Goal: Task Accomplishment & Management: Manage account settings

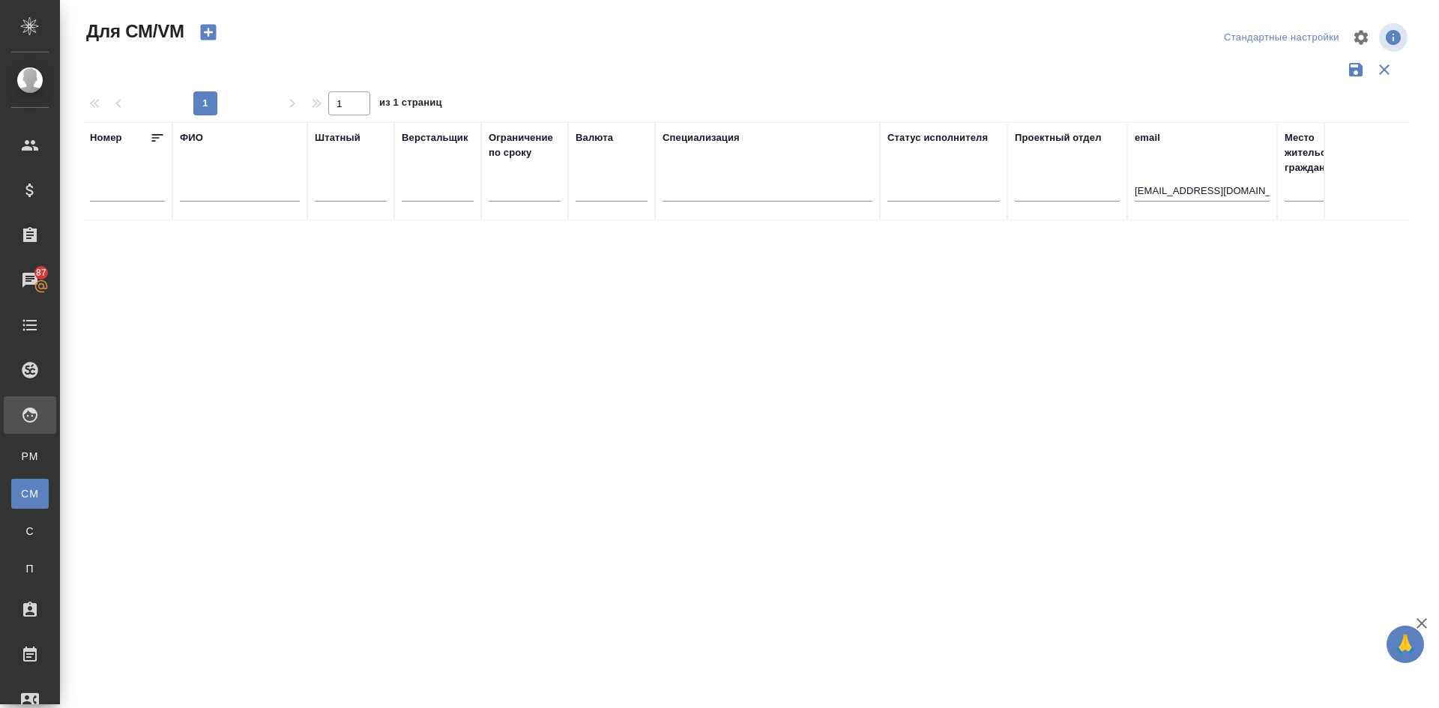
click at [206, 30] on icon "button" at bounding box center [208, 33] width 16 height 16
drag, startPoint x: 226, startPoint y: 44, endPoint x: 212, endPoint y: 54, distance: 17.3
click at [223, 45] on div "Для СМ/VM" at bounding box center [305, 37] width 447 height 36
click at [232, 187] on input "text" at bounding box center [240, 192] width 120 height 19
type input "генералова"
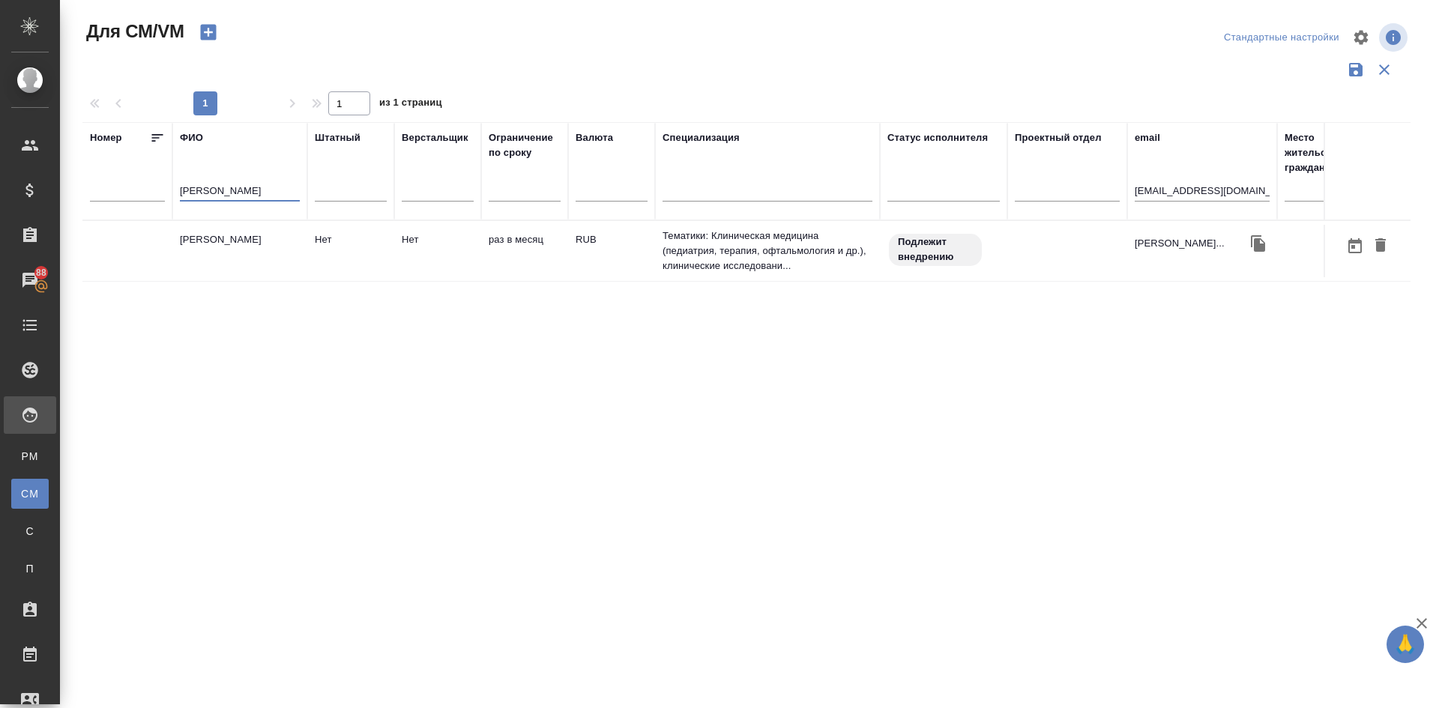
click at [247, 260] on td "Генералова Елена Владимировна" at bounding box center [239, 251] width 135 height 52
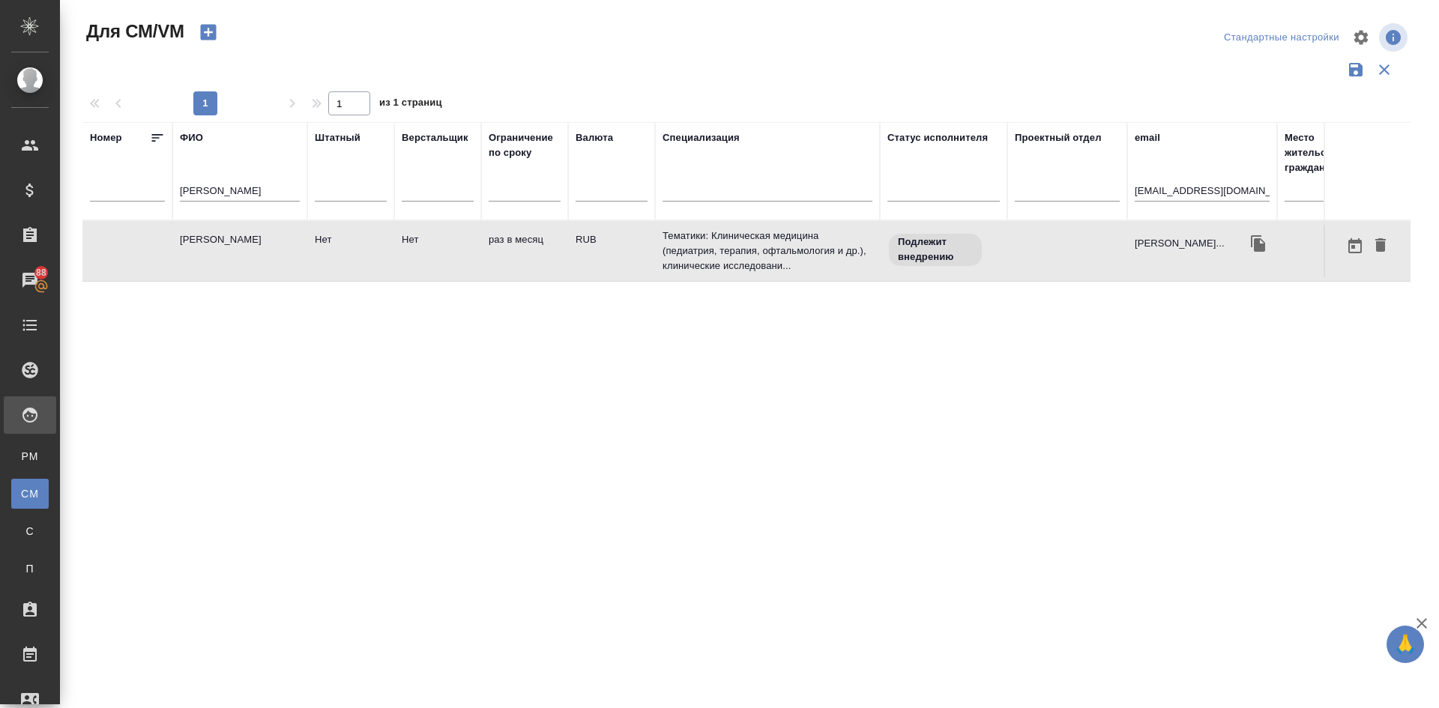
click at [247, 260] on td "Генералова Елена Владимировна" at bounding box center [239, 251] width 135 height 52
click at [207, 34] on icon "button" at bounding box center [208, 33] width 16 height 16
drag, startPoint x: 256, startPoint y: 190, endPoint x: 35, endPoint y: 151, distance: 223.7
click at [61, 160] on div "Для СМ/VM Стандартные настройки 1 1 из 1 страниц Номер ФИО генералова Штатный В…" at bounding box center [749, 335] width 1379 height 670
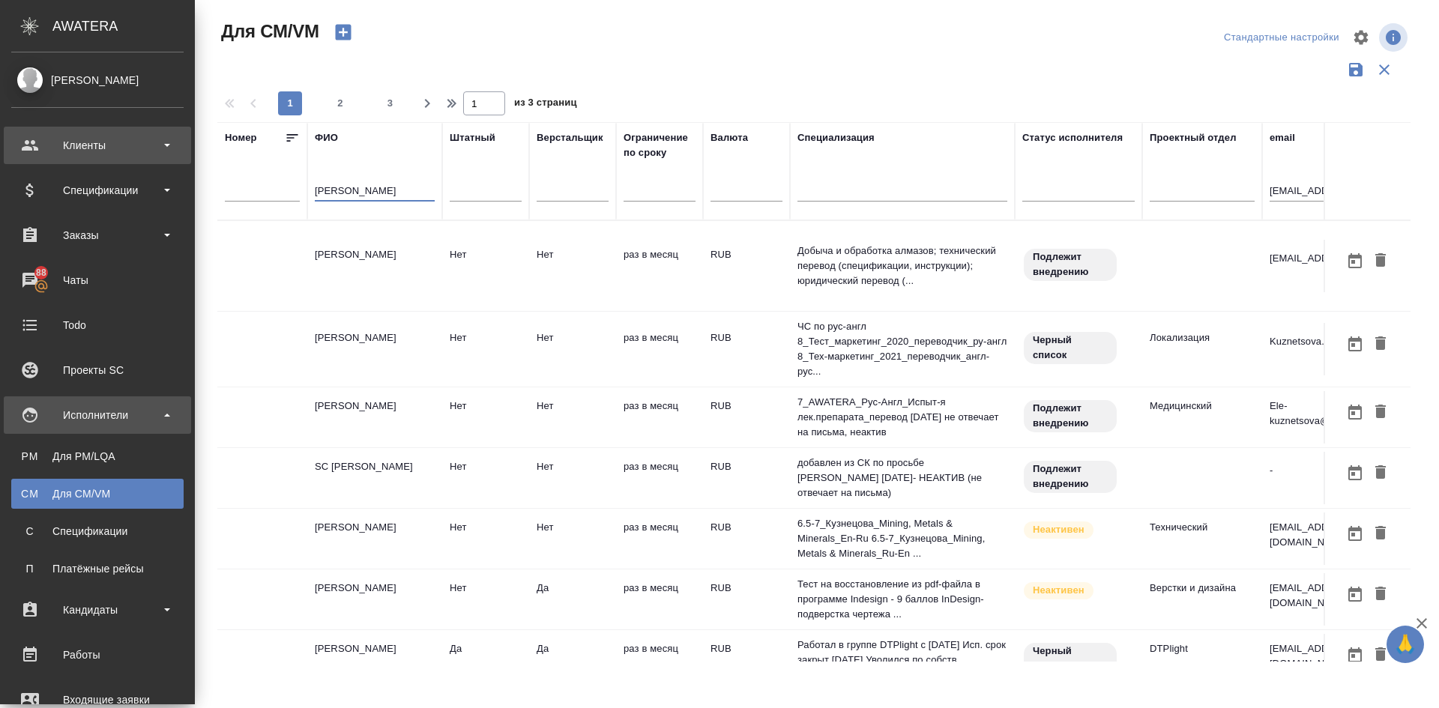
type input "кузнецова Мария"
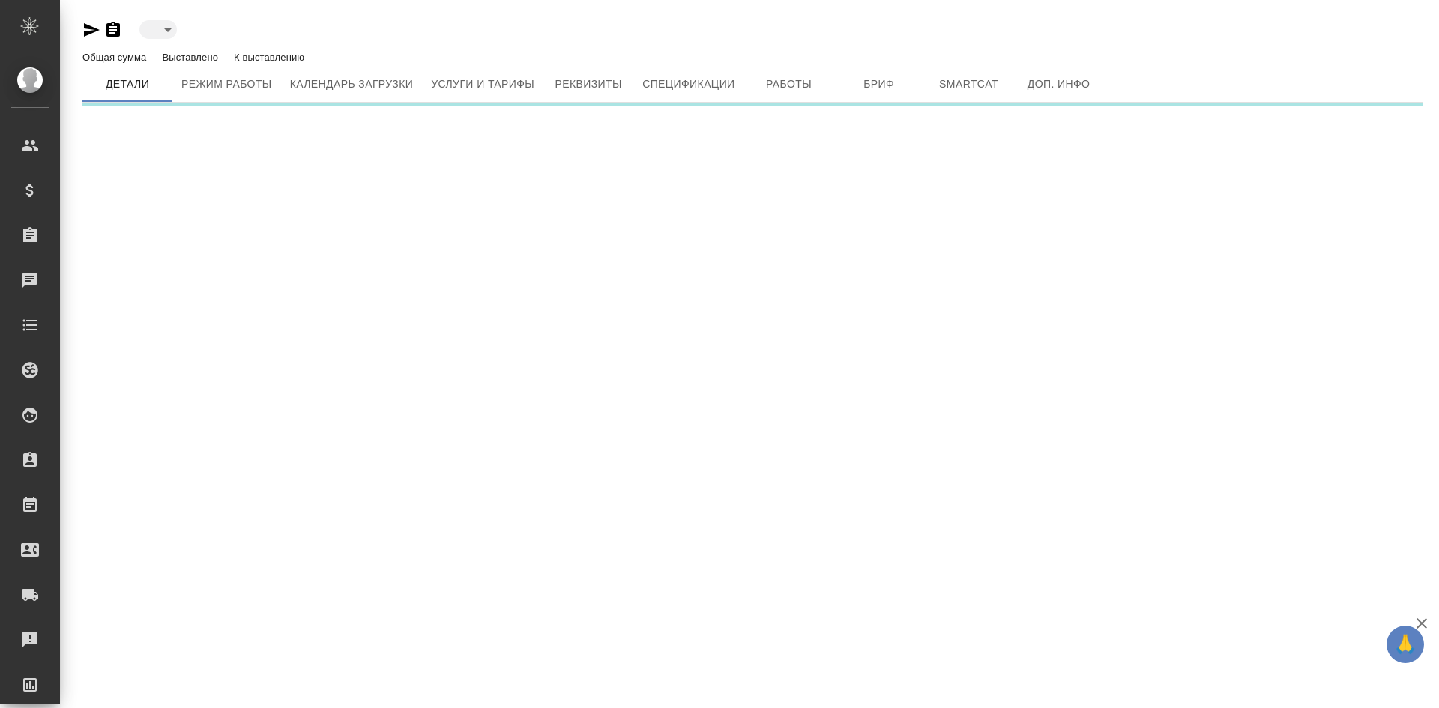
type input "created"
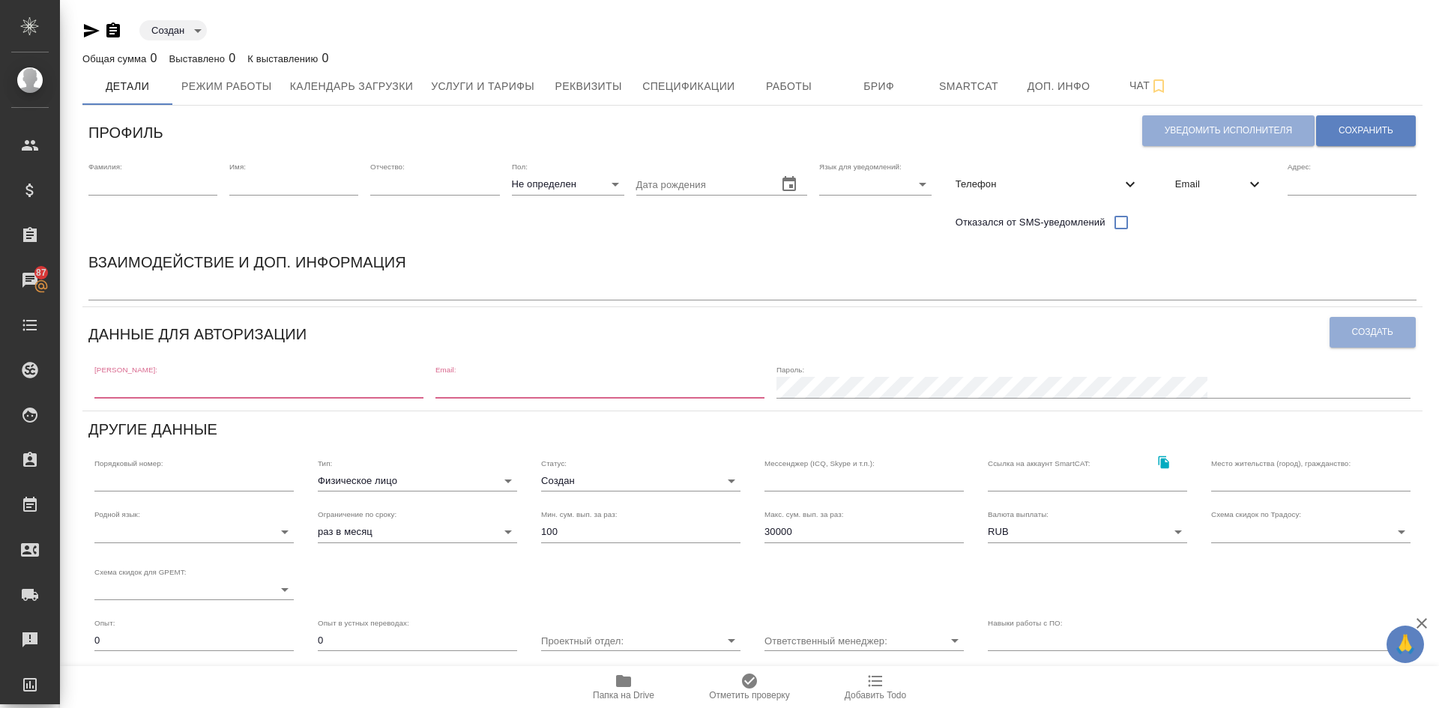
click at [133, 388] on input "text" at bounding box center [258, 387] width 329 height 21
paste input "[EMAIL_ADDRESS][DOMAIN_NAME]"
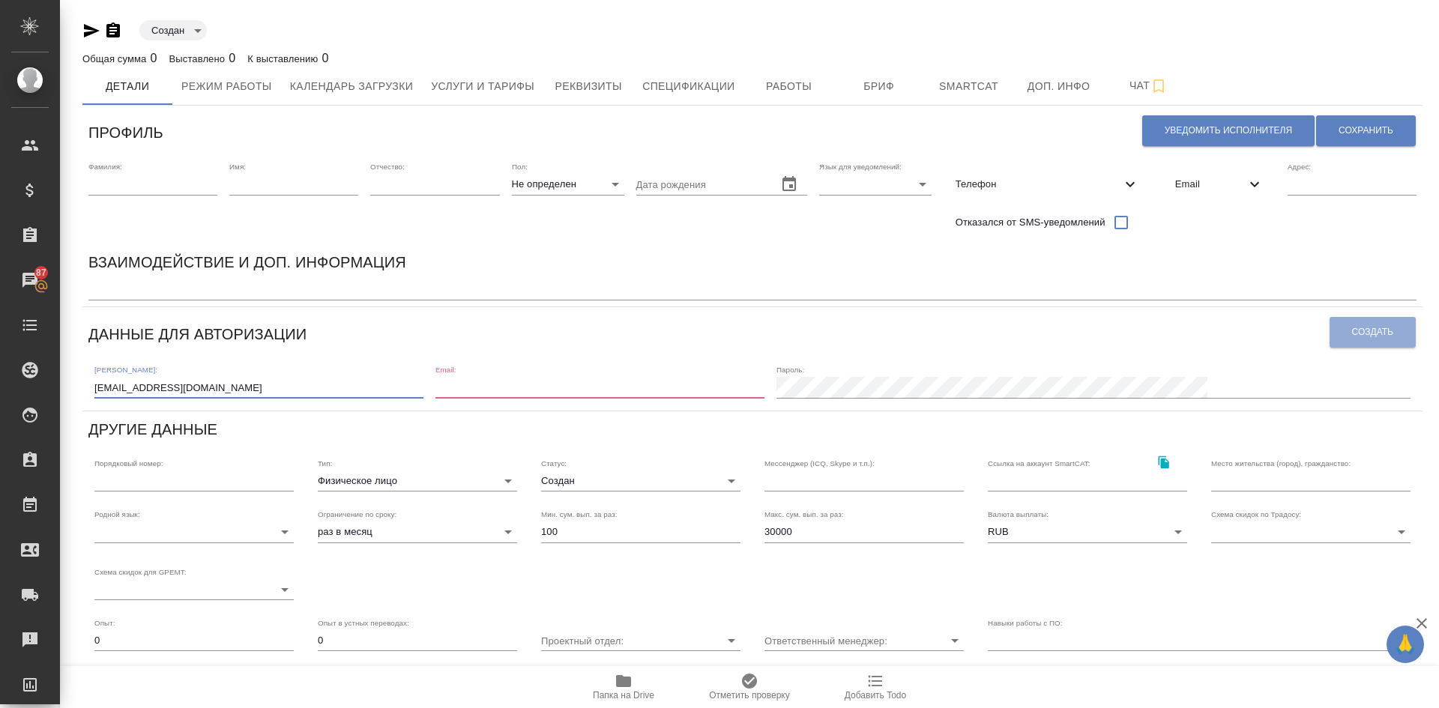
type input "[EMAIL_ADDRESS][DOMAIN_NAME]"
click at [575, 391] on input "email" at bounding box center [600, 387] width 329 height 21
paste input "4vikentiy@gmail.com"
type input "4vikentiy@gmail.com"
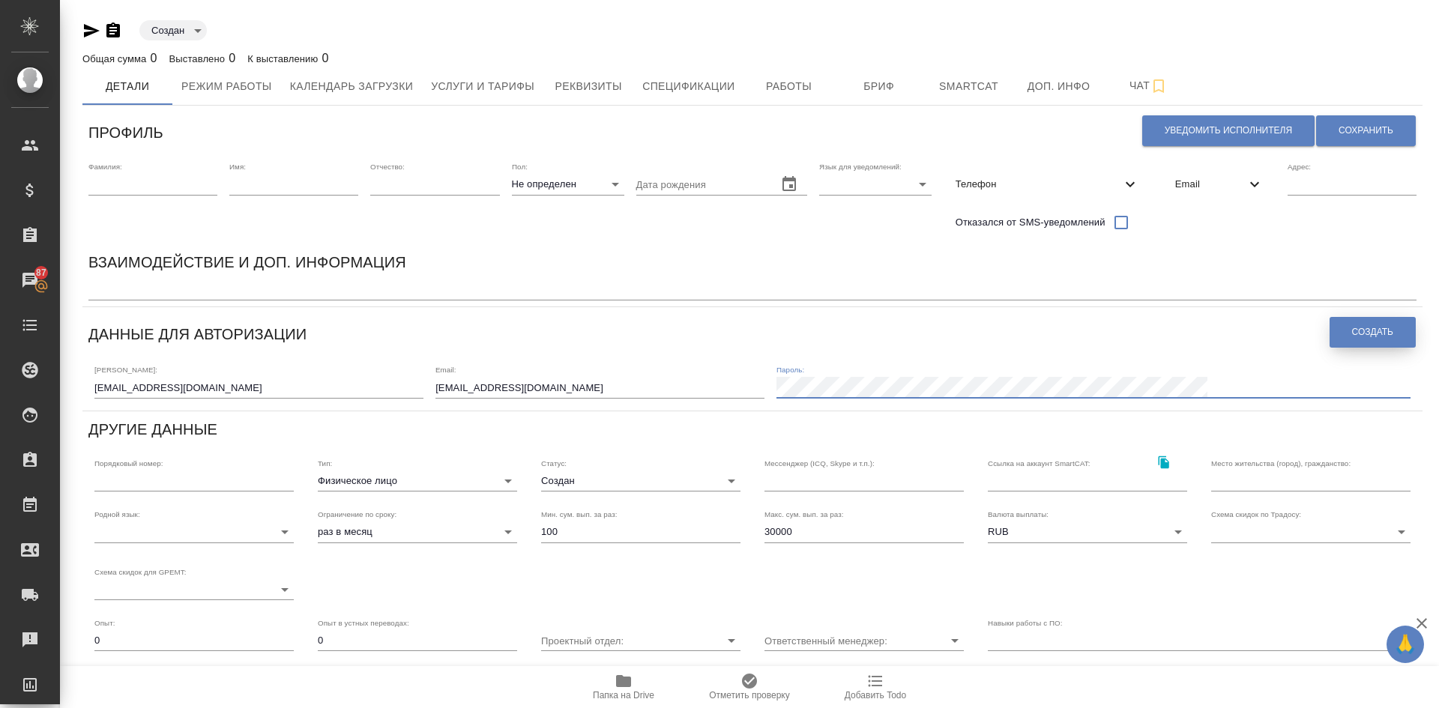
click at [1362, 326] on span "Создать" at bounding box center [1372, 332] width 41 height 13
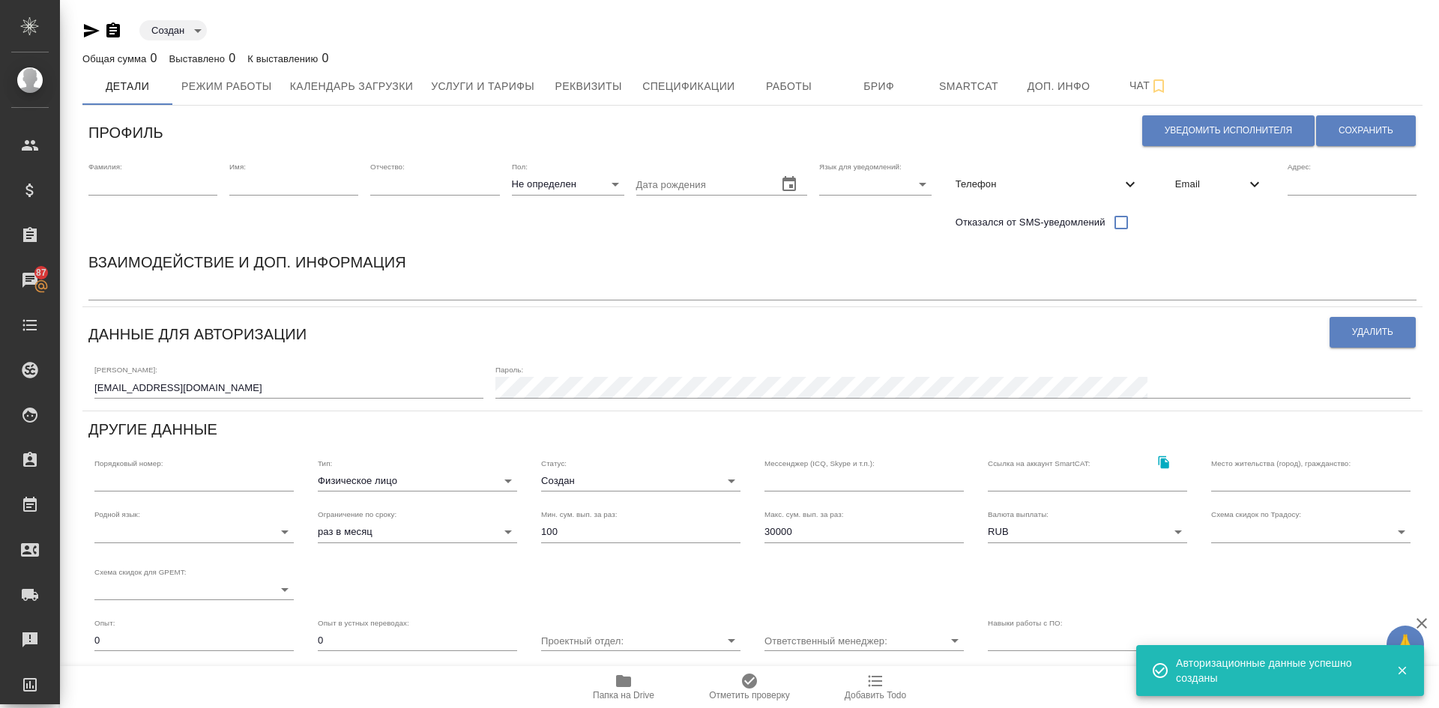
click at [147, 183] on input "text" at bounding box center [152, 184] width 129 height 21
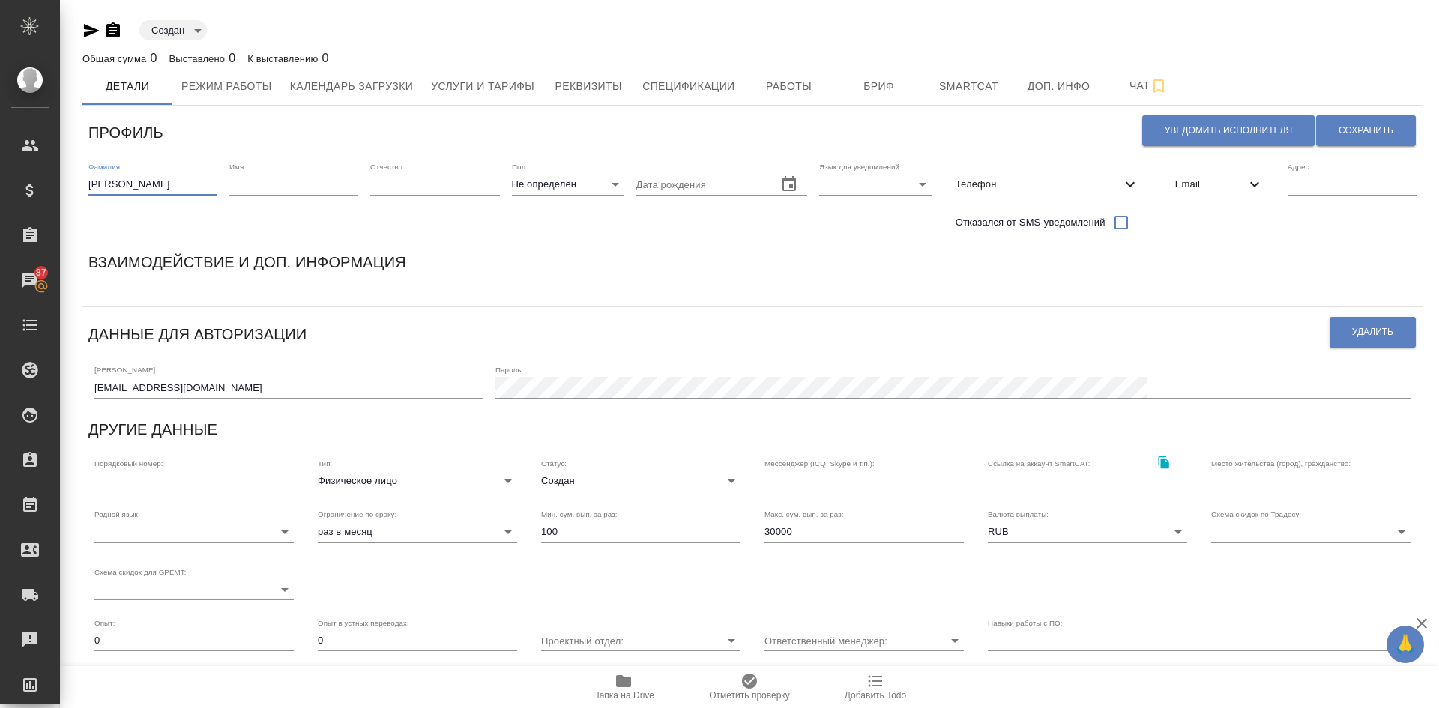
type input "Гончаренко"
click at [297, 190] on input "text" at bounding box center [293, 184] width 129 height 21
type input "Виктория"
click at [422, 186] on input "text" at bounding box center [434, 184] width 129 height 21
type input "Юрьевна"
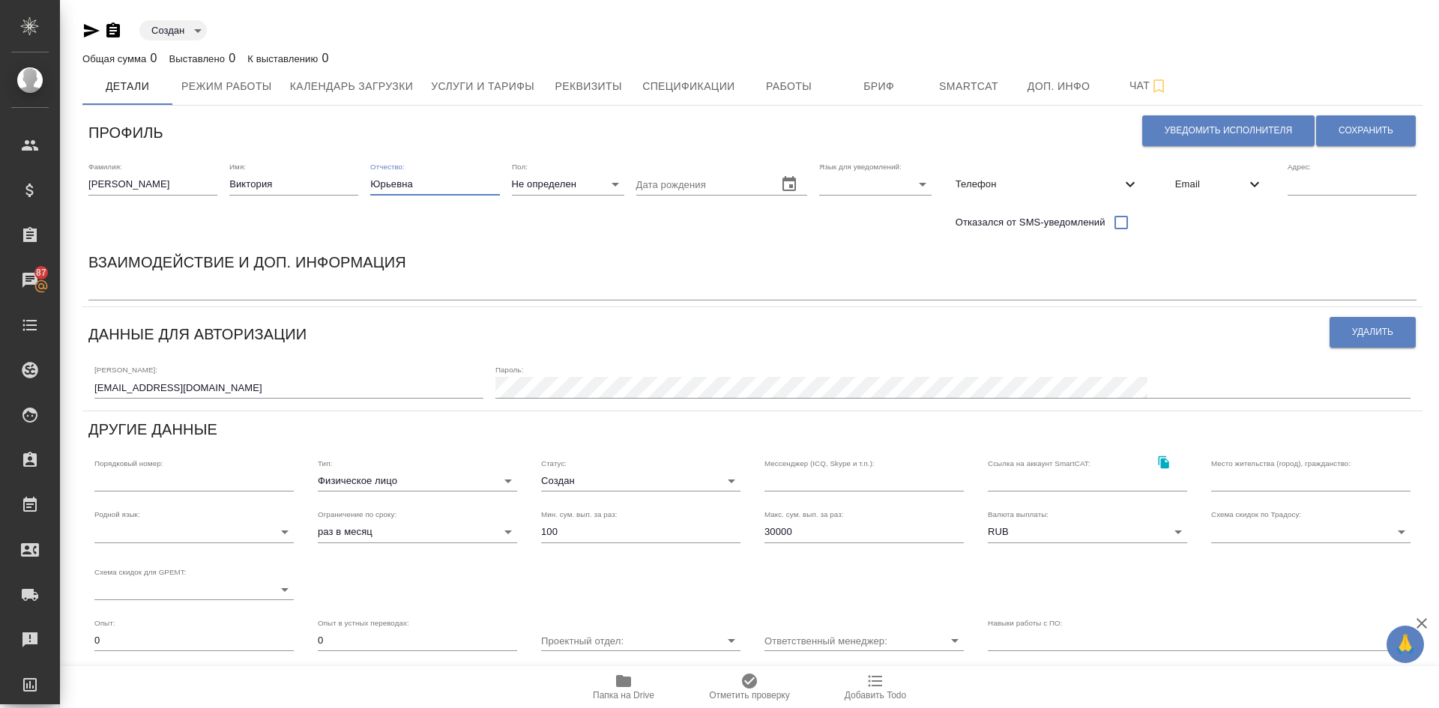
click at [527, 188] on body "🙏 .cls-1 fill:#fff; AWATERA Demidova Tatyana Клиенты Спецификации Заказы 87 Чат…" at bounding box center [719, 354] width 1439 height 708
click at [531, 229] on li "Ж" at bounding box center [568, 232] width 112 height 24
type input "female"
click at [1176, 186] on span "Email" at bounding box center [1210, 184] width 70 height 15
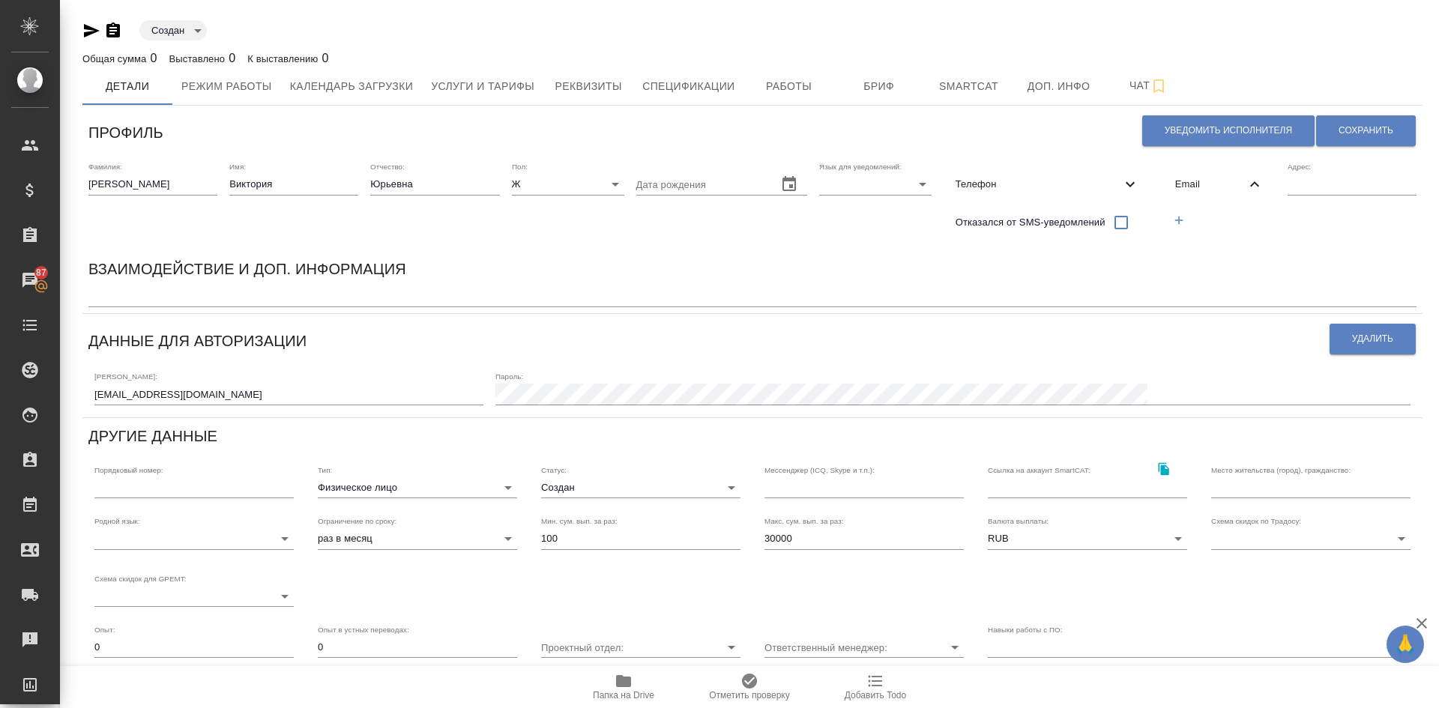
click at [1000, 192] on span "Телефон" at bounding box center [1039, 184] width 166 height 15
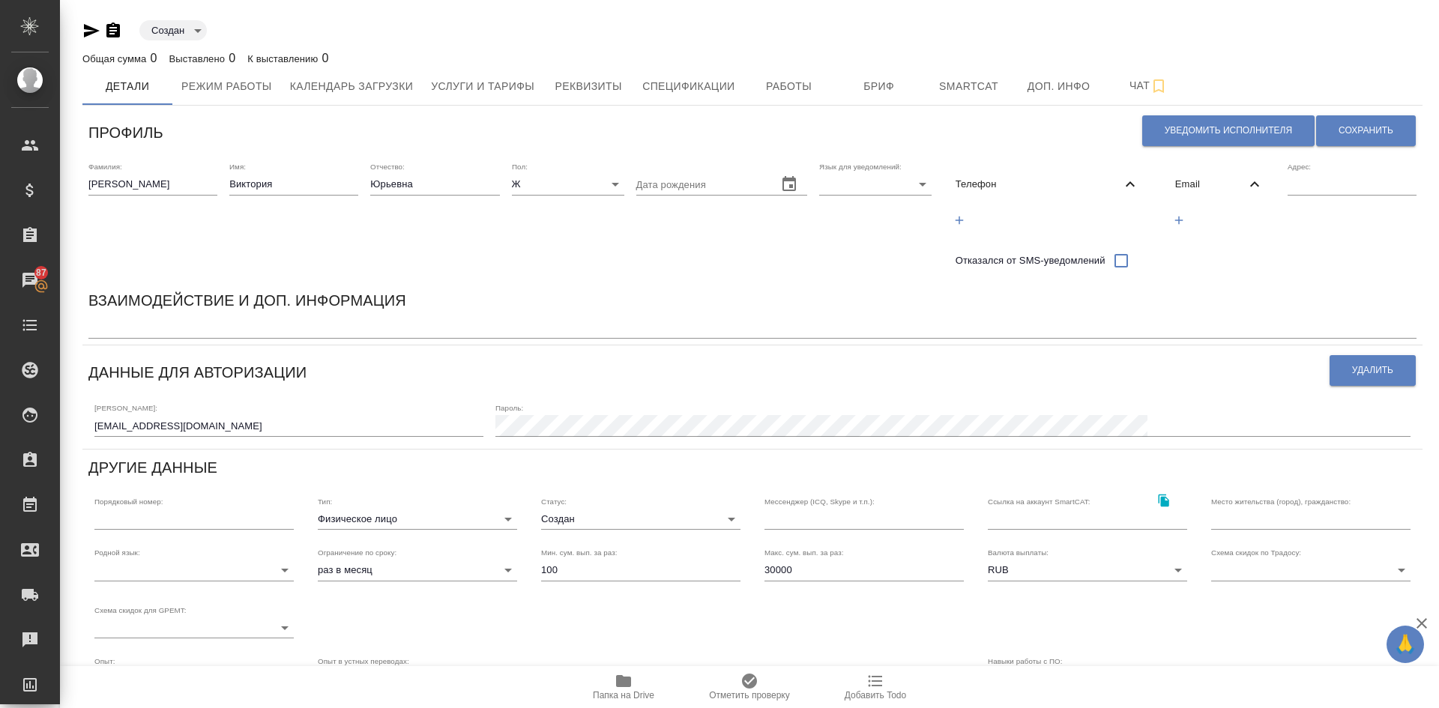
click at [957, 217] on icon "button" at bounding box center [959, 220] width 13 height 13
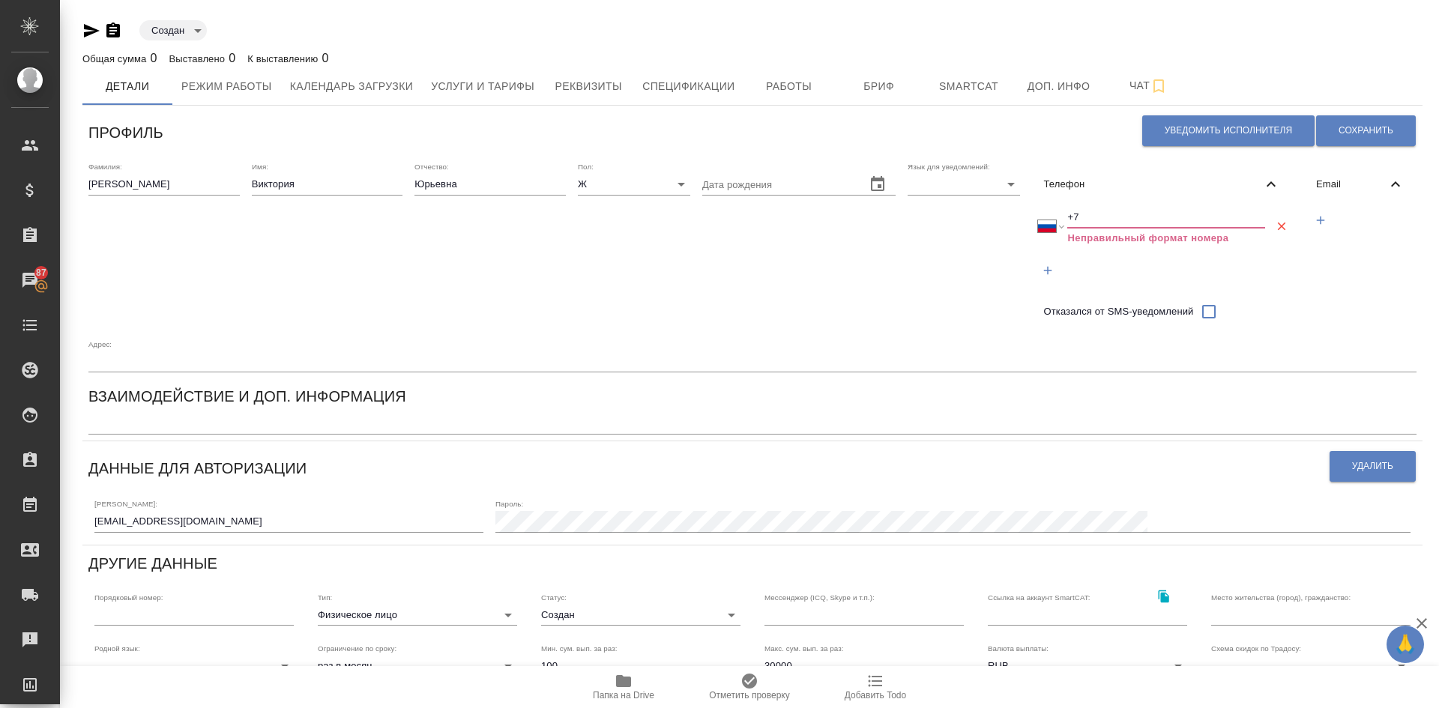
click at [1103, 216] on input "+7" at bounding box center [1166, 217] width 198 height 21
select select "ZZ"
type input "+"
paste input "+7 921 907 16 48"
type input "+7 921 907 16 48"
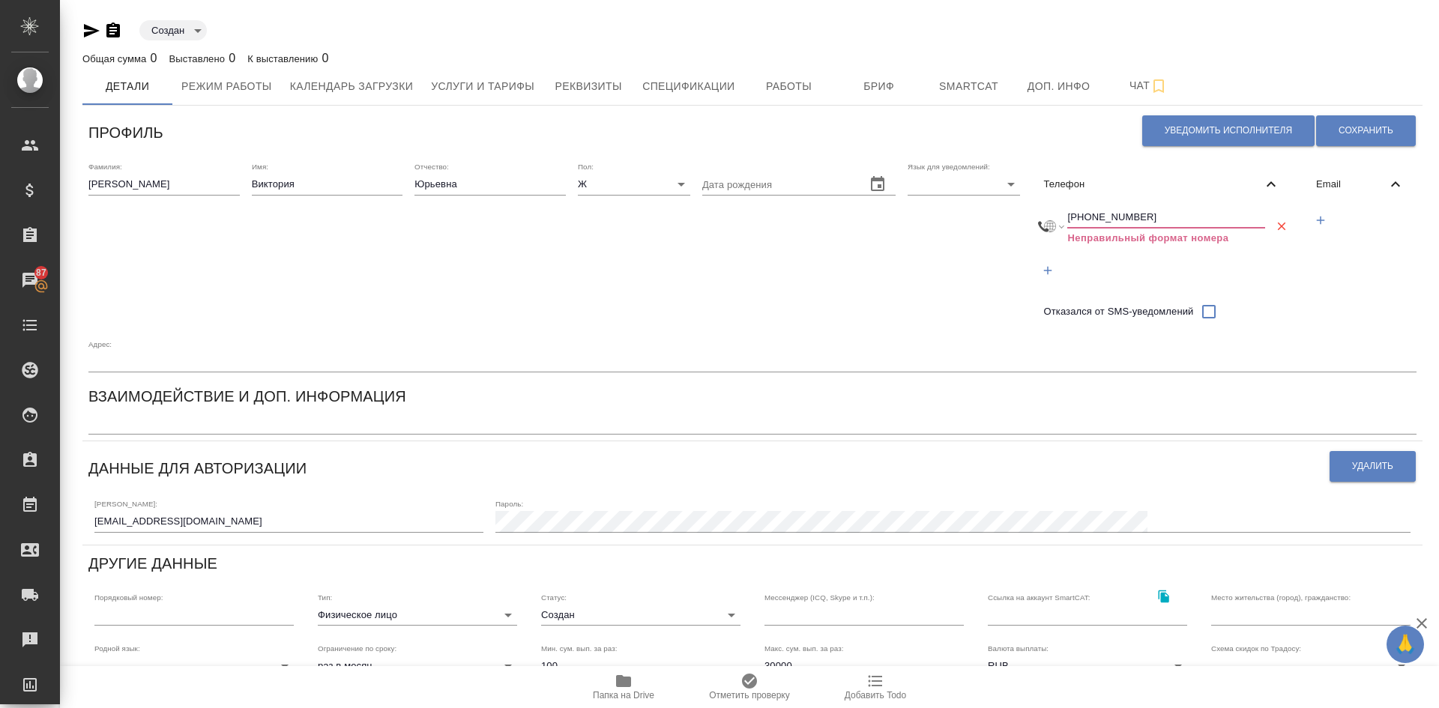
select select "RU"
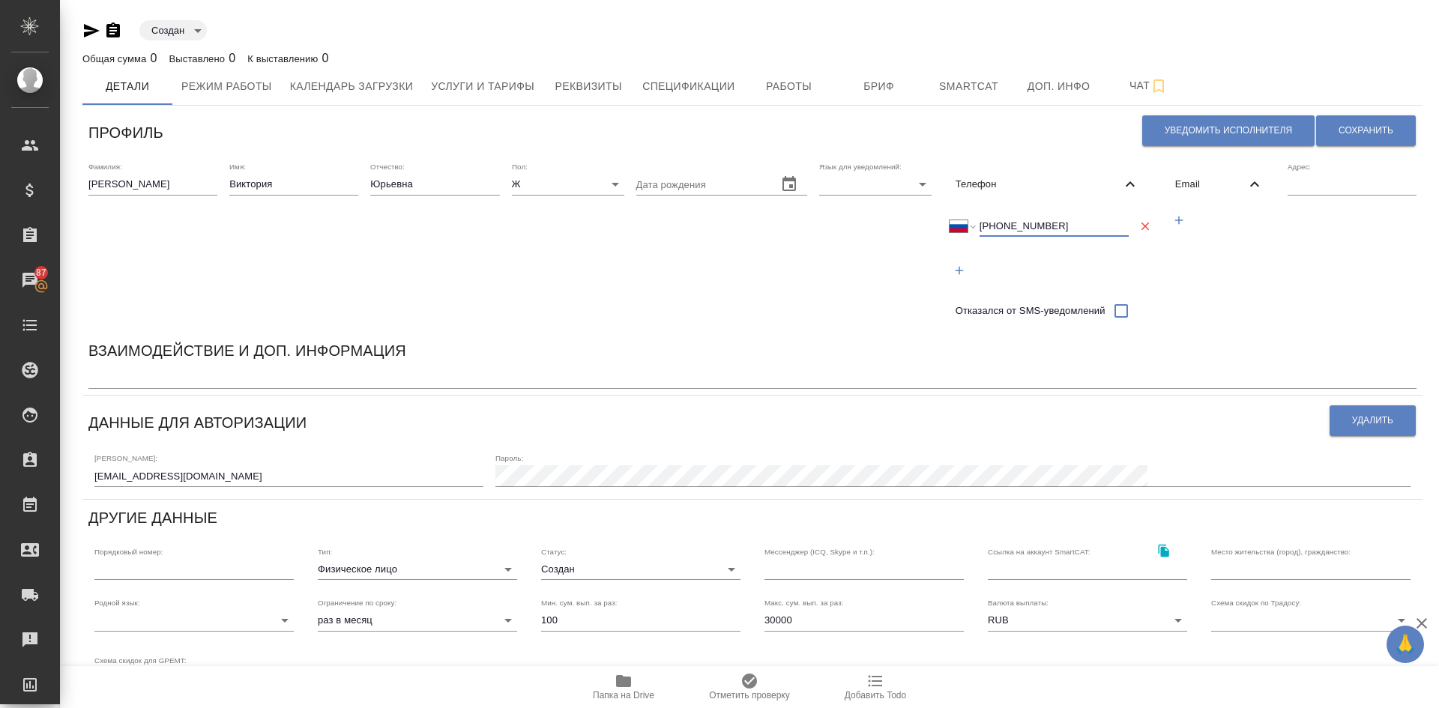
type input "+7 921 907 16 48"
click at [869, 179] on body "🙏 .cls-1 fill:#fff; AWATERA Demidova Tatyana Клиенты Спецификации Заказы 87 Чат…" at bounding box center [719, 354] width 1439 height 708
click at [843, 190] on li "Русский" at bounding box center [875, 184] width 112 height 24
type input "RU"
click at [1366, 129] on span "Сохранить" at bounding box center [1366, 130] width 55 height 13
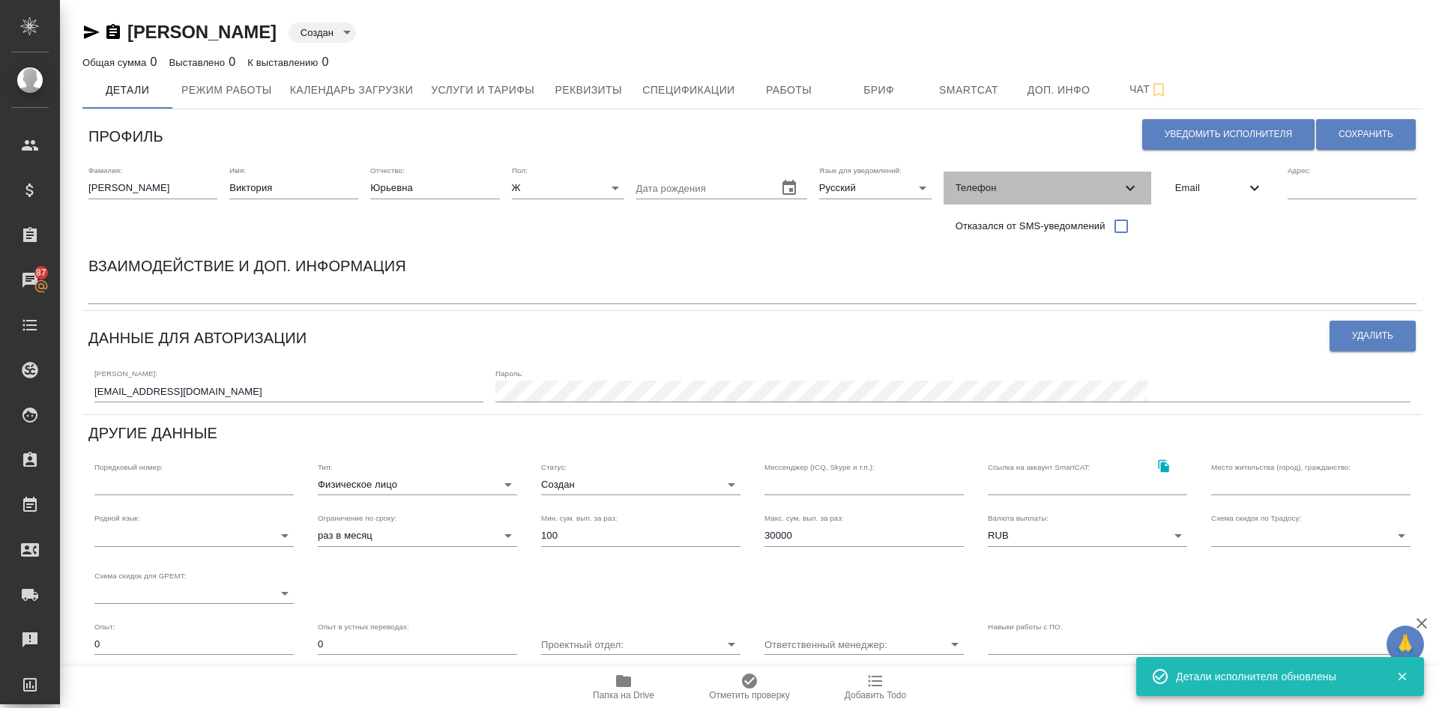
click at [990, 184] on span "Телефон" at bounding box center [1039, 188] width 166 height 15
select select "RU"
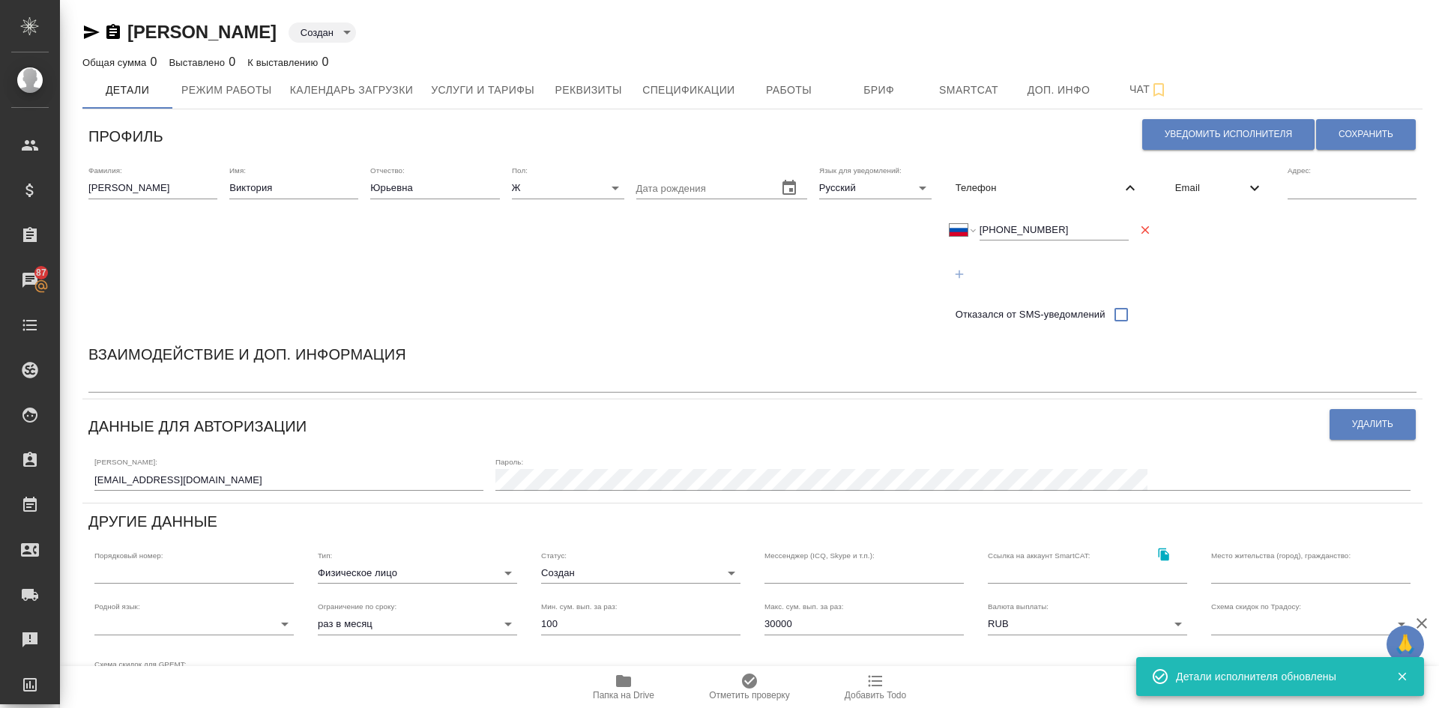
click at [956, 273] on icon "button" at bounding box center [959, 274] width 13 height 13
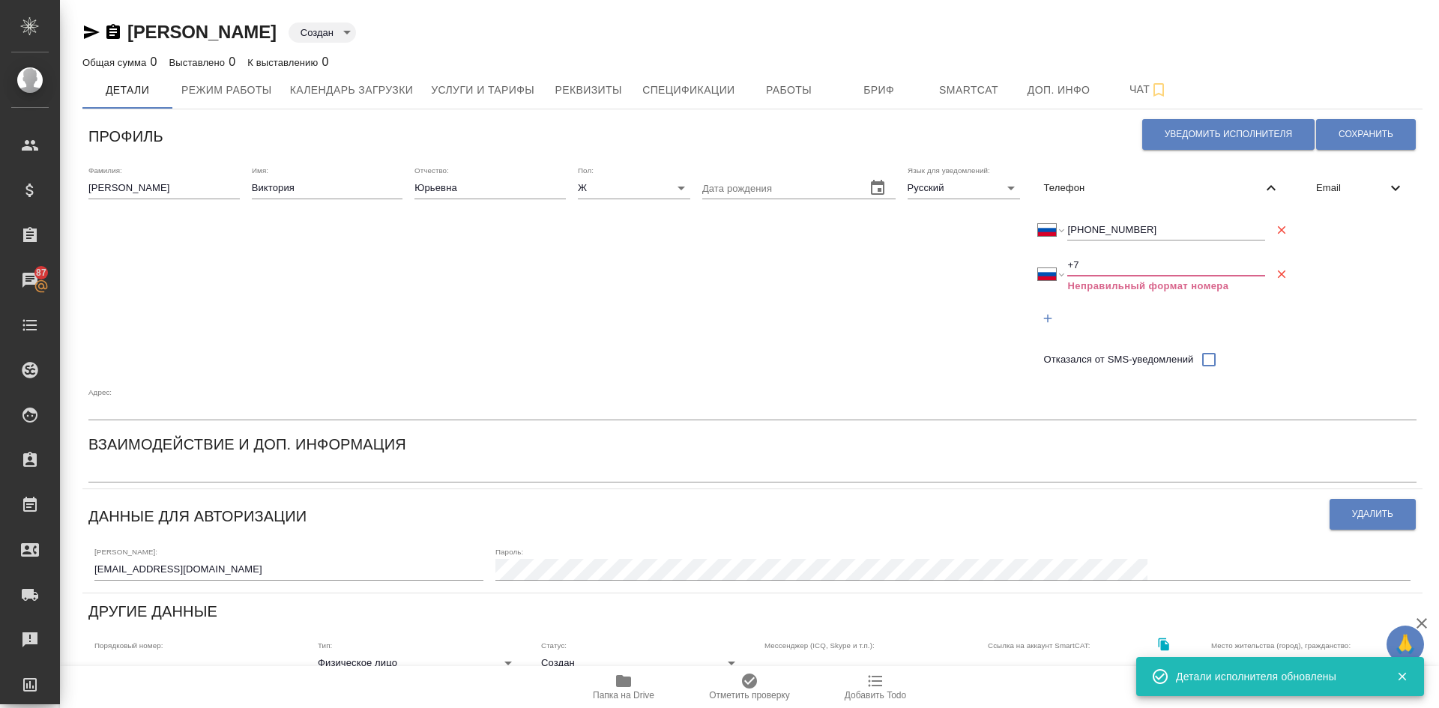
click at [1118, 259] on input "+7" at bounding box center [1166, 265] width 198 height 21
select select "ZZ"
type input "+"
paste input "351 916 533 419"
select select "PT"
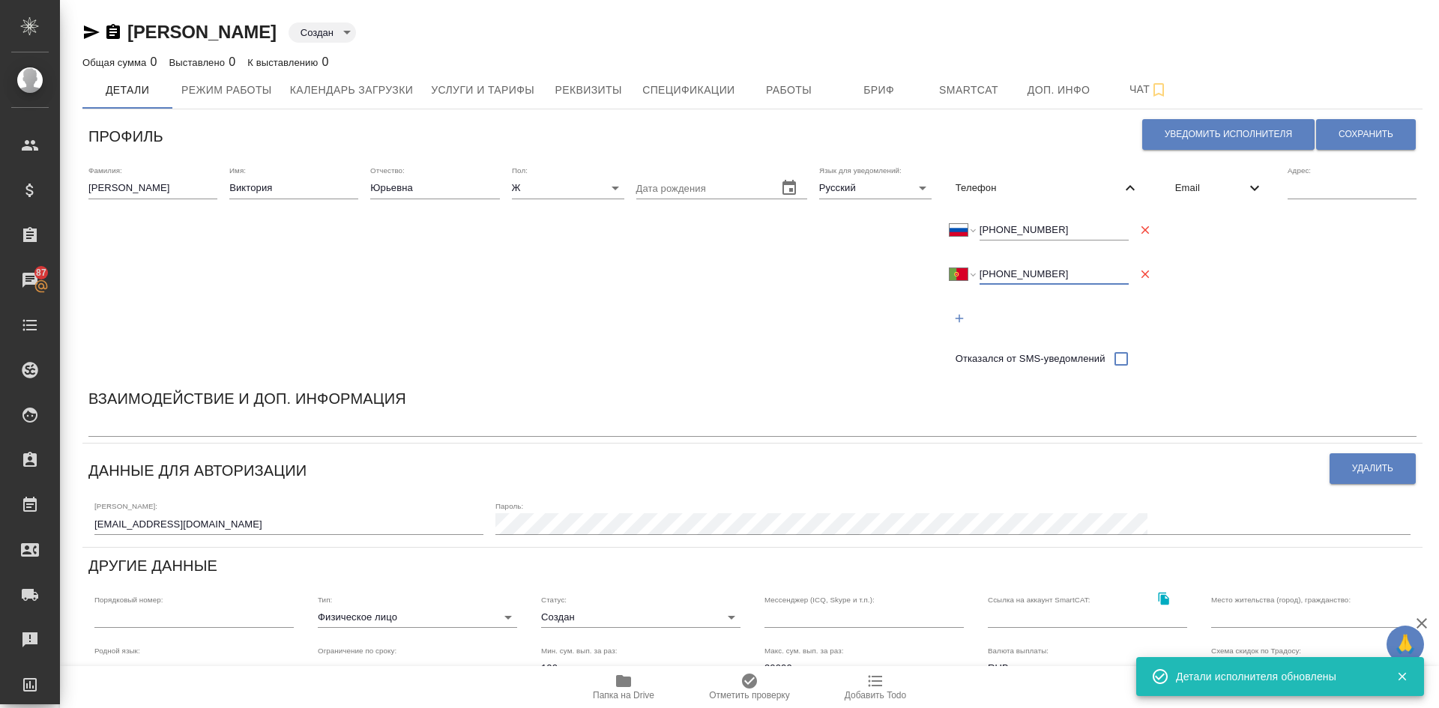
type input "+351 916 533 419"
click at [1190, 187] on span "Email" at bounding box center [1210, 188] width 70 height 15
click at [1184, 222] on icon "button" at bounding box center [1178, 223] width 13 height 13
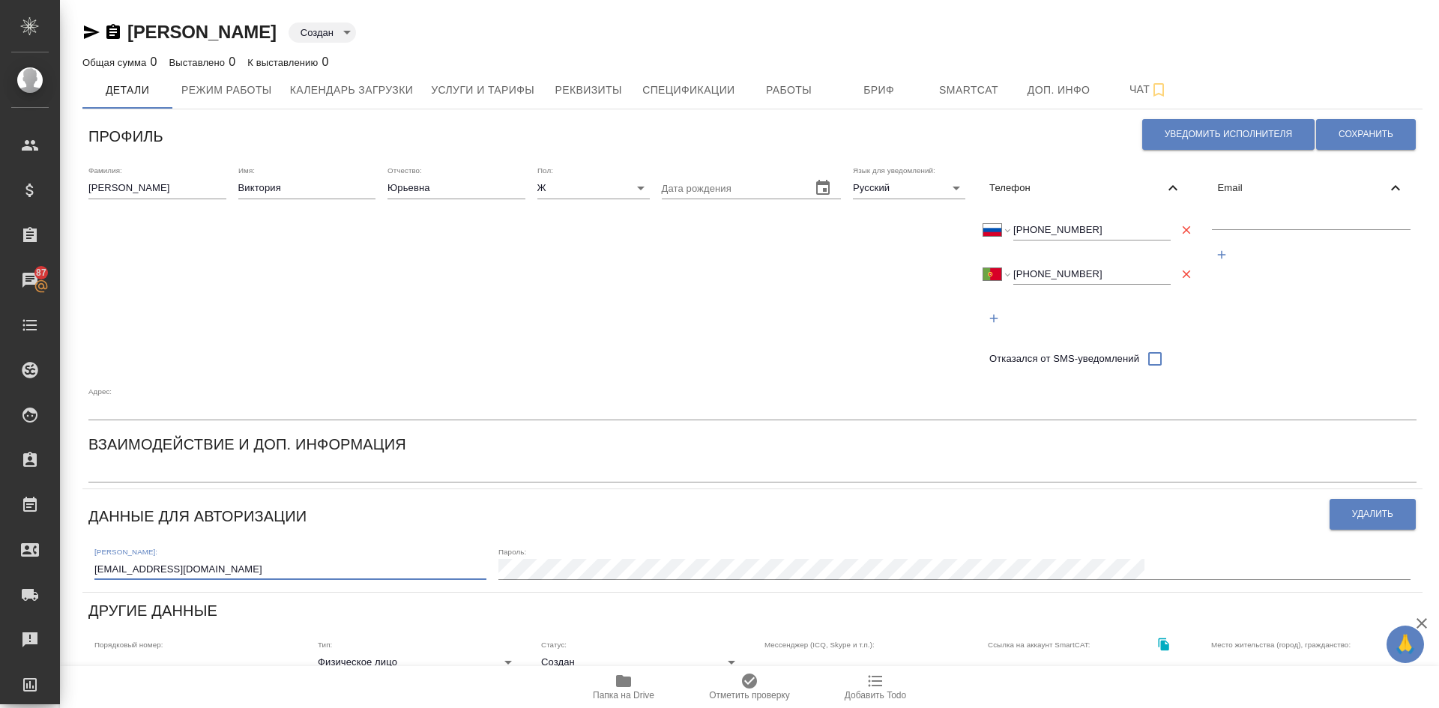
drag, startPoint x: 223, startPoint y: 579, endPoint x: 68, endPoint y: 552, distance: 157.5
click at [68, 552] on div "Гончаренко Виктория Юрьевна Создан created Общая сумма 0 Выставлено 0 К выставл…" at bounding box center [749, 542] width 1379 height 1085
click at [1251, 223] on input "text" at bounding box center [1311, 220] width 199 height 19
paste input "4vikentiy@gmail.com"
type input "4vikentiy@gmail.com"
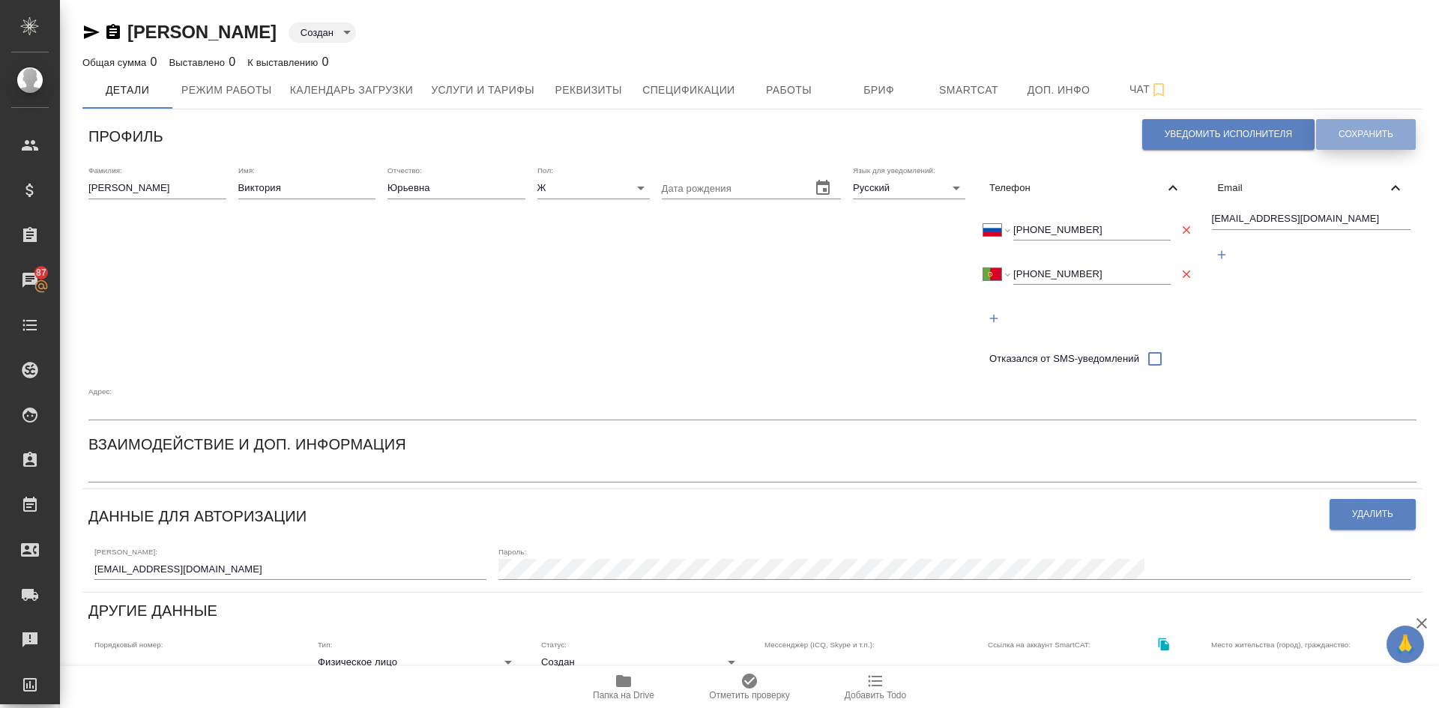
click at [1347, 133] on span "Сохранить" at bounding box center [1366, 134] width 55 height 13
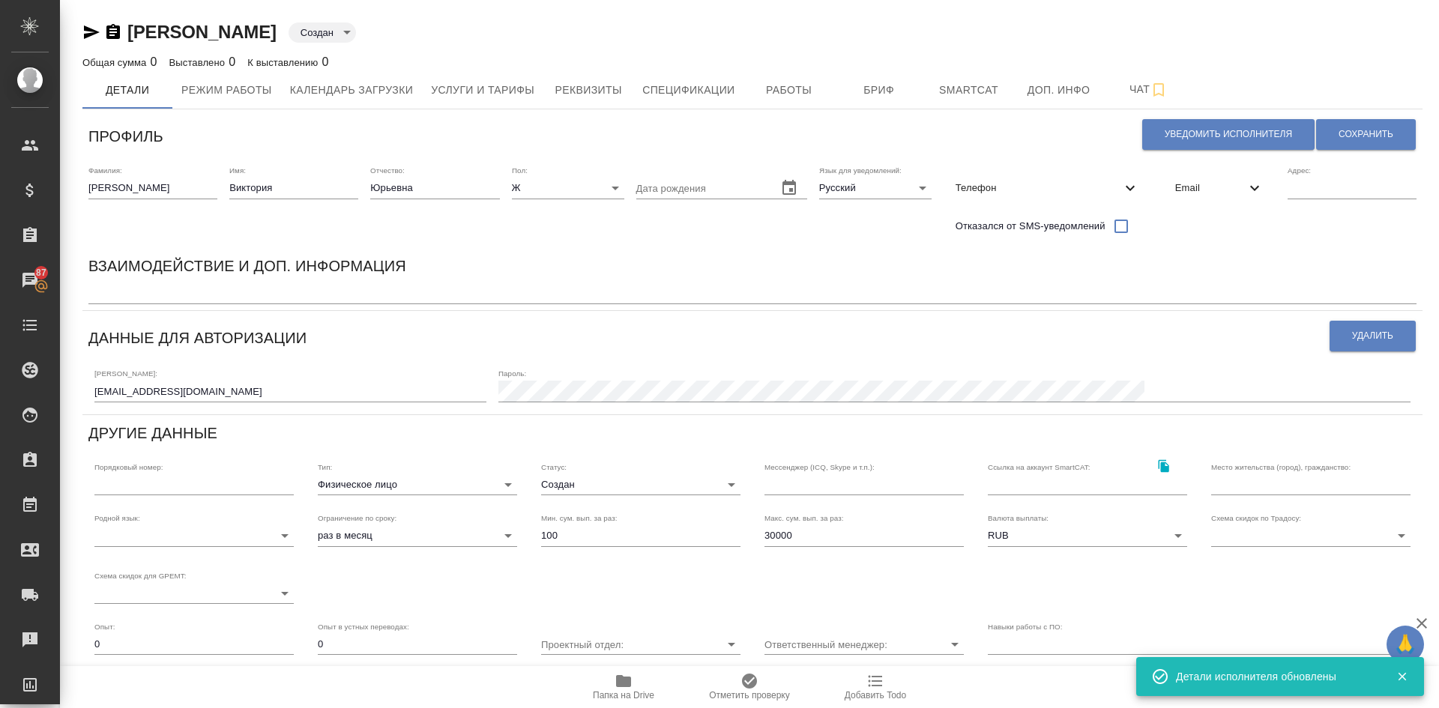
click at [121, 301] on div "x" at bounding box center [752, 293] width 1328 height 21
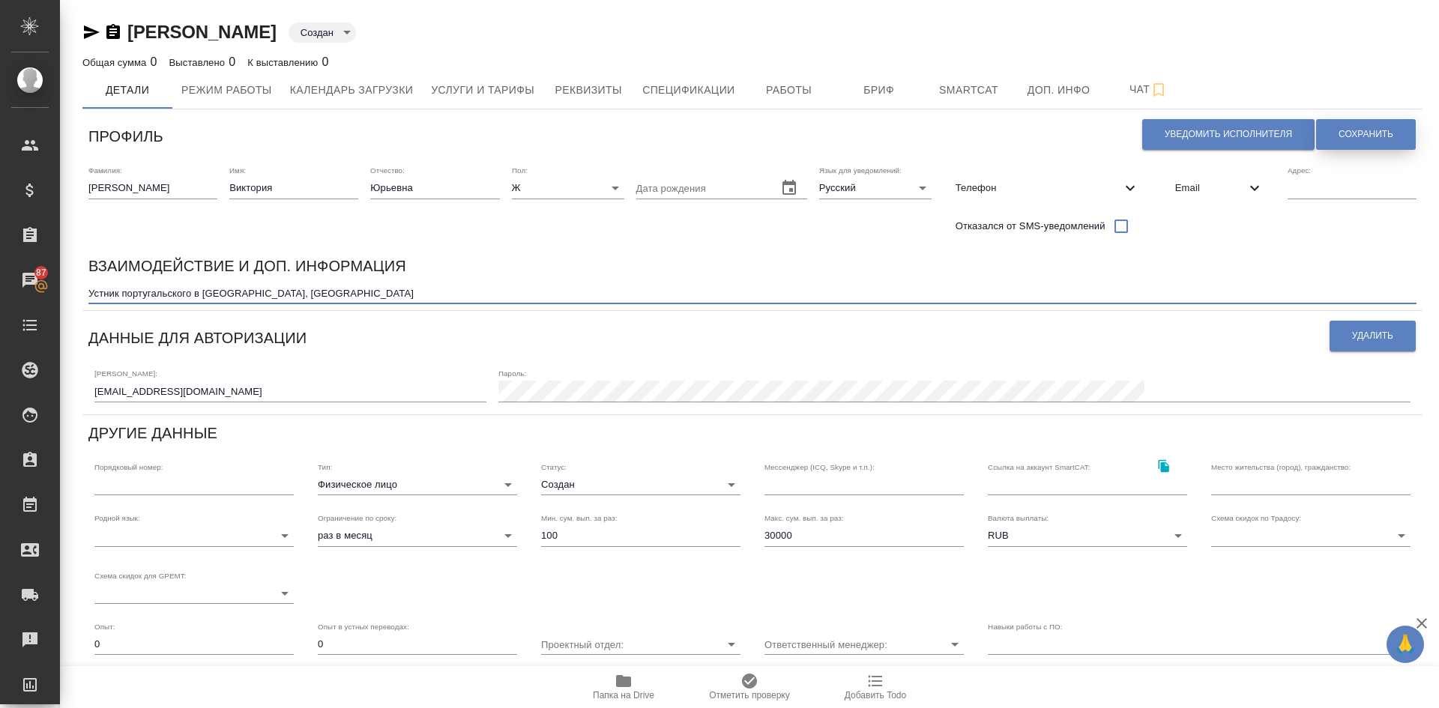
type textarea "Устник португальского в Португалии, Лиссабон"
click at [1376, 126] on button "Сохранить" at bounding box center [1366, 134] width 100 height 31
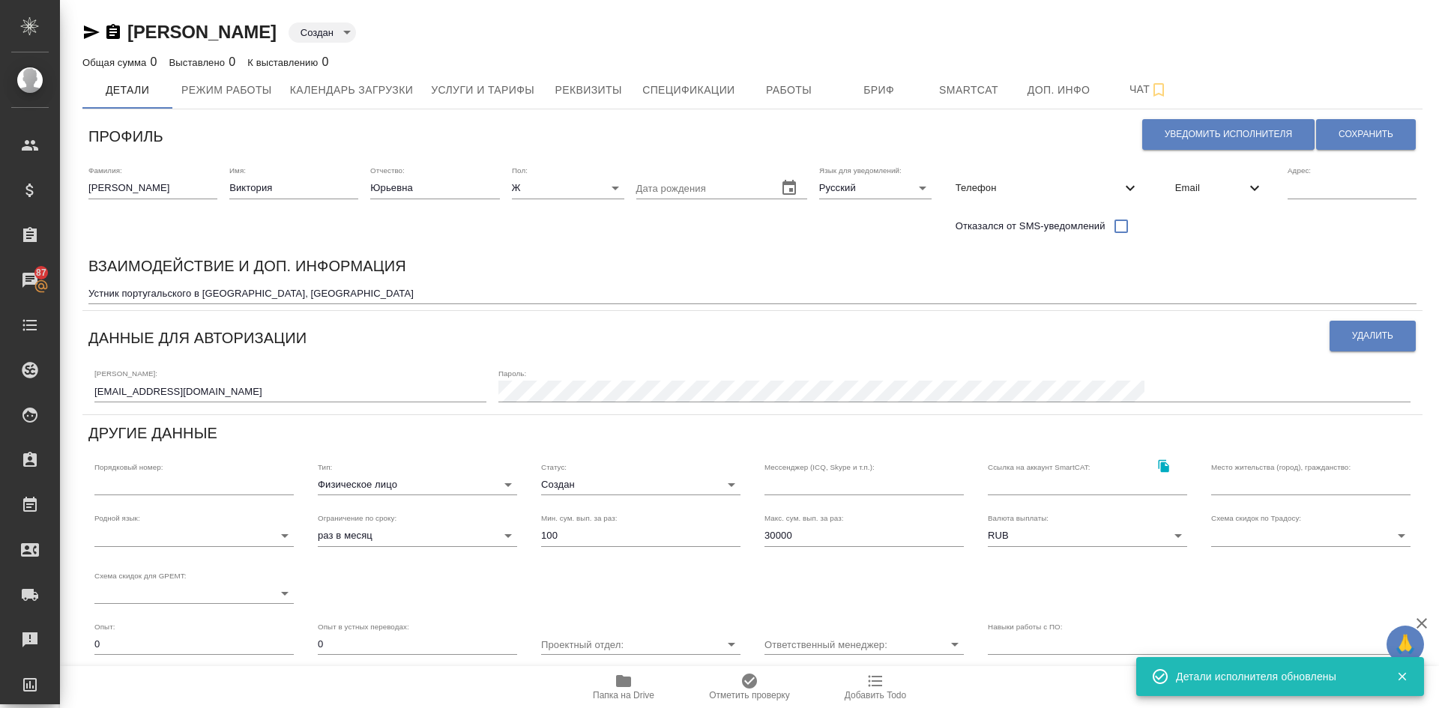
click at [1214, 478] on input "text" at bounding box center [1310, 485] width 199 height 21
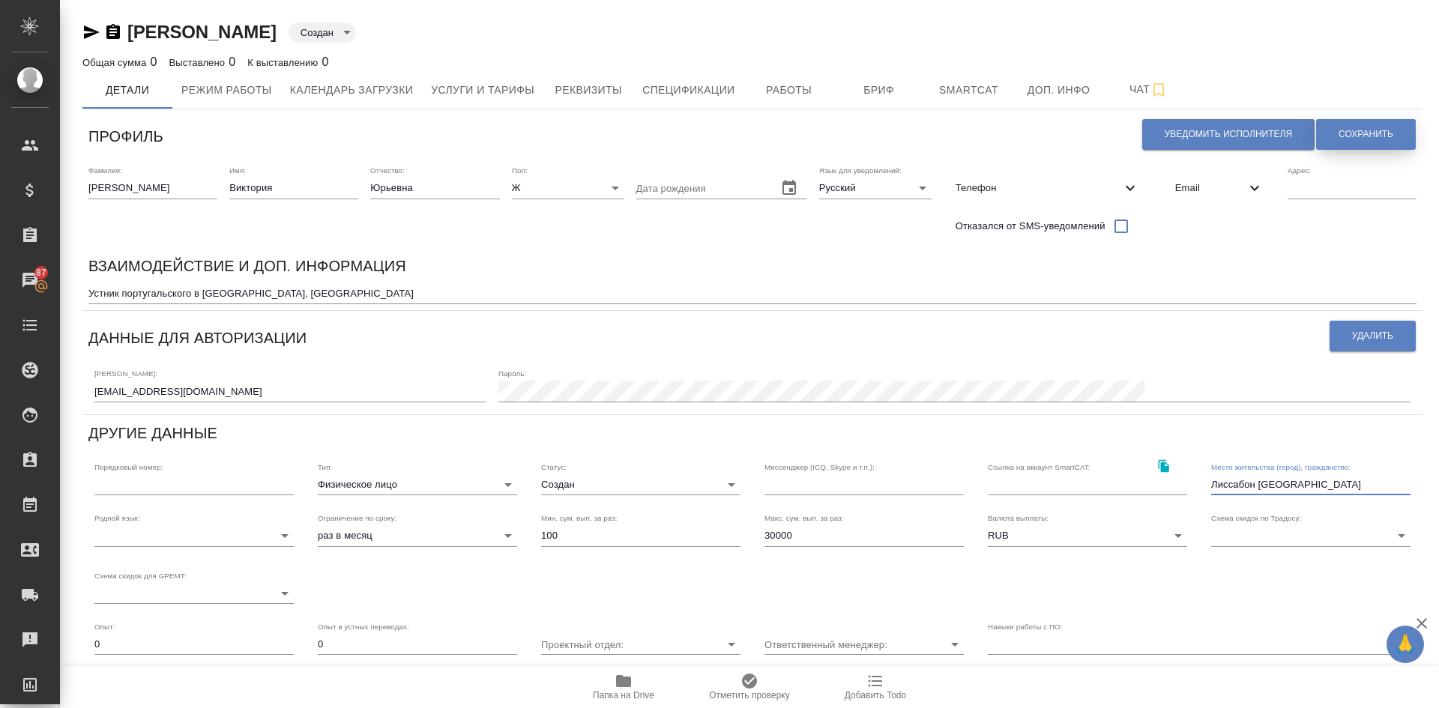
type input "Лиссабон Португалия"
click at [1327, 129] on button "Сохранить" at bounding box center [1366, 134] width 100 height 31
drag, startPoint x: 798, startPoint y: 537, endPoint x: 481, endPoint y: 493, distance: 321.0
click at [553, 513] on div "Родной язык: ​ Ограничение по сроку: раз в месяц month Мин. сум. вып. за раз: 1…" at bounding box center [752, 559] width 1340 height 115
type input "10000"
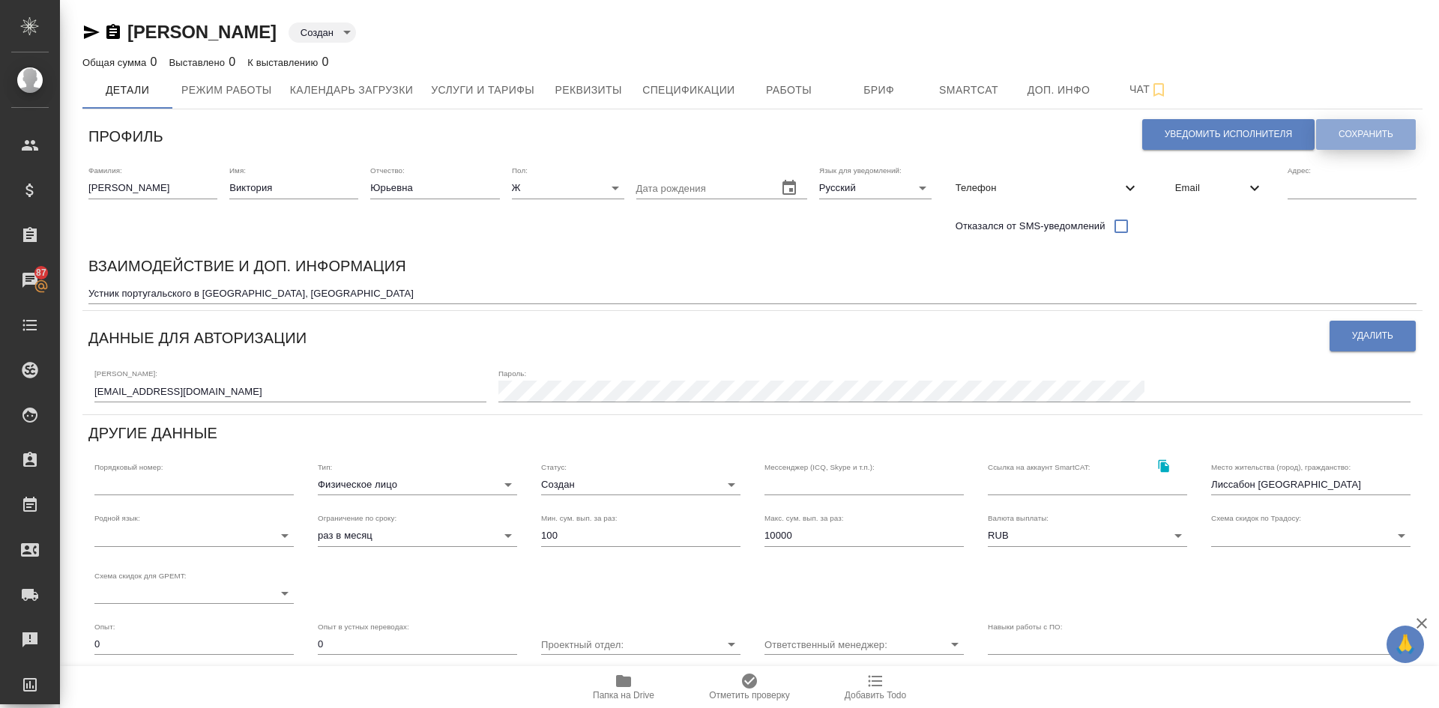
click at [1339, 133] on span "Сохранить" at bounding box center [1366, 134] width 55 height 13
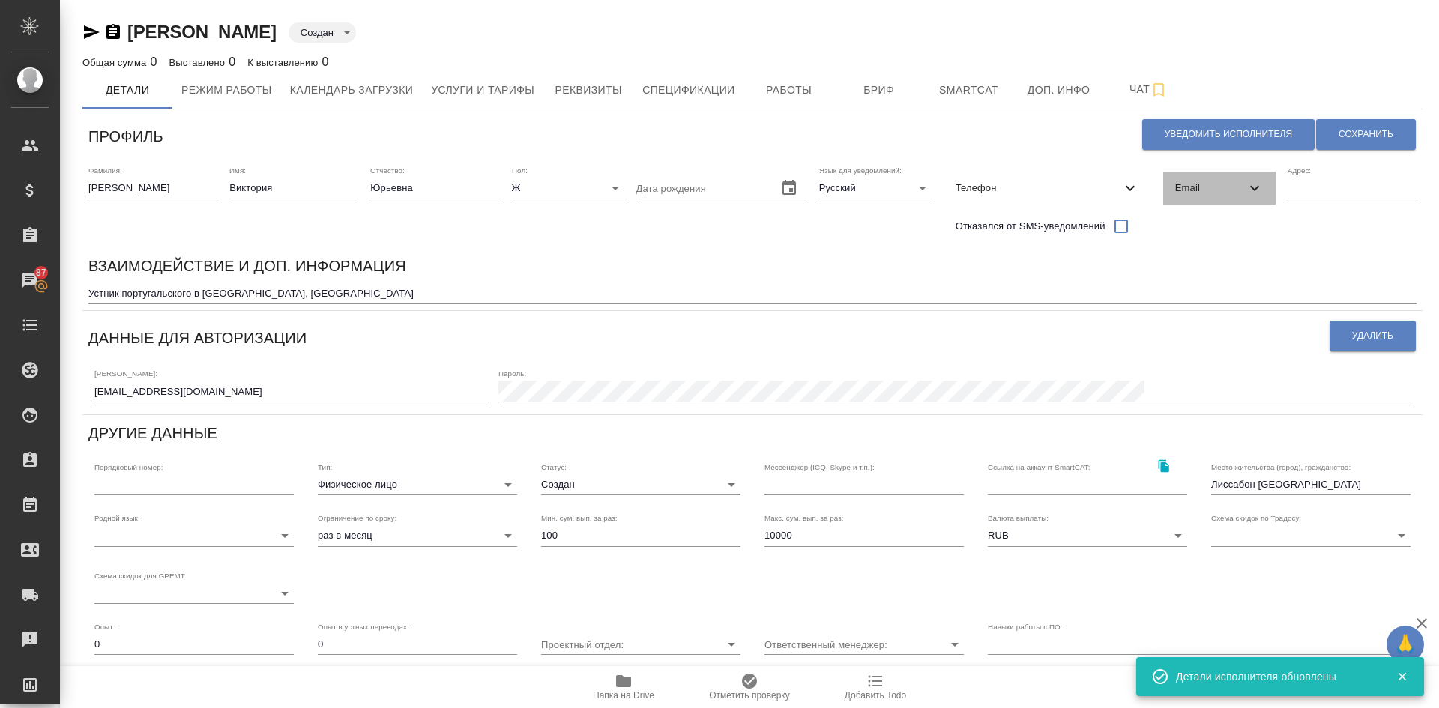
click at [1189, 191] on span "Email" at bounding box center [1210, 188] width 70 height 15
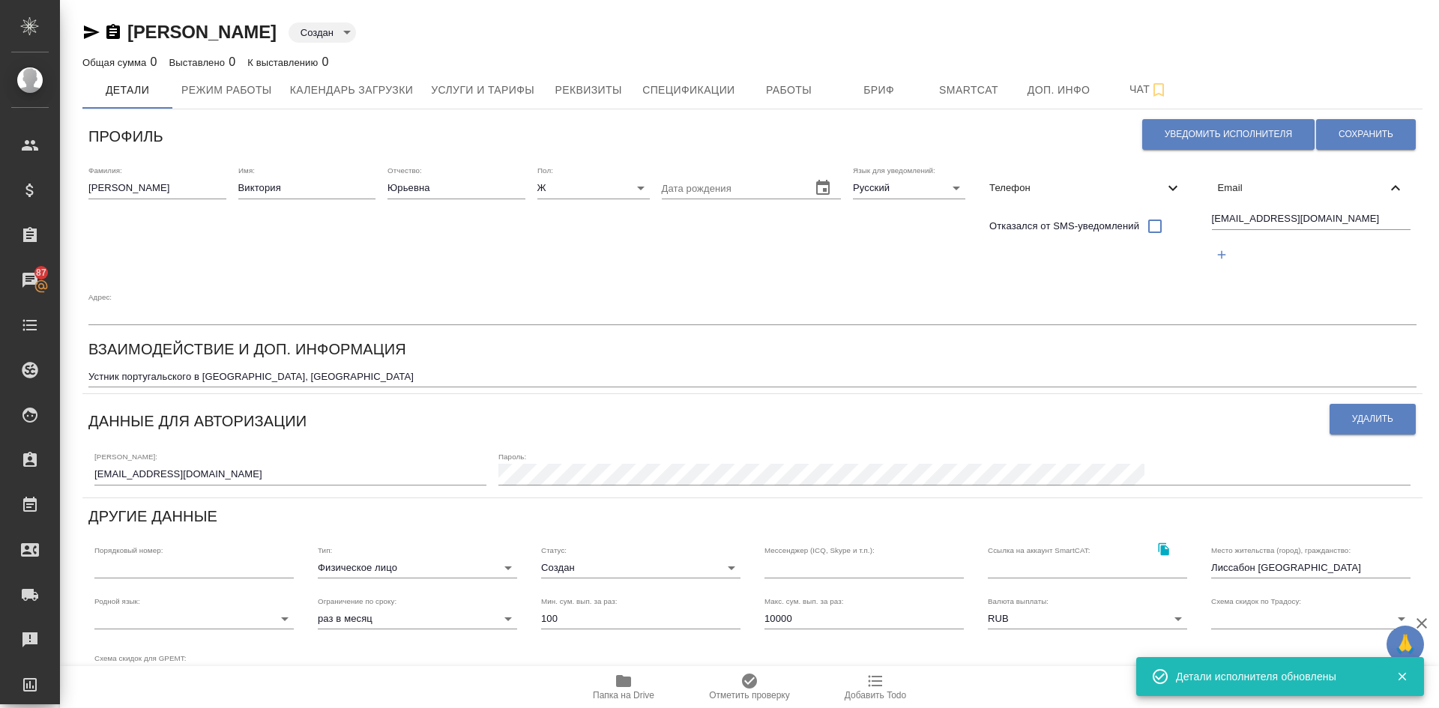
click at [1220, 188] on span "Email" at bounding box center [1302, 188] width 169 height 15
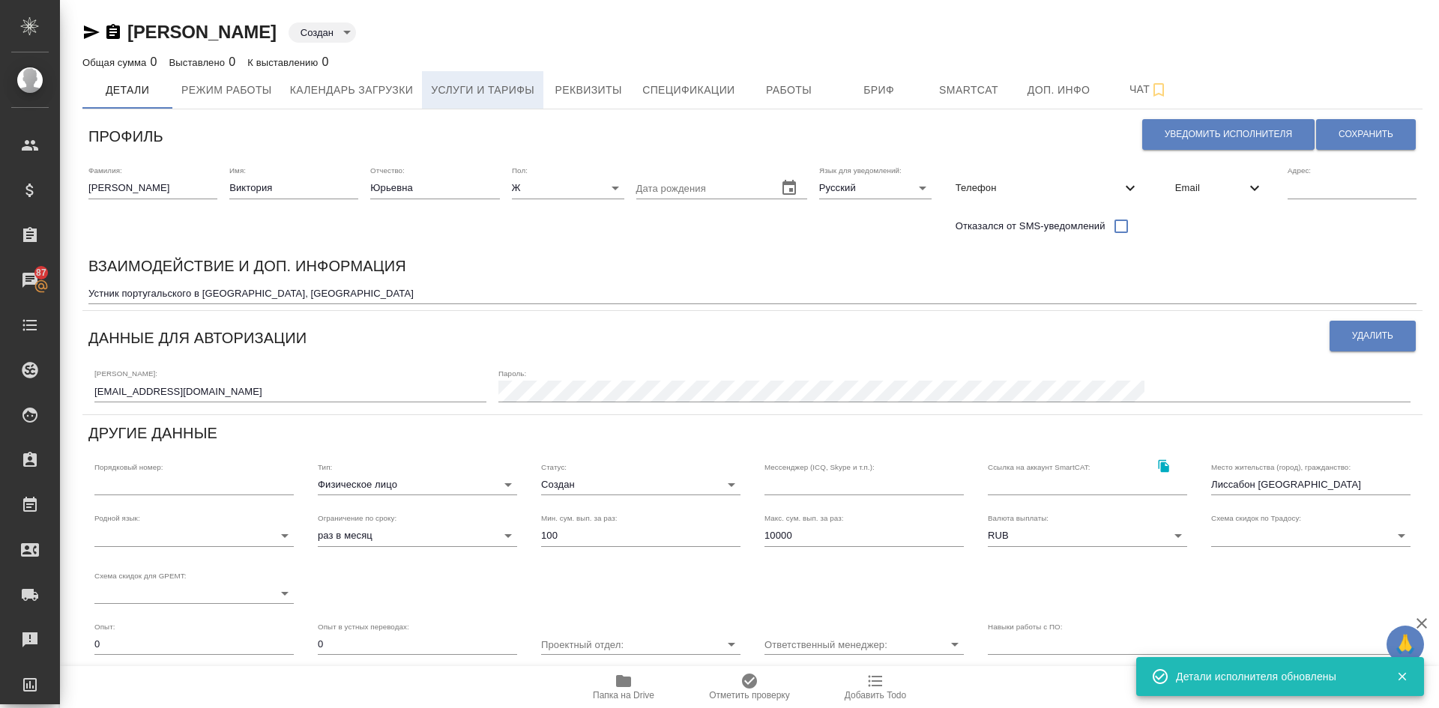
click at [475, 91] on span "Услуги и тарифы" at bounding box center [482, 90] width 103 height 19
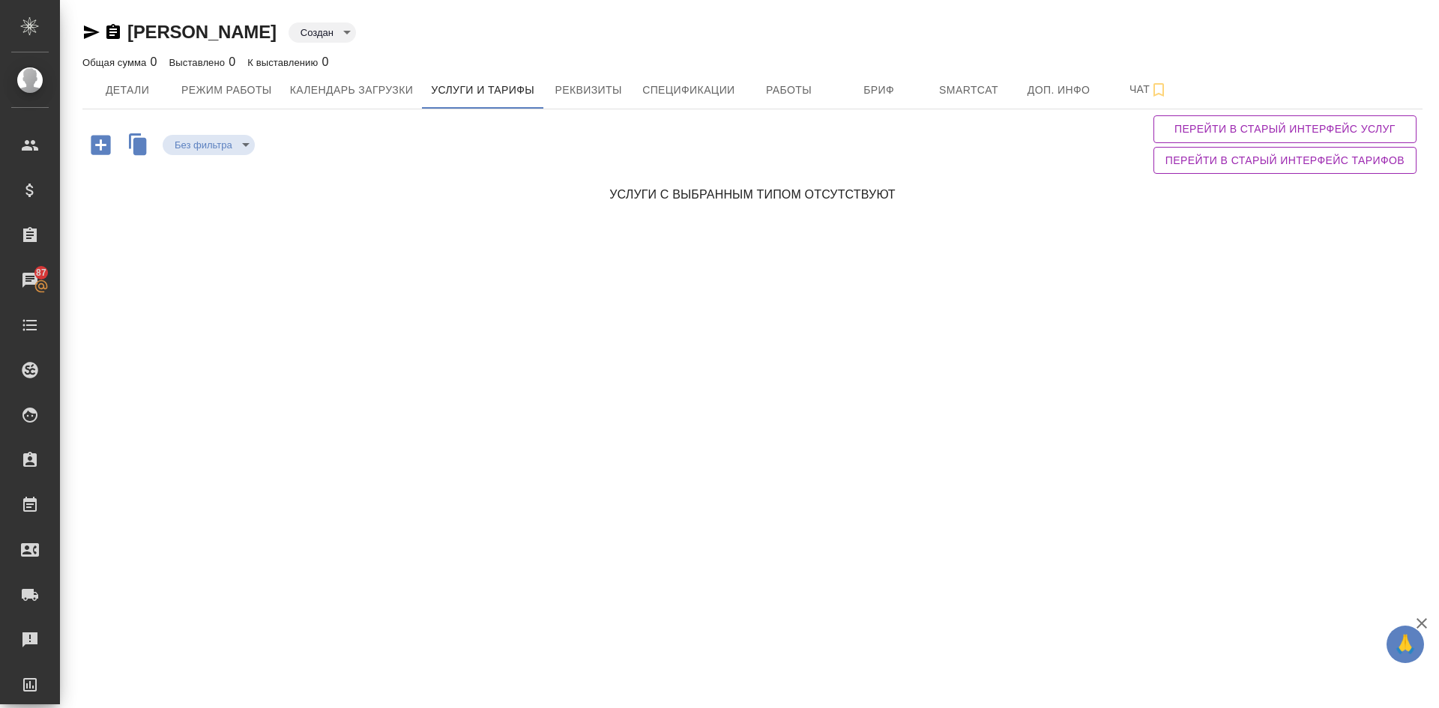
click at [97, 146] on icon "button" at bounding box center [100, 144] width 19 height 19
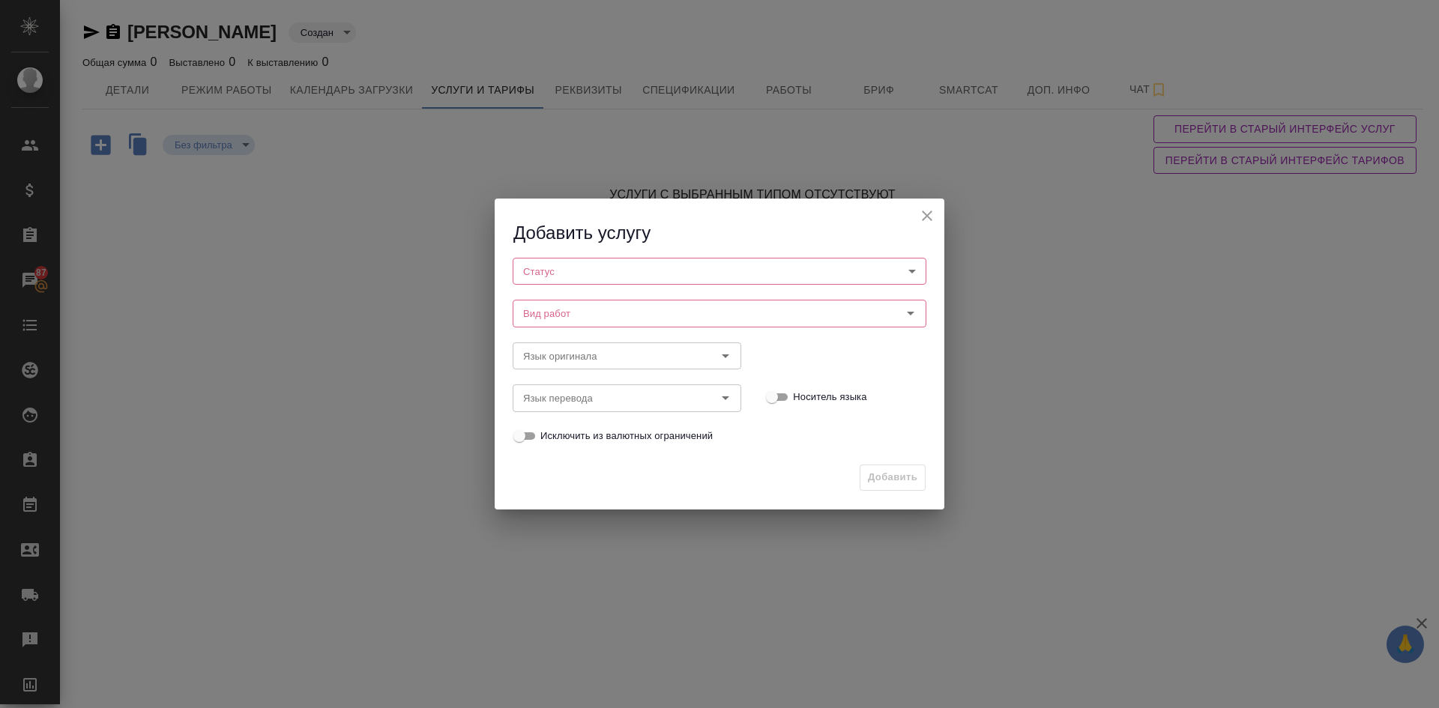
click at [554, 269] on body "🙏 .cls-1 fill:#fff; AWATERA Demidova Tatyana Клиенты Спецификации Заказы 87 Чат…" at bounding box center [719, 354] width 1439 height 708
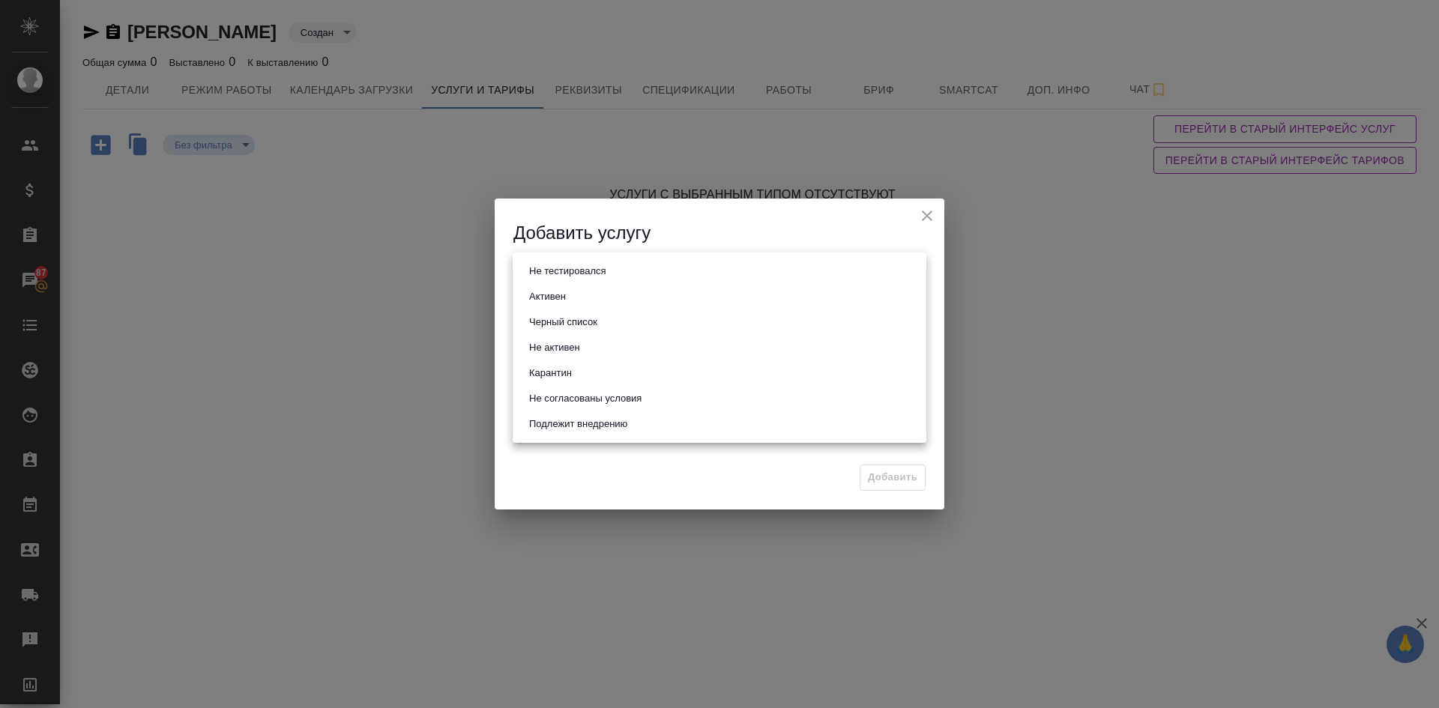
click at [534, 301] on button "Активен" at bounding box center [548, 297] width 46 height 16
type input "active"
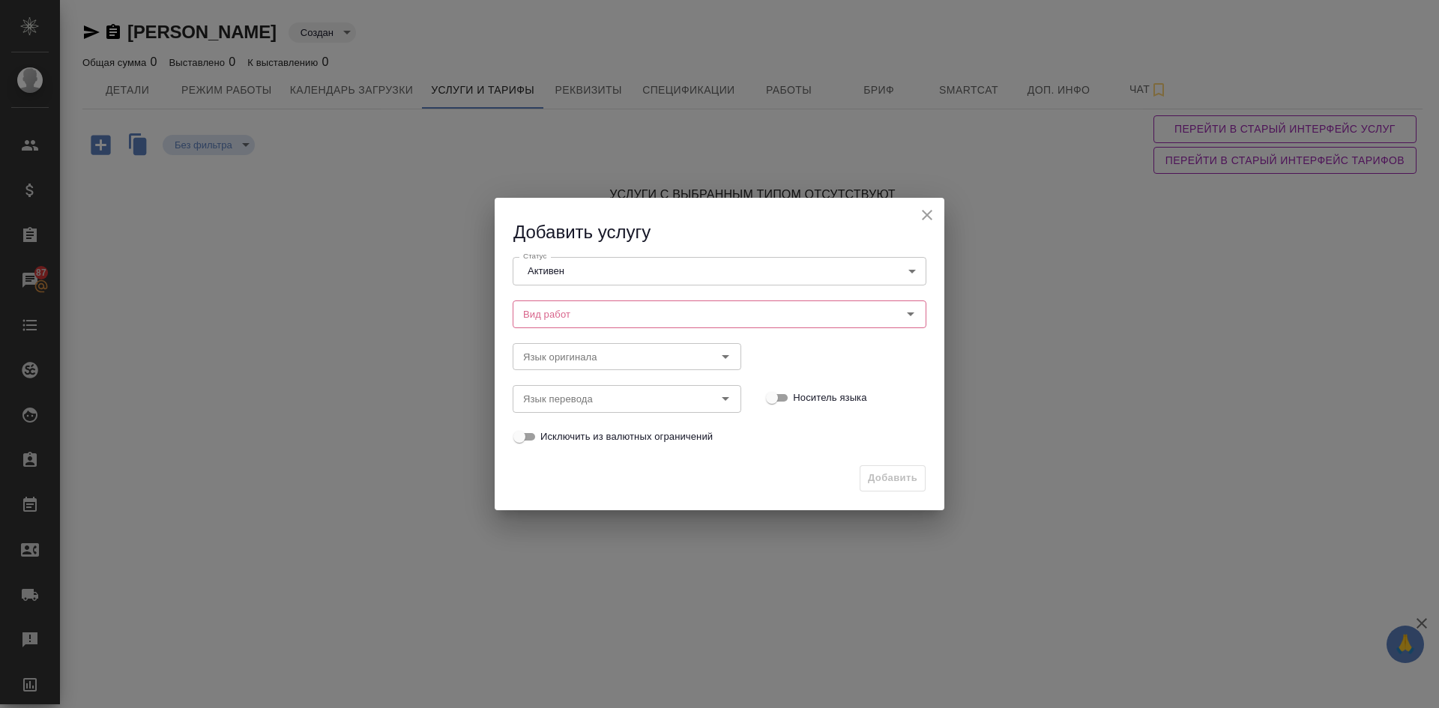
click at [571, 330] on div "Язык оригинала Язык оригинала" at bounding box center [627, 355] width 259 height 66
click at [573, 319] on input "Вид работ" at bounding box center [694, 314] width 355 height 18
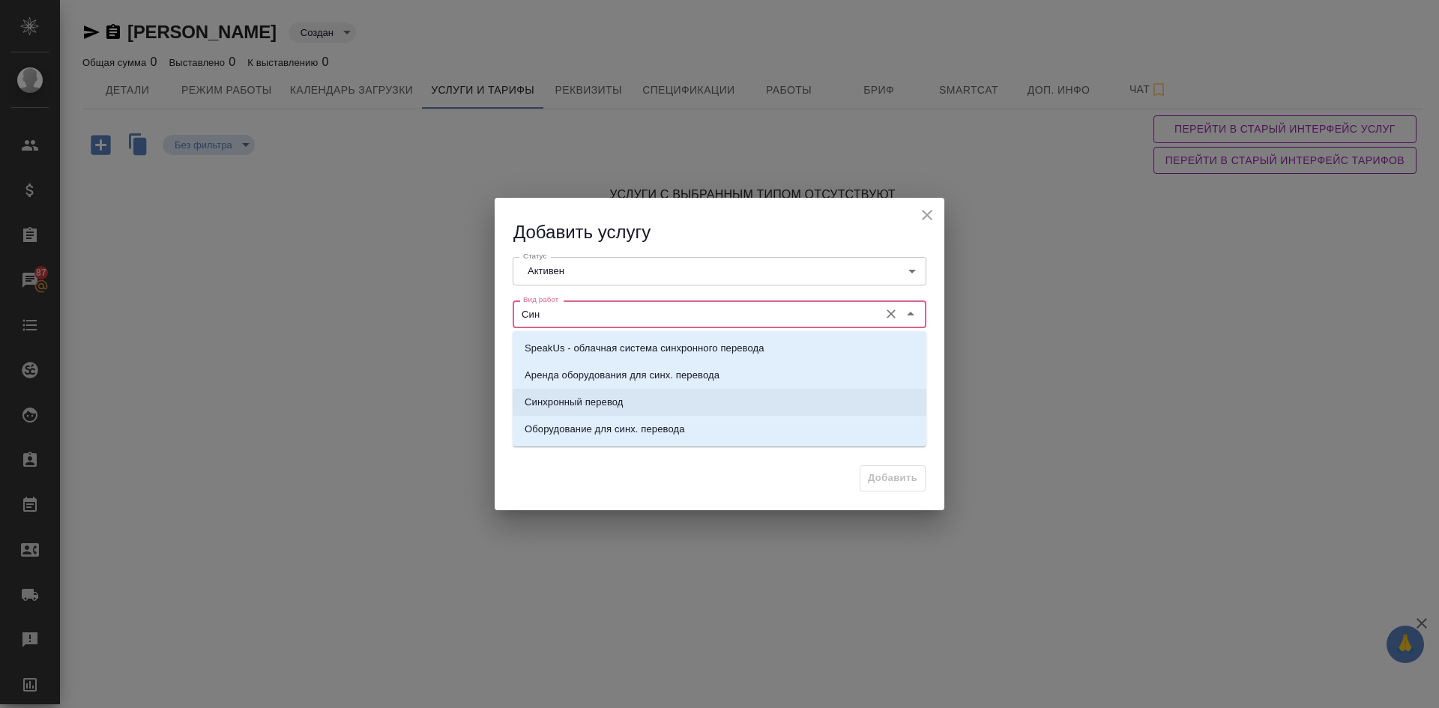
click at [541, 405] on p "Синхронный перевод" at bounding box center [574, 402] width 99 height 15
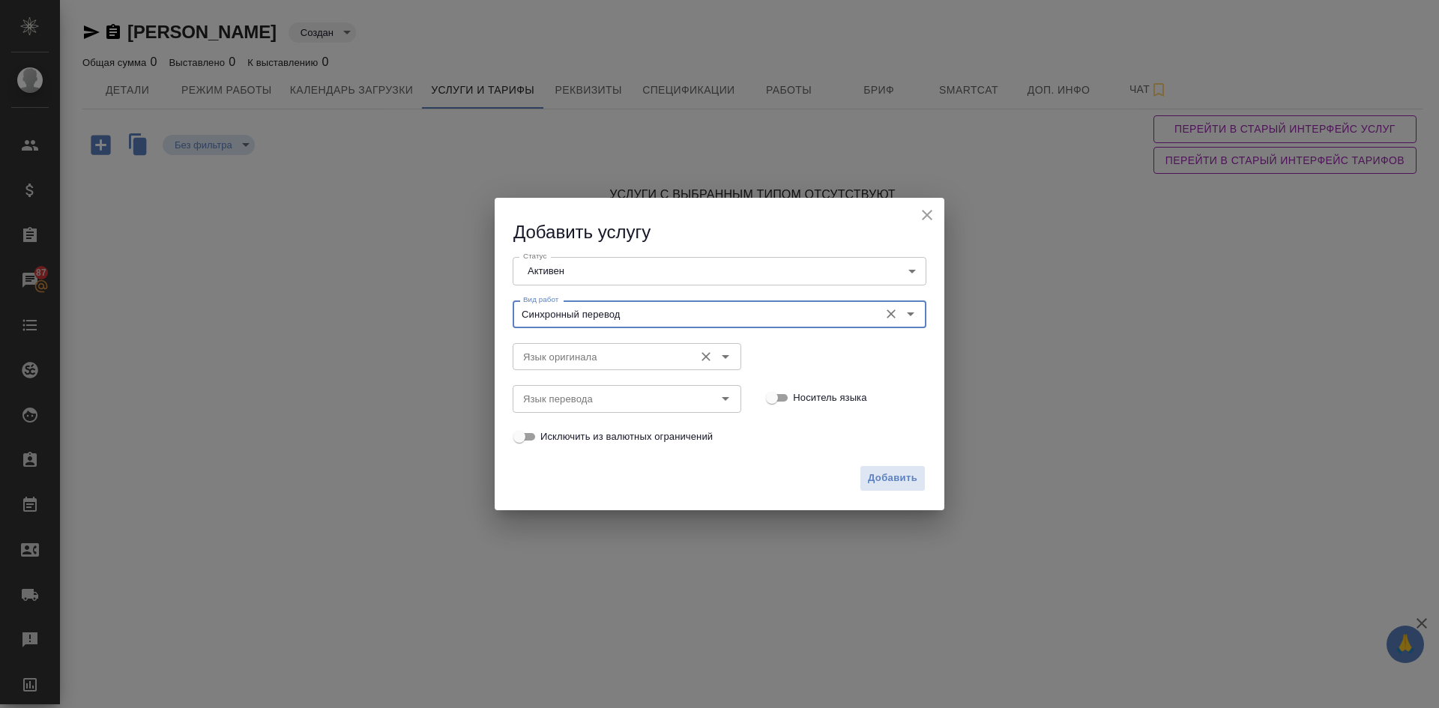
type input "Синхронный перевод"
click at [549, 364] on input "Язык оригинала" at bounding box center [601, 357] width 169 height 18
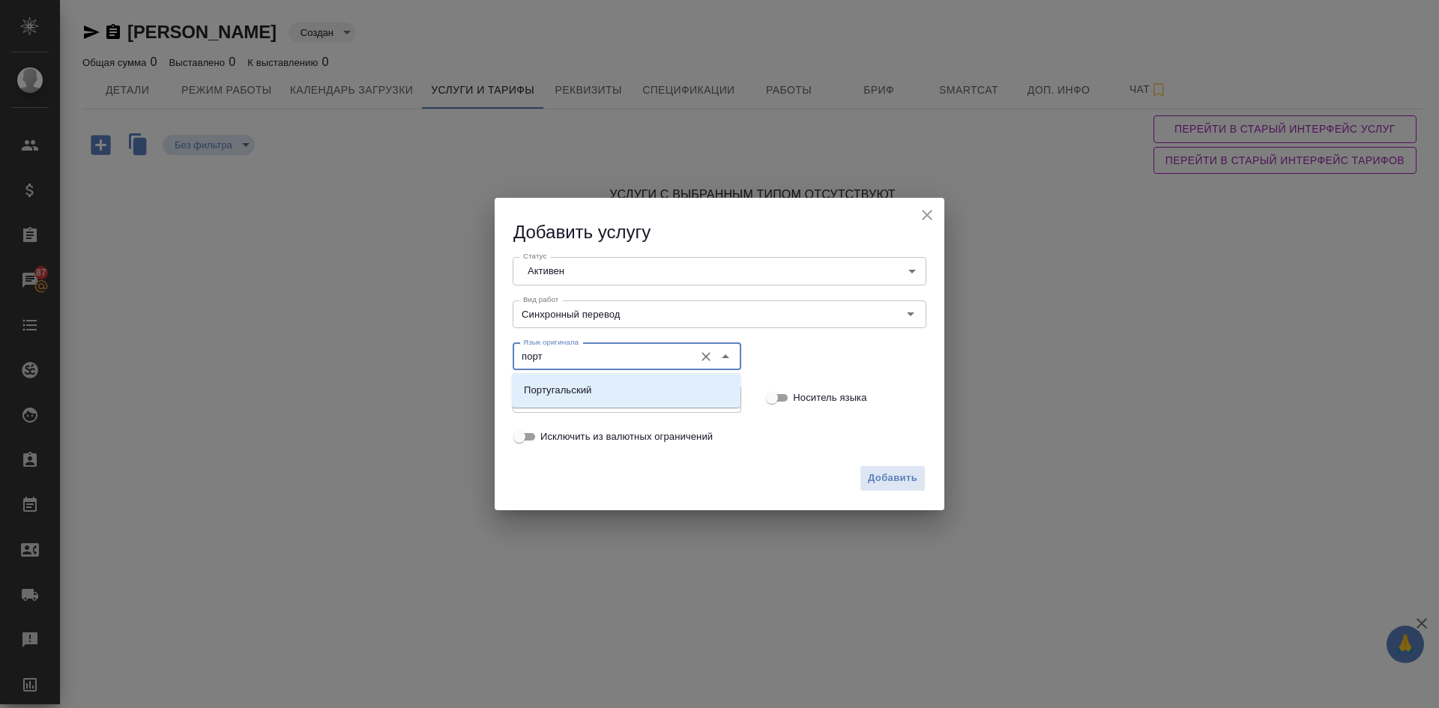
click at [555, 400] on li "Португальский" at bounding box center [626, 390] width 229 height 27
type input "Португальский"
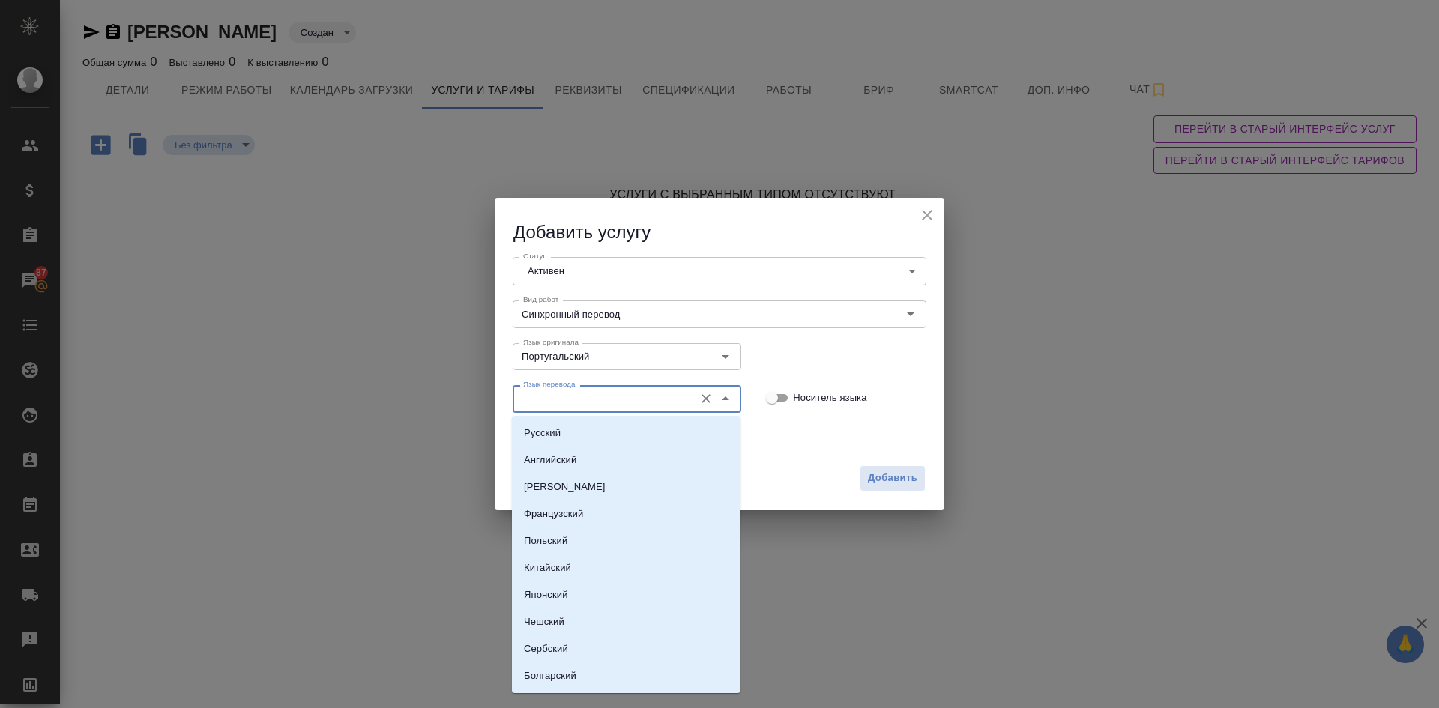
click at [550, 406] on input "Язык перевода" at bounding box center [601, 399] width 169 height 18
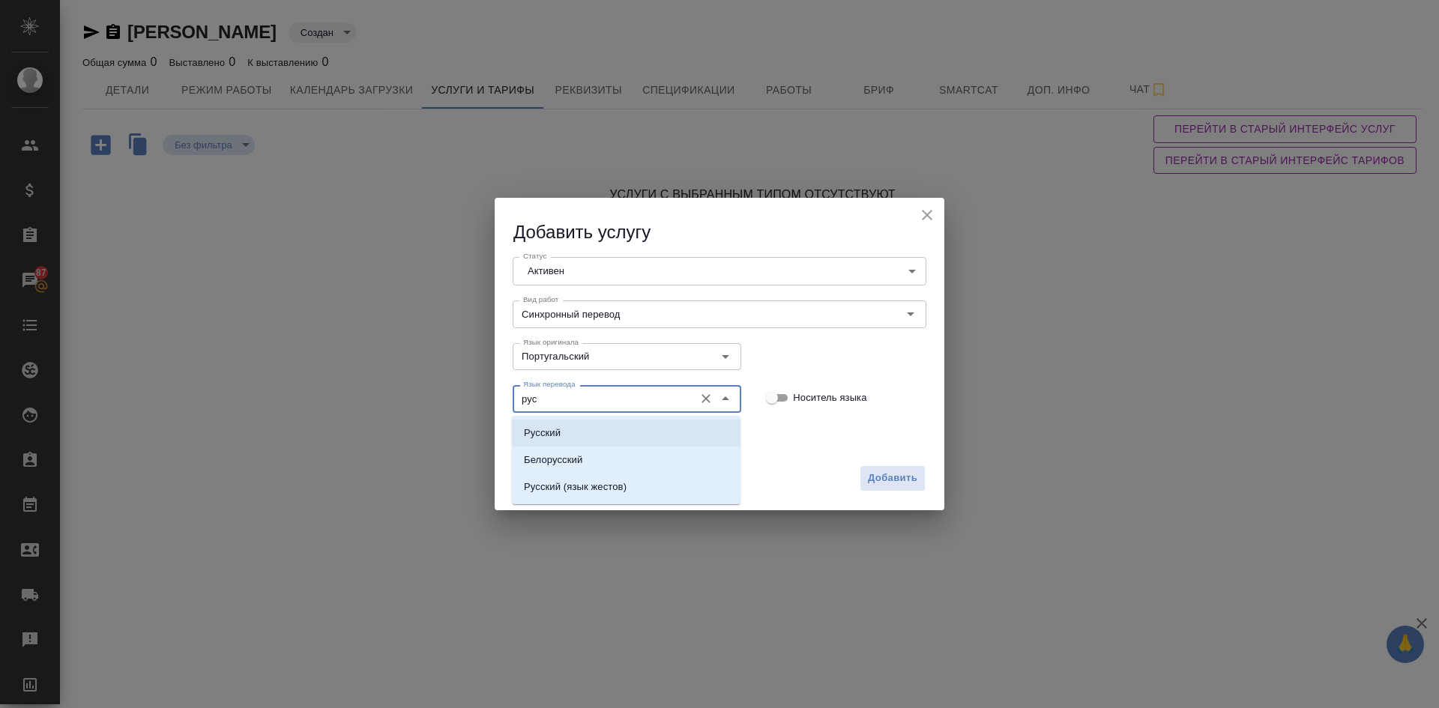
click at [539, 430] on p "Русский" at bounding box center [542, 433] width 37 height 15
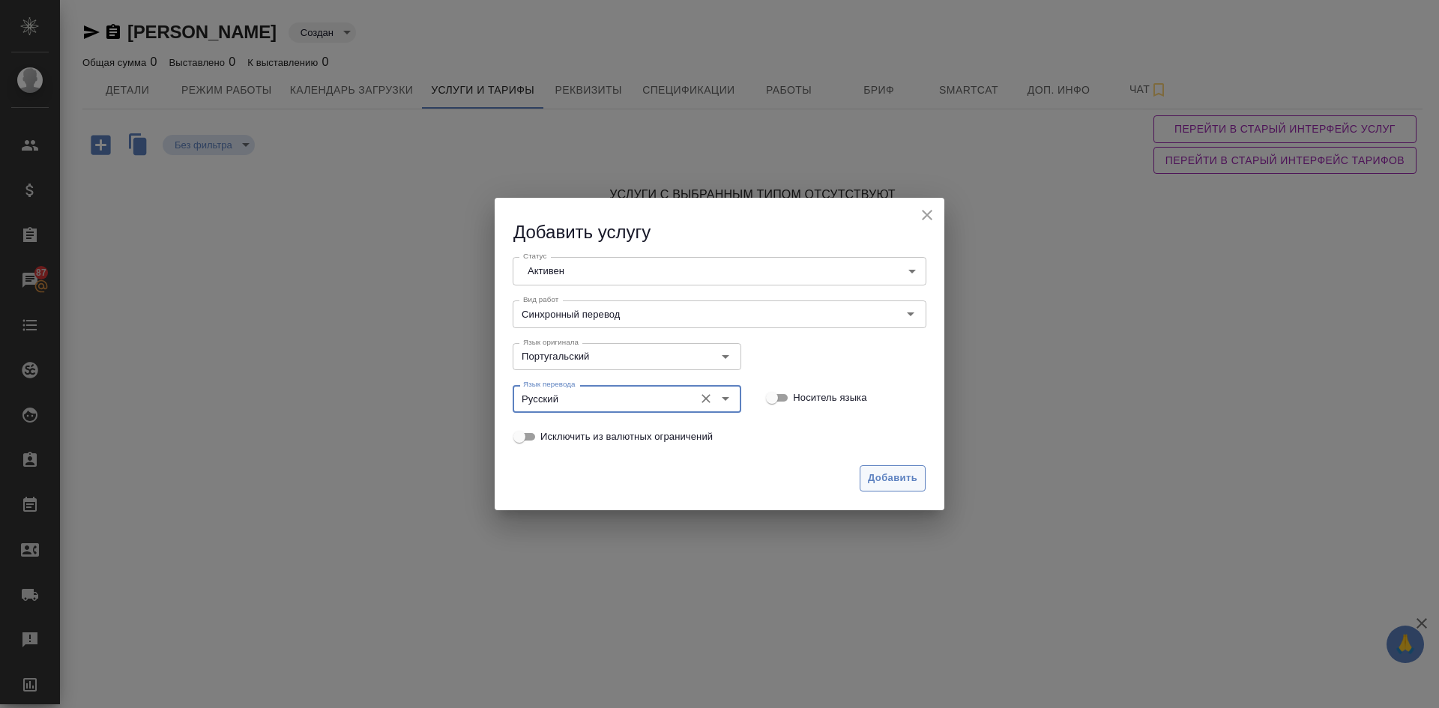
type input "Русский"
click at [870, 469] on button "Добавить" at bounding box center [893, 479] width 66 height 26
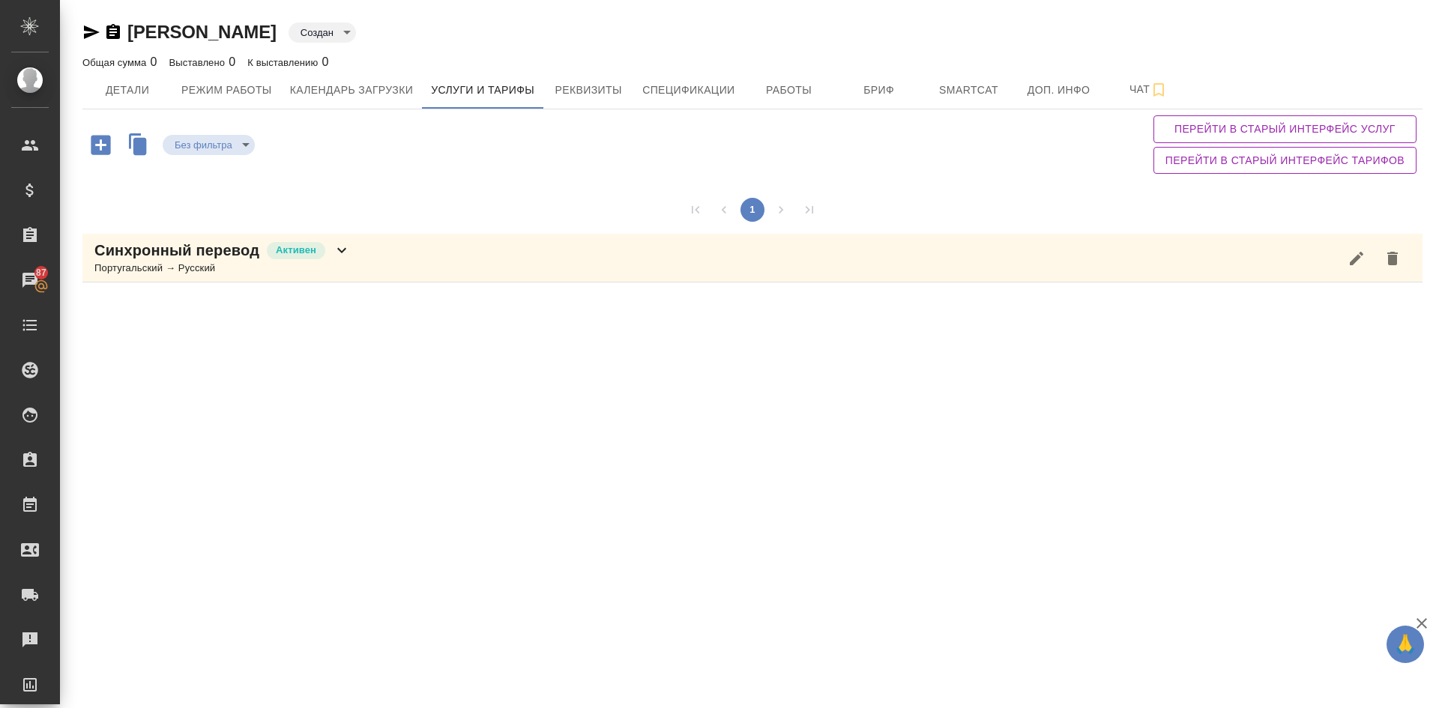
click at [174, 257] on p "Синхронный перевод" at bounding box center [176, 250] width 165 height 21
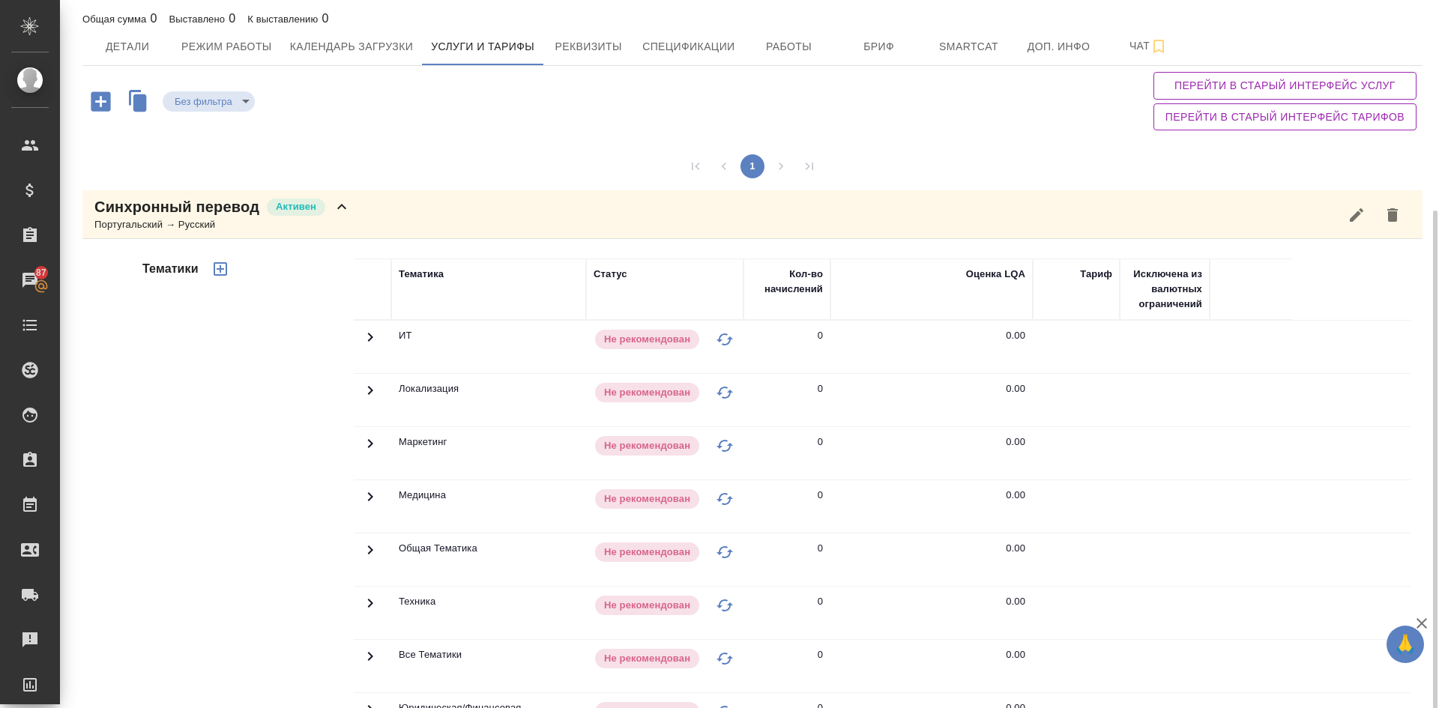
scroll to position [138, 0]
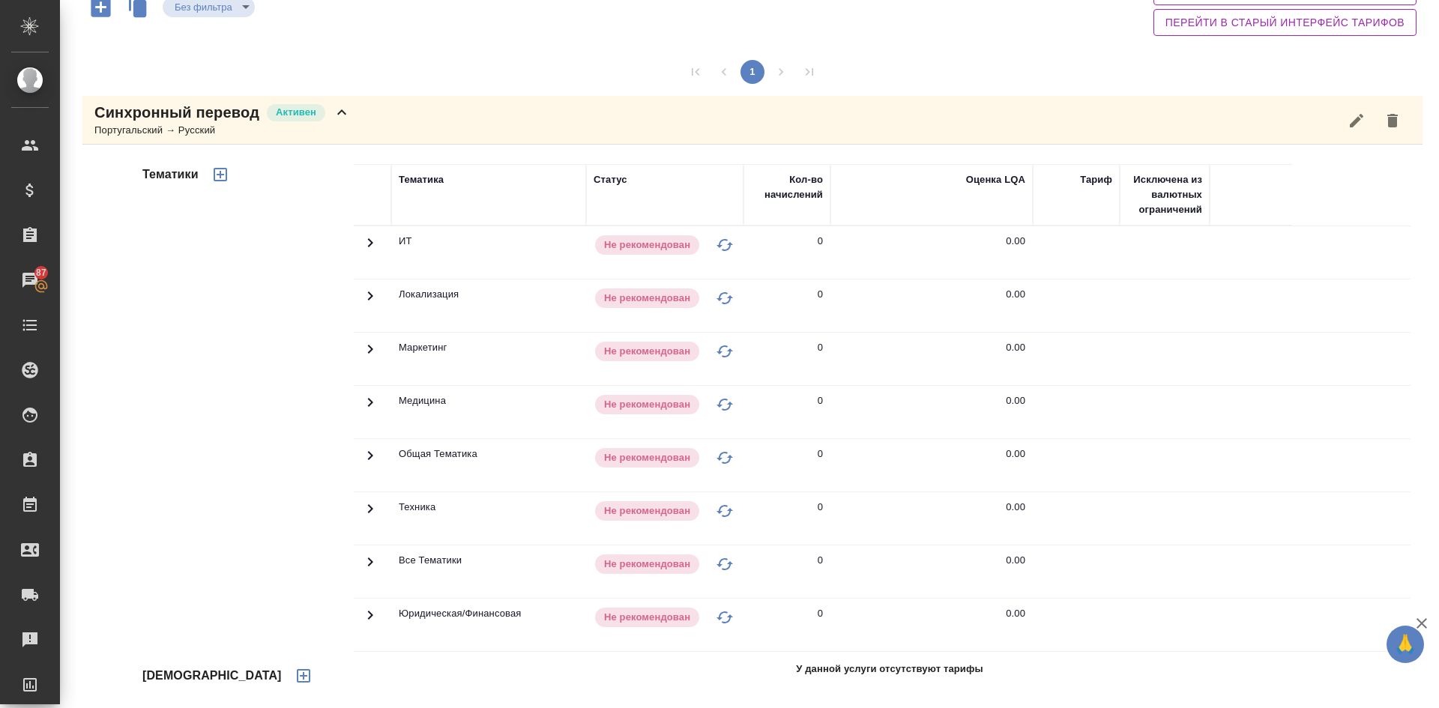
click at [295, 678] on icon "button" at bounding box center [304, 676] width 18 height 18
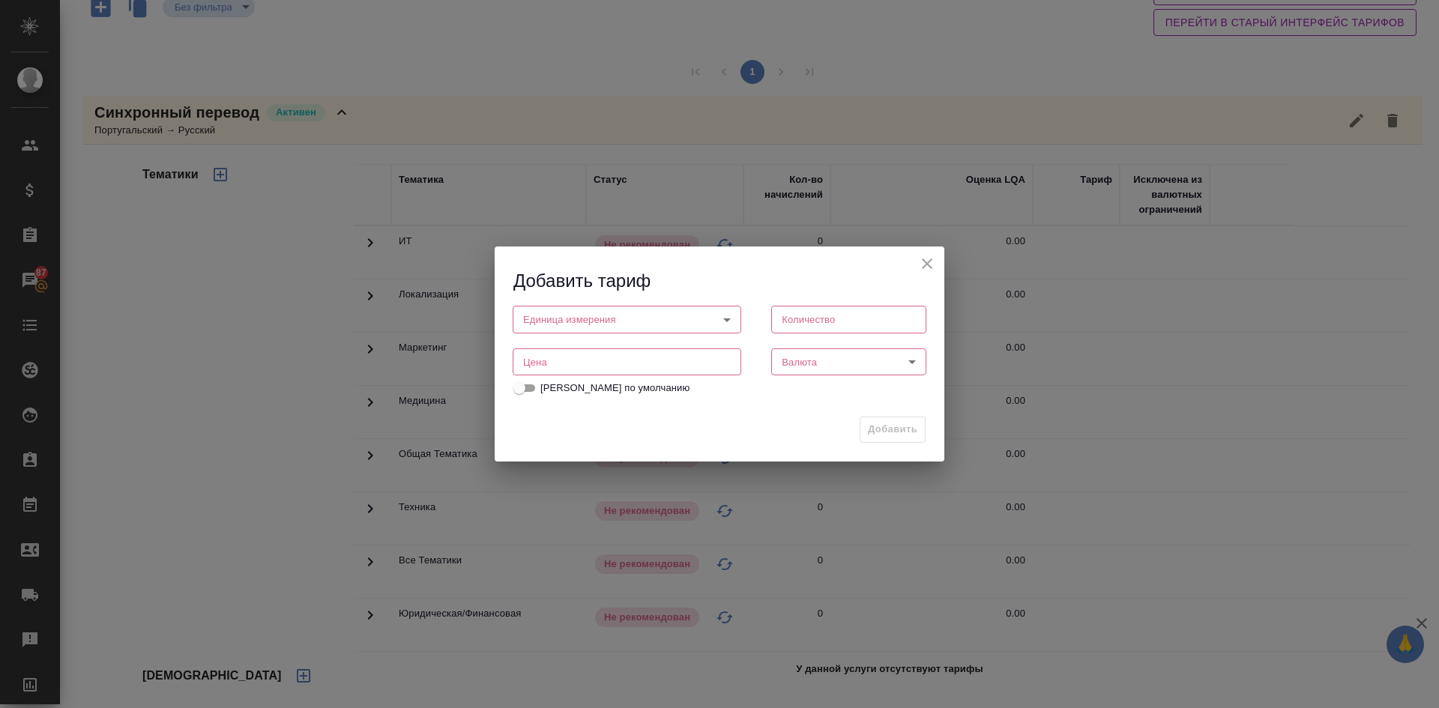
click at [562, 313] on body "🙏 .cls-1 fill:#fff; AWATERA Demidova Tatyana Клиенты Спецификации Заказы 87 Чат…" at bounding box center [719, 354] width 1439 height 708
click at [555, 346] on li "час" at bounding box center [627, 344] width 229 height 25
type input "5a8b1489cc6b4906c91bfd93"
click at [558, 357] on input "number" at bounding box center [627, 362] width 229 height 27
type input "5500"
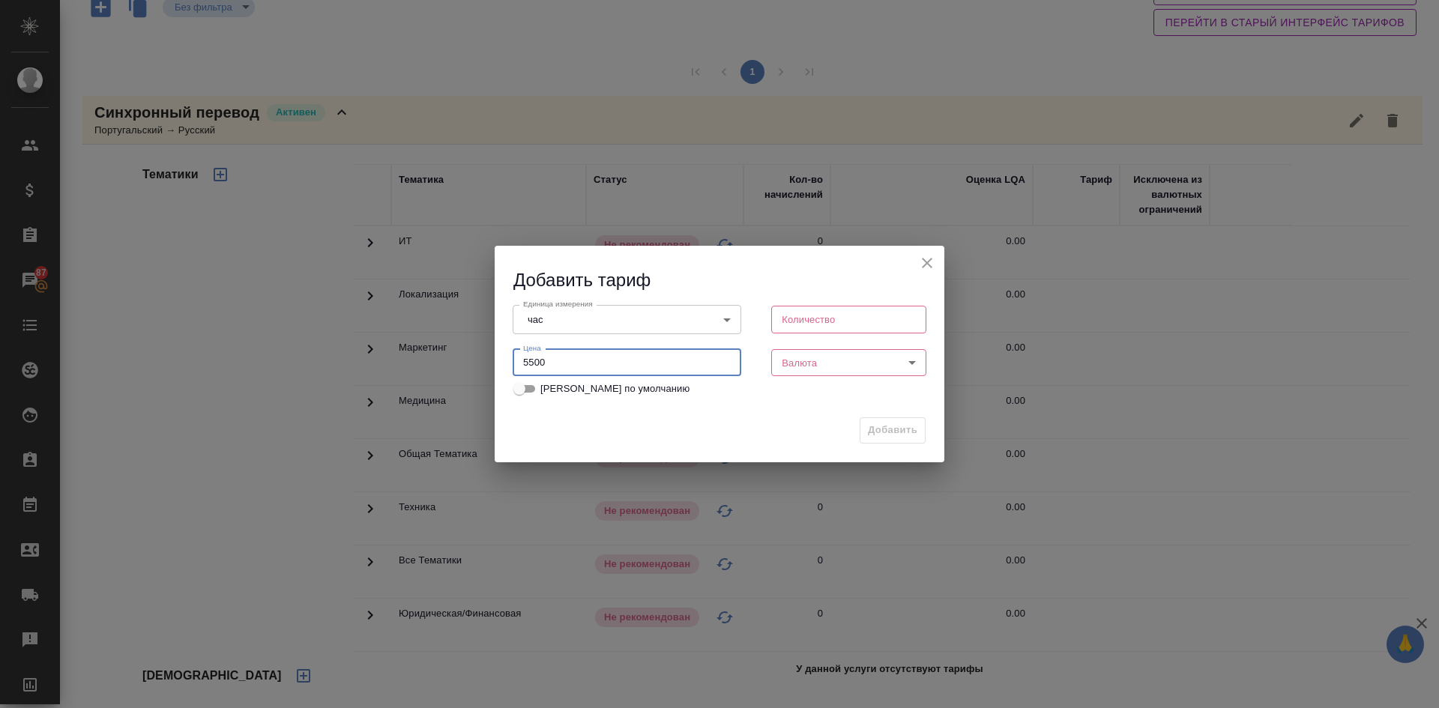
click at [793, 313] on input "number" at bounding box center [848, 319] width 155 height 27
type input "1"
click at [813, 367] on body "🙏 .cls-1 fill:#fff; AWATERA Demidova Tatyana Клиенты Спецификации Заказы 87 Чат…" at bounding box center [719, 354] width 1439 height 708
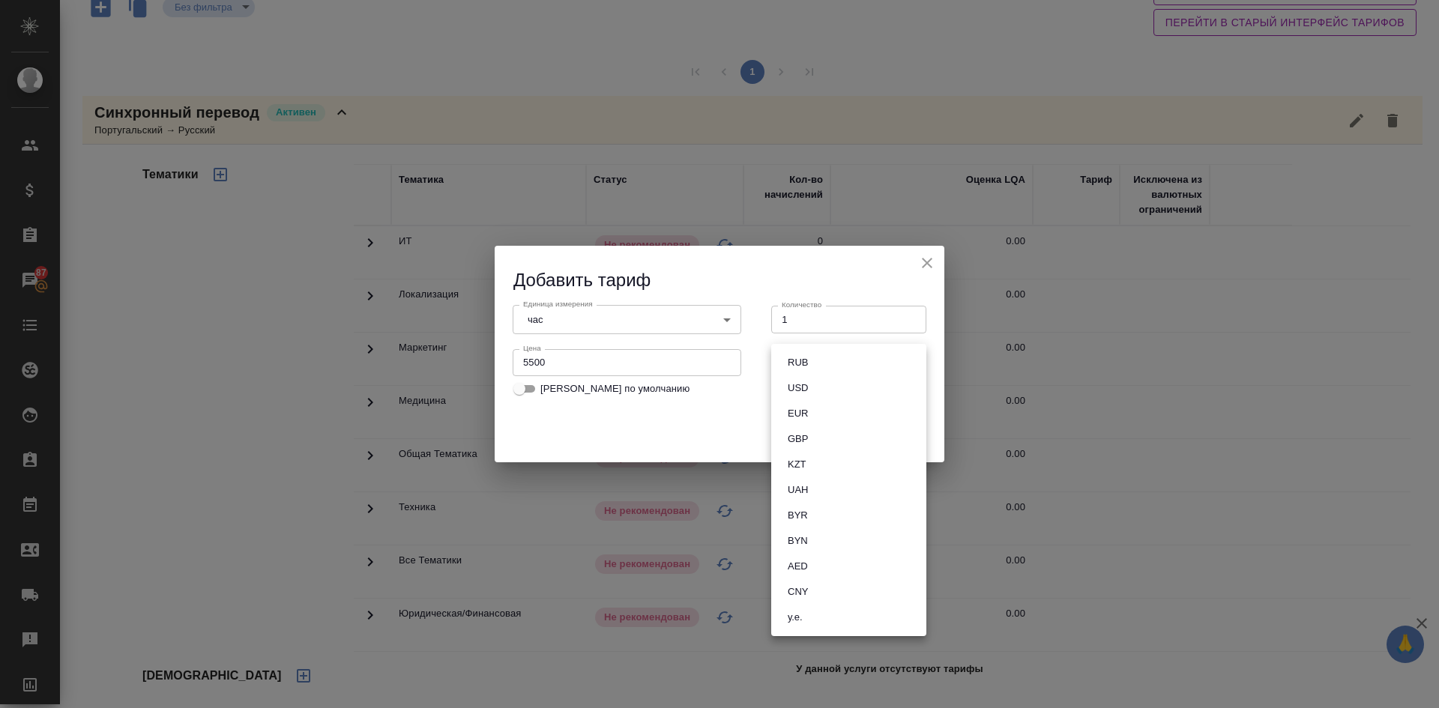
click at [814, 364] on li "RUB" at bounding box center [848, 362] width 155 height 25
type input "RUB"
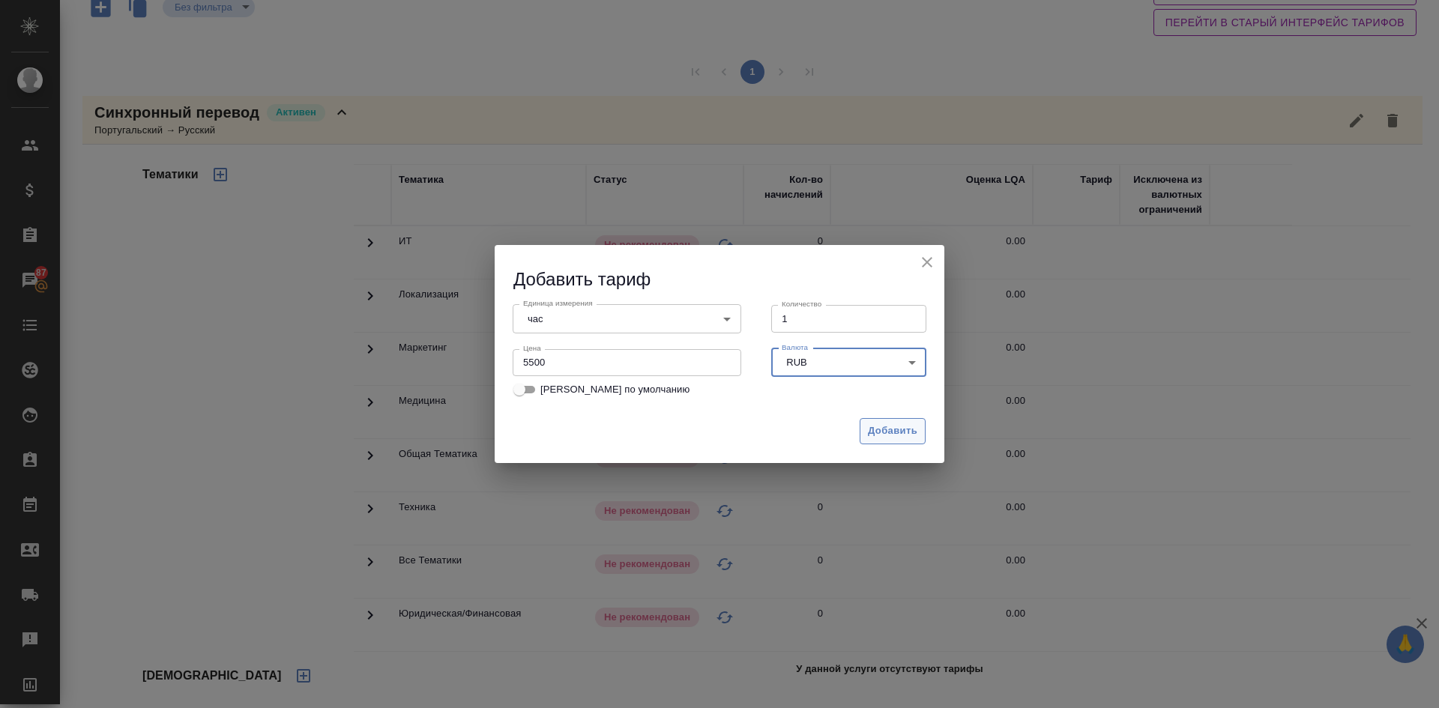
click at [884, 429] on span "Добавить" at bounding box center [892, 431] width 49 height 17
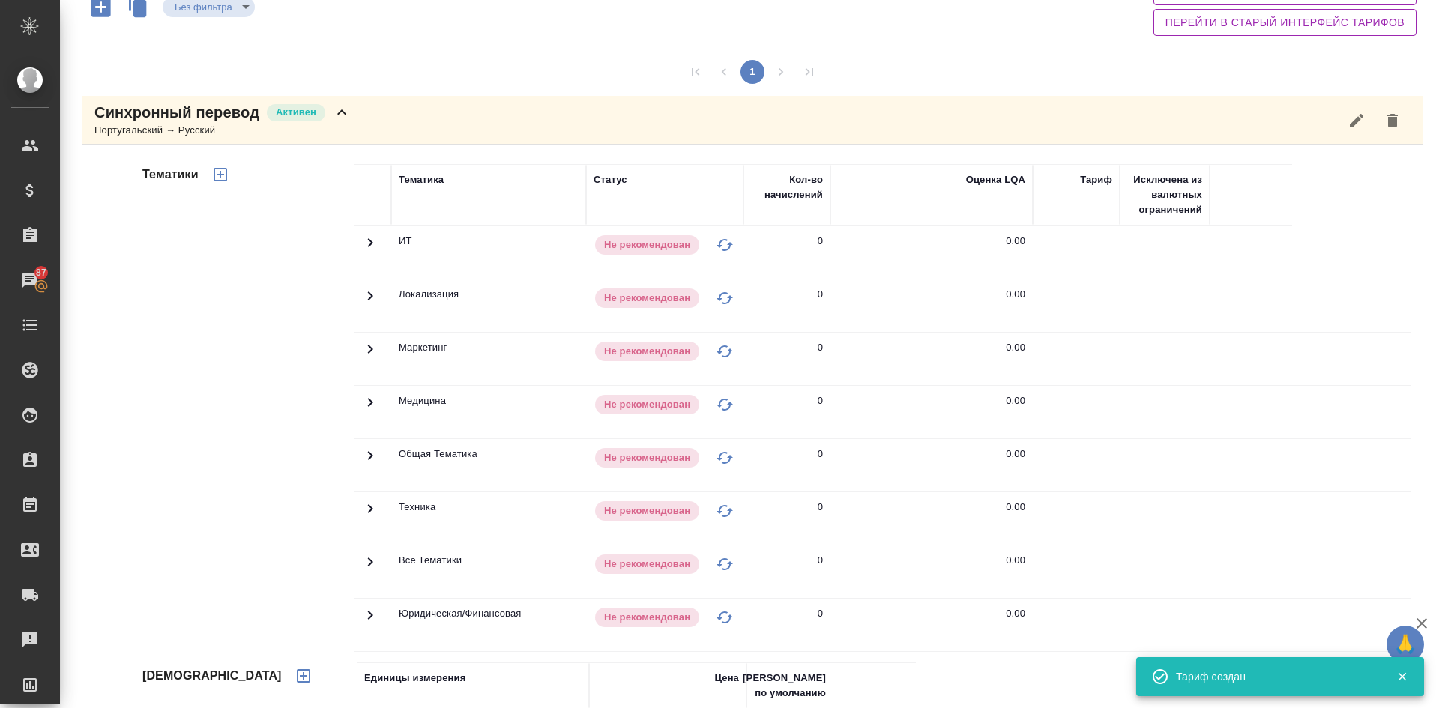
click at [220, 172] on icon "button" at bounding box center [220, 174] width 13 height 13
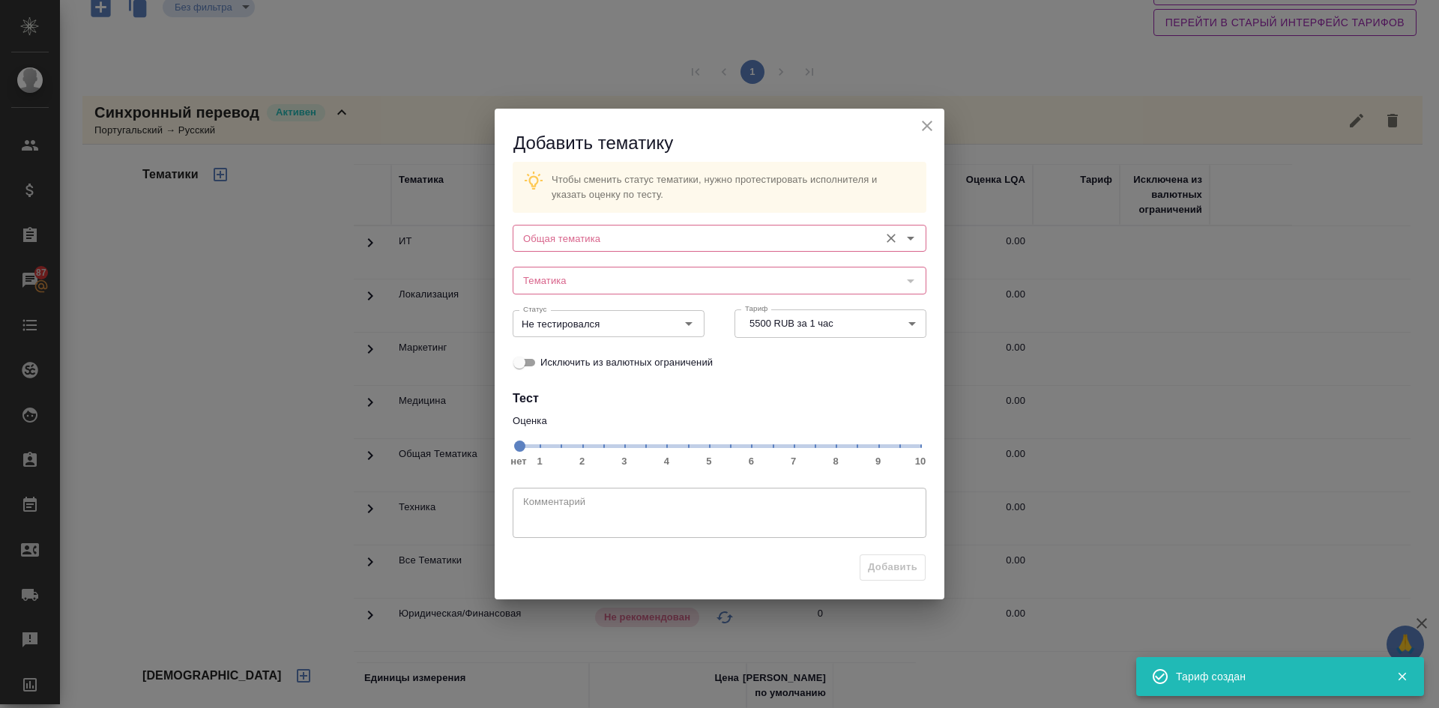
click at [555, 237] on input "Общая тематика" at bounding box center [694, 238] width 355 height 18
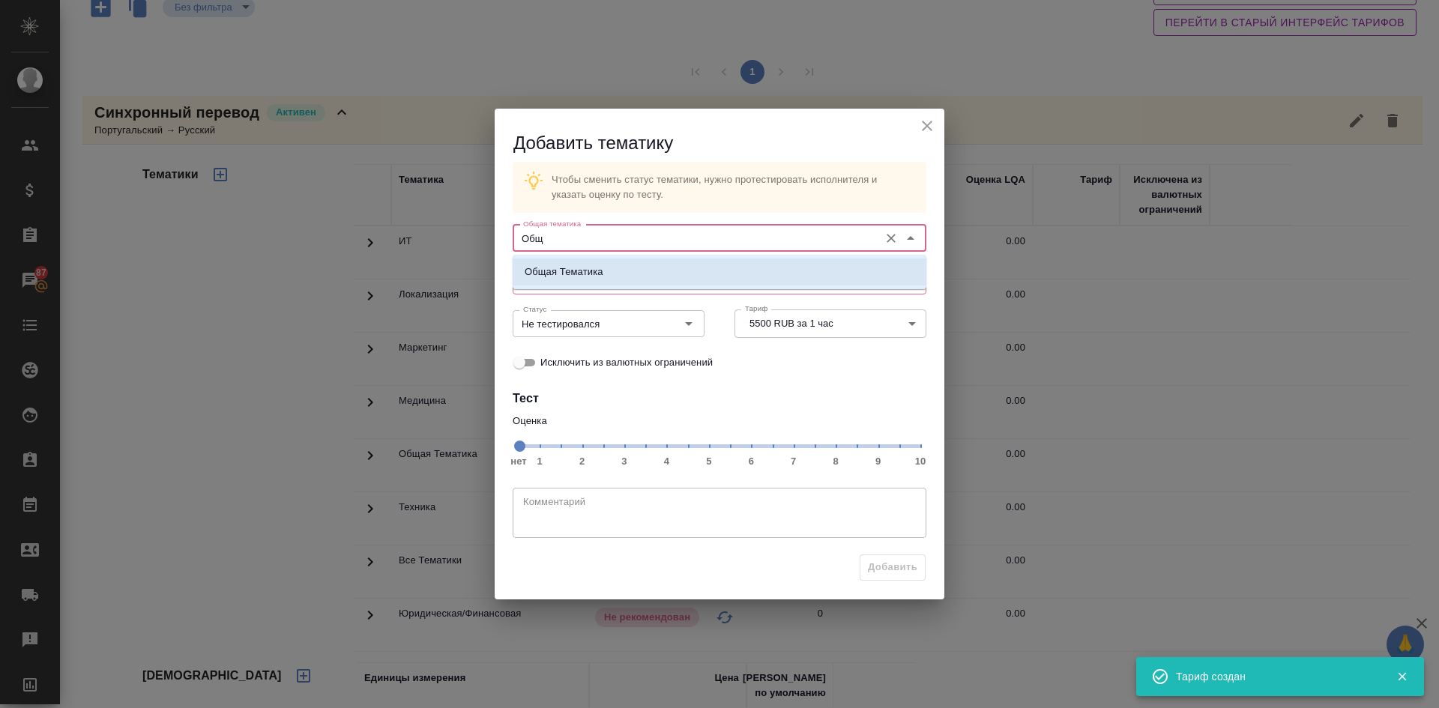
click at [561, 268] on p "Общая Тематика" at bounding box center [564, 272] width 79 height 15
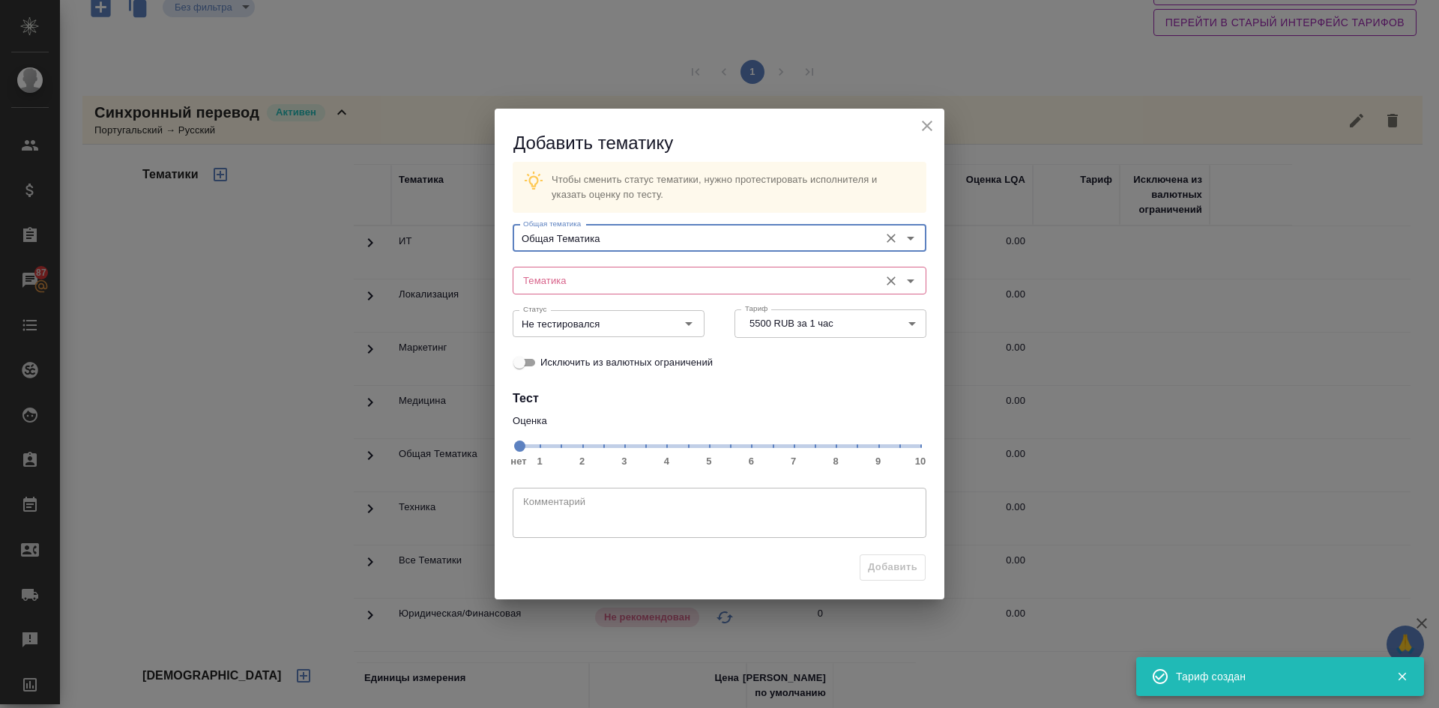
type input "Общая Тематика"
click at [561, 278] on input "Тематика" at bounding box center [694, 280] width 355 height 18
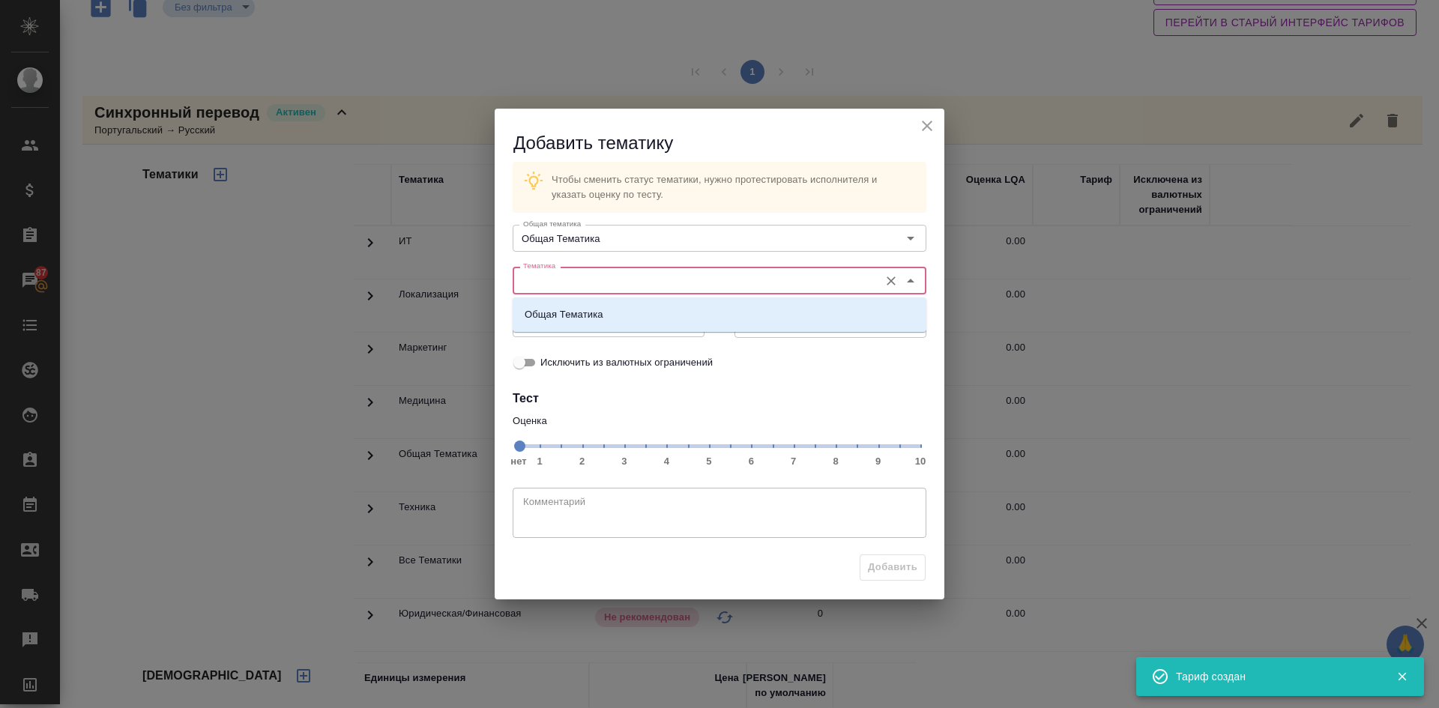
click at [562, 304] on div "Общая Тематика" at bounding box center [720, 315] width 414 height 34
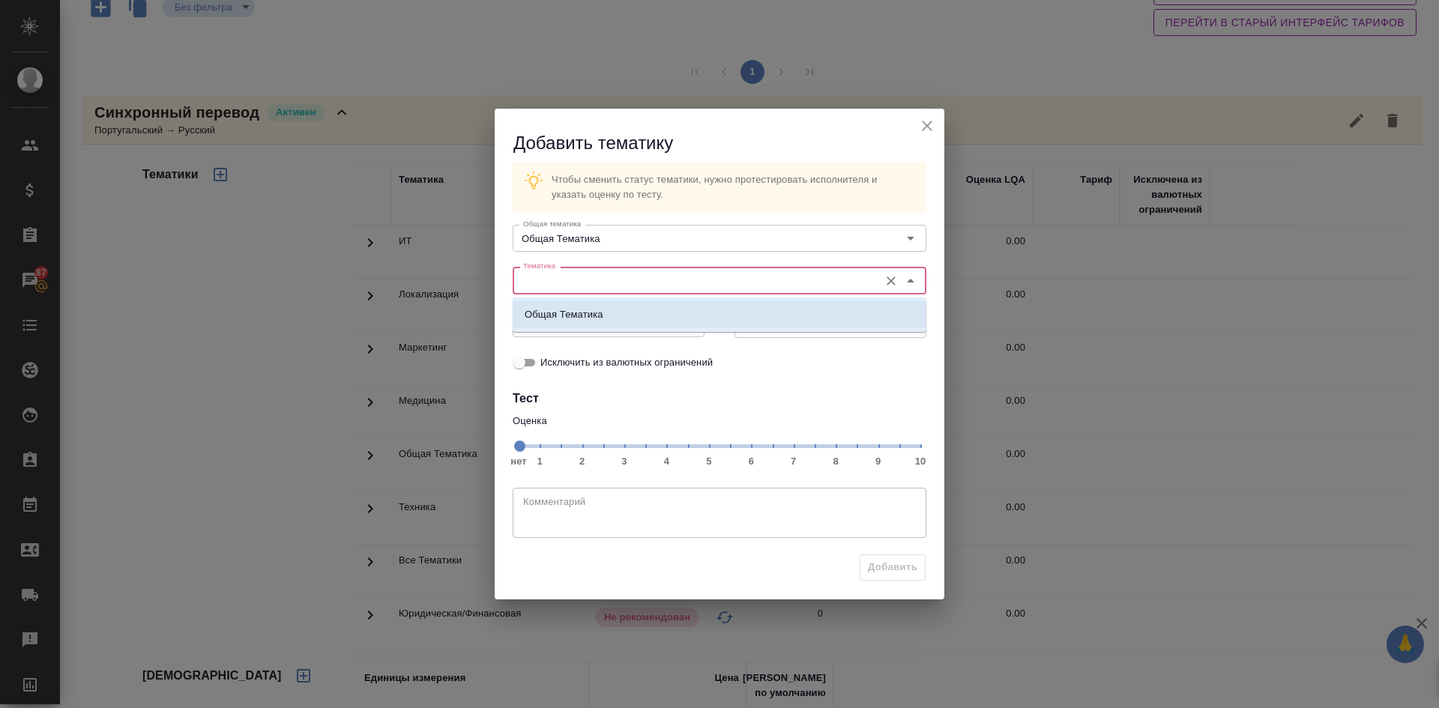
click at [549, 322] on li "Общая Тематика" at bounding box center [720, 314] width 414 height 27
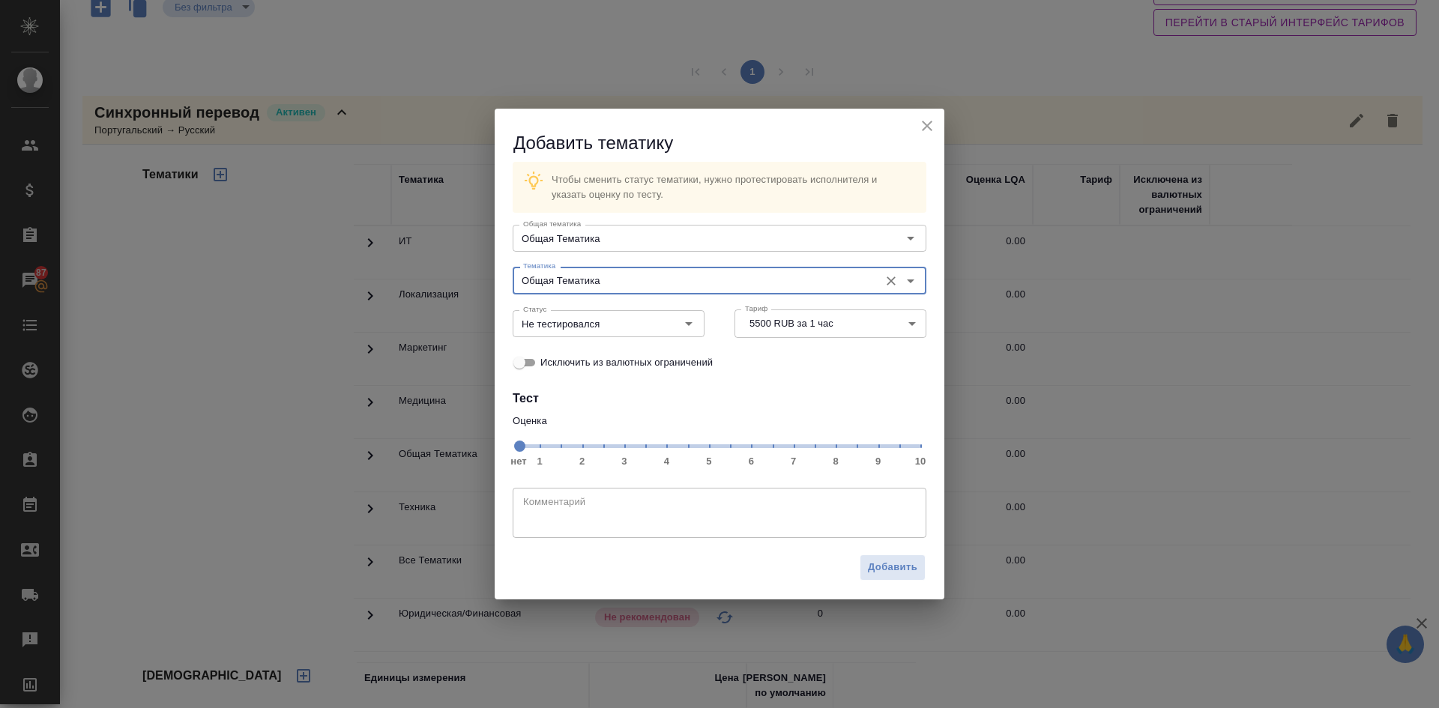
type input "Общая Тематика"
click at [844, 447] on span "нет 1 2 3 4 5 6 7 8 9 10" at bounding box center [720, 445] width 402 height 21
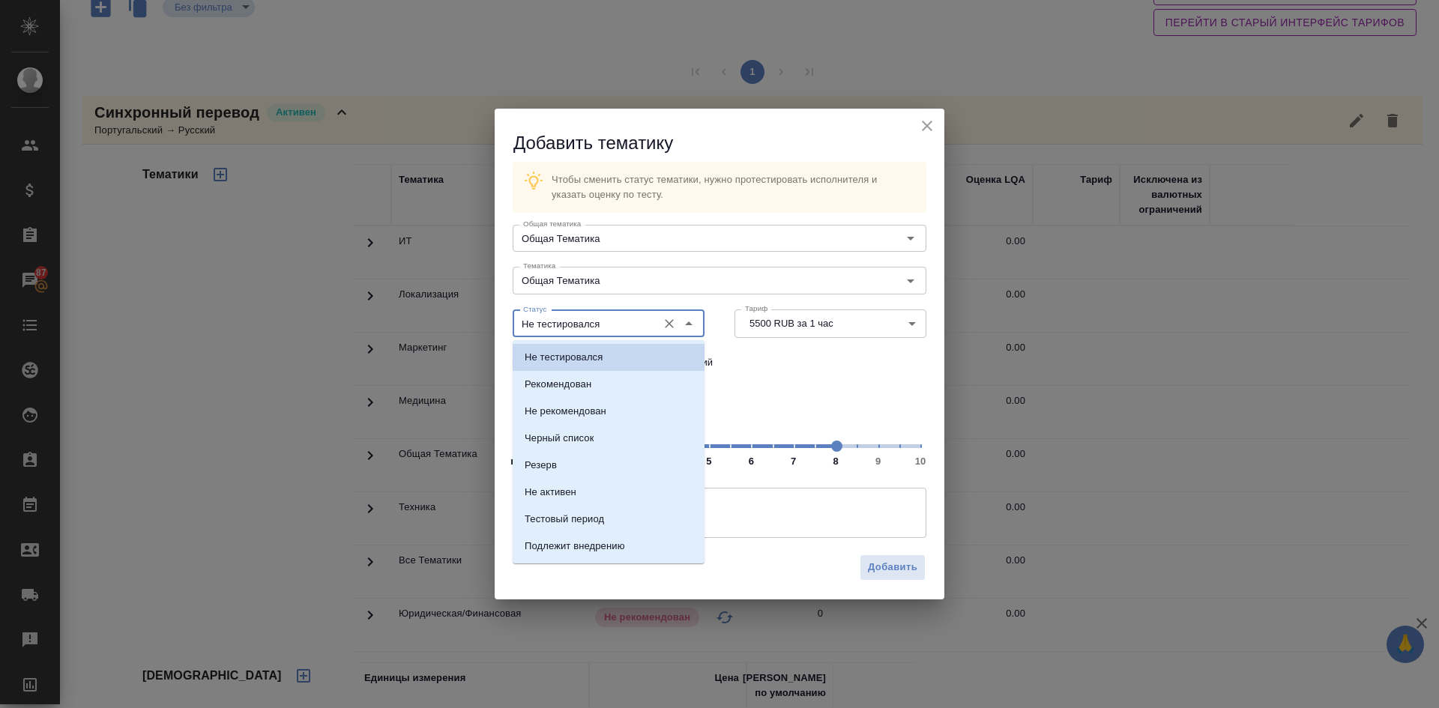
click at [625, 329] on input "Не тестировался" at bounding box center [583, 324] width 133 height 18
click at [561, 385] on p "Рекомендован" at bounding box center [558, 384] width 67 height 15
type input "Рекомендован"
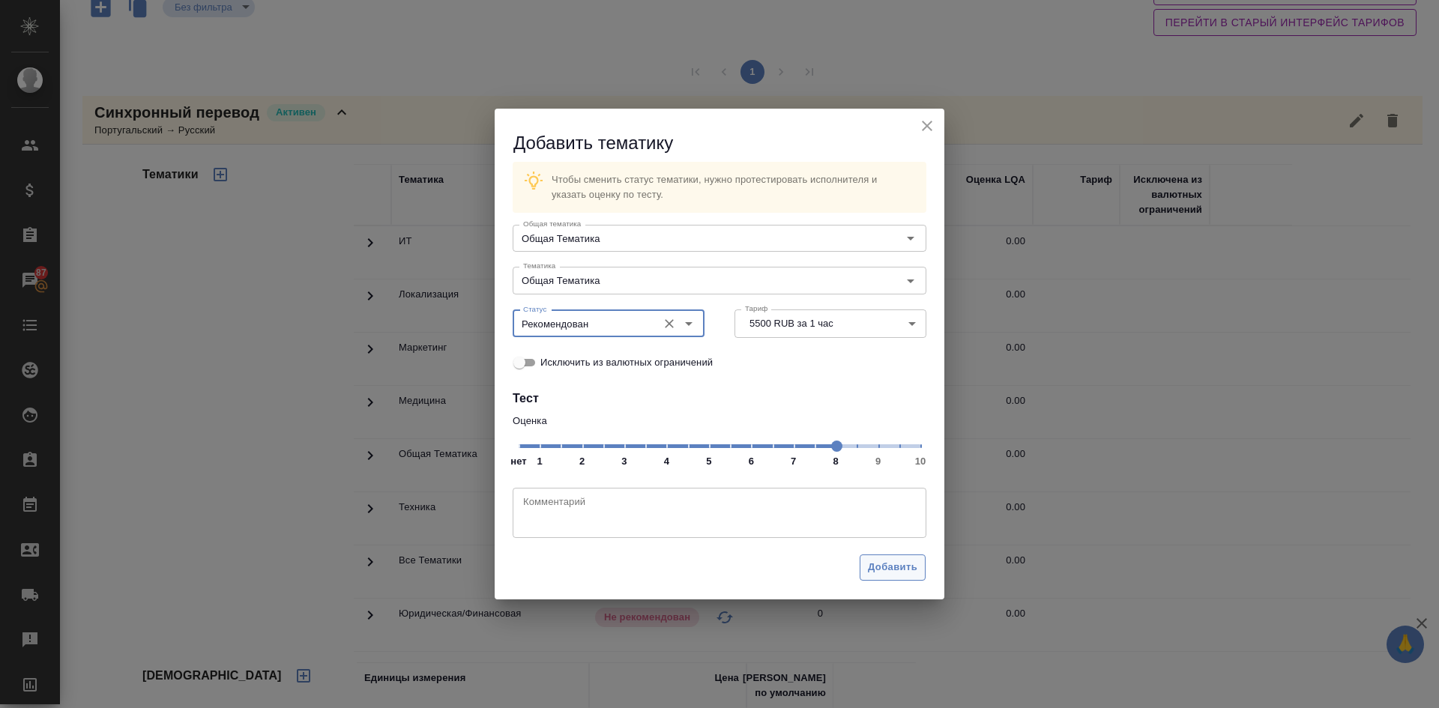
click at [873, 558] on button "Добавить" at bounding box center [893, 568] width 66 height 26
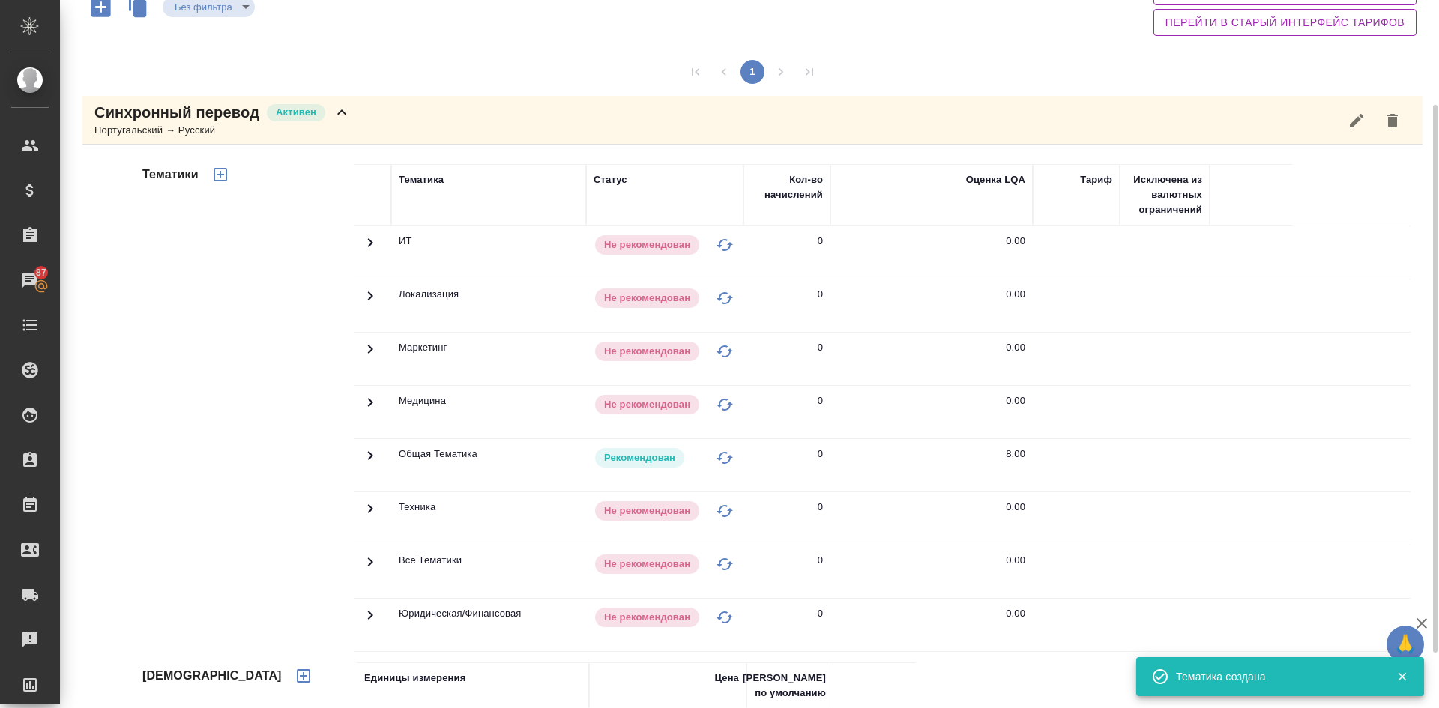
scroll to position [0, 0]
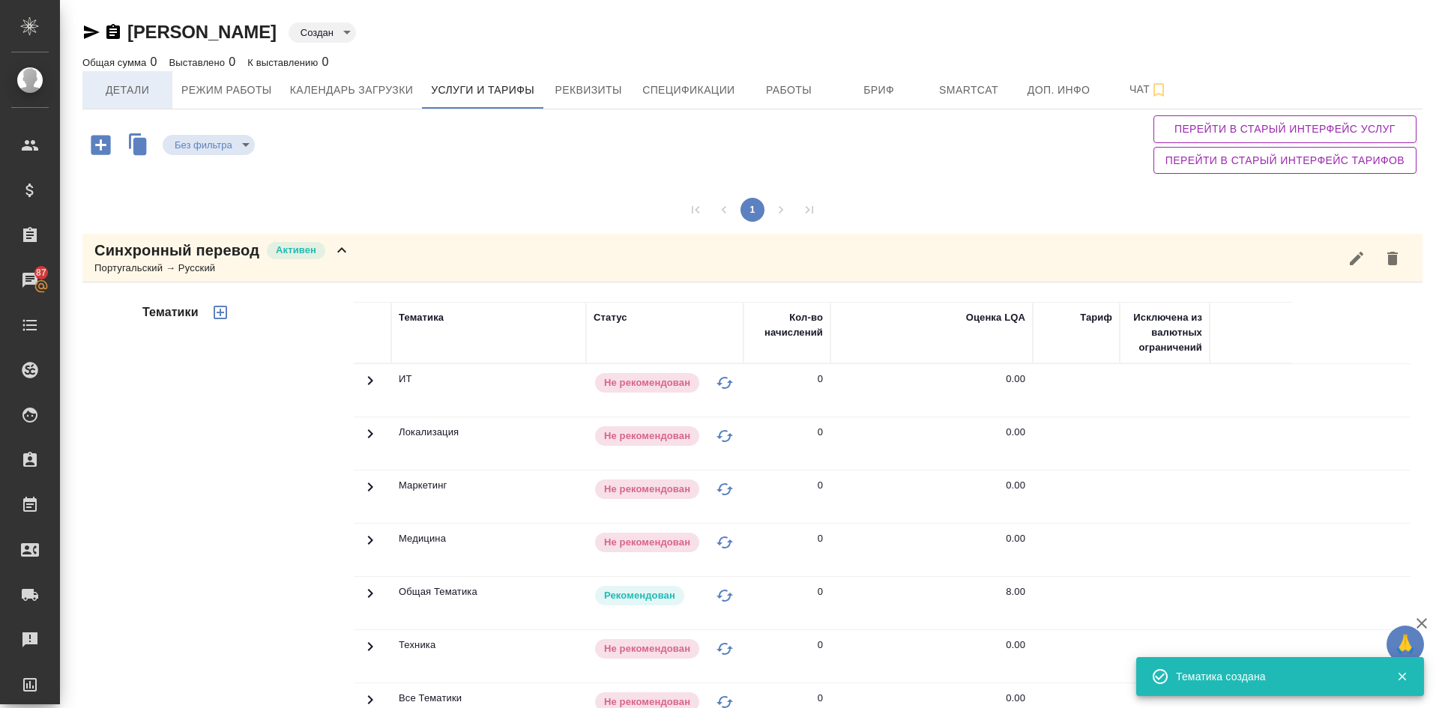
click at [140, 93] on span "Детали" at bounding box center [127, 90] width 72 height 19
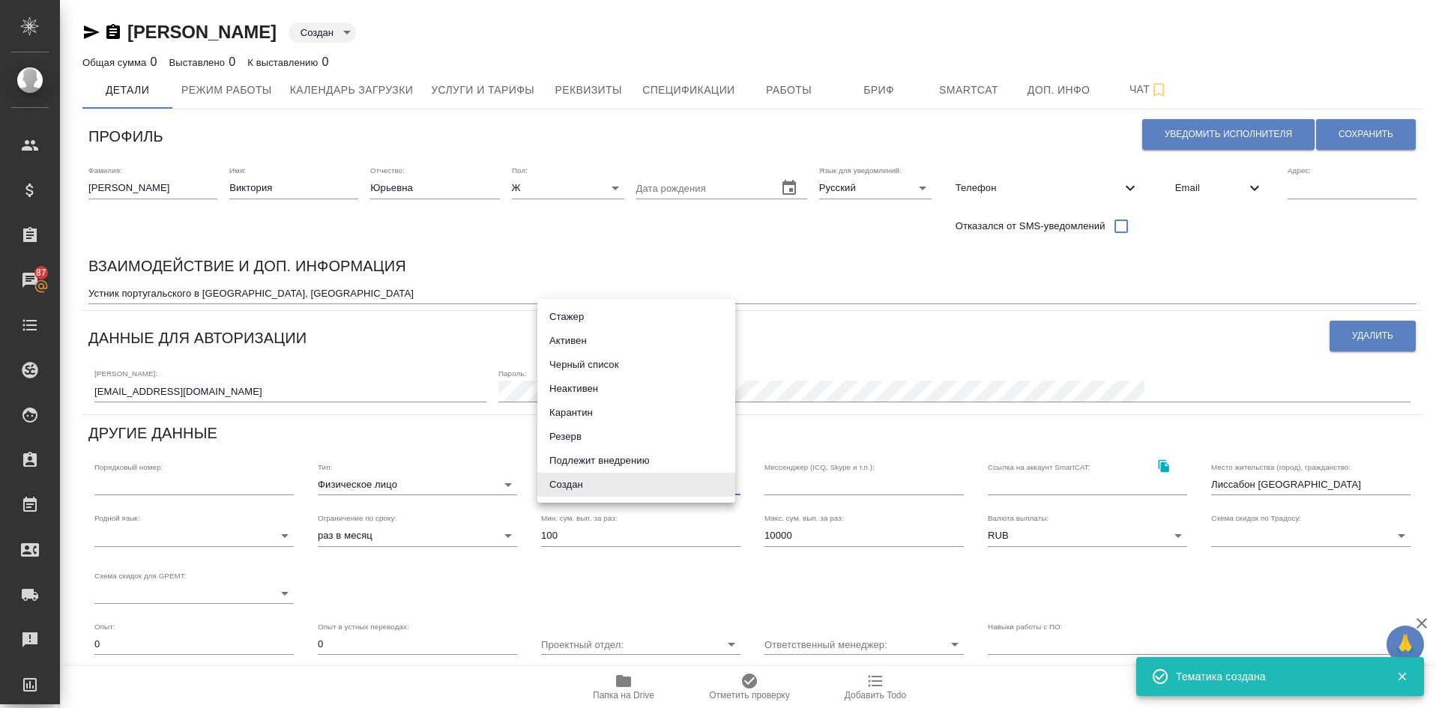
click at [558, 484] on body "🙏 .cls-1 fill:#fff; AWATERA Demidova Tatyana Клиенты Спецификации Заказы 87 Чат…" at bounding box center [719, 354] width 1439 height 708
click at [589, 343] on li "Активен" at bounding box center [636, 341] width 198 height 24
type input "active"
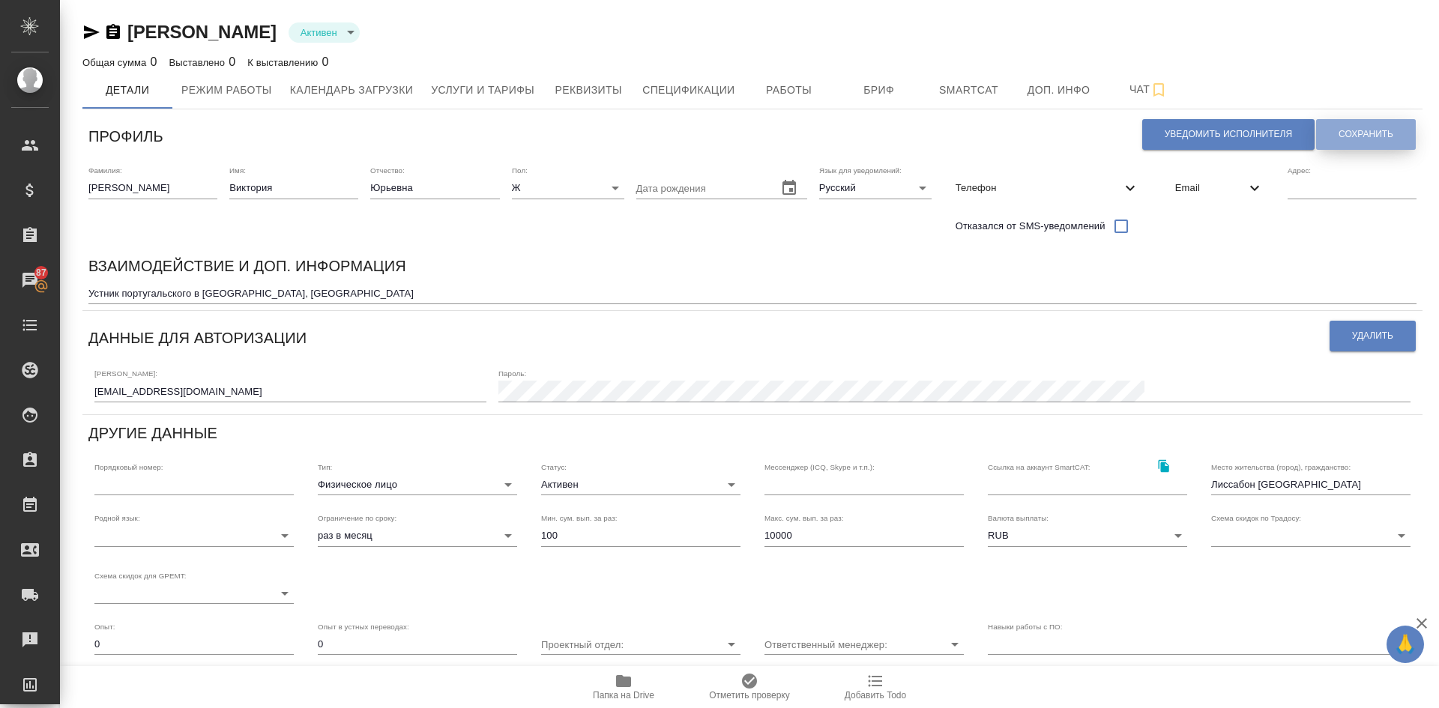
click at [1367, 133] on span "Сохранить" at bounding box center [1366, 134] width 55 height 13
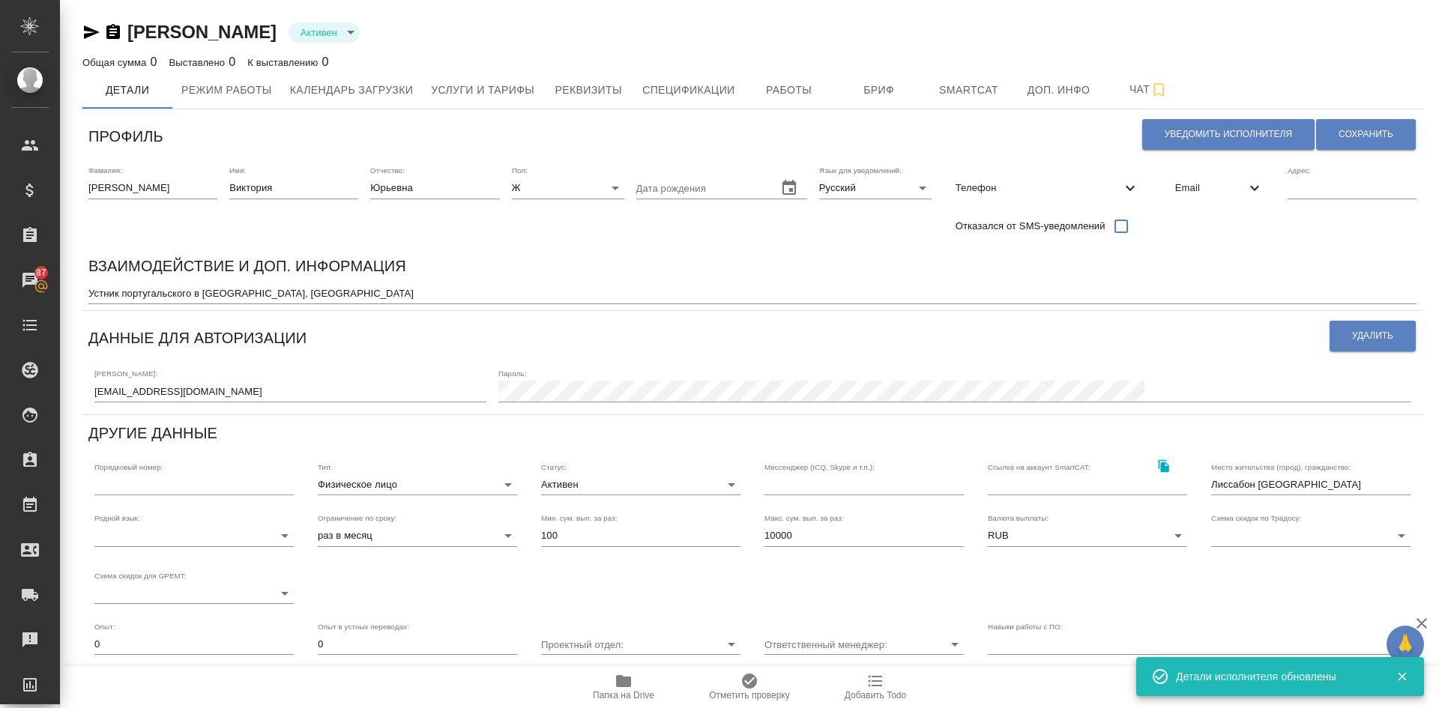
click at [337, 292] on textarea "Устник португальского в Португалии, Лиссабон" at bounding box center [752, 293] width 1328 height 11
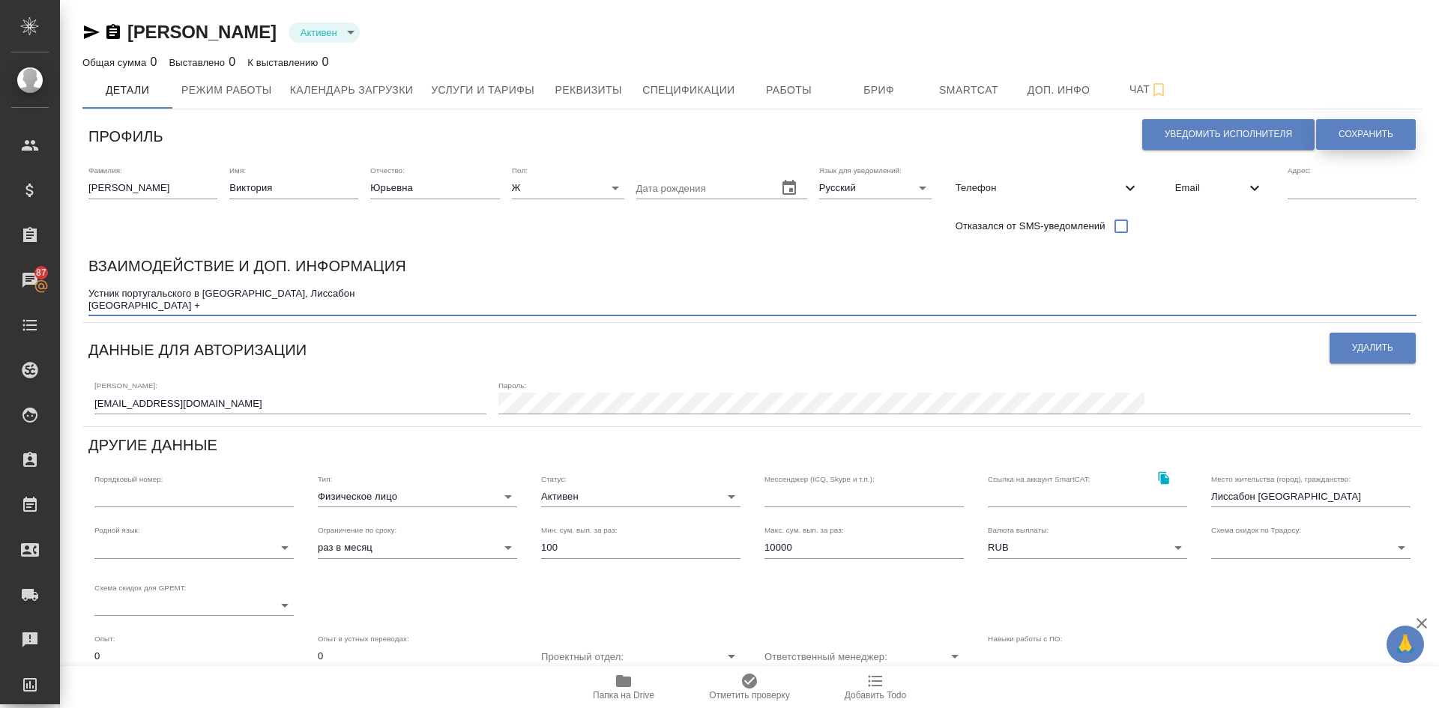
type textarea "Устник португальского в Португалии, Лиссабон Резюме +"
drag, startPoint x: 1343, startPoint y: 135, endPoint x: 1127, endPoint y: 236, distance: 238.4
click at [1342, 134] on span "Сохранить" at bounding box center [1366, 134] width 55 height 13
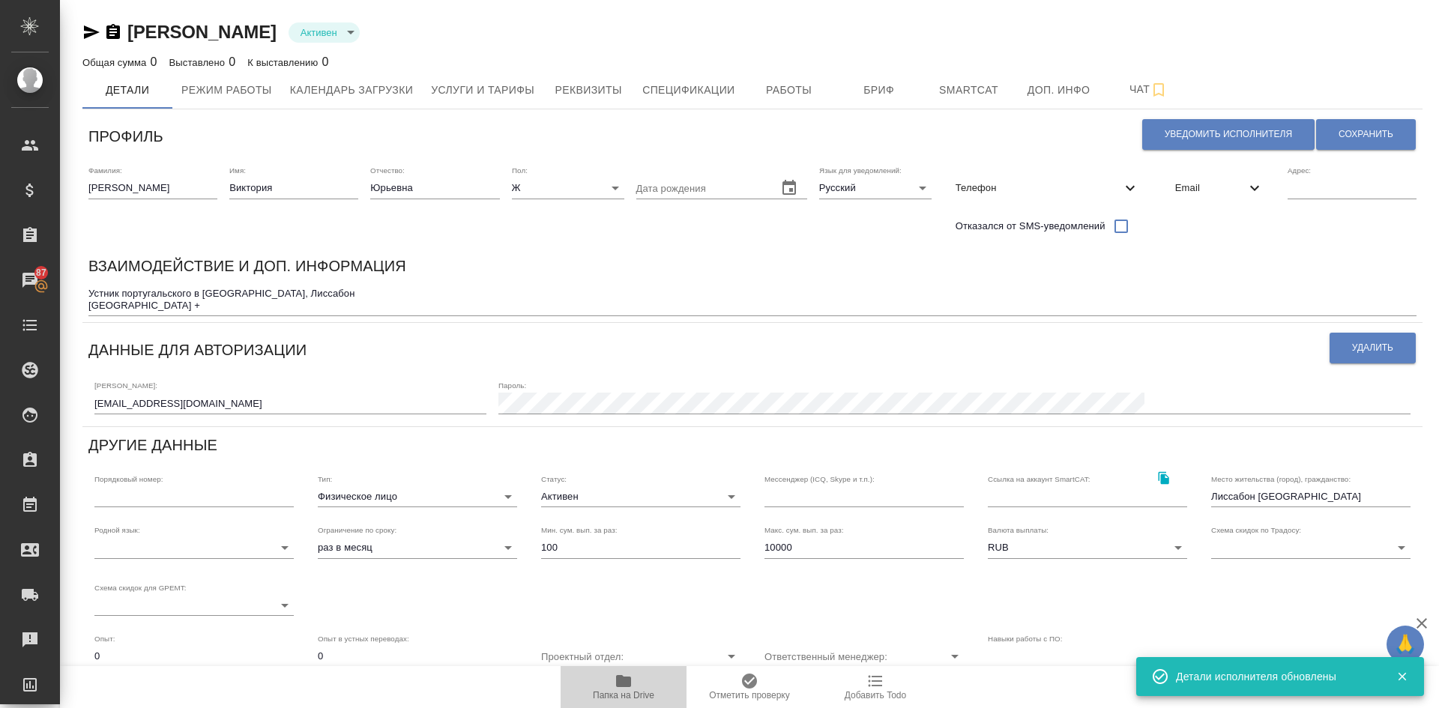
click at [630, 683] on icon "button" at bounding box center [623, 681] width 15 height 12
click at [1216, 136] on span "Уведомить исполнителя" at bounding box center [1228, 134] width 127 height 13
type textarea "Добрый день, Виктория! Ознакомиться с подробной информацией по выполненным рабо…"
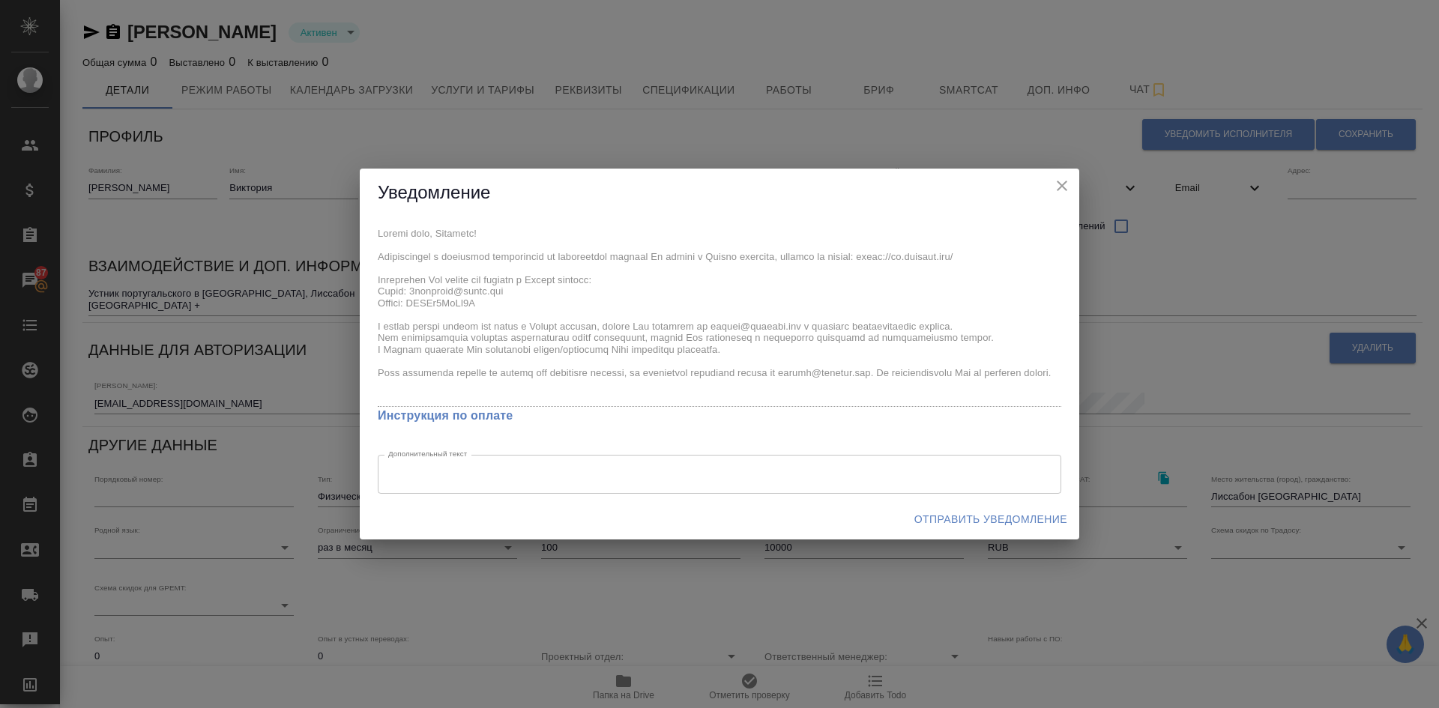
click at [999, 520] on span "Отправить уведомление" at bounding box center [991, 520] width 153 height 19
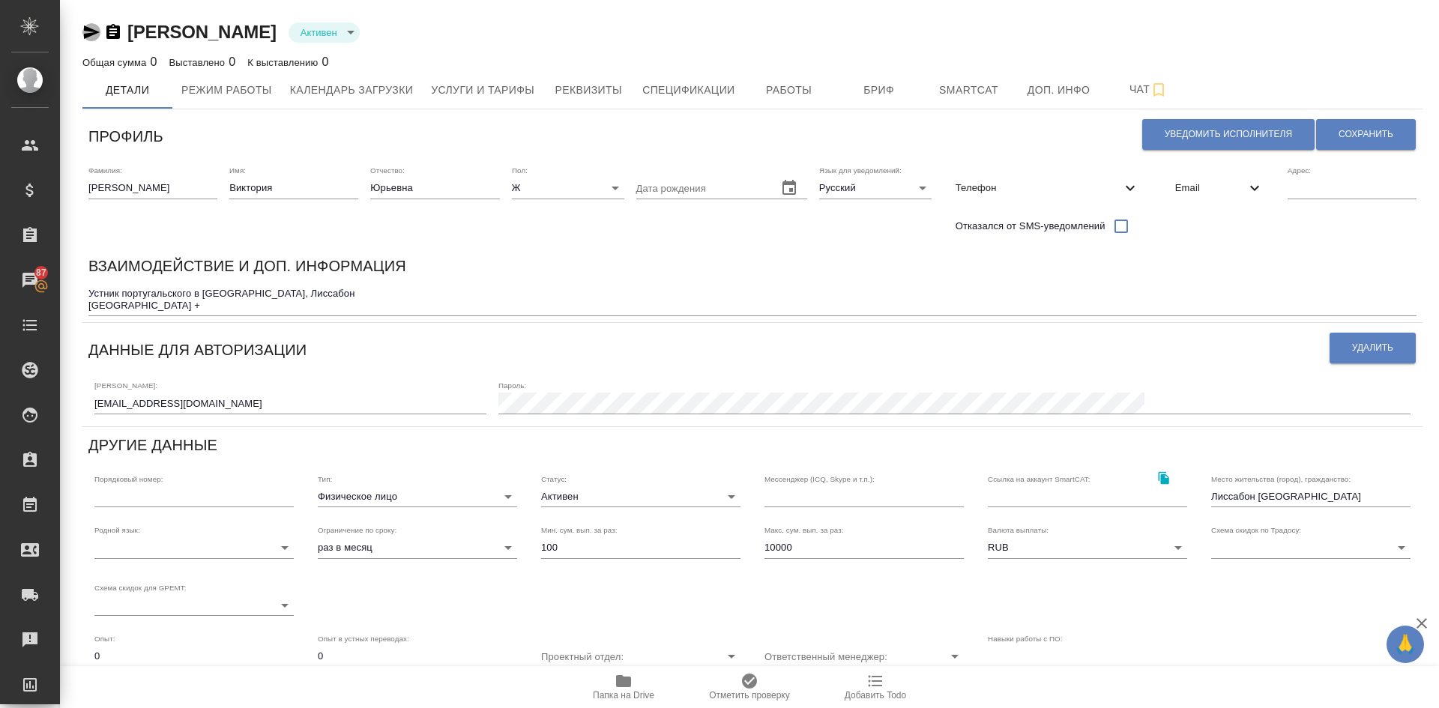
click at [91, 31] on icon "button" at bounding box center [92, 31] width 16 height 13
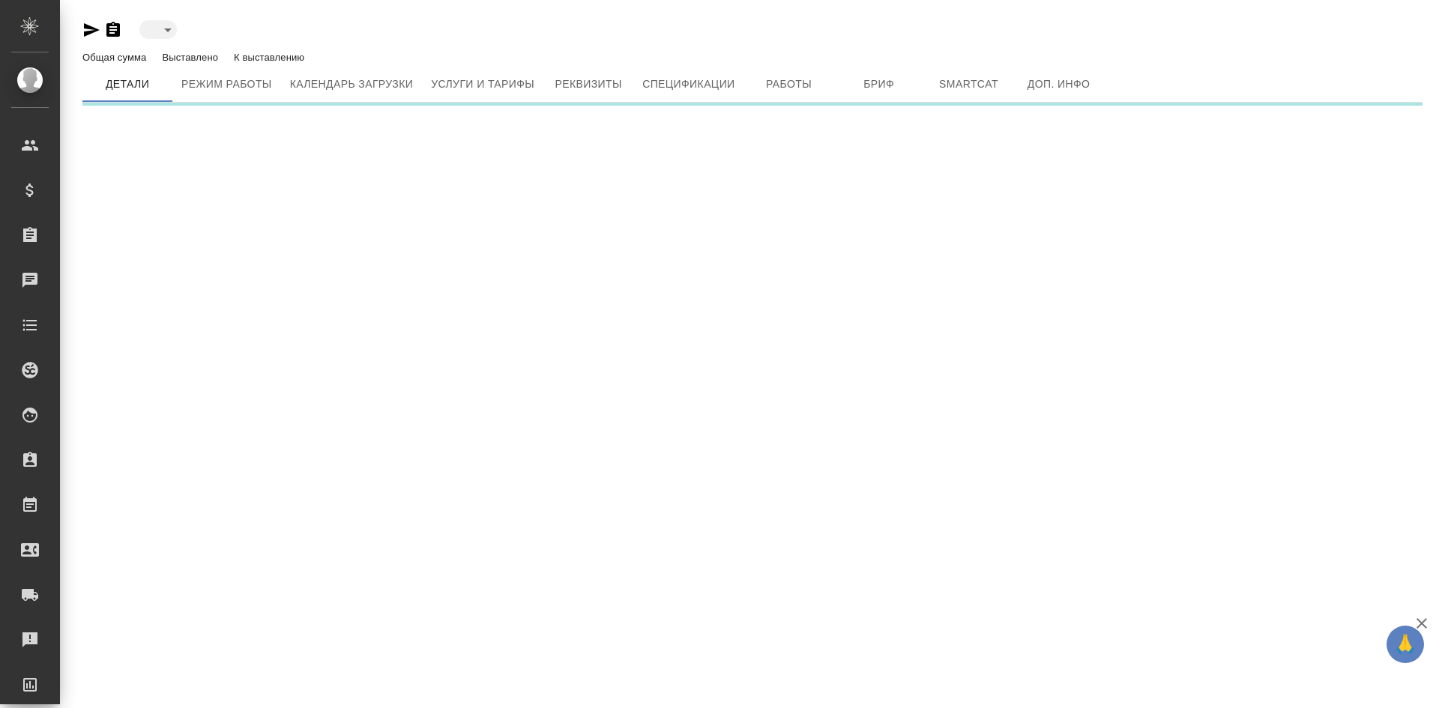
type input "active"
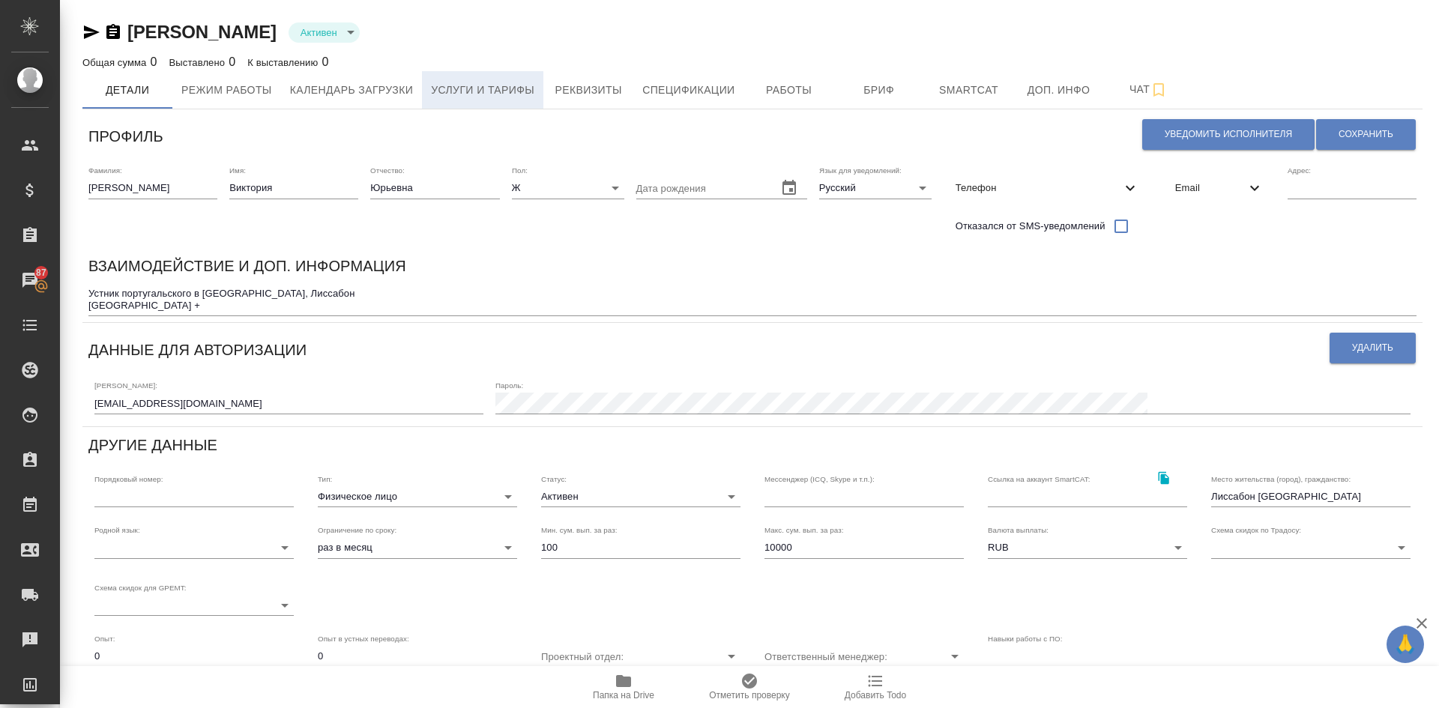
click at [505, 87] on span "Услуги и тарифы" at bounding box center [482, 90] width 103 height 19
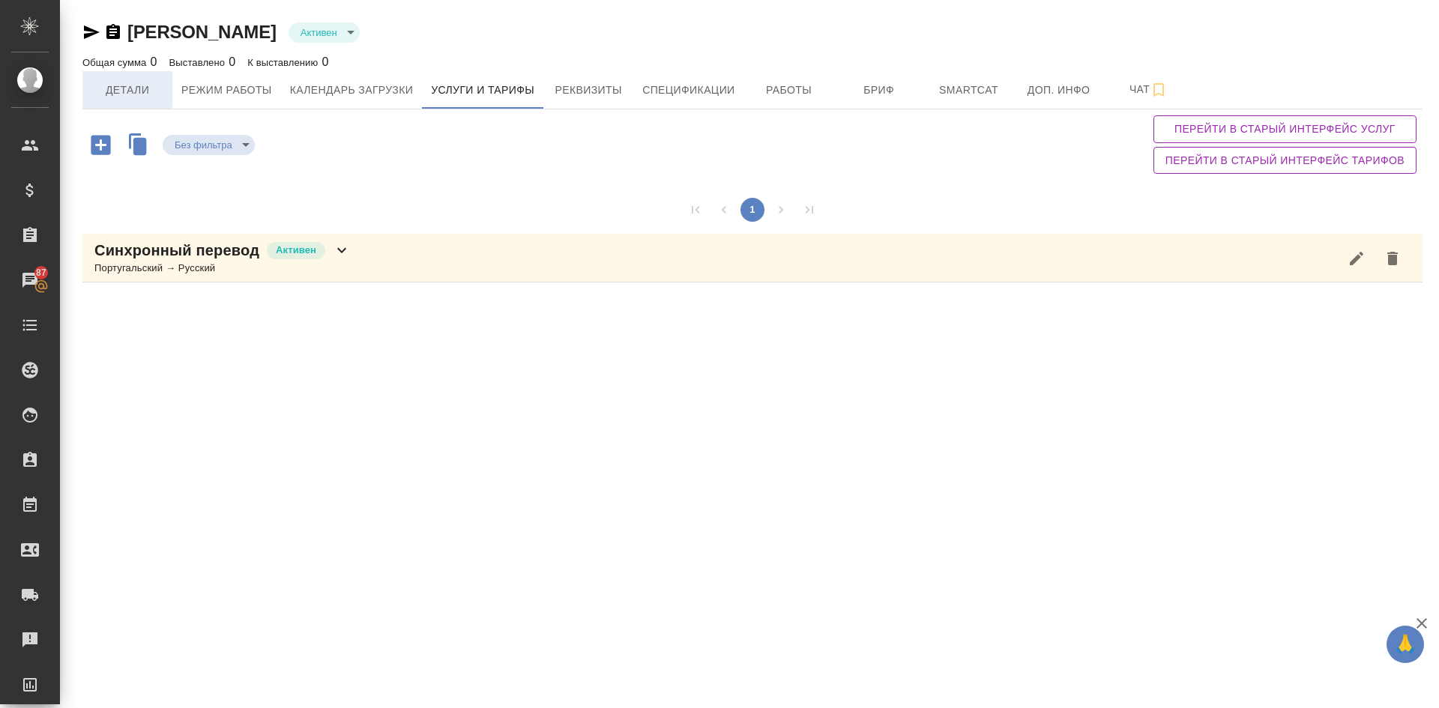
click at [124, 90] on span "Детали" at bounding box center [127, 90] width 72 height 19
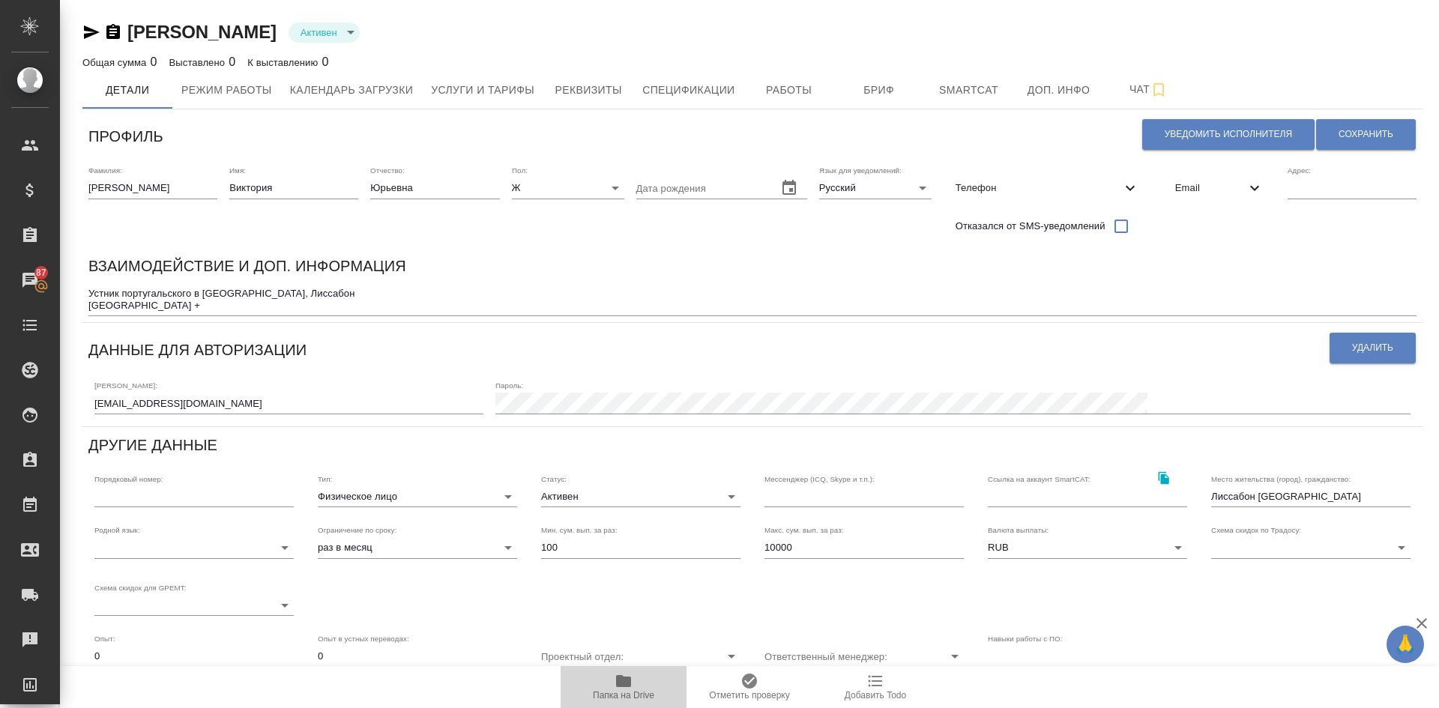
click at [624, 681] on icon "button" at bounding box center [623, 681] width 15 height 12
click at [1361, 126] on button "Сохранить" at bounding box center [1366, 134] width 100 height 31
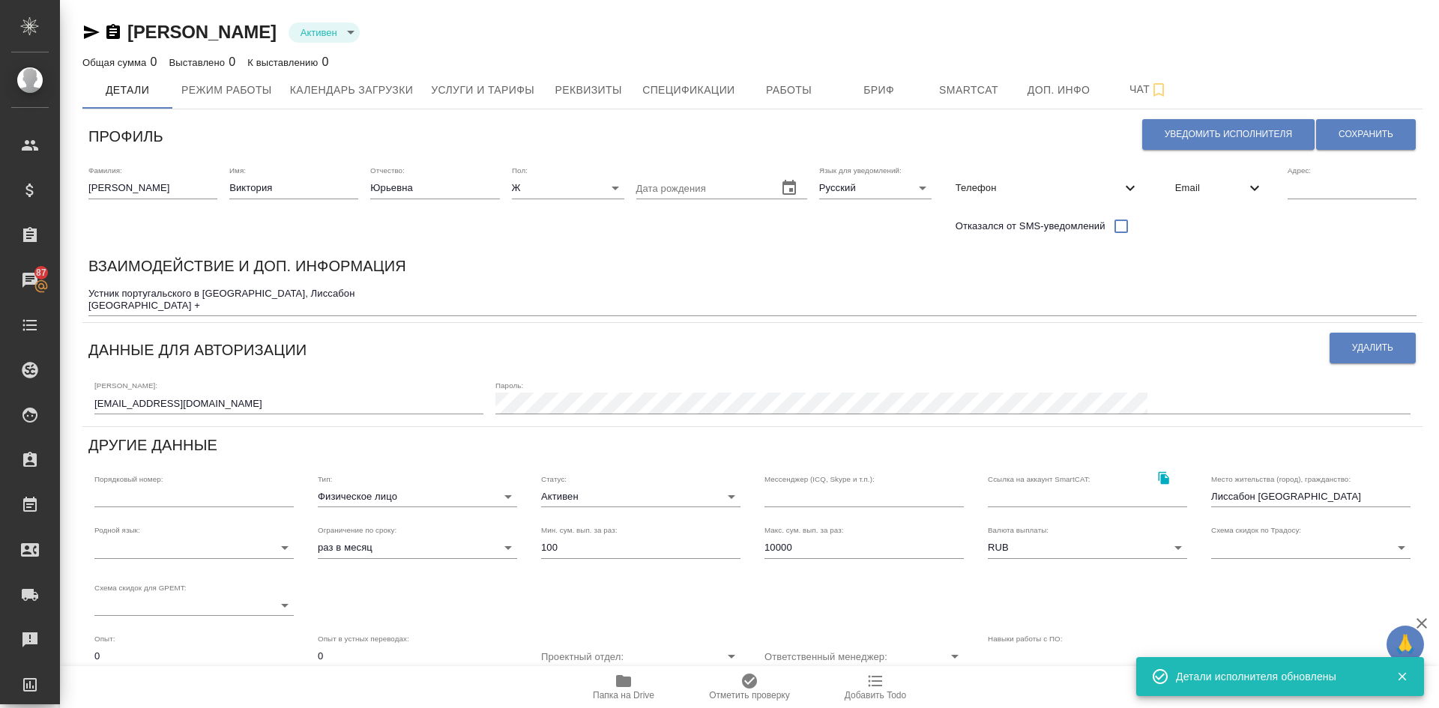
click at [340, 493] on body "🙏 .cls-1 fill:#fff; AWATERA Demidova Tatyana Клиенты Спецификации Заказы 87 Чат…" at bounding box center [719, 354] width 1439 height 708
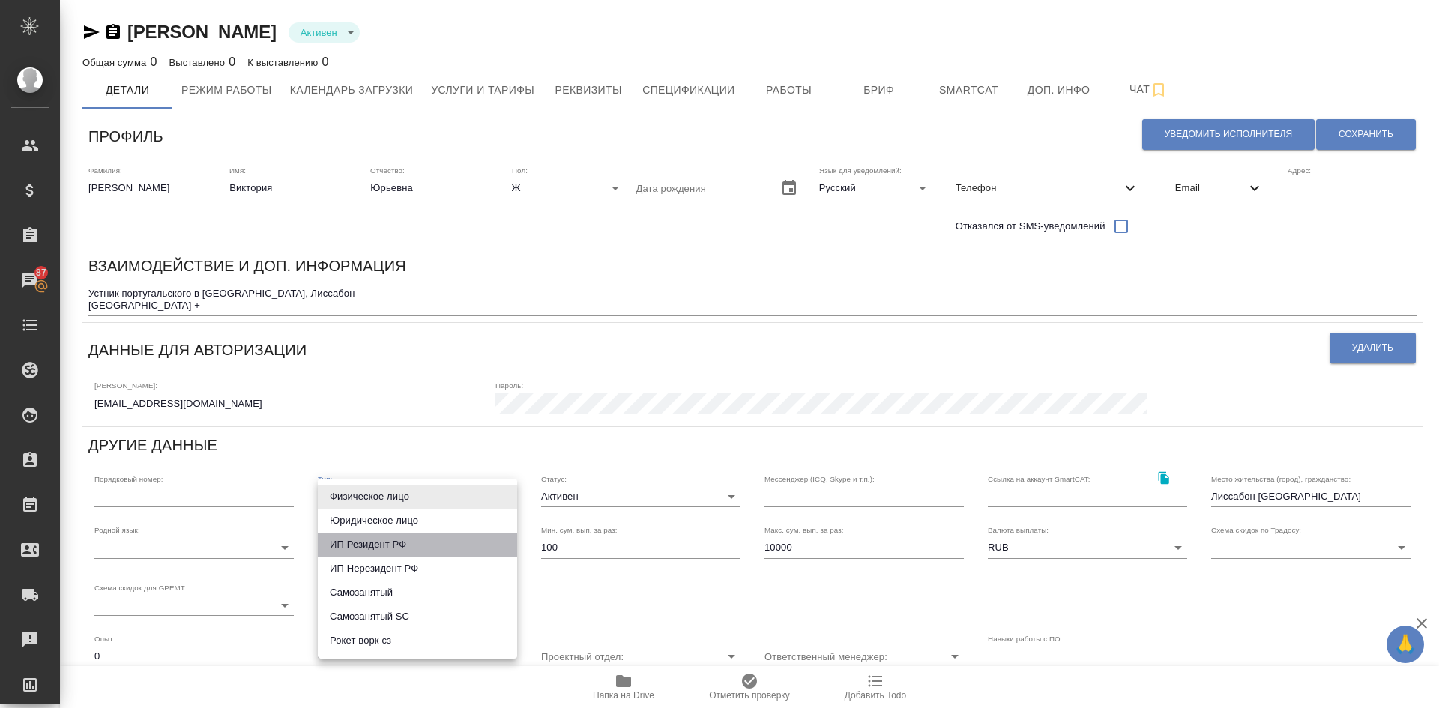
click at [373, 543] on li "ИП Резидент РФ" at bounding box center [417, 545] width 199 height 24
type input "individualResidentRF"
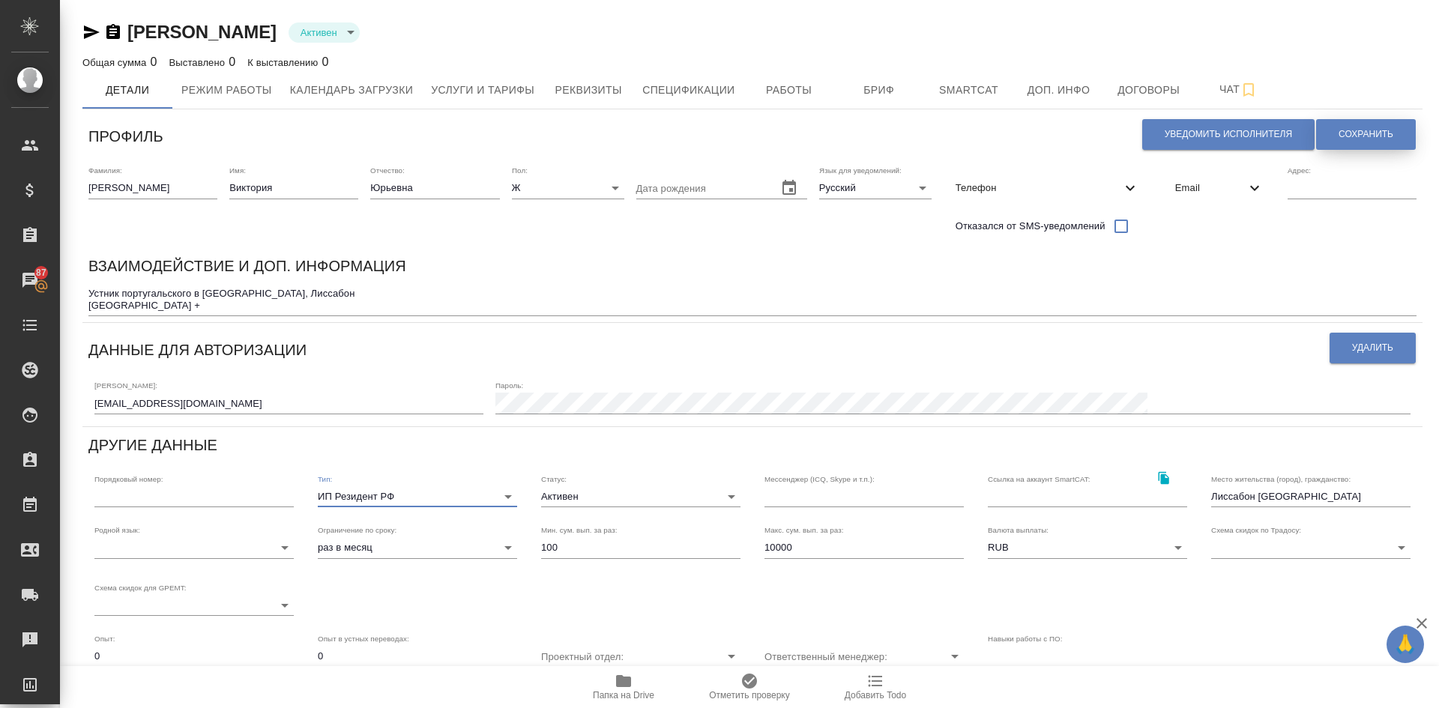
click at [1358, 133] on span "Сохранить" at bounding box center [1366, 134] width 55 height 13
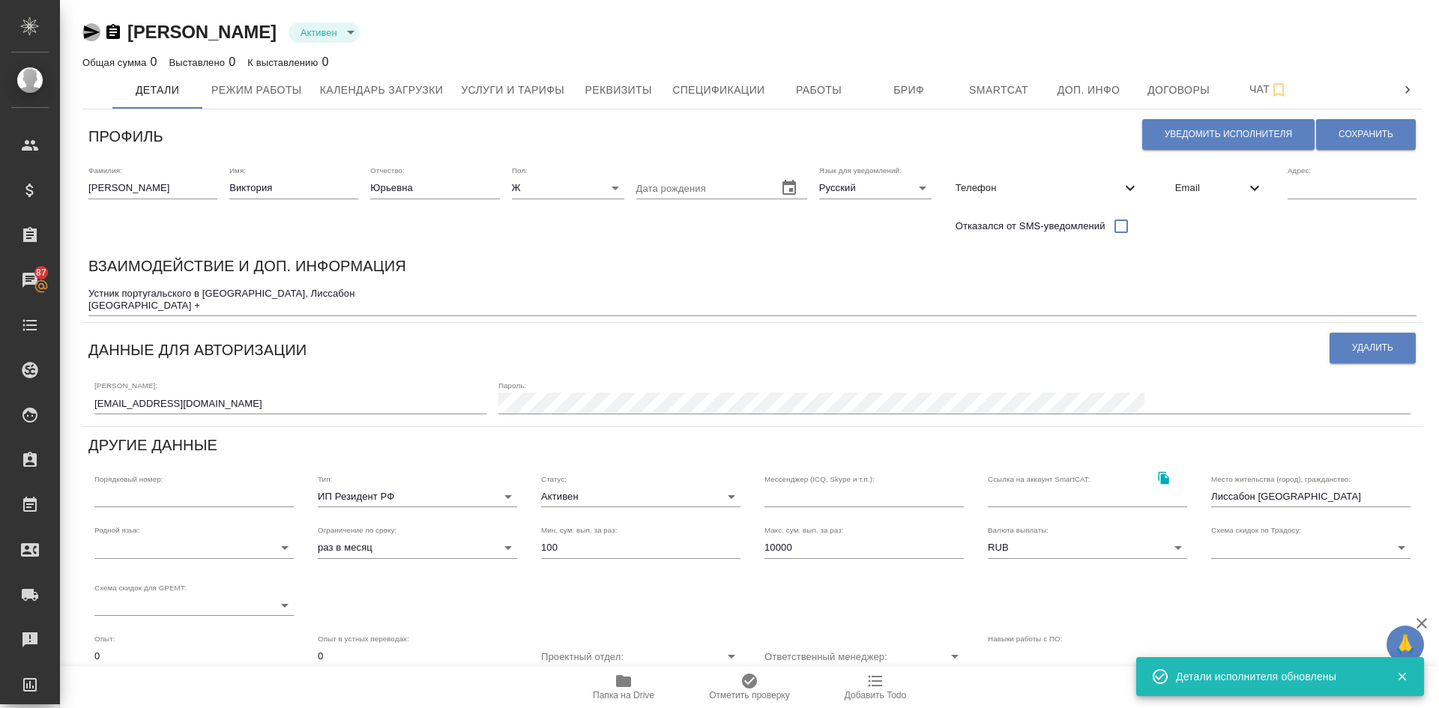
click at [87, 30] on icon "button" at bounding box center [92, 31] width 16 height 13
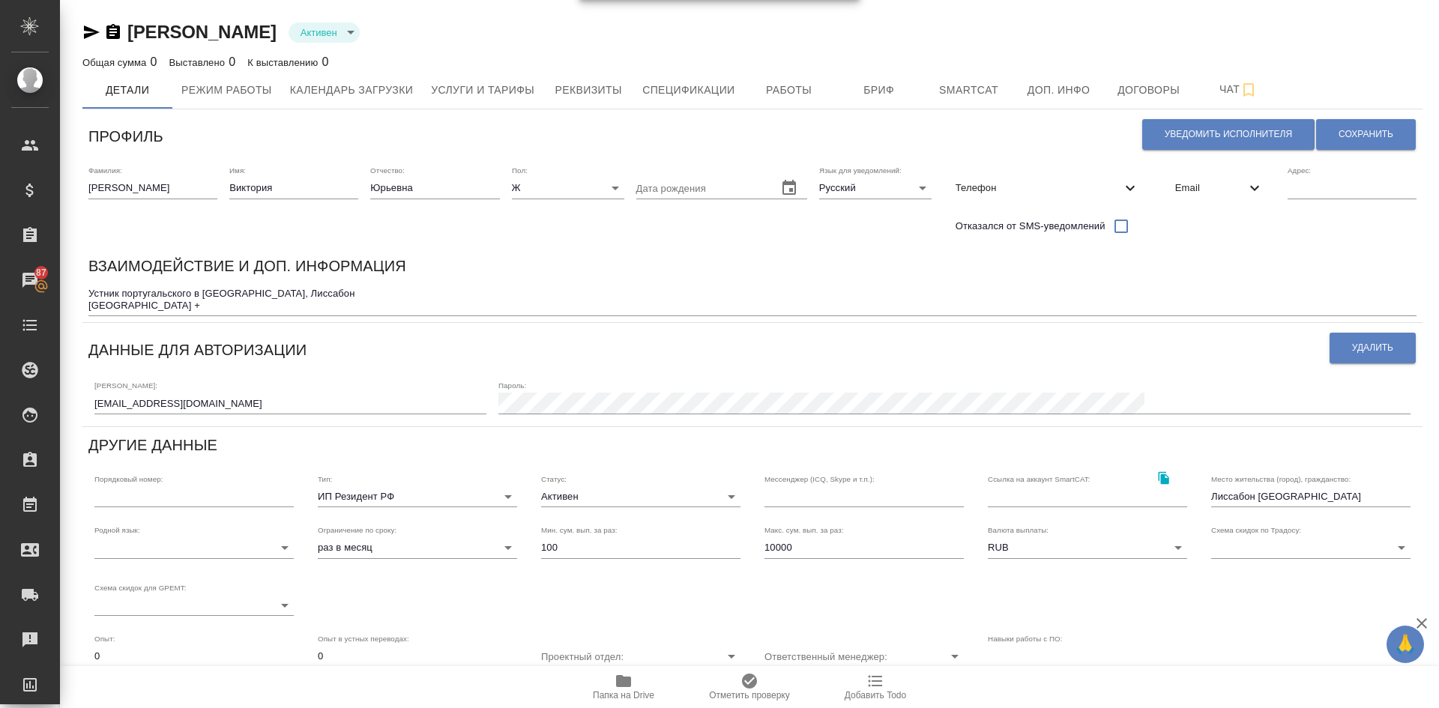
click at [84, 34] on icon "button" at bounding box center [92, 31] width 16 height 13
drag, startPoint x: 807, startPoint y: 546, endPoint x: 316, endPoint y: 462, distance: 497.4
click at [564, 532] on div "Родной язык: ​ Ограничение по сроку: раз в месяц month Мин. сум. вып. за раз: 1…" at bounding box center [752, 571] width 1340 height 115
type input "500000"
click at [1327, 129] on button "Сохранить" at bounding box center [1366, 134] width 100 height 31
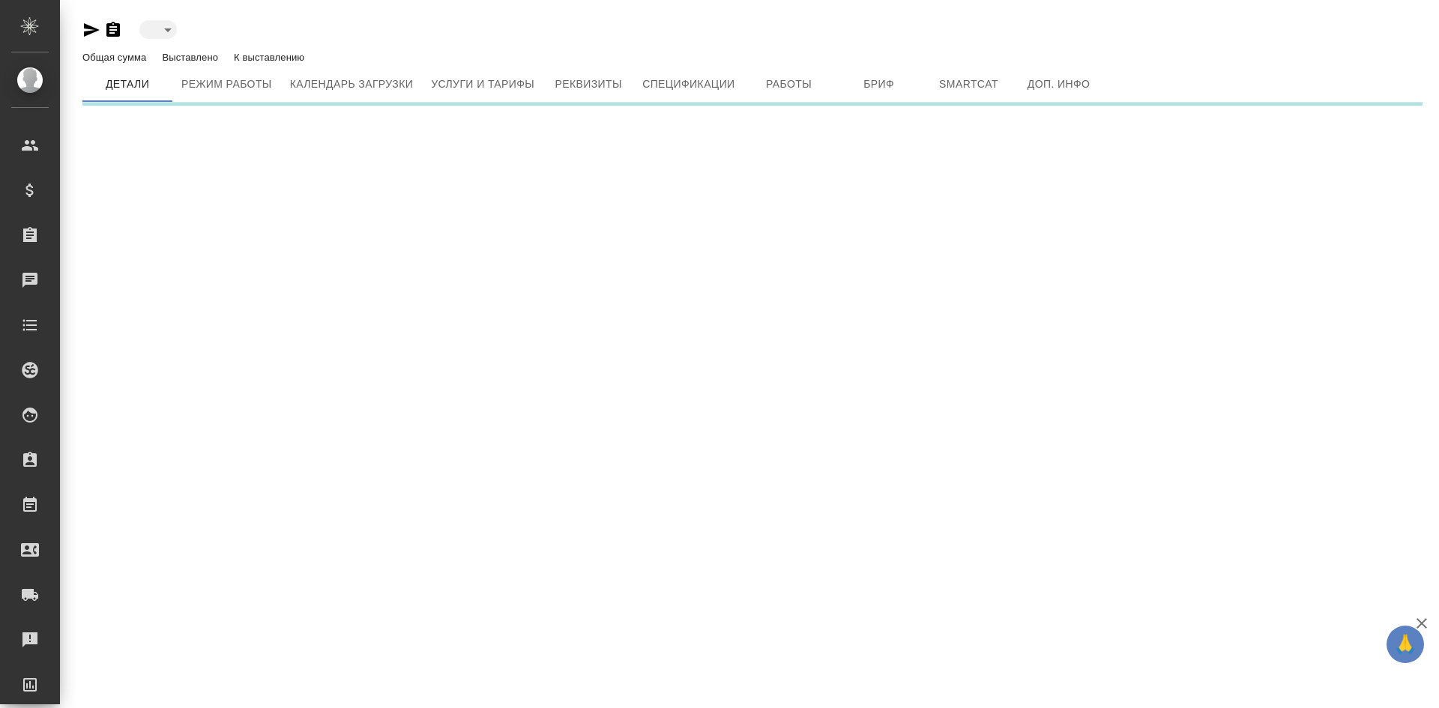
type input "active"
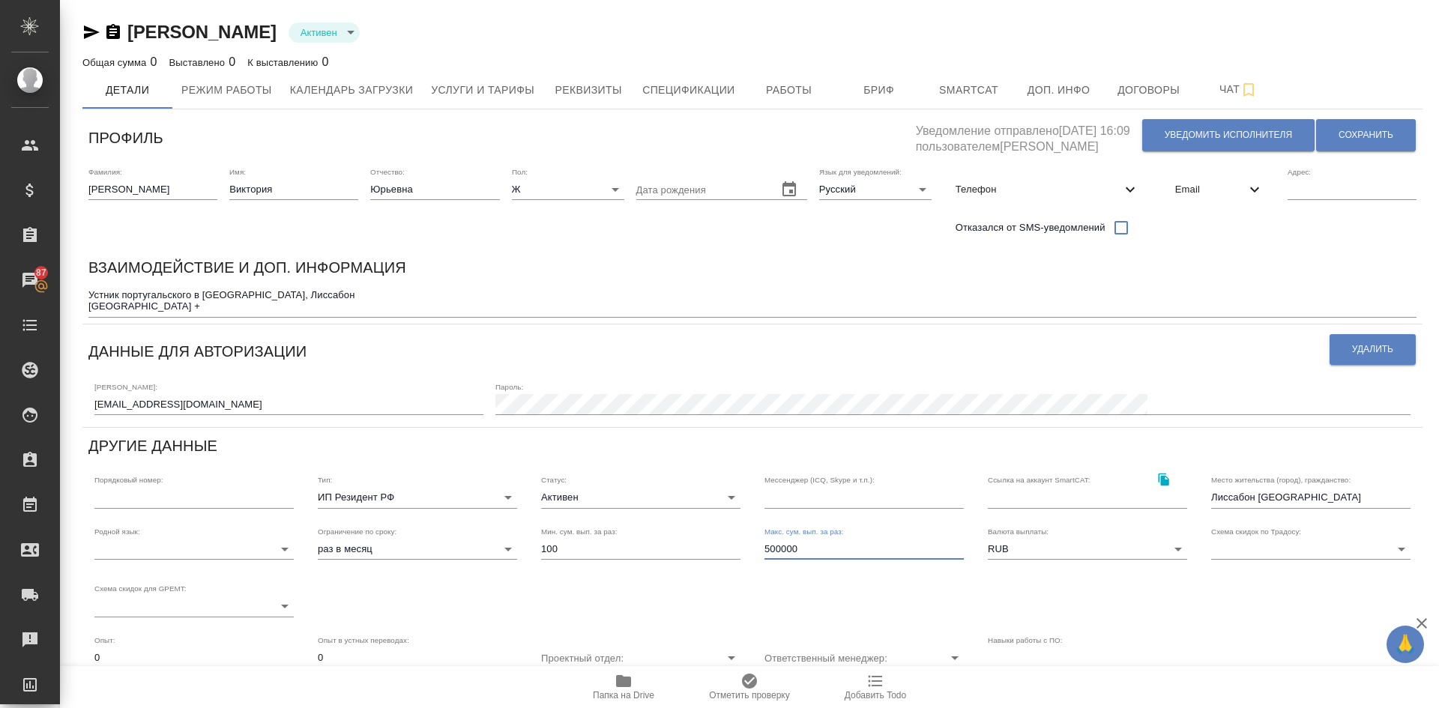
drag, startPoint x: 781, startPoint y: 546, endPoint x: 795, endPoint y: 548, distance: 13.6
click at [786, 546] on input "500000" at bounding box center [864, 549] width 199 height 21
drag, startPoint x: 801, startPoint y: 549, endPoint x: 783, endPoint y: 548, distance: 18.8
click at [783, 548] on input "500000" at bounding box center [864, 549] width 199 height 21
click at [479, 554] on body "🙏 .cls-1 fill:#fff; AWATERA Demidova Tatyana Клиенты Спецификации Заказы 87 Чат…" at bounding box center [719, 354] width 1439 height 708
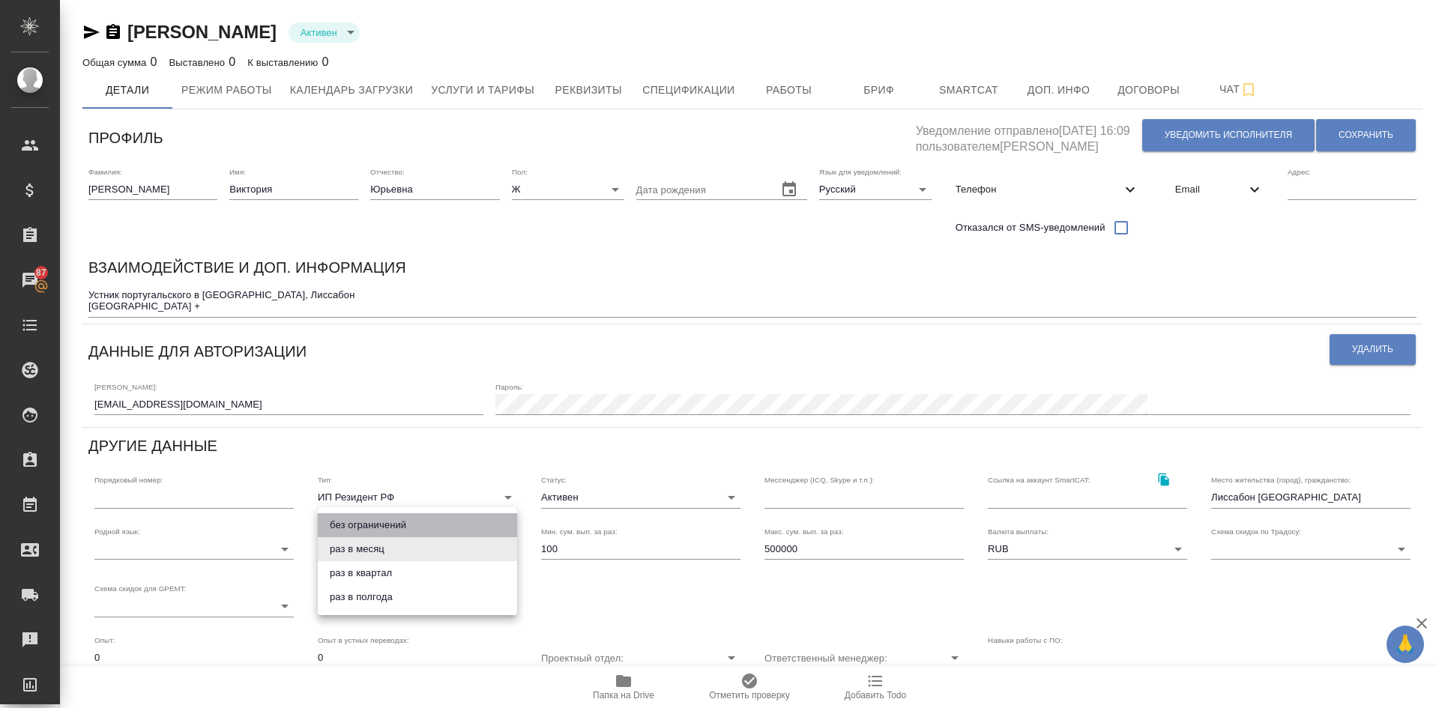
click at [423, 526] on li "без ограничений" at bounding box center [417, 526] width 199 height 24
type input "infinity"
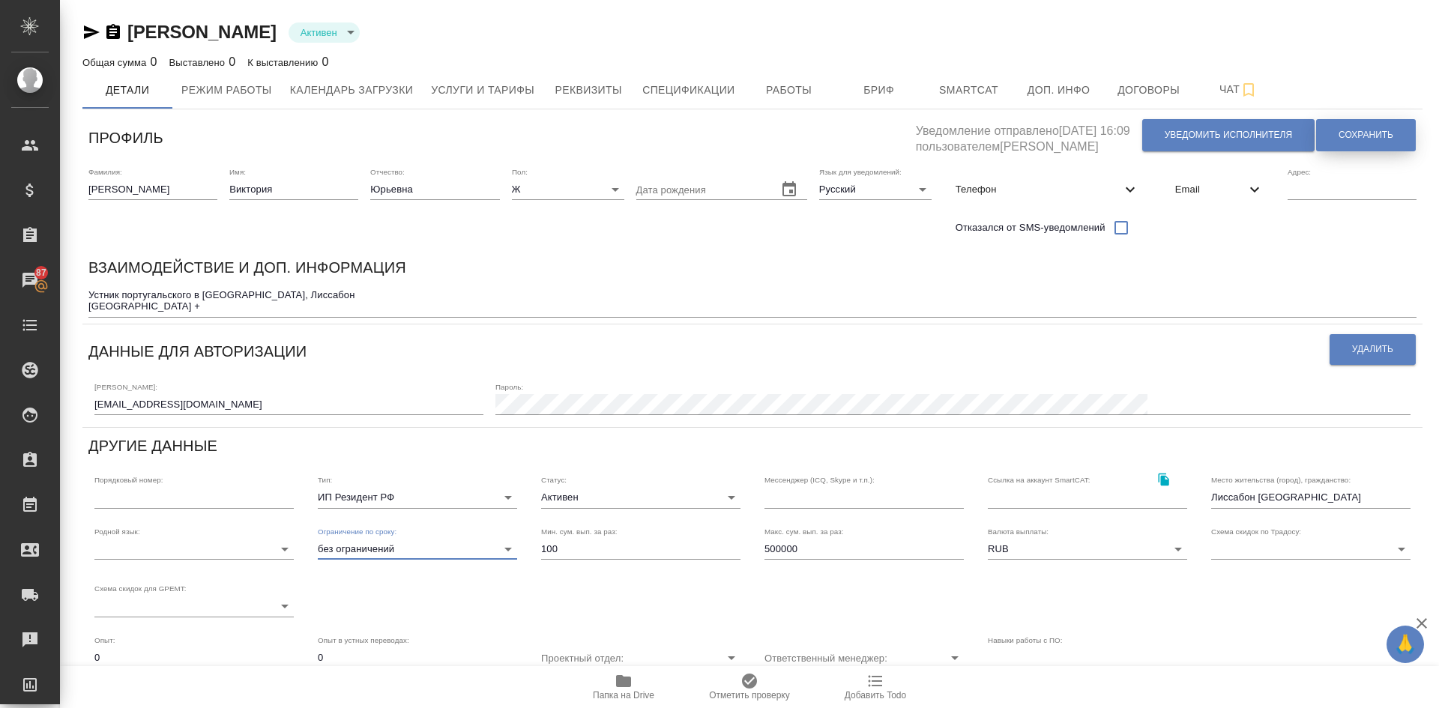
click at [1358, 135] on span "Сохранить" at bounding box center [1366, 135] width 55 height 13
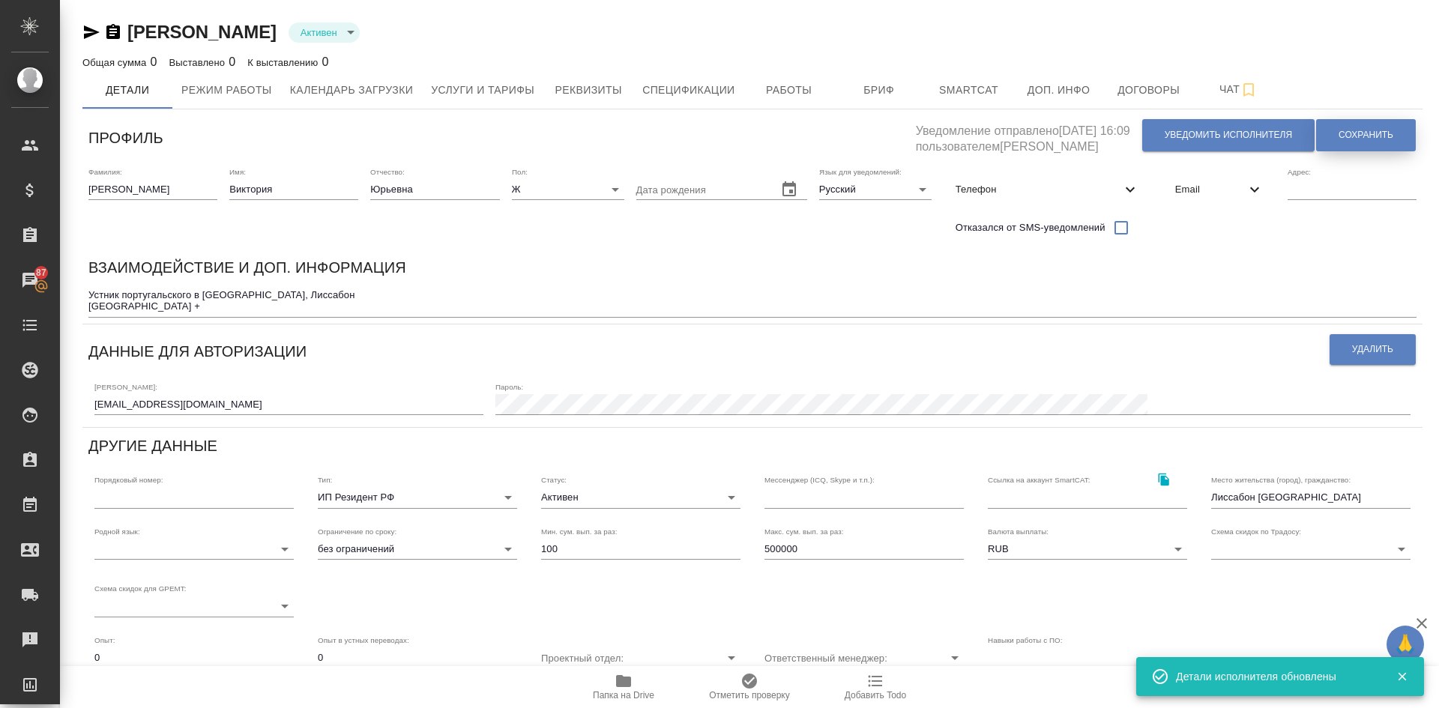
drag, startPoint x: 1369, startPoint y: 127, endPoint x: 1352, endPoint y: 127, distance: 17.2
click at [1369, 126] on button "Сохранить" at bounding box center [1366, 135] width 100 height 32
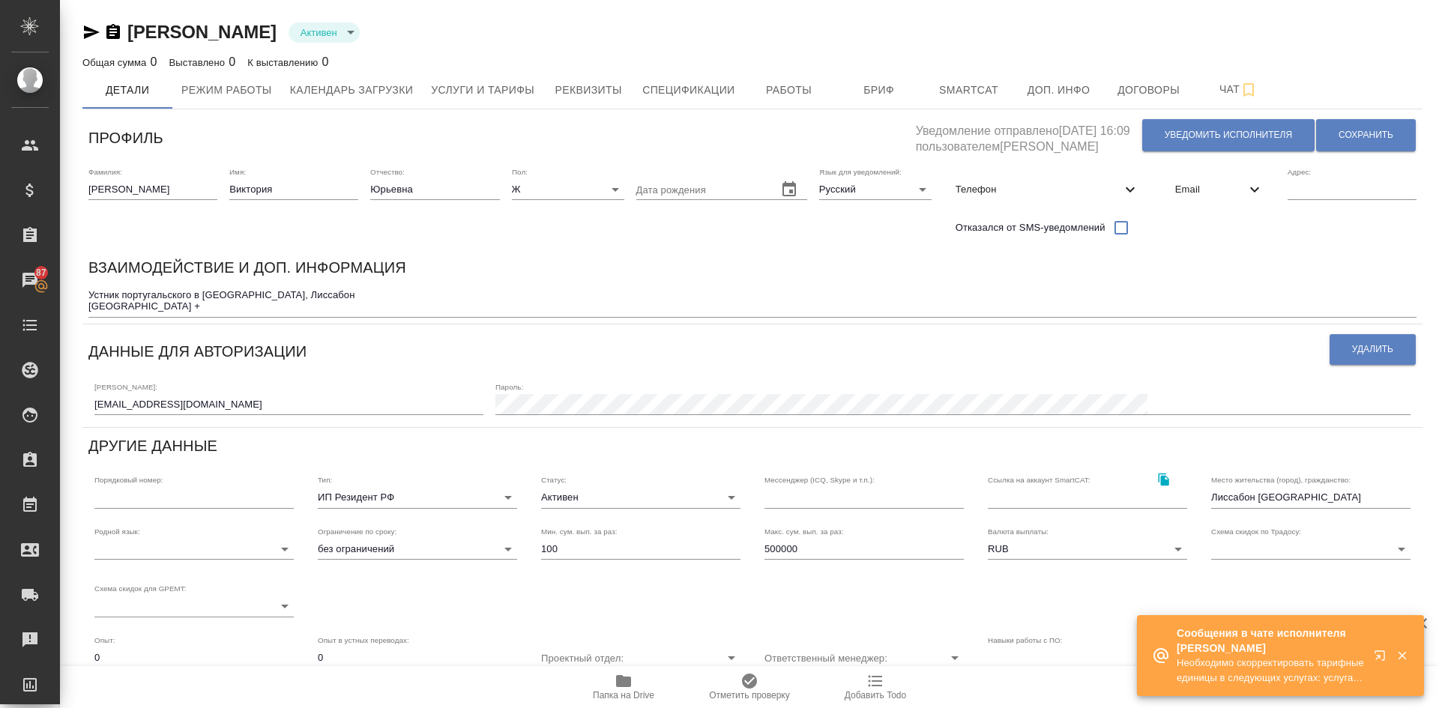
click at [1001, 176] on div "Телефон" at bounding box center [1048, 189] width 208 height 33
select select "RU"
select select "PT"
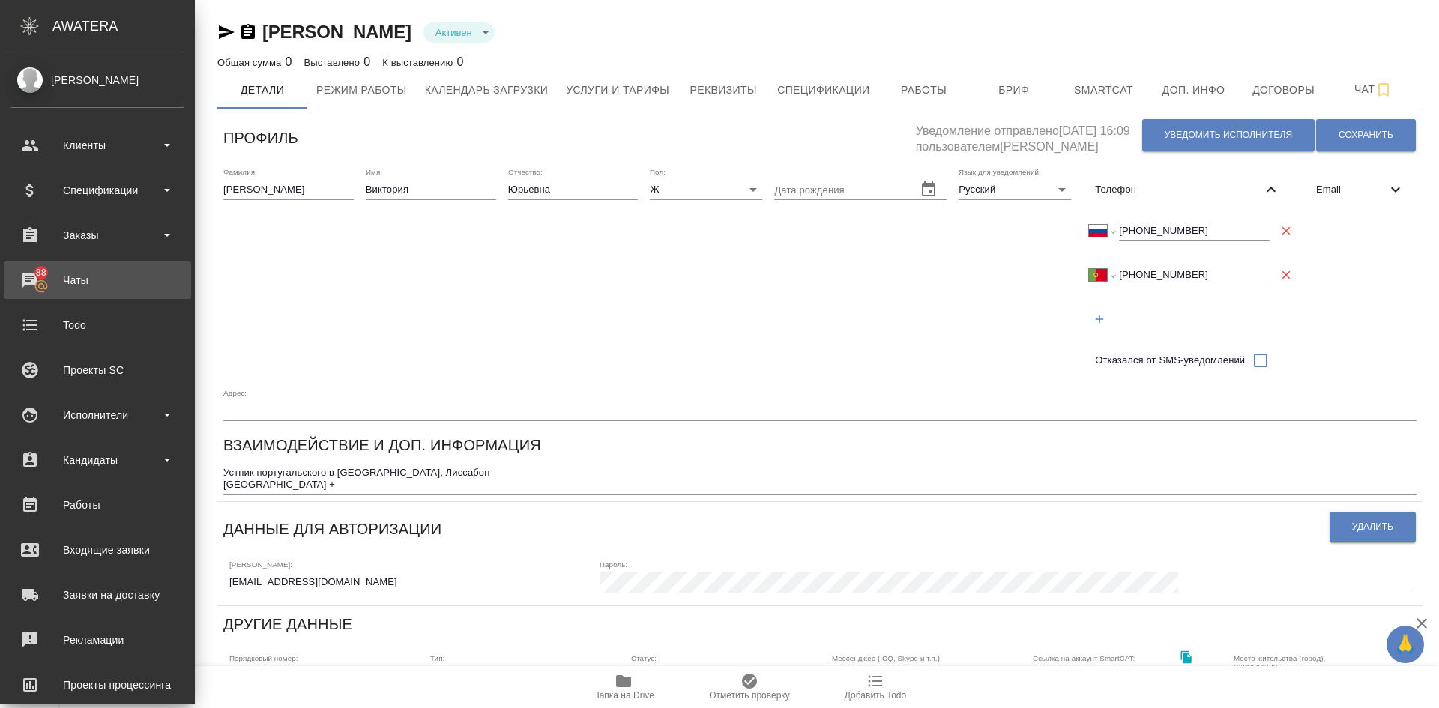
click at [51, 274] on div "Чаты" at bounding box center [97, 280] width 172 height 22
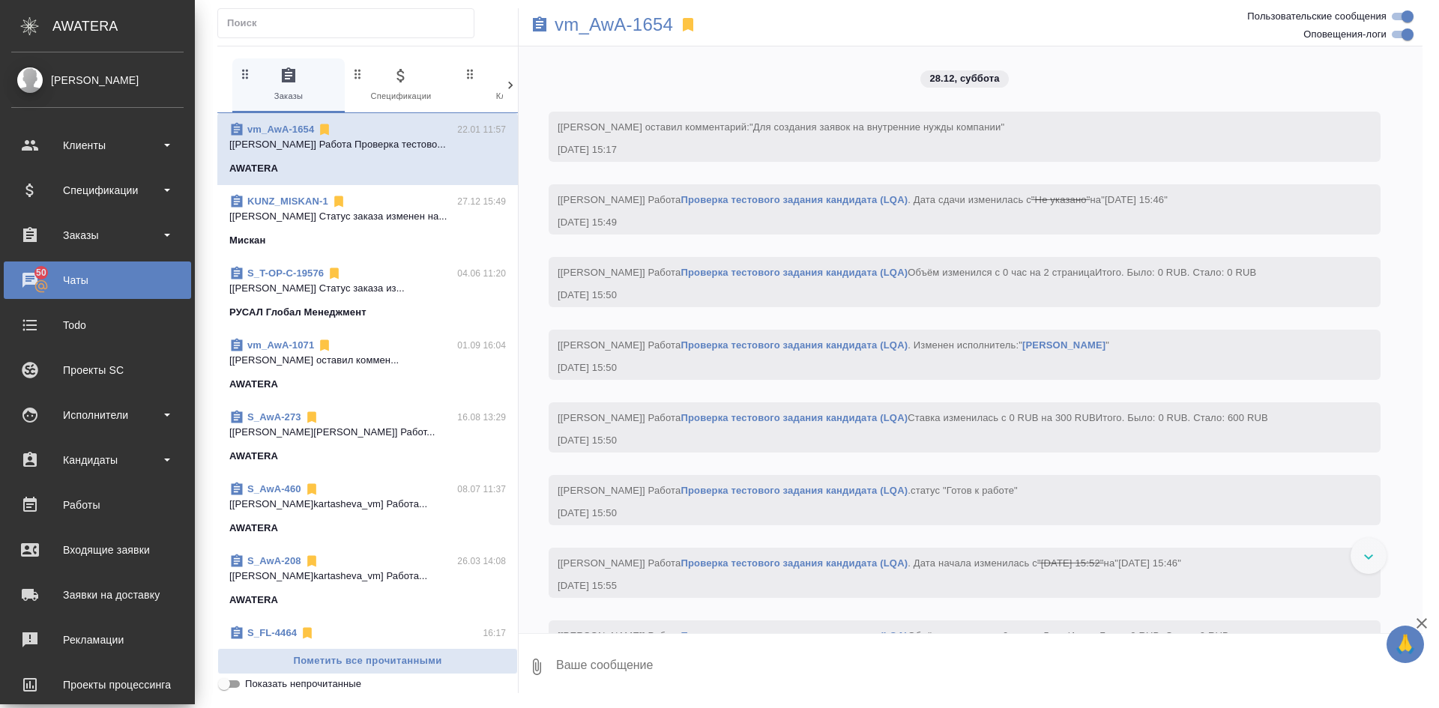
click at [61, 287] on div "Чаты" at bounding box center [97, 280] width 172 height 22
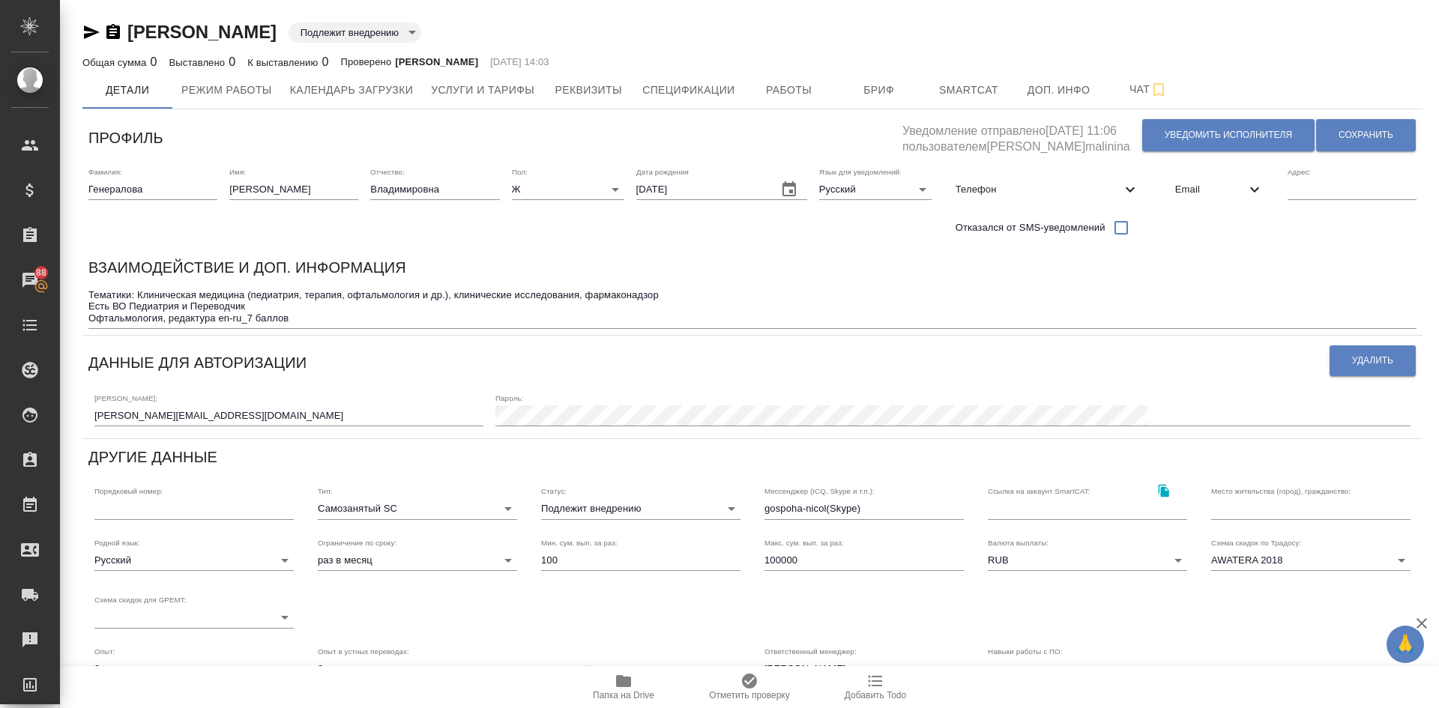
drag, startPoint x: 238, startPoint y: 403, endPoint x: 247, endPoint y: 412, distance: 12.2
click at [247, 412] on div "Логин: elena_generalova@rambler.ru" at bounding box center [288, 410] width 389 height 33
drag, startPoint x: 241, startPoint y: 414, endPoint x: 0, endPoint y: 395, distance: 242.1
click at [0, 395] on div ".cls-1 fill:#fff; AWATERA Demidova Tatyana Клиенты Спецификации Заказы 88 Чаты …" at bounding box center [719, 354] width 1439 height 708
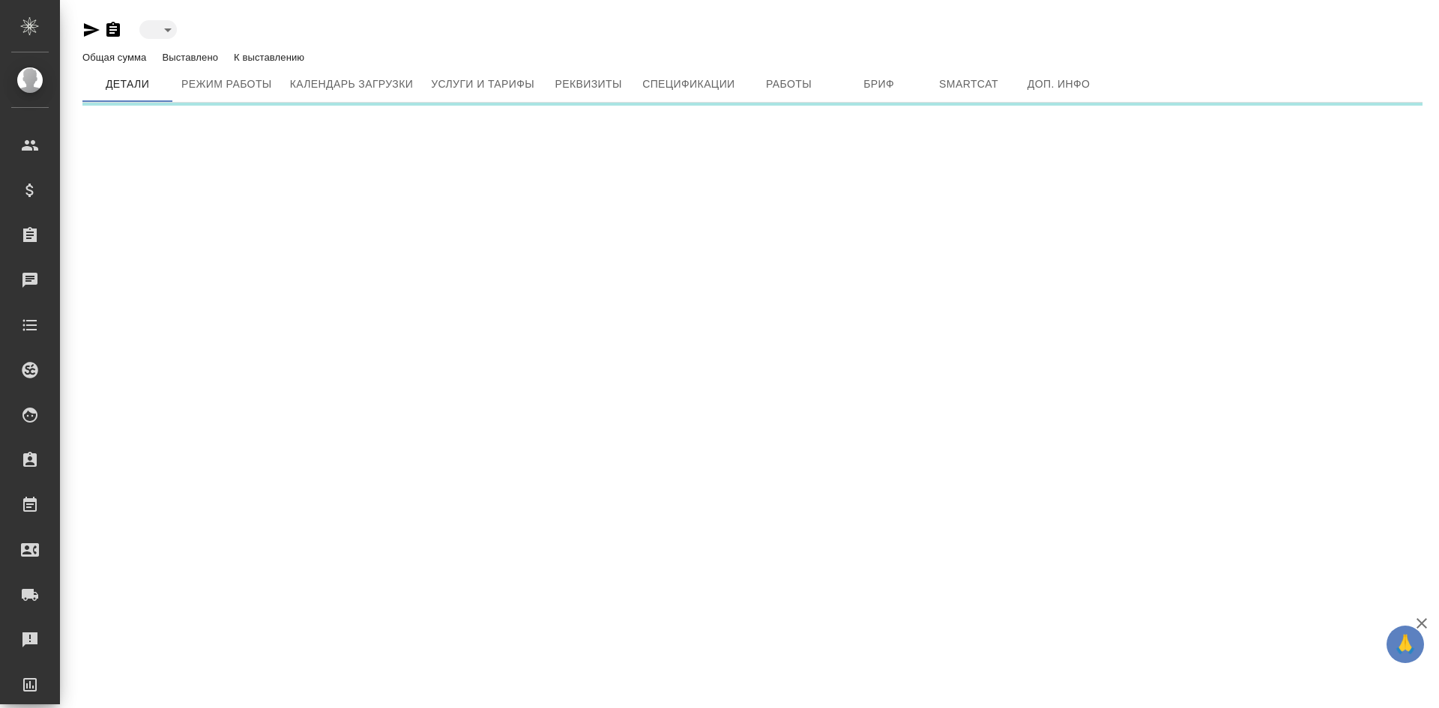
type input "created"
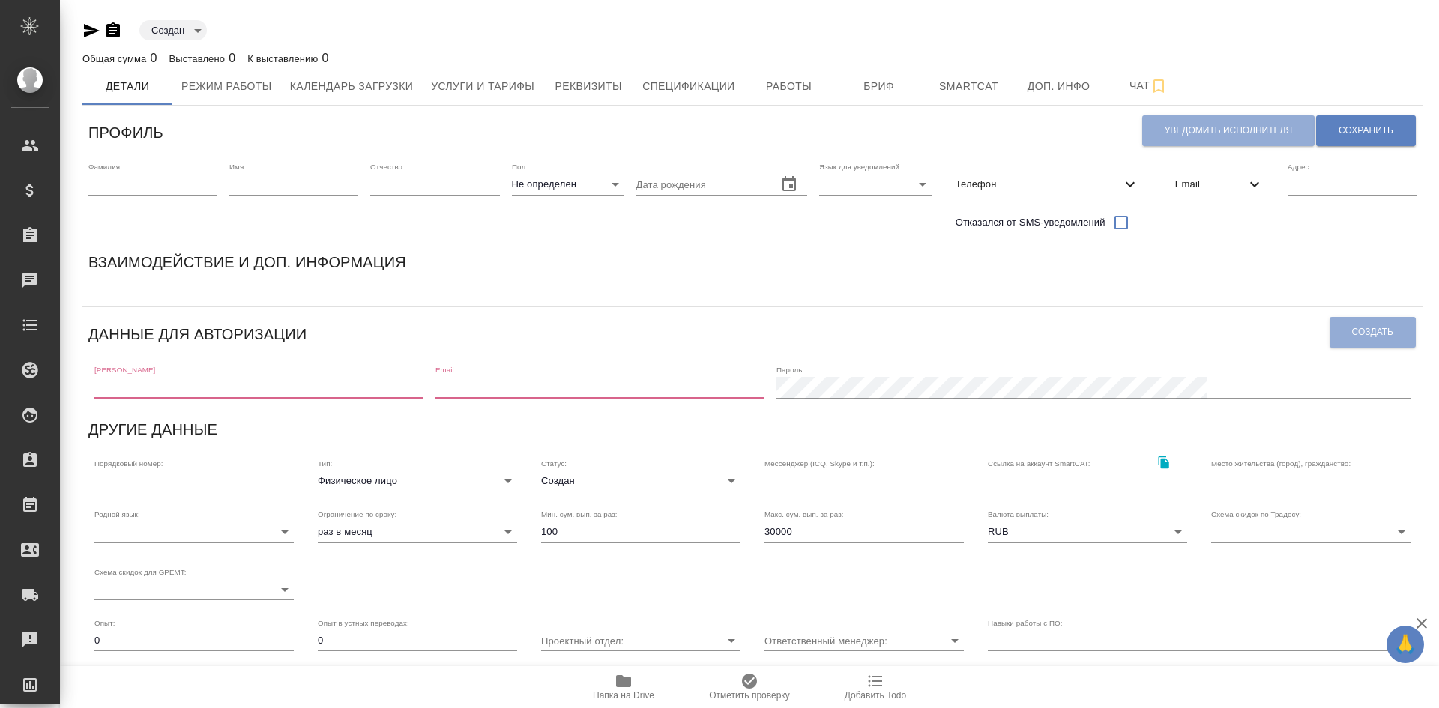
click at [170, 379] on input "text" at bounding box center [258, 387] width 329 height 21
paste input "[PERSON_NAME][EMAIL_ADDRESS][DOMAIN_NAME]"
type input "e"
paste input "Главный зал _17 сентября_англ."
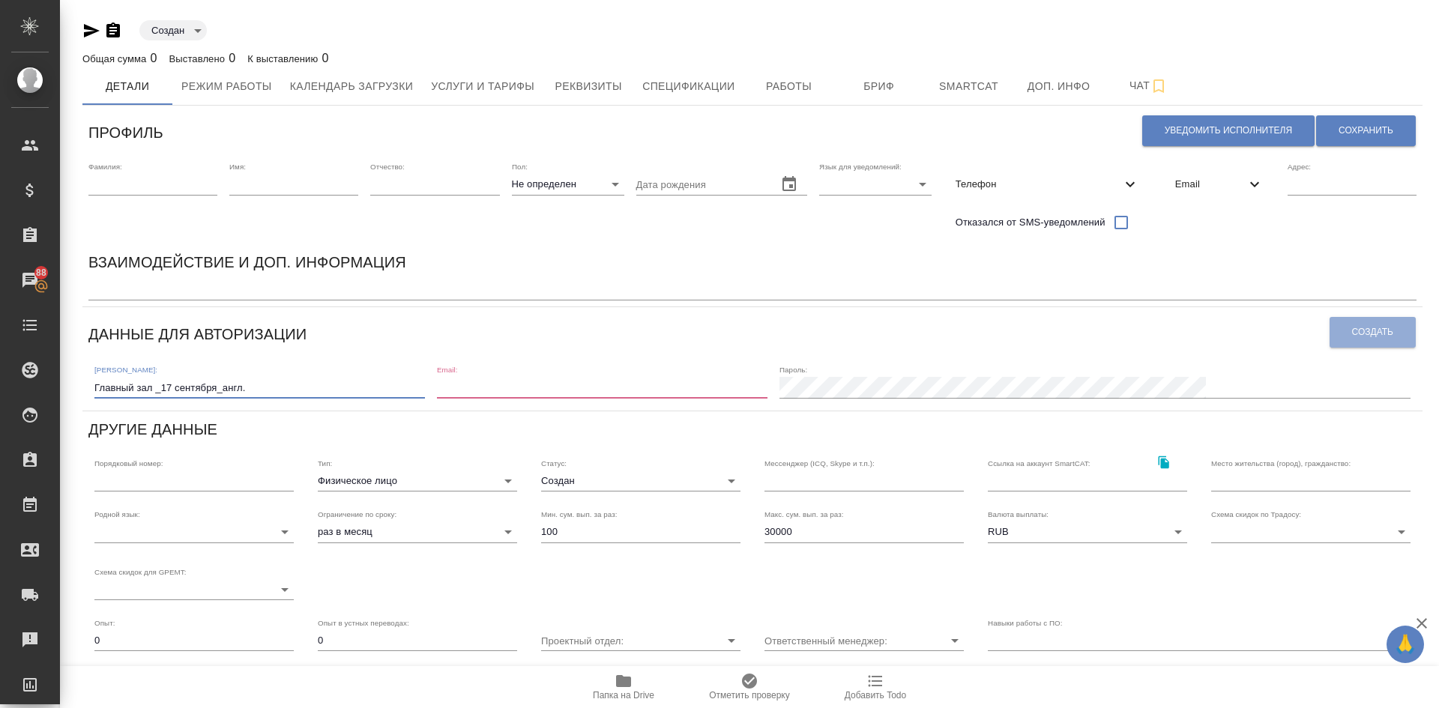
type input "Главный зал _17 сентября_англ."
click at [557, 388] on input "email" at bounding box center [602, 387] width 331 height 21
click at [1362, 127] on span "Сохранить" at bounding box center [1366, 130] width 55 height 13
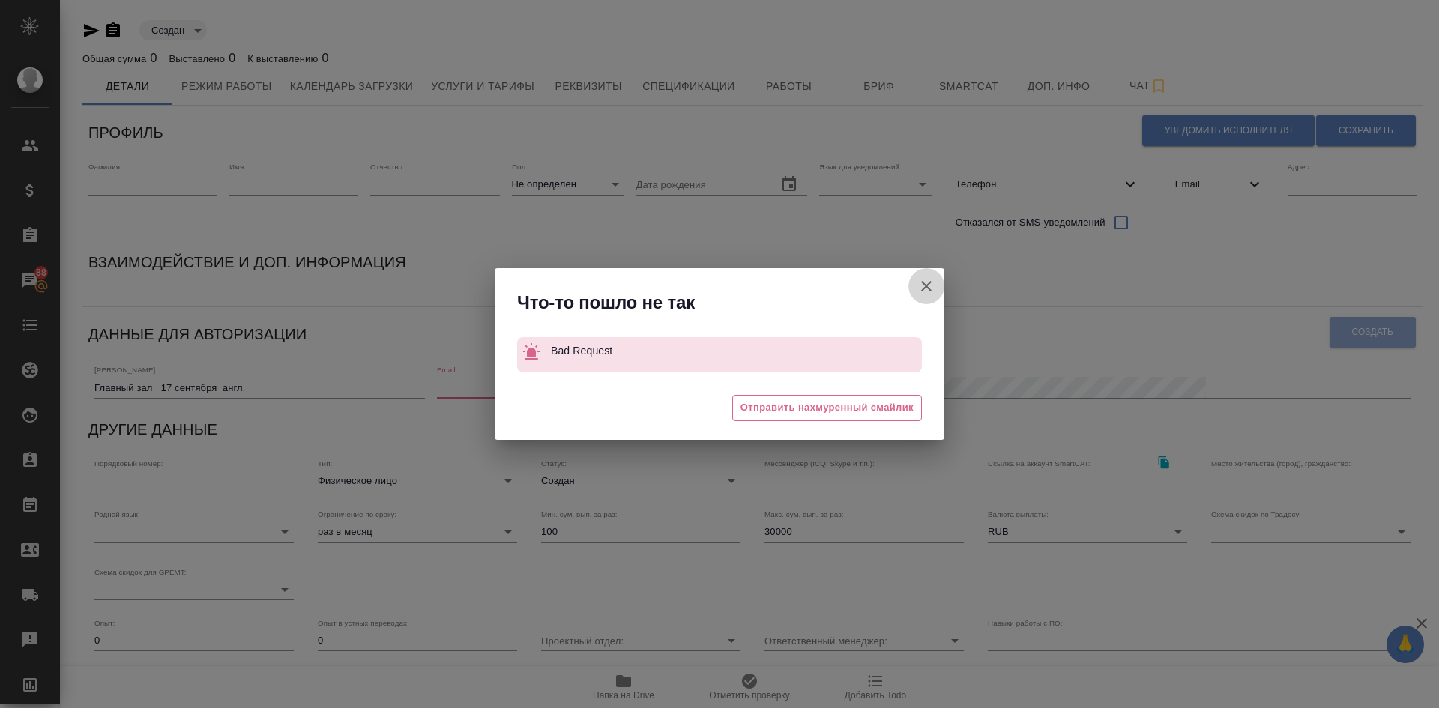
click at [939, 285] on button "Штатный" at bounding box center [927, 286] width 36 height 36
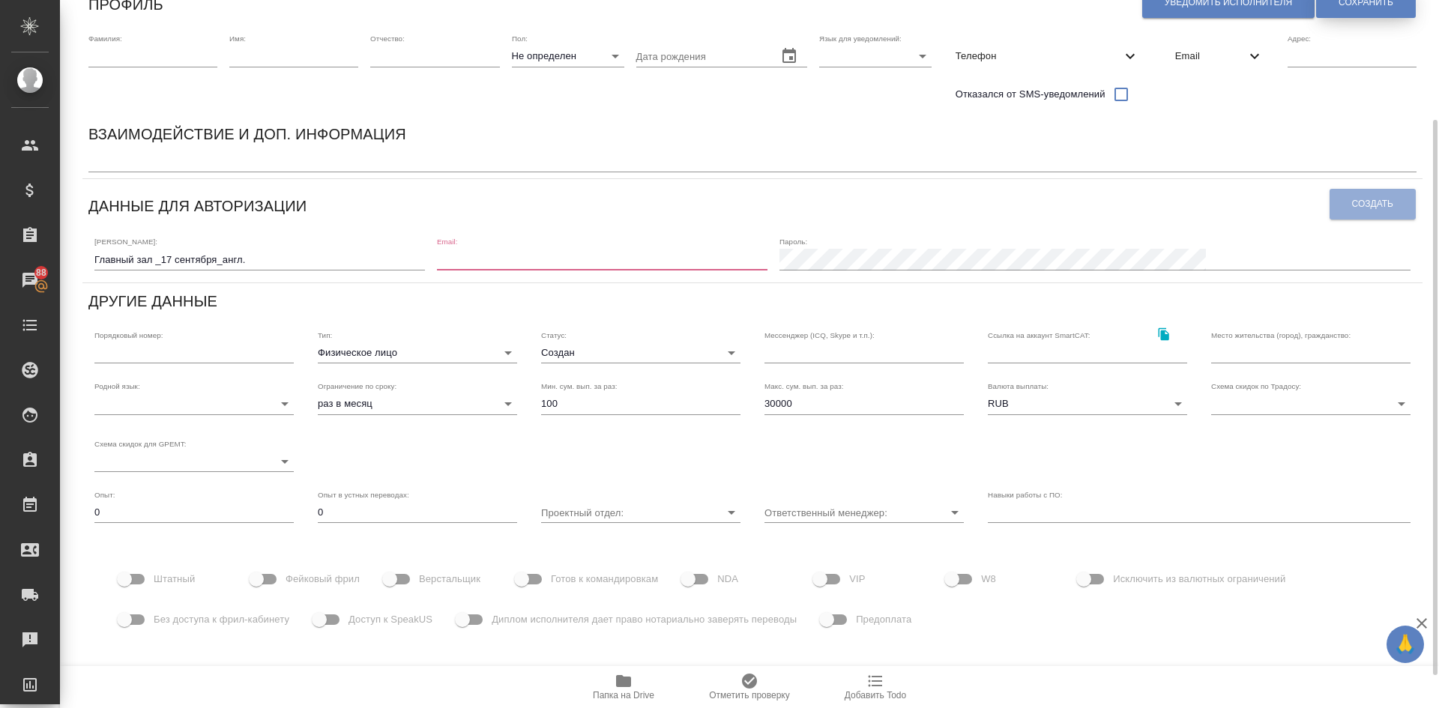
scroll to position [148, 0]
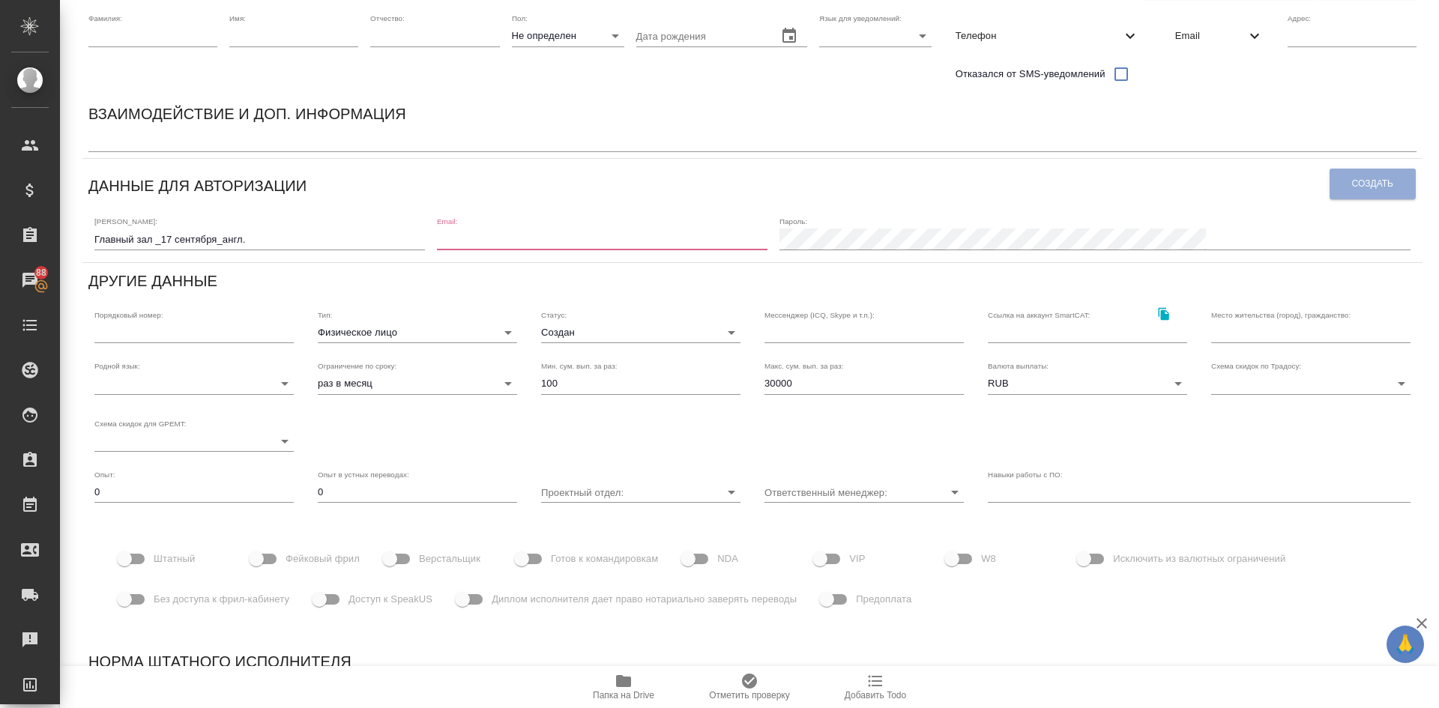
drag, startPoint x: 259, startPoint y: 559, endPoint x: 292, endPoint y: 558, distance: 32.2
click at [292, 558] on label "Фейковый фрил" at bounding box center [301, 559] width 118 height 28
click at [292, 558] on input "Фейковый фрил" at bounding box center [256, 559] width 85 height 28
checkbox input "true"
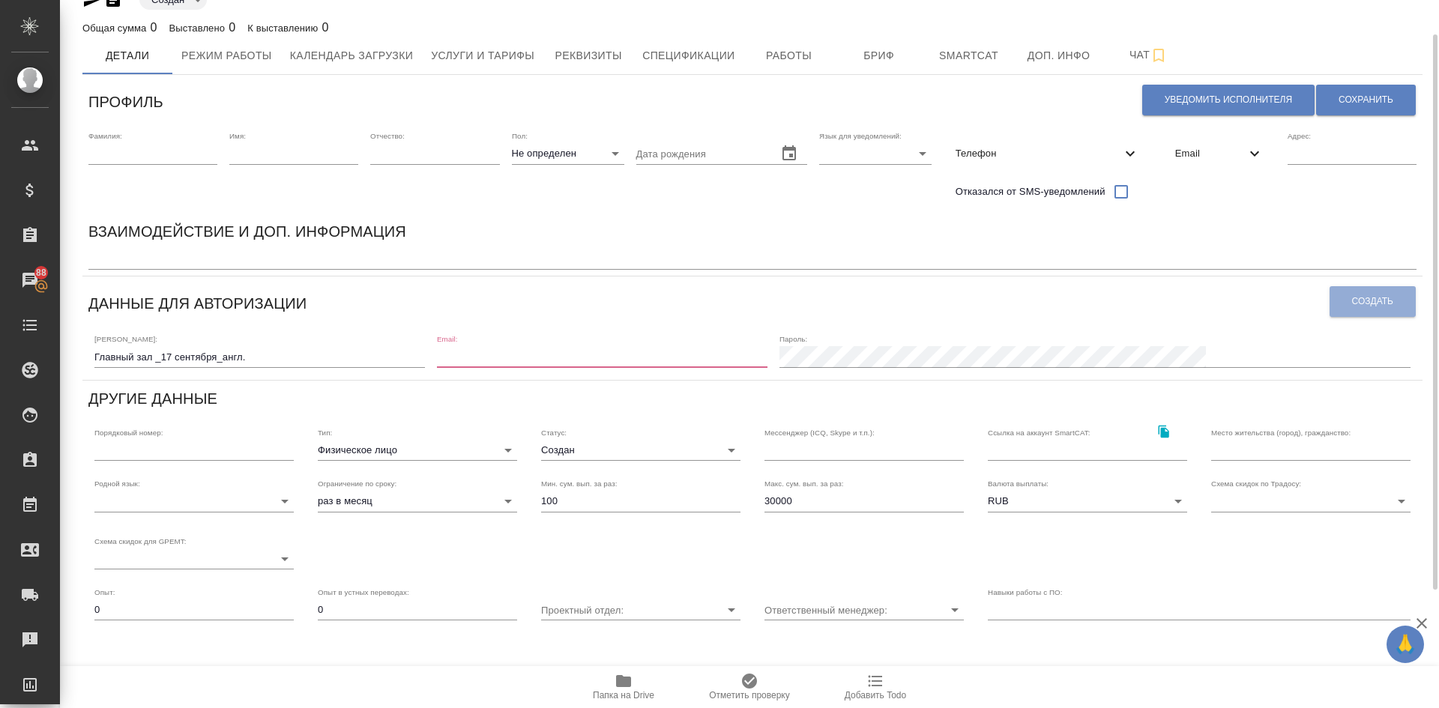
scroll to position [21, 0]
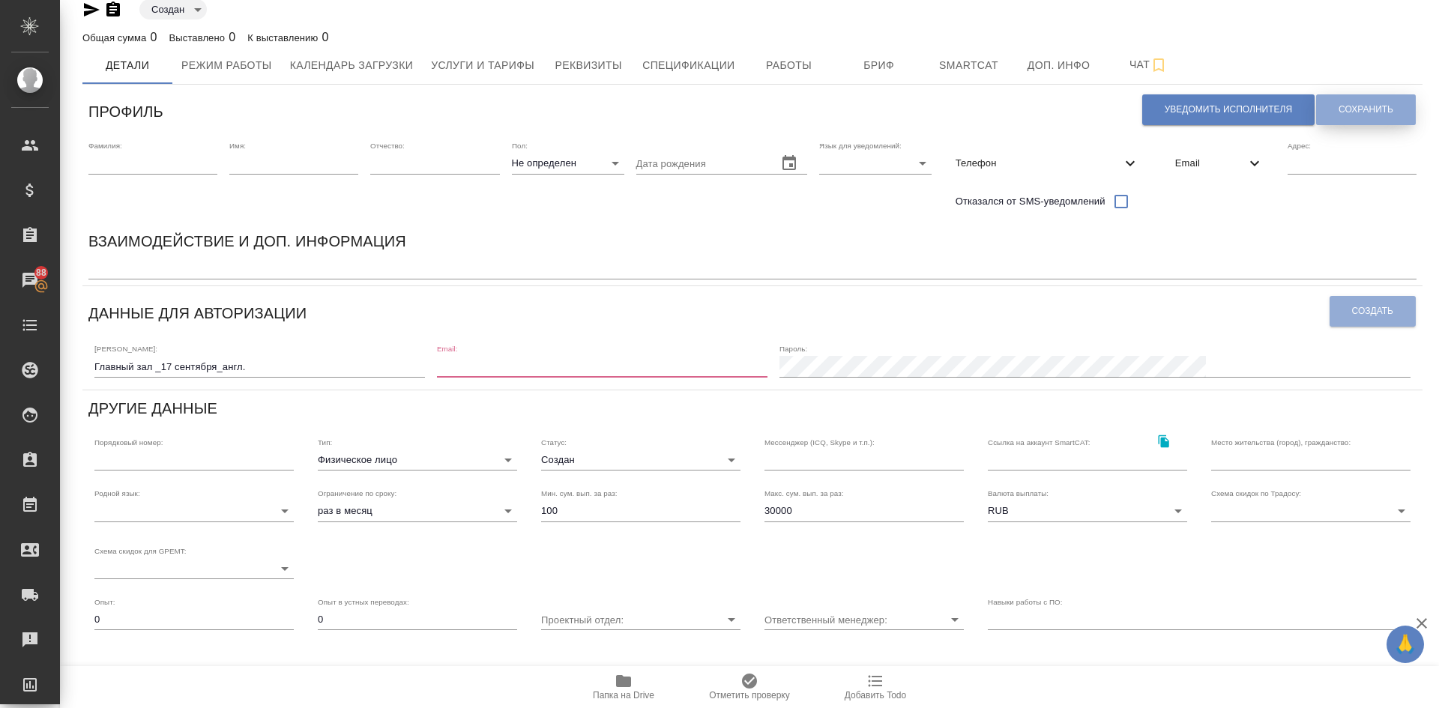
click at [1367, 104] on span "Сохранить" at bounding box center [1366, 109] width 55 height 13
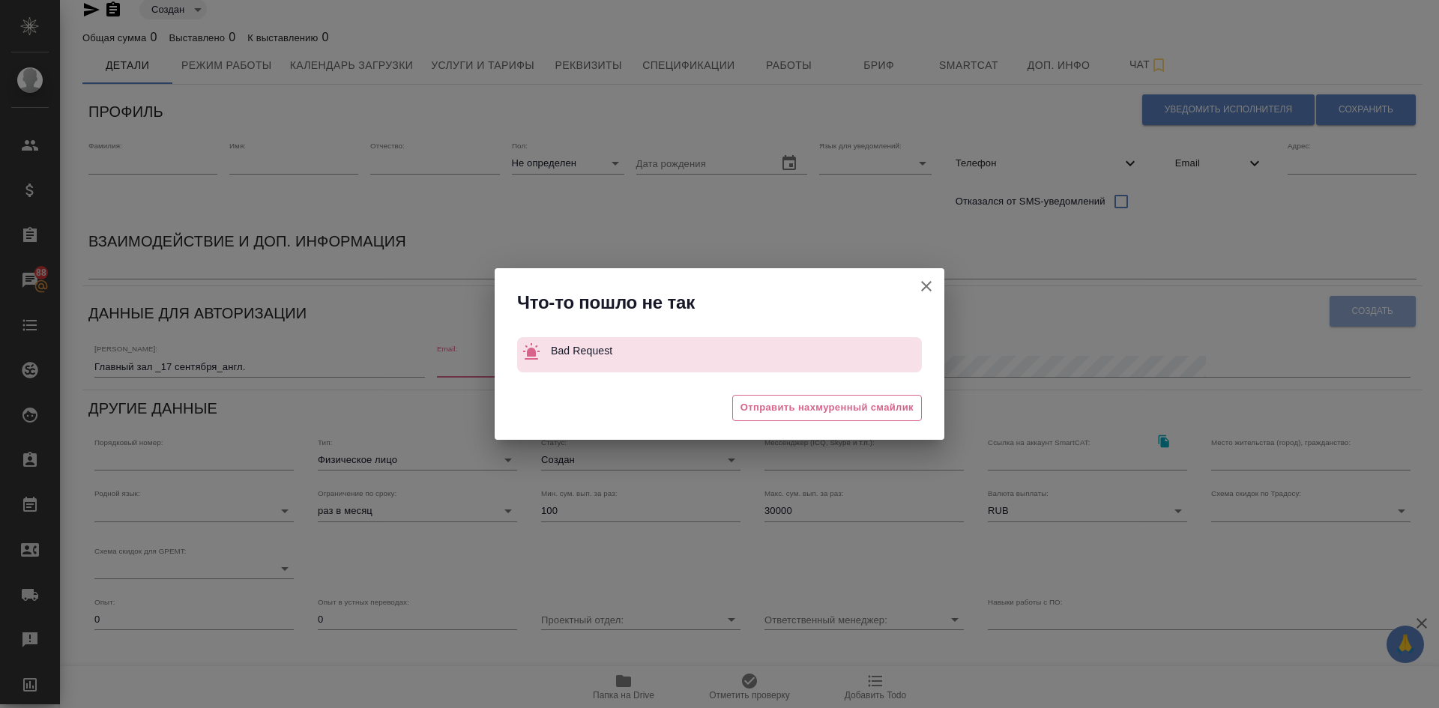
click at [929, 278] on icon "button" at bounding box center [927, 286] width 18 height 18
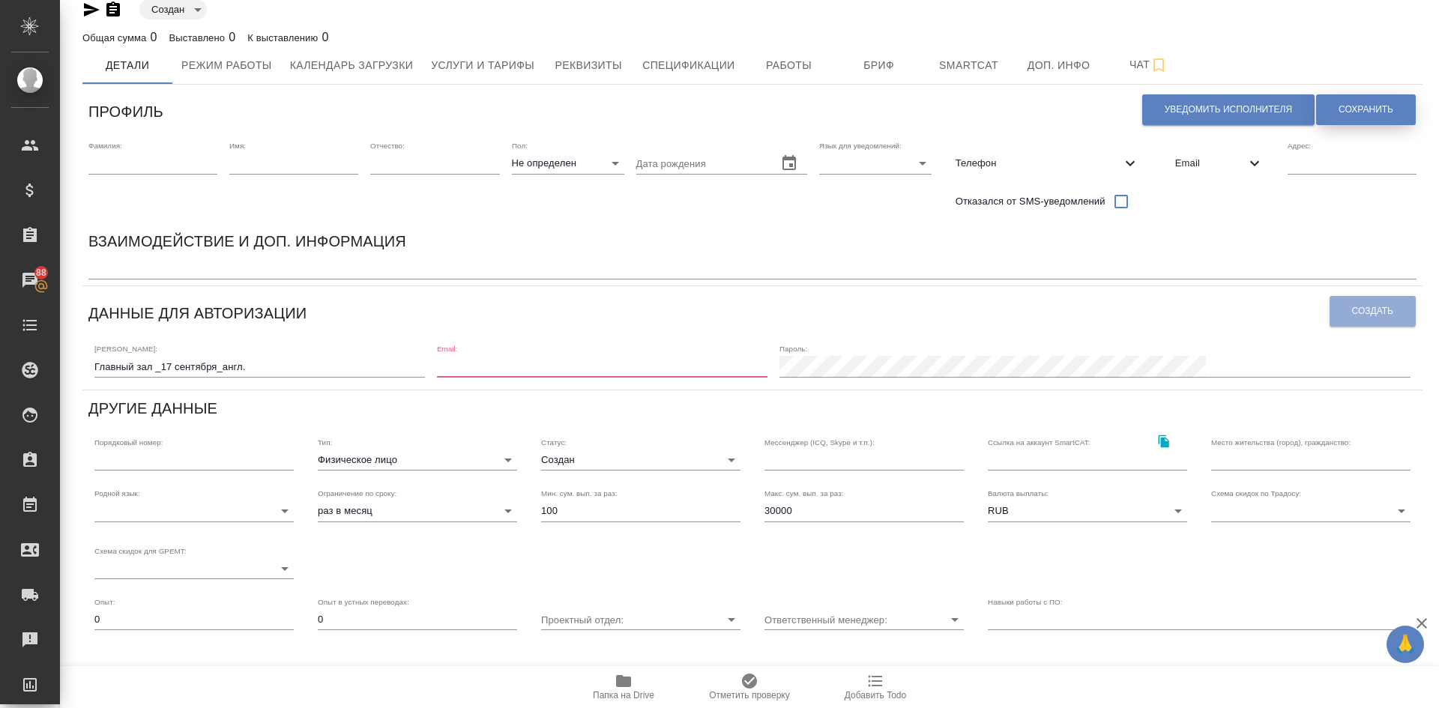
drag, startPoint x: 1352, startPoint y: 106, endPoint x: 1341, endPoint y: 107, distance: 11.3
click at [1352, 106] on span "Сохранить" at bounding box center [1366, 109] width 55 height 13
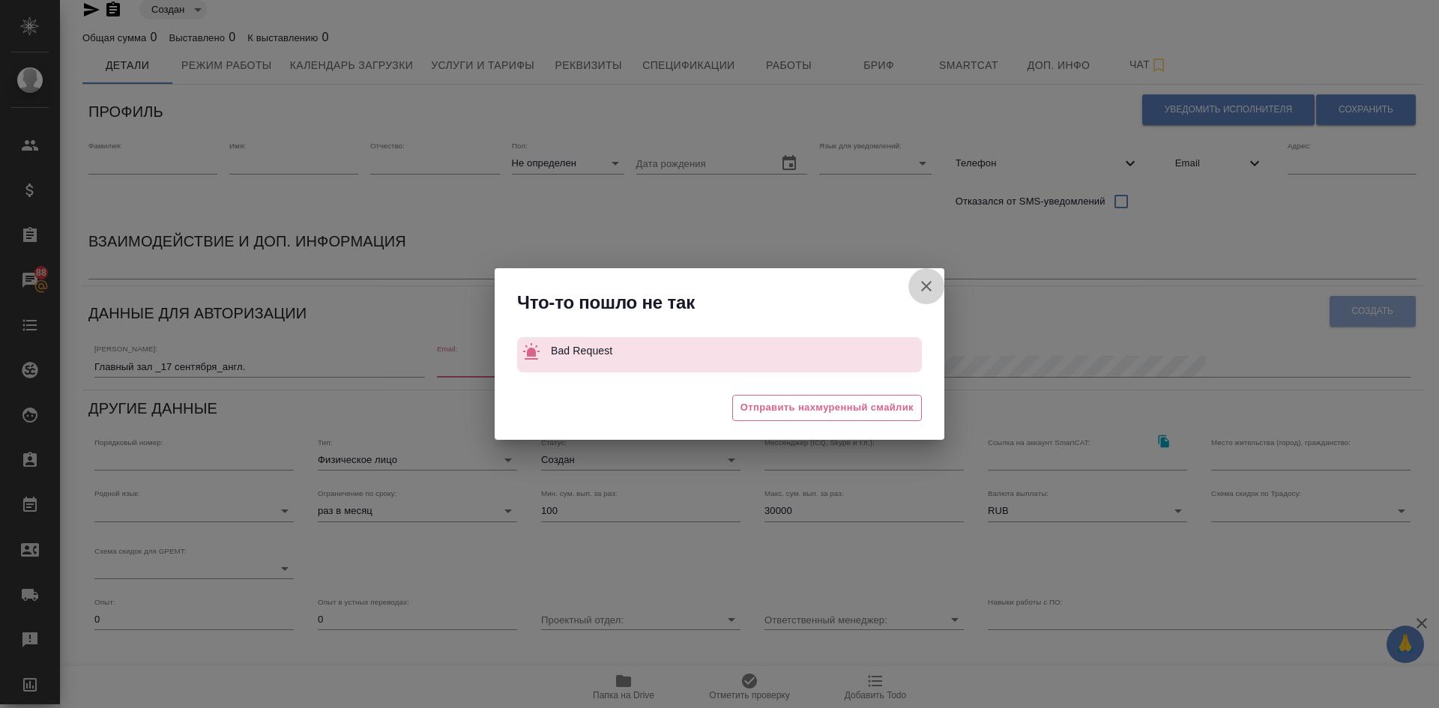
click at [927, 283] on icon "button" at bounding box center [927, 286] width 18 height 18
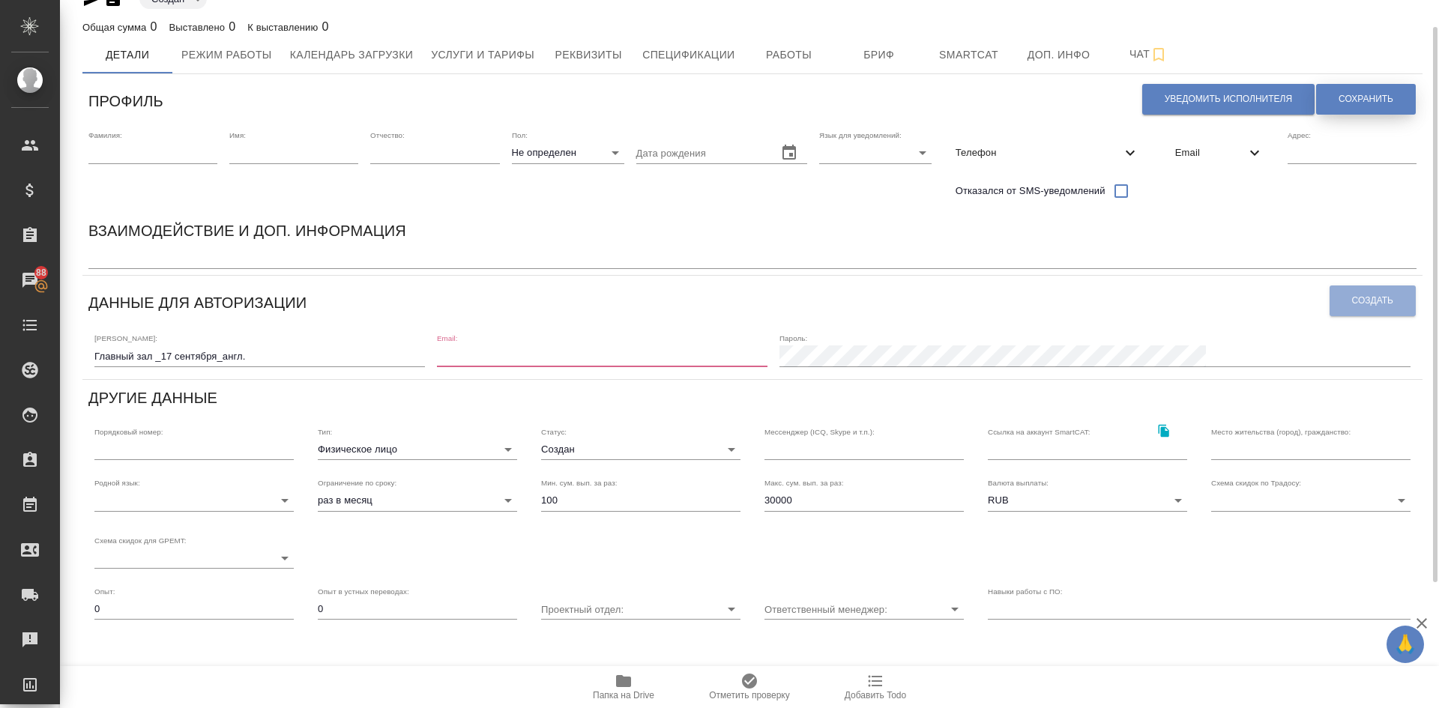
scroll to position [31, 0]
click at [1367, 93] on button "Сохранить" at bounding box center [1366, 100] width 100 height 31
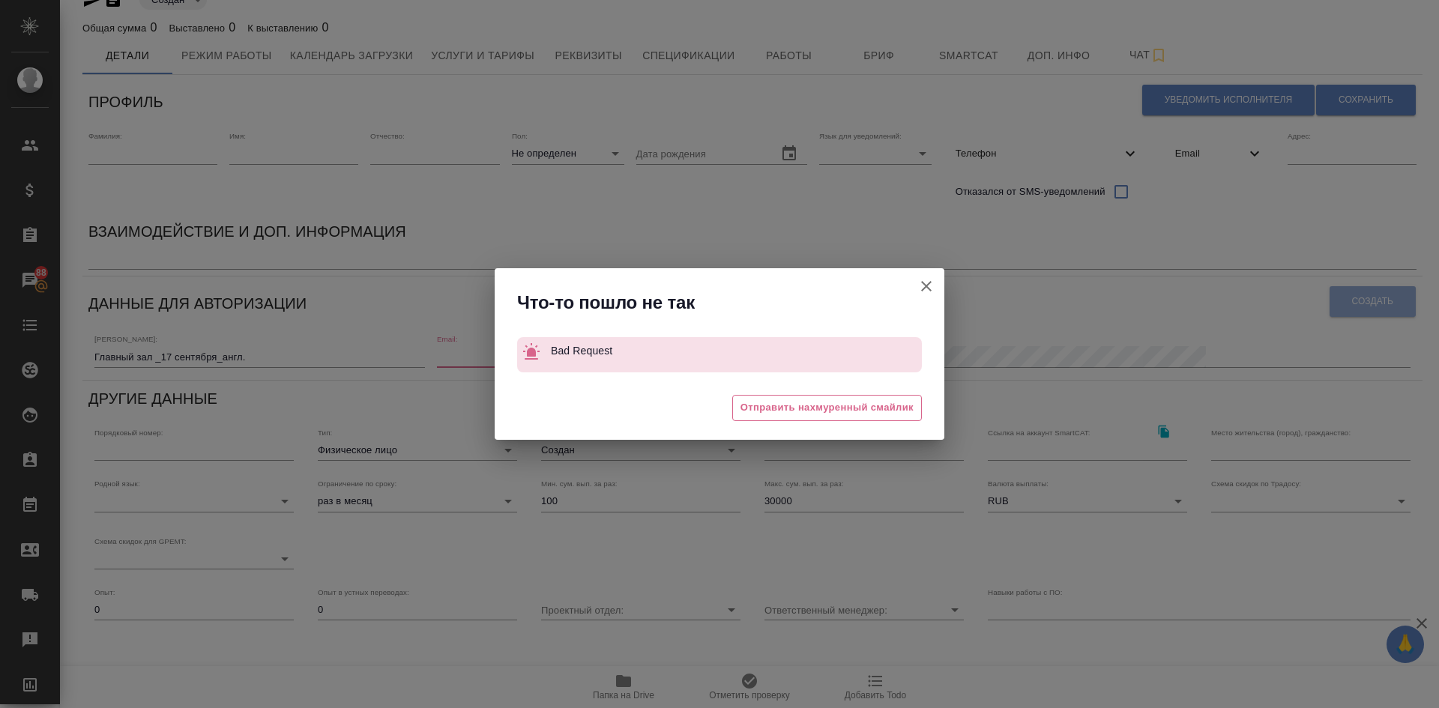
click at [931, 283] on icon "button" at bounding box center [926, 286] width 10 height 10
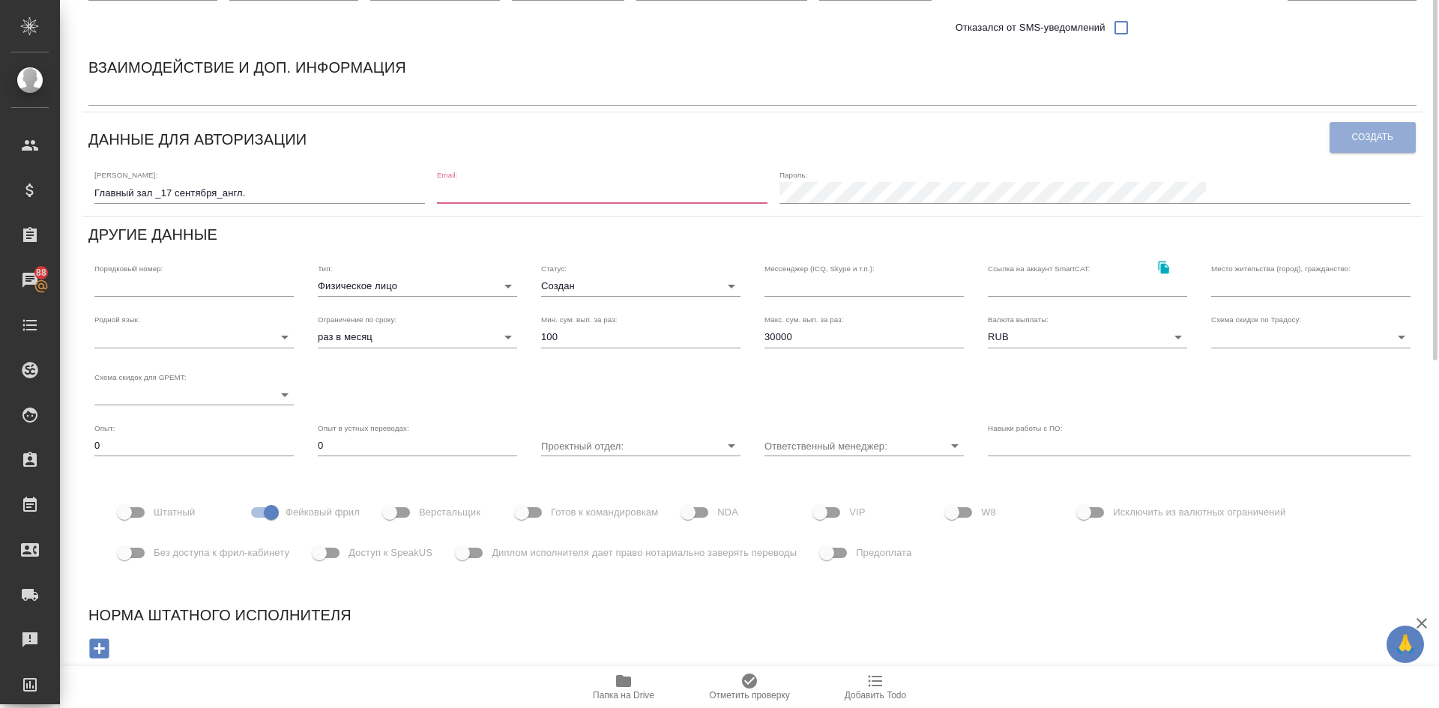
scroll to position [0, 0]
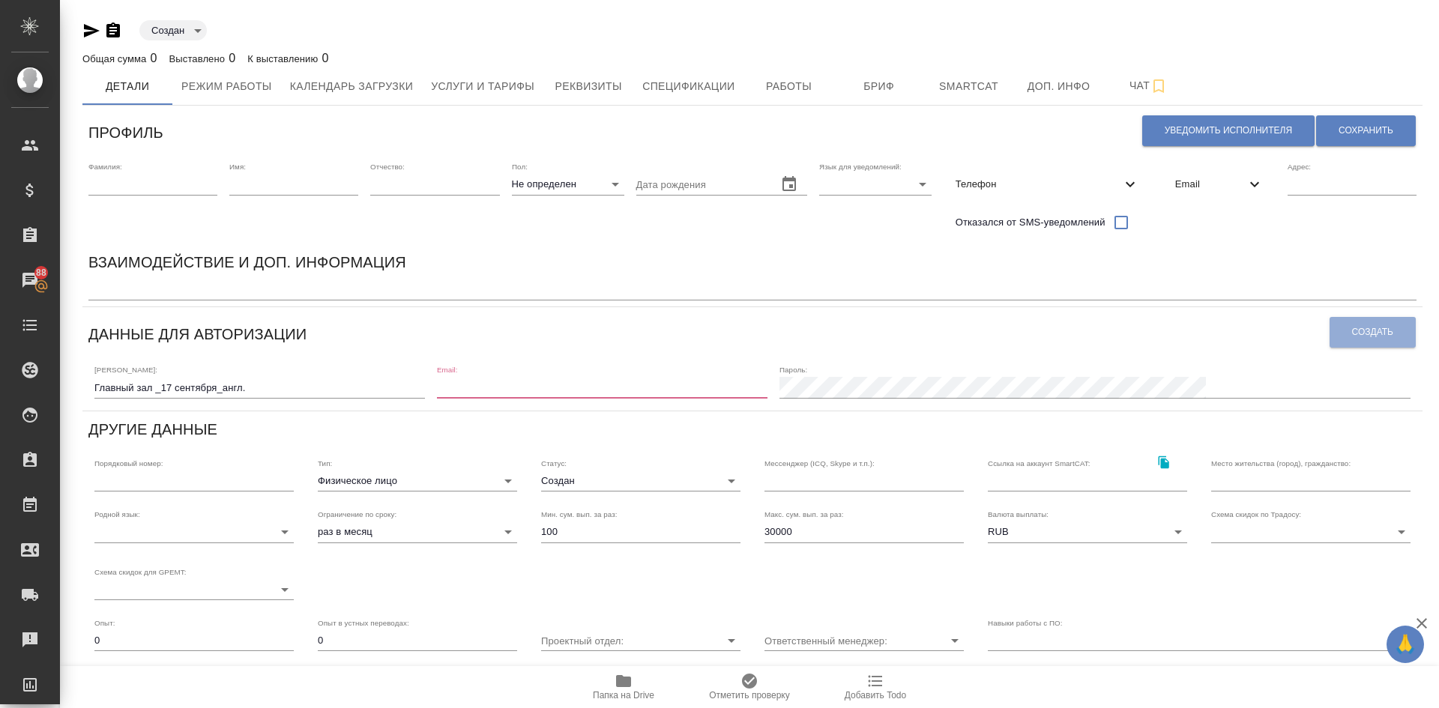
click at [578, 385] on input "email" at bounding box center [602, 387] width 331 height 21
click at [1367, 128] on span "Сохранить" at bounding box center [1366, 130] width 55 height 13
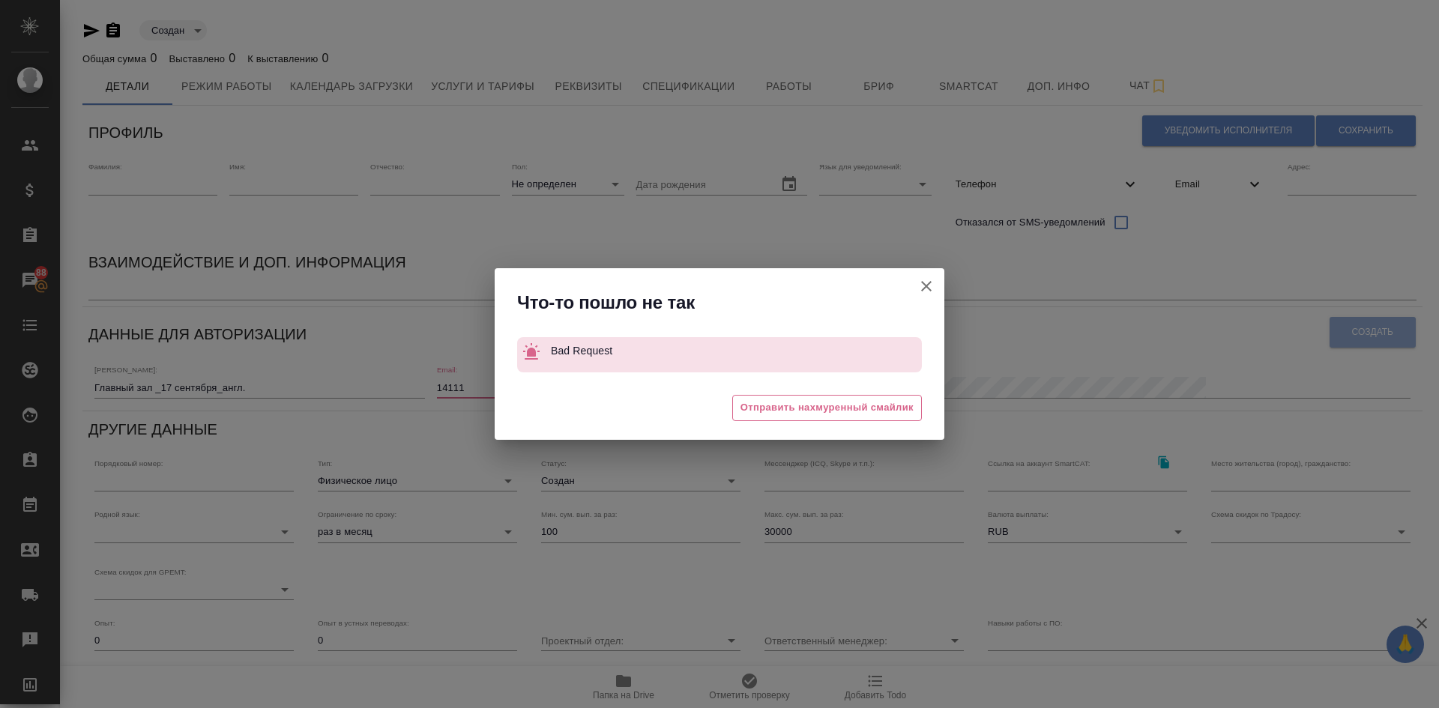
click at [924, 295] on icon "button" at bounding box center [927, 286] width 18 height 18
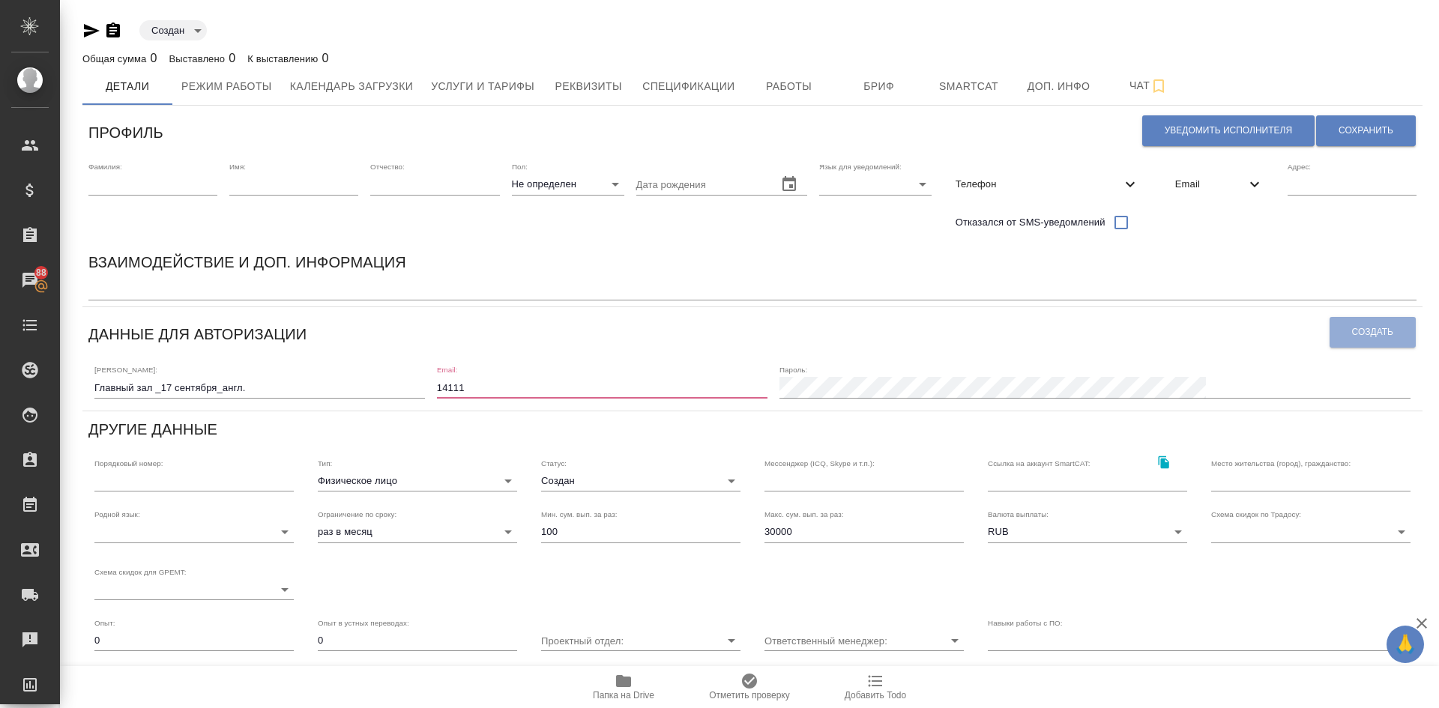
click at [598, 399] on div "Логин: Главный зал _17 сентября_англ. Email: 14111 Пароль:" at bounding box center [752, 381] width 1328 height 46
click at [594, 387] on input "14111" at bounding box center [602, 387] width 331 height 21
click at [1362, 124] on span "Сохранить" at bounding box center [1366, 130] width 55 height 13
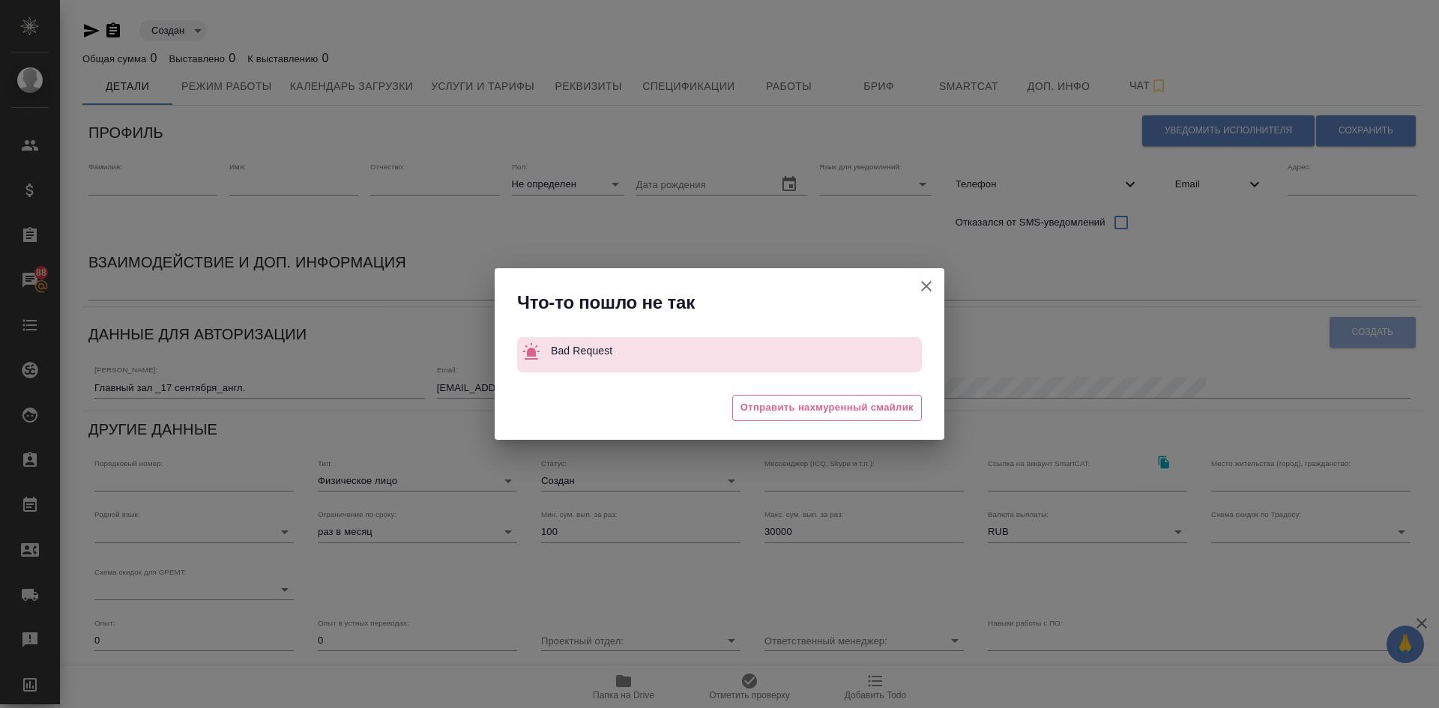
click at [928, 277] on icon "button" at bounding box center [927, 286] width 18 height 18
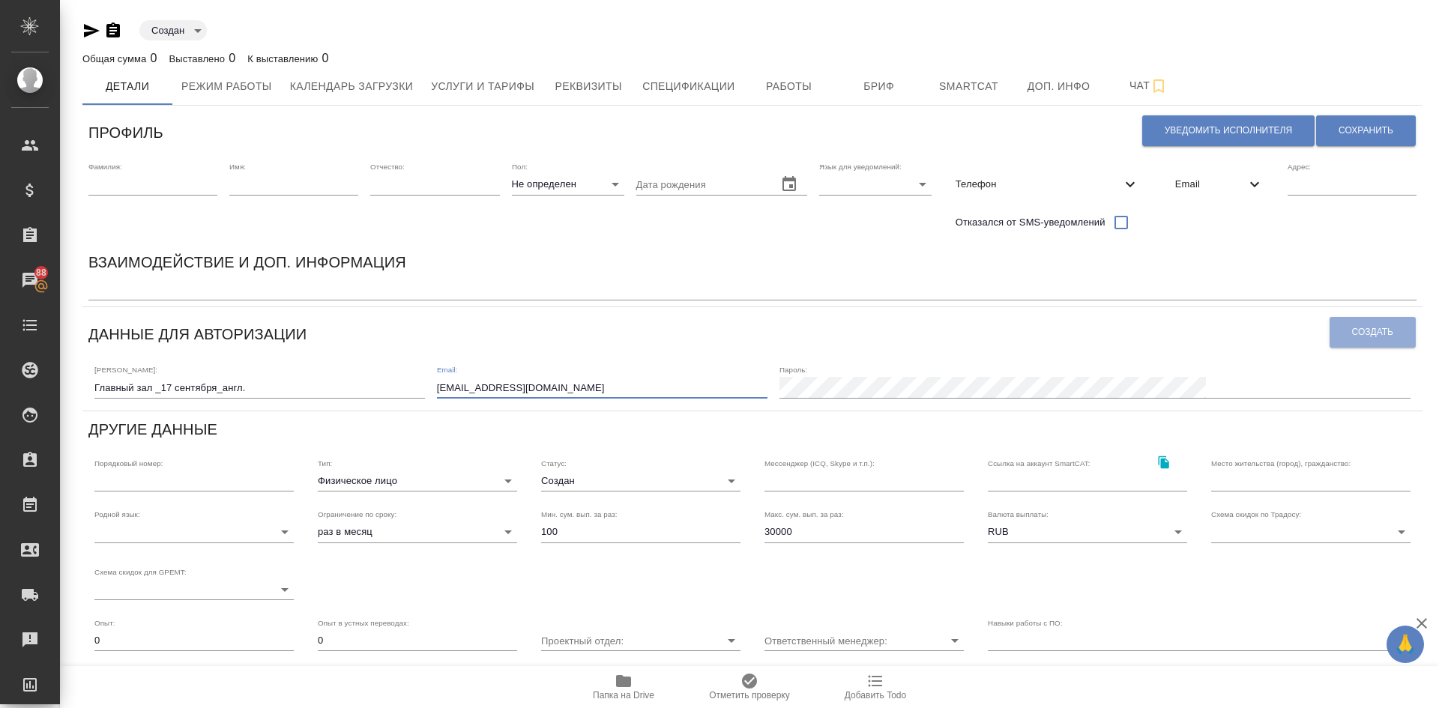
click at [633, 386] on input "14111@1111.com" at bounding box center [602, 387] width 331 height 21
drag, startPoint x: 561, startPoint y: 387, endPoint x: 571, endPoint y: 187, distance: 200.4
click at [561, 386] on input "14111@1111.com" at bounding box center [602, 387] width 331 height 21
drag, startPoint x: 97, startPoint y: 382, endPoint x: 262, endPoint y: 383, distance: 164.2
click at [262, 383] on input "Главный зал _17 сентября_англ." at bounding box center [259, 387] width 331 height 21
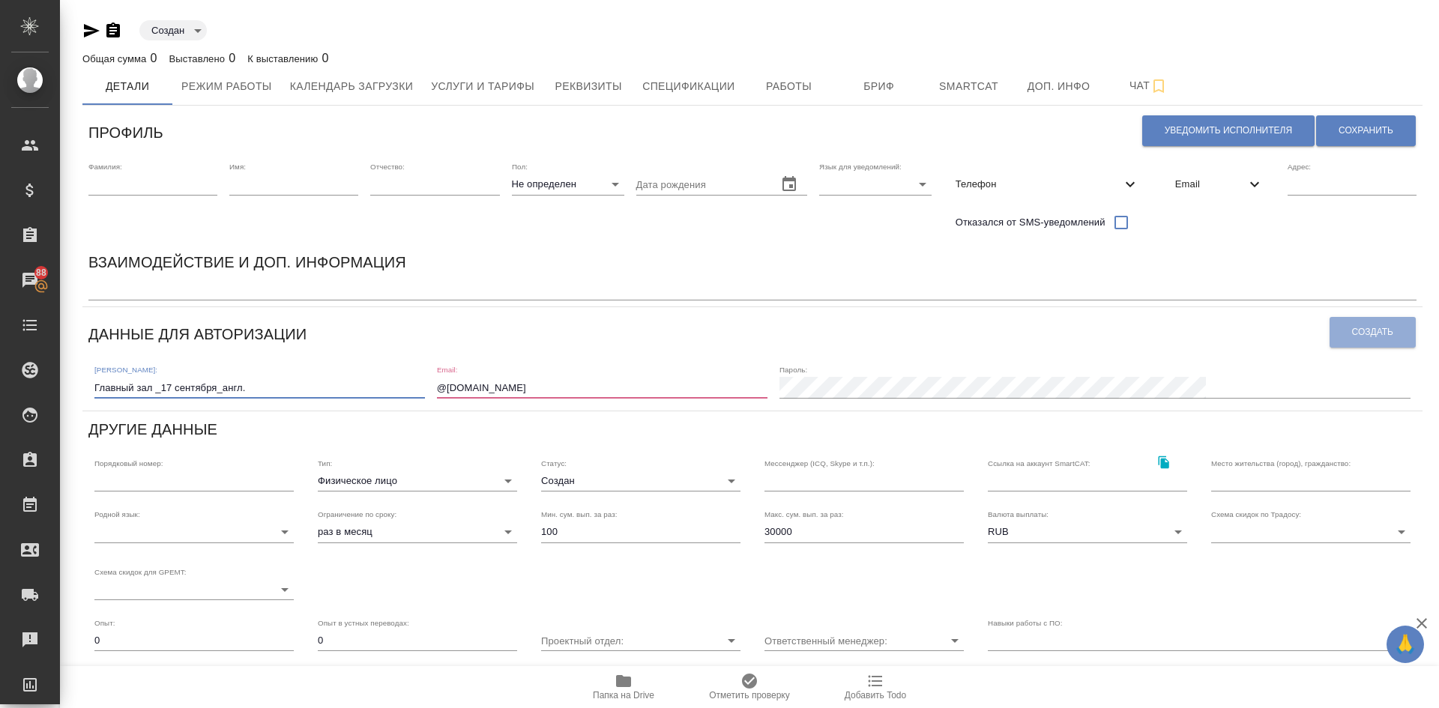
click at [529, 386] on div "Логин: Главный зал _17 сентября_англ. Email: @1111.com Пароль:" at bounding box center [752, 381] width 1328 height 46
click at [528, 385] on div "Логин: Главный зал _17 сентября_англ. Email: @1111.com Пароль:" at bounding box center [752, 381] width 1328 height 46
click at [529, 384] on div "Логин: Главный зал _17 сентября_англ. Email: @1111.com Пароль:" at bounding box center [752, 381] width 1328 height 46
click at [542, 389] on input "@1111.com" at bounding box center [602, 387] width 331 height 21
click at [533, 386] on input "@1111.com" at bounding box center [602, 387] width 331 height 21
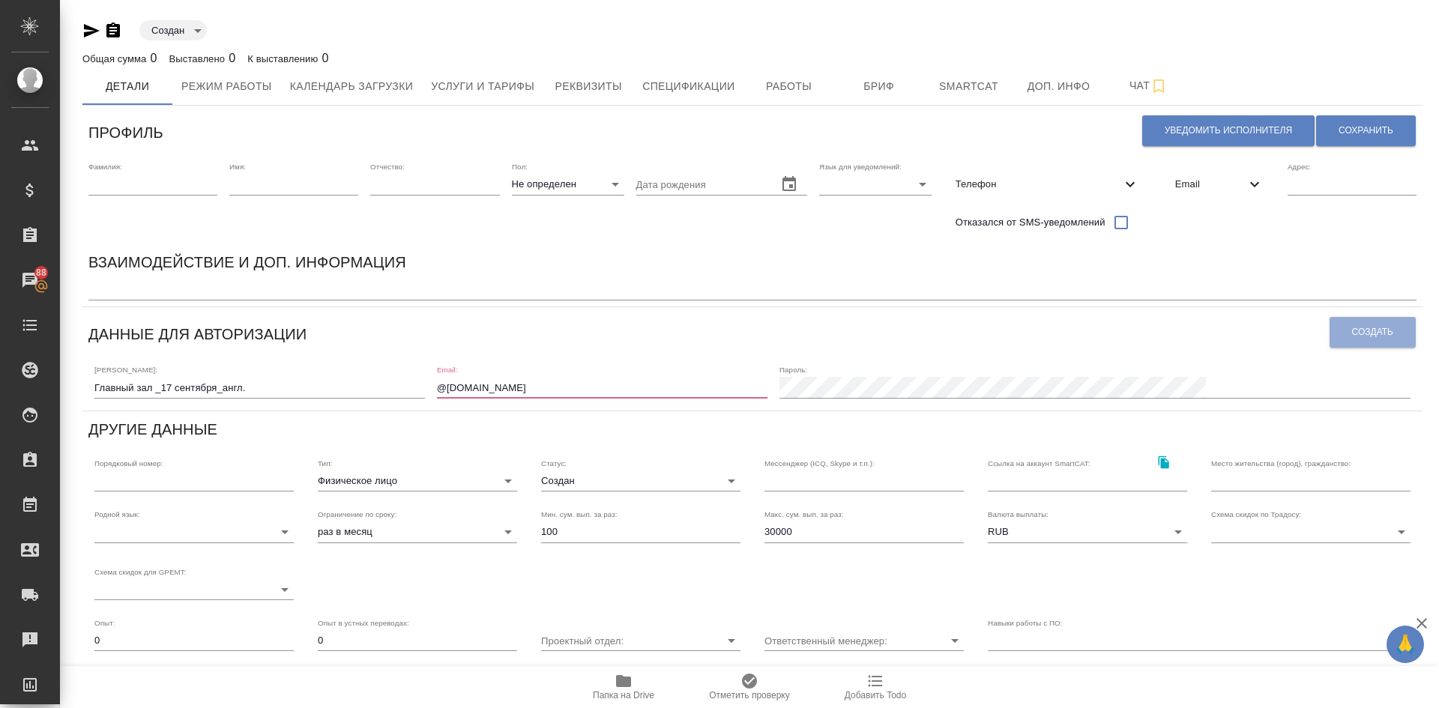
paste input "лавный зал _17 сентября_англ."
click at [714, 388] on input "лавный зал _17 сентября_англ.@1111.com" at bounding box center [602, 387] width 331 height 21
drag, startPoint x: 709, startPoint y: 382, endPoint x: 720, endPoint y: 370, distance: 15.9
click at [709, 382] on input "лавный зал _17 сентября_англ.@1111.com" at bounding box center [602, 387] width 331 height 21
type input "лавный зал _17 сентября_англ.@gmail.com"
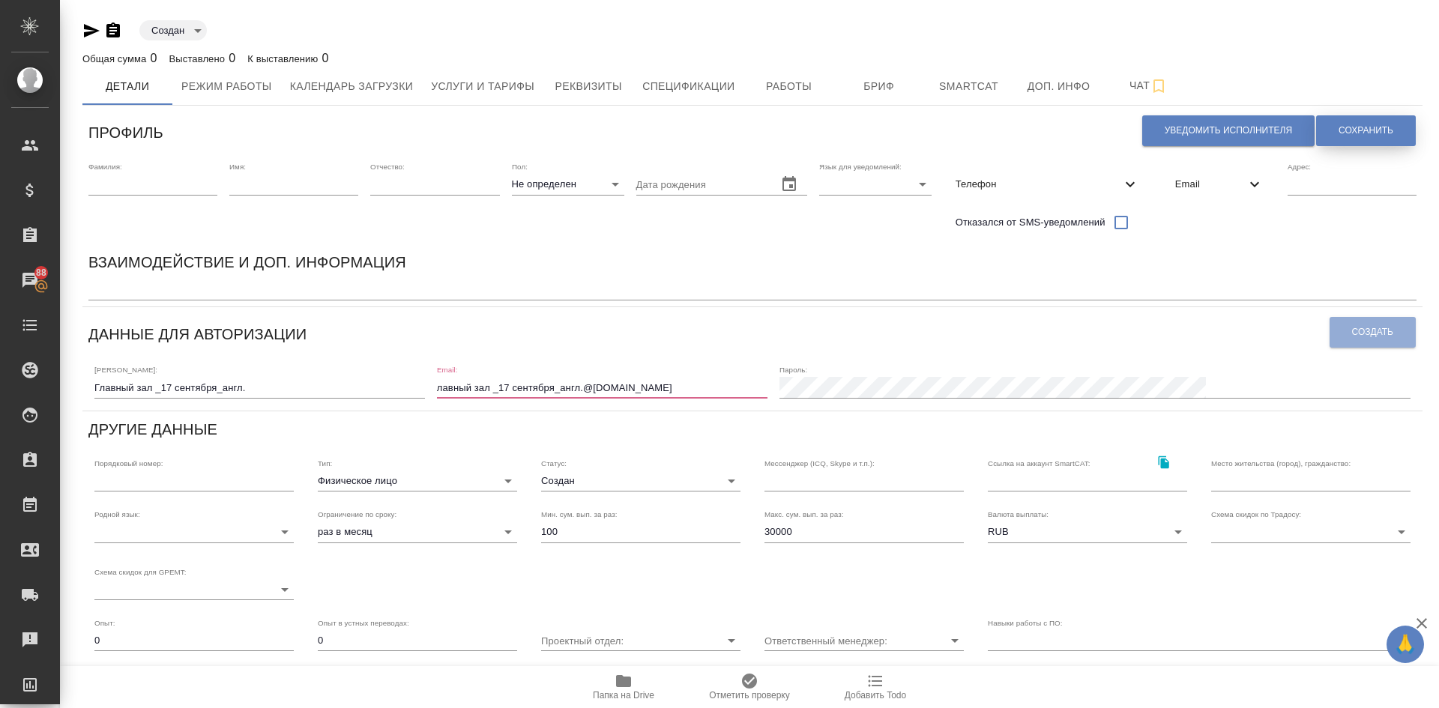
click at [1371, 129] on span "Сохранить" at bounding box center [1366, 130] width 55 height 13
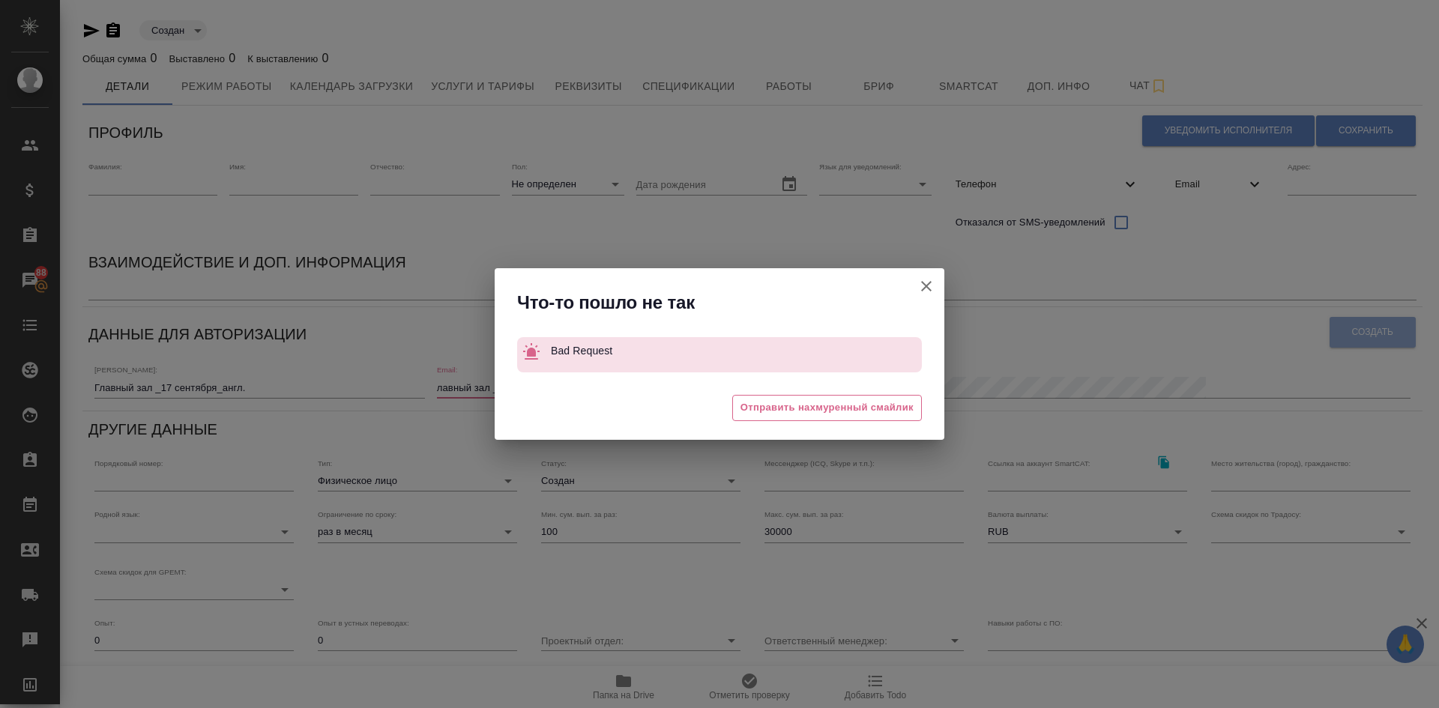
drag, startPoint x: 924, startPoint y: 284, endPoint x: 945, endPoint y: 329, distance: 49.6
click at [924, 283] on icon "button" at bounding box center [926, 286] width 10 height 10
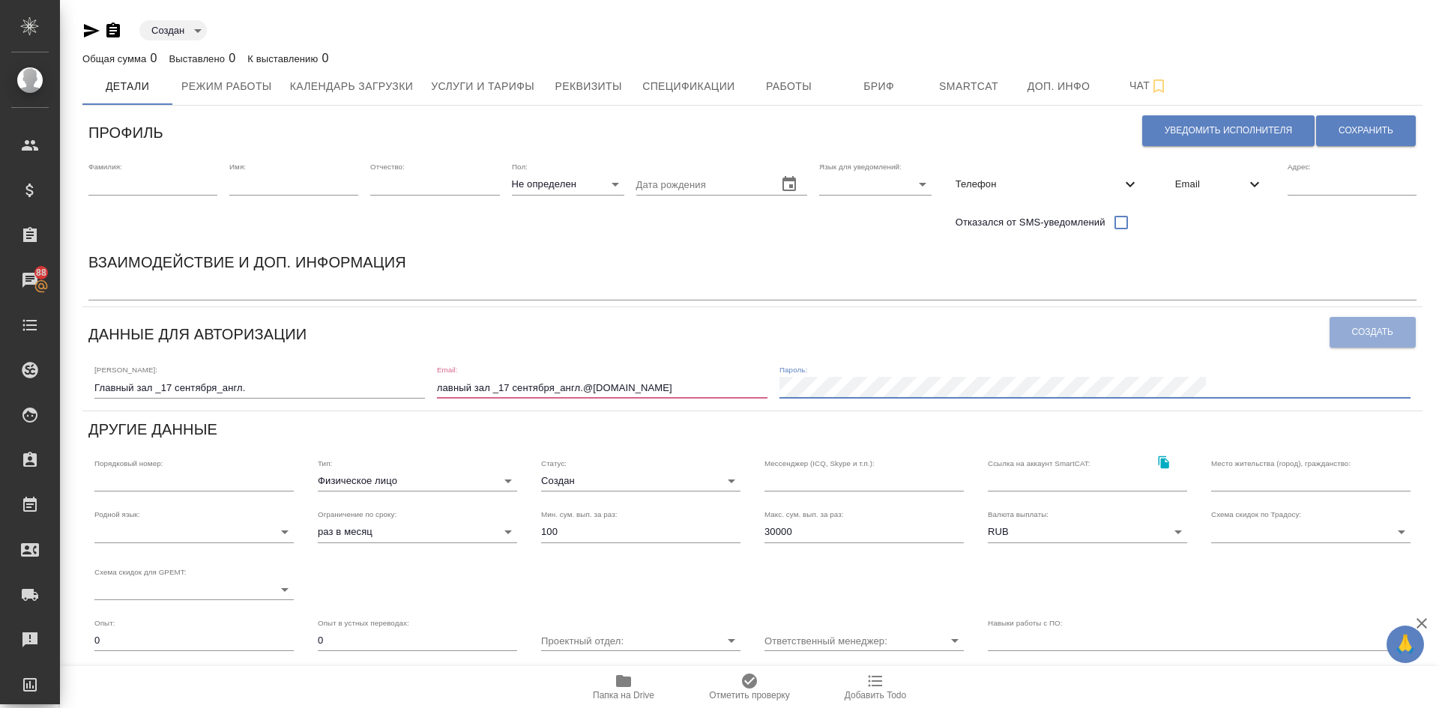
click at [1382, 319] on div "Создать" at bounding box center [1373, 332] width 88 height 38
click at [1369, 334] on div "Создать" at bounding box center [1373, 332] width 88 height 38
click at [274, 396] on input "Главный зал _17 сентября_англ." at bounding box center [259, 387] width 331 height 21
type input "Главный зал _17 сентября_англ"
click at [1389, 313] on div "Профиль Уведомить исполнителя Сохранить Фамилия: Имя: Отчество: Пол: Не определ…" at bounding box center [752, 488] width 1340 height 753
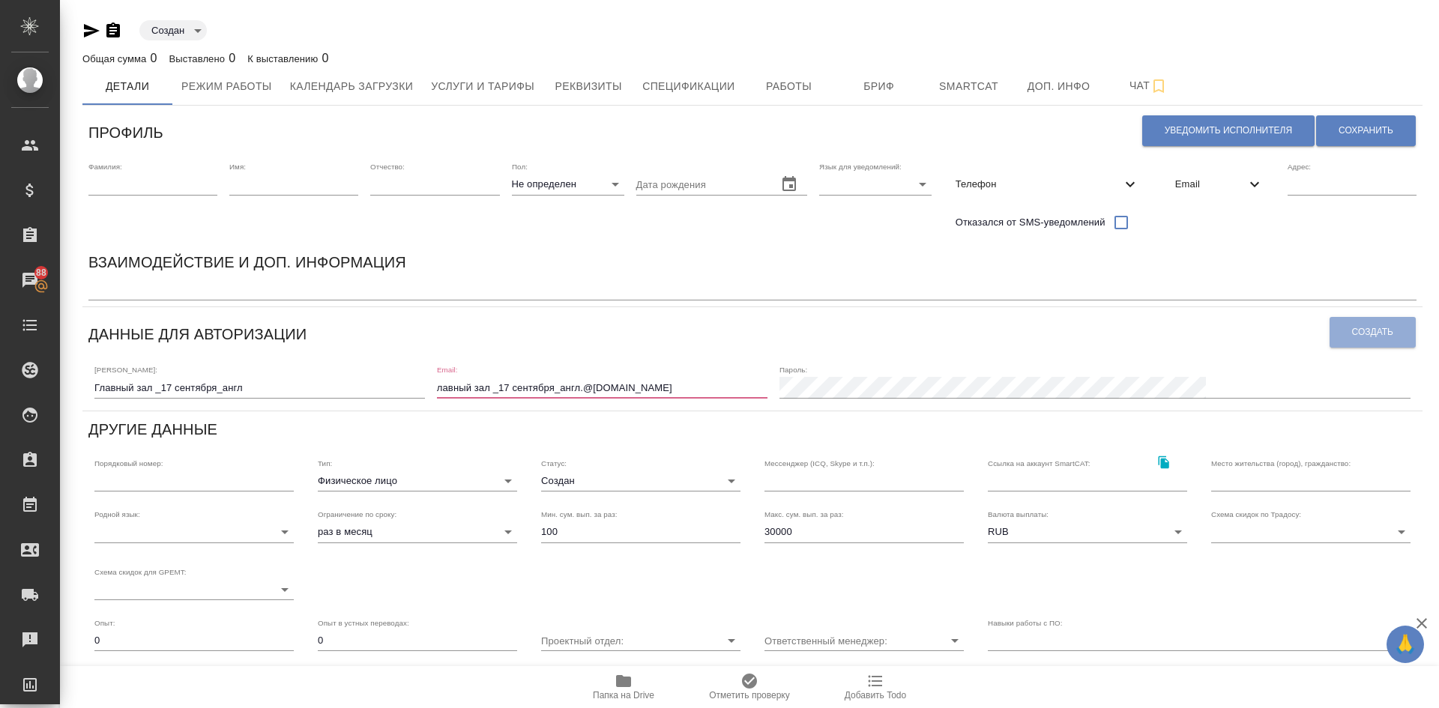
click at [1374, 330] on div "Создать" at bounding box center [1373, 332] width 88 height 38
click at [535, 390] on input "лавный зал _17 сентября_англ.@gmail.com" at bounding box center [602, 387] width 331 height 21
click at [680, 385] on input "лавный зал _17 сентября_англ.@gmail.com" at bounding box center [602, 387] width 331 height 21
type input "конф@gmail.com"
click at [1352, 332] on span "Создать" at bounding box center [1372, 332] width 41 height 13
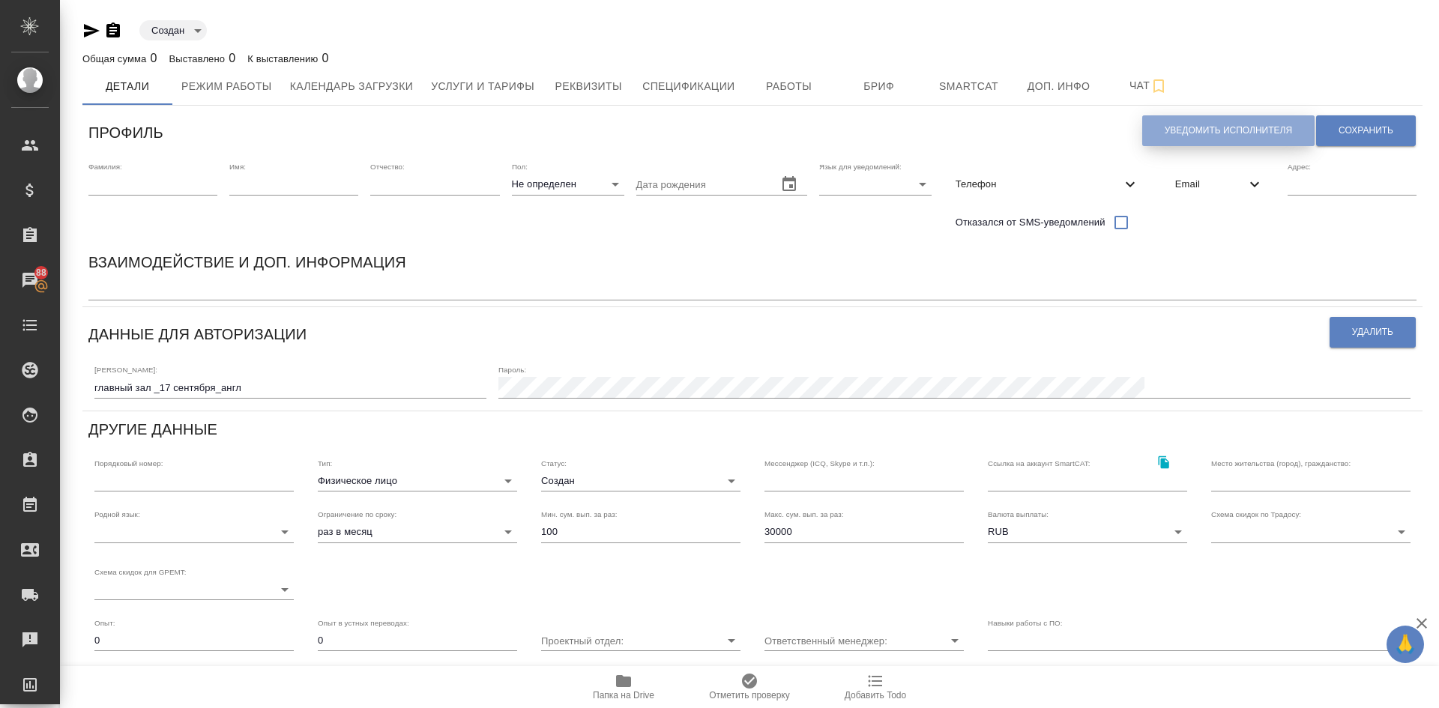
click at [1172, 132] on span "Уведомить исполнителя" at bounding box center [1228, 130] width 127 height 13
type textarea "Добрый день, ! Ознакомиться с подробной информацией по выполненным работам Вы м…"
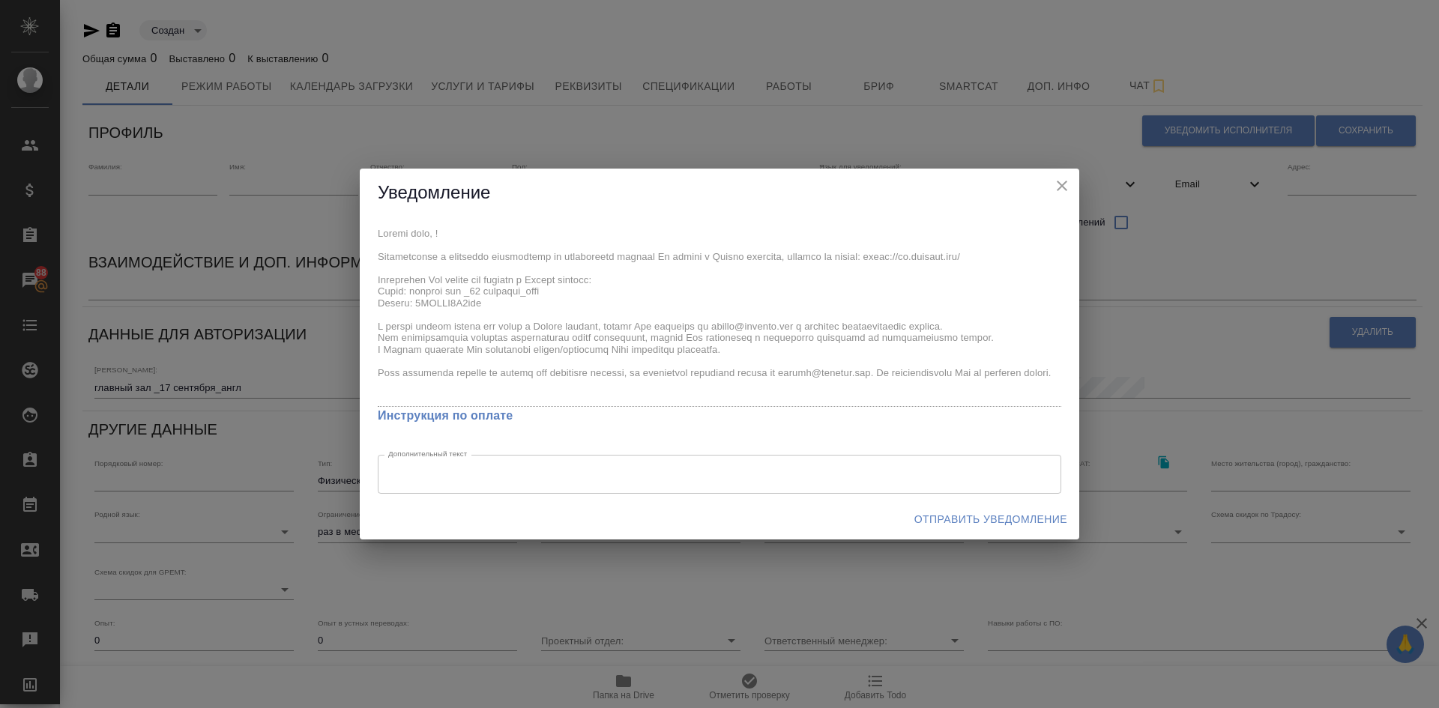
drag, startPoint x: 1059, startPoint y: 180, endPoint x: 1008, endPoint y: 167, distance: 53.3
click at [1059, 179] on icon "close" at bounding box center [1062, 186] width 18 height 18
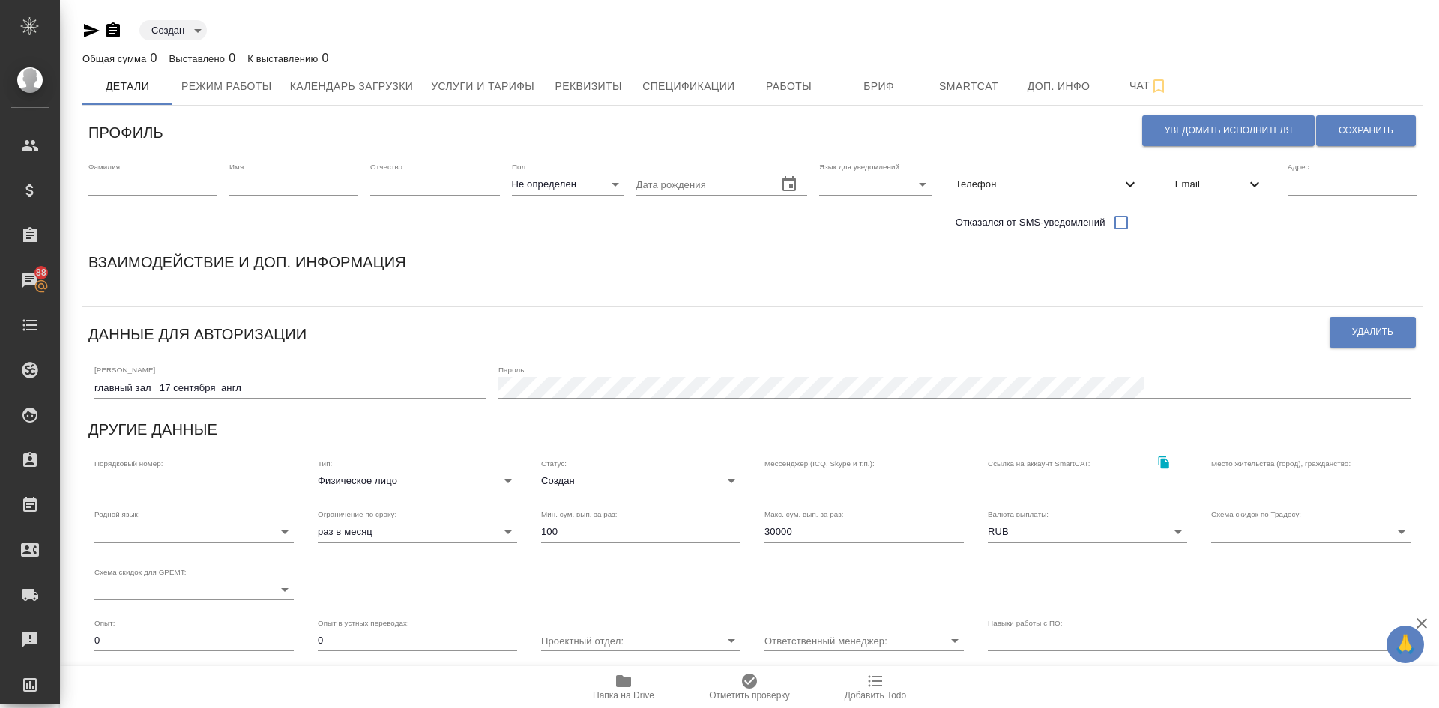
click at [85, 29] on icon "button" at bounding box center [91, 31] width 18 height 18
click at [88, 29] on icon "button" at bounding box center [92, 30] width 16 height 13
click at [100, 178] on input "text" at bounding box center [152, 184] width 129 height 21
type input "Для СПикас"
click at [1370, 127] on span "Сохранить" at bounding box center [1366, 130] width 55 height 13
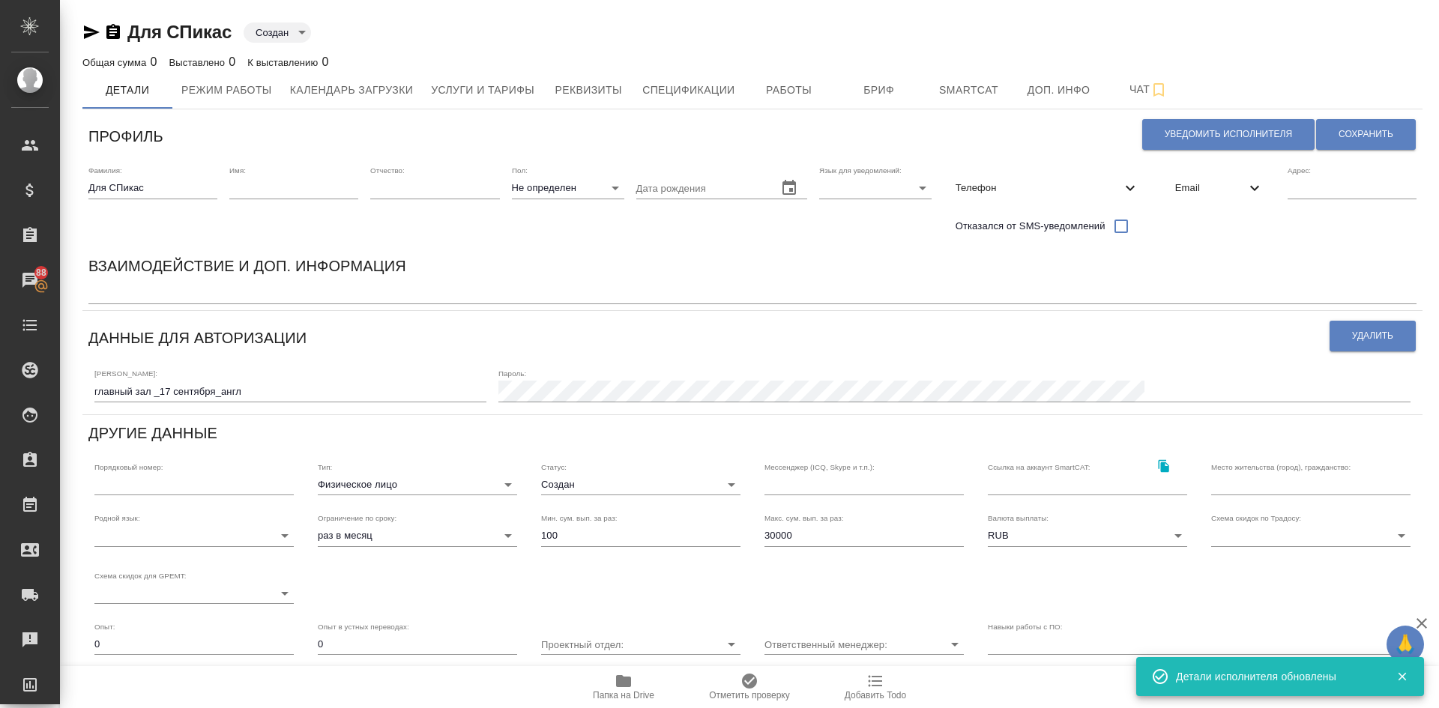
click at [91, 25] on icon "button" at bounding box center [91, 32] width 18 height 18
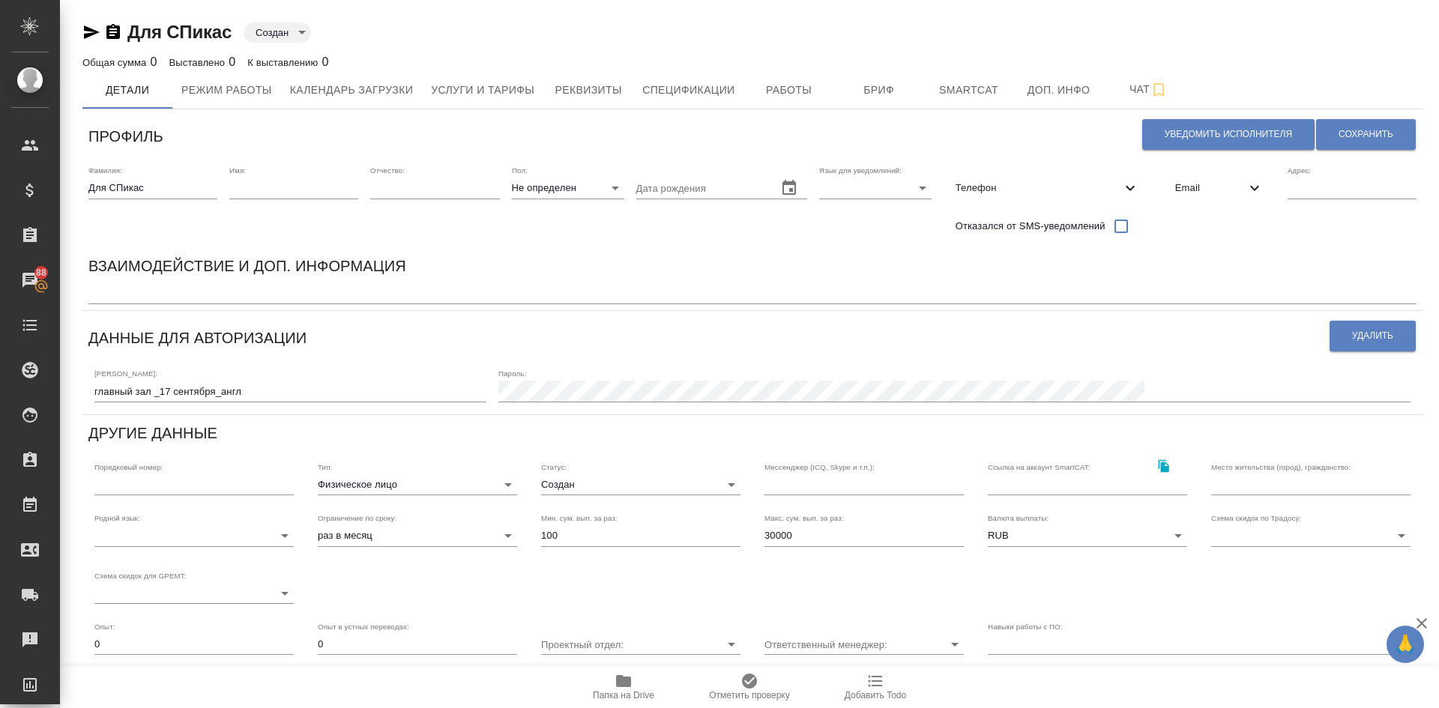
click at [88, 28] on icon "button" at bounding box center [91, 32] width 18 height 18
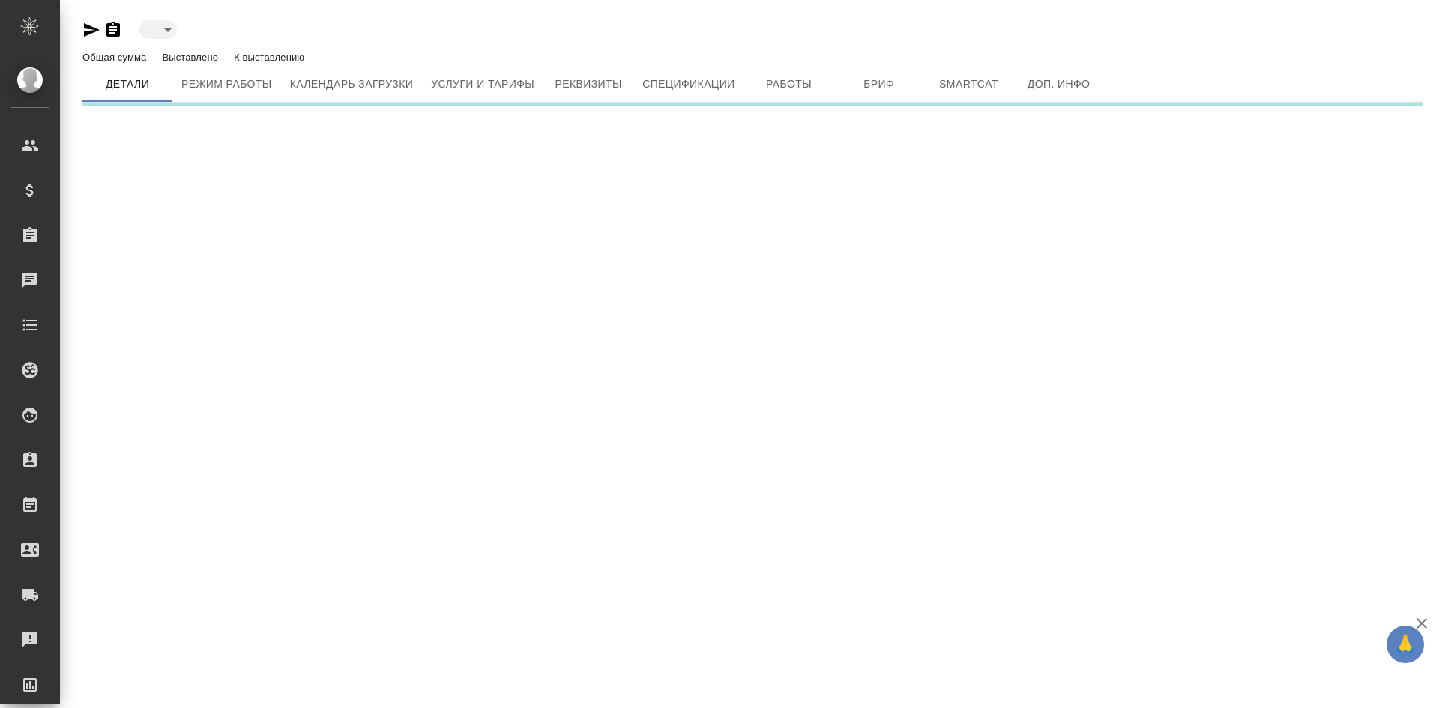
type input "created"
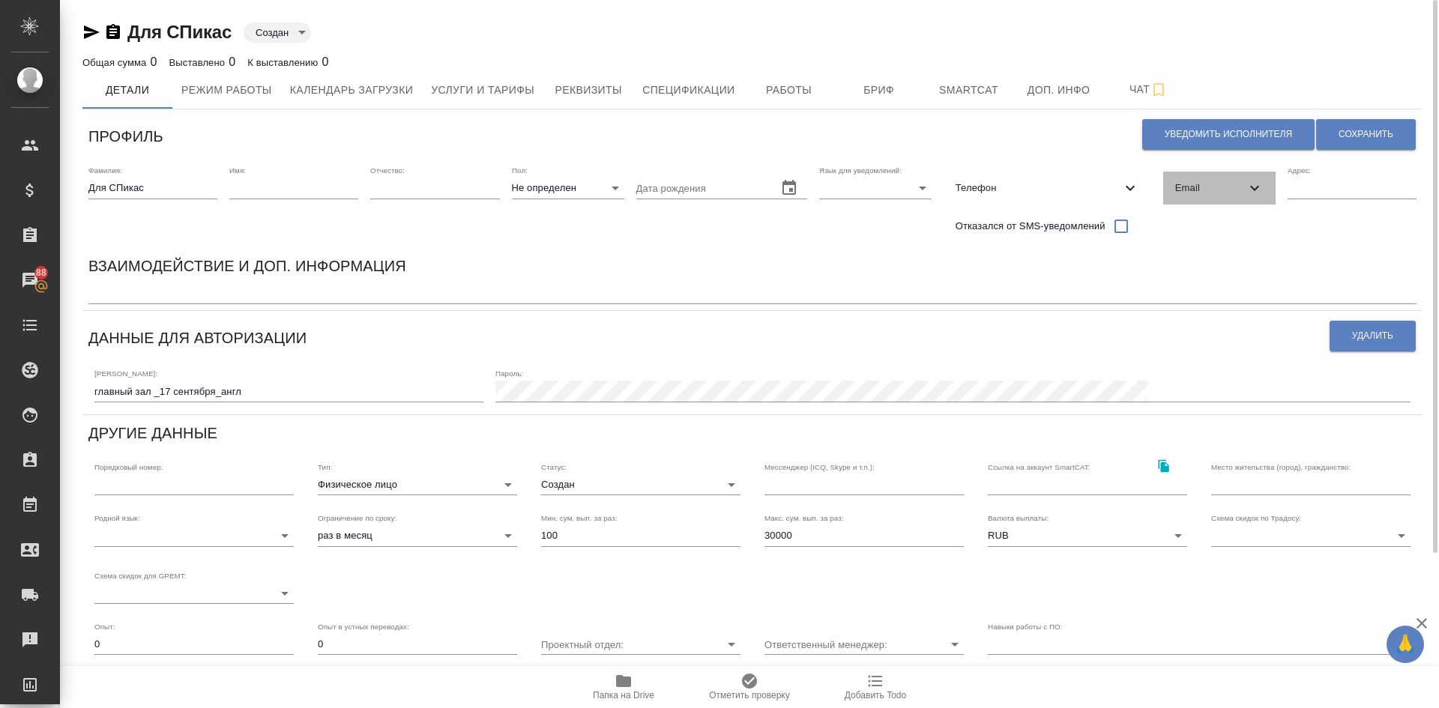
click at [1193, 182] on span "Email" at bounding box center [1210, 188] width 70 height 15
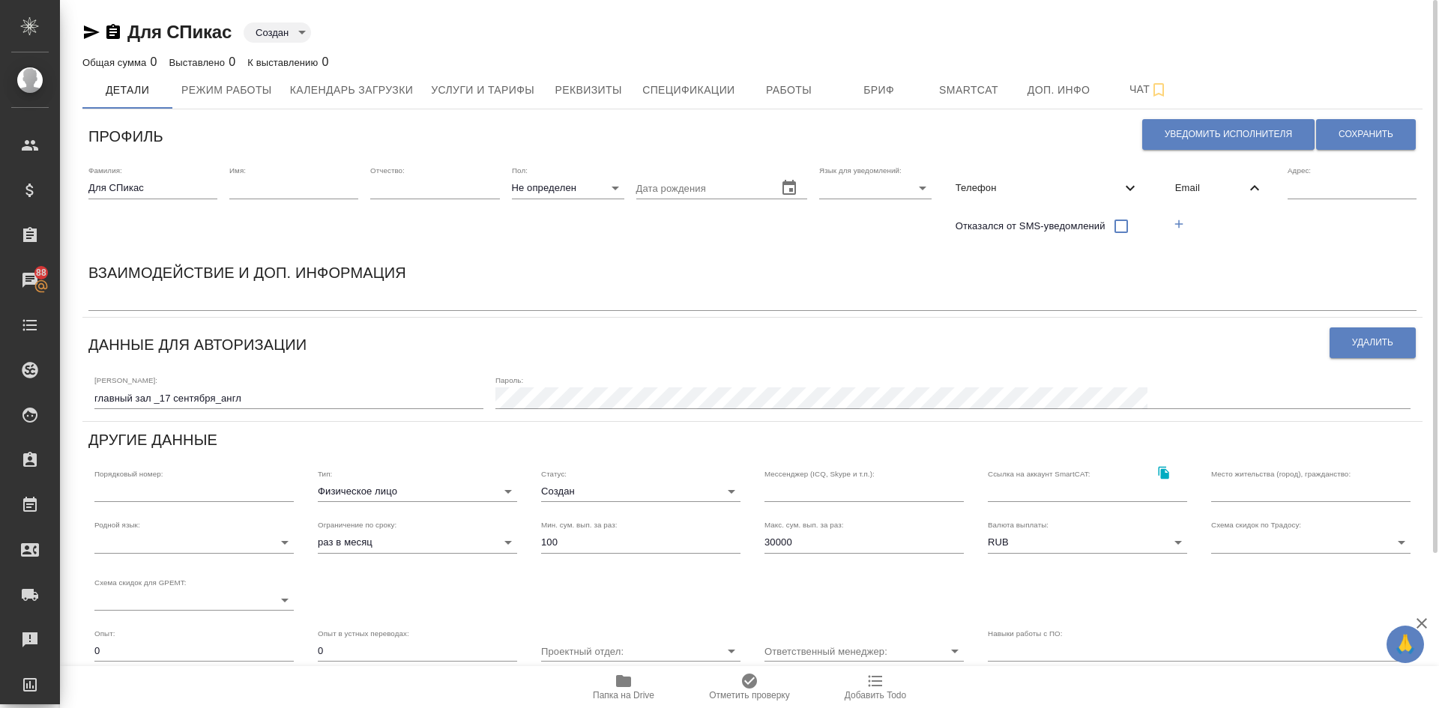
click at [1205, 175] on div "Email" at bounding box center [1219, 188] width 112 height 33
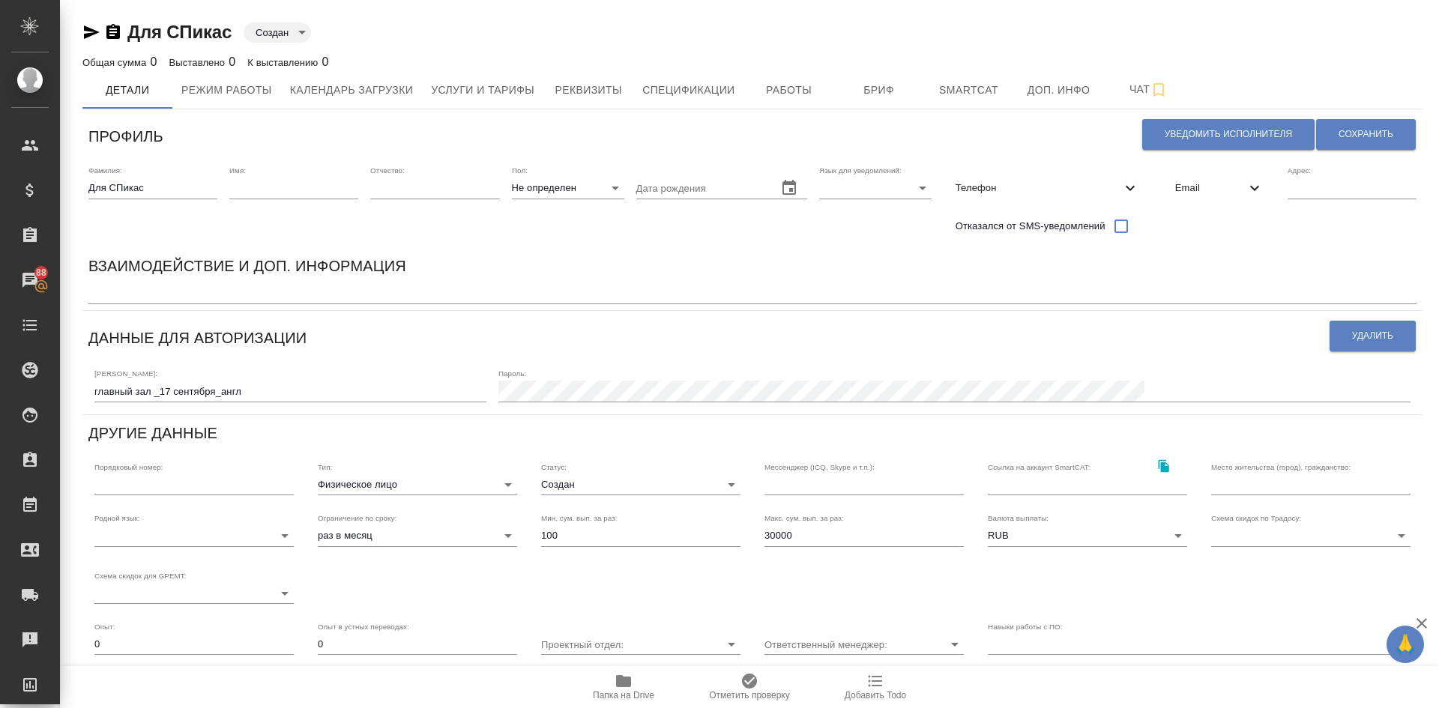
click at [1189, 190] on span "Email" at bounding box center [1210, 188] width 70 height 15
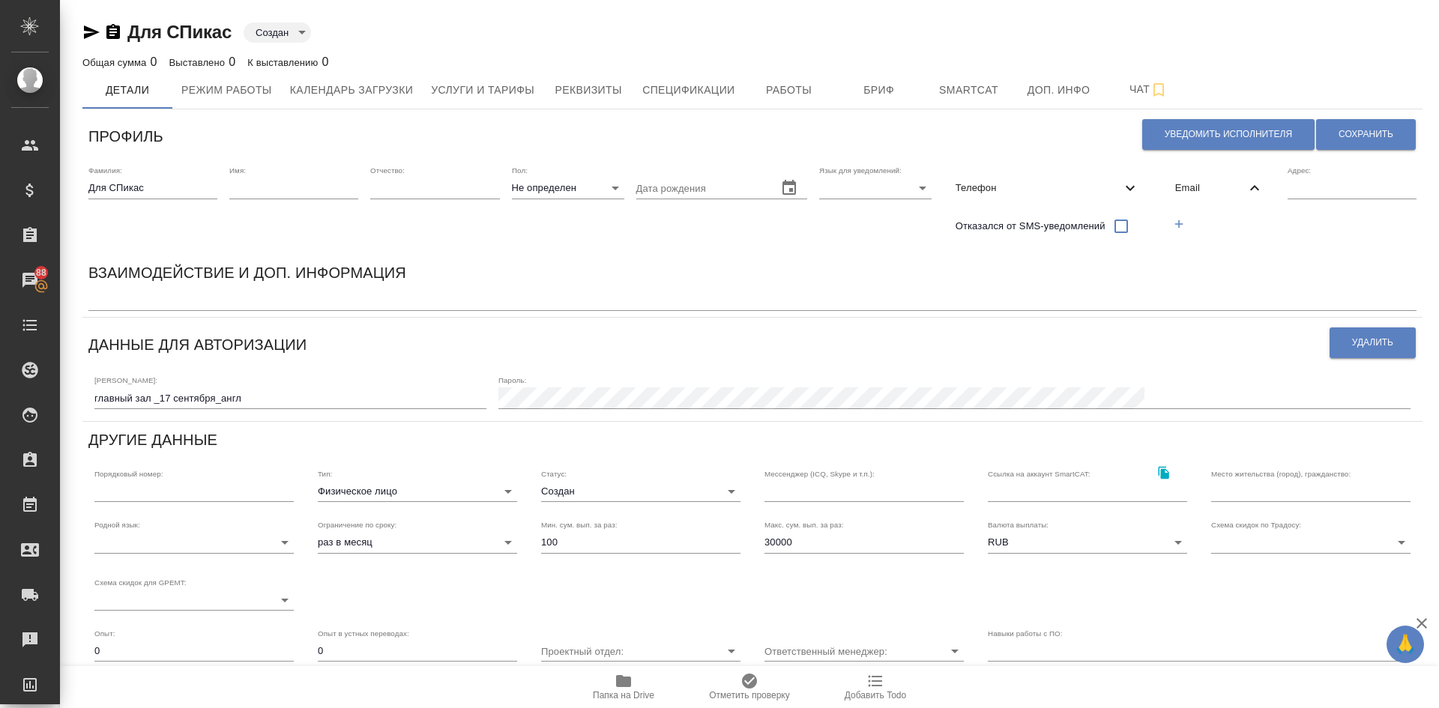
click at [1189, 188] on span "Email" at bounding box center [1210, 188] width 70 height 15
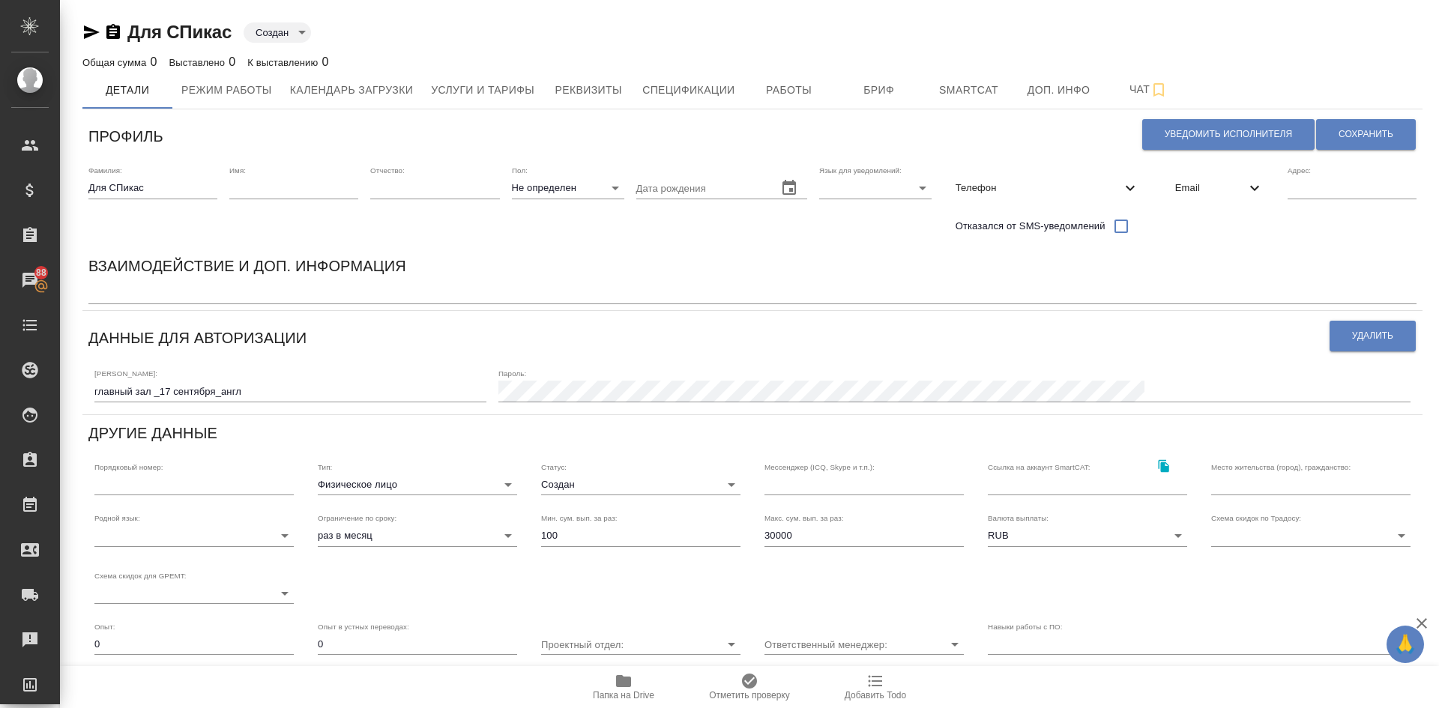
click at [1199, 190] on span "Email" at bounding box center [1210, 188] width 70 height 15
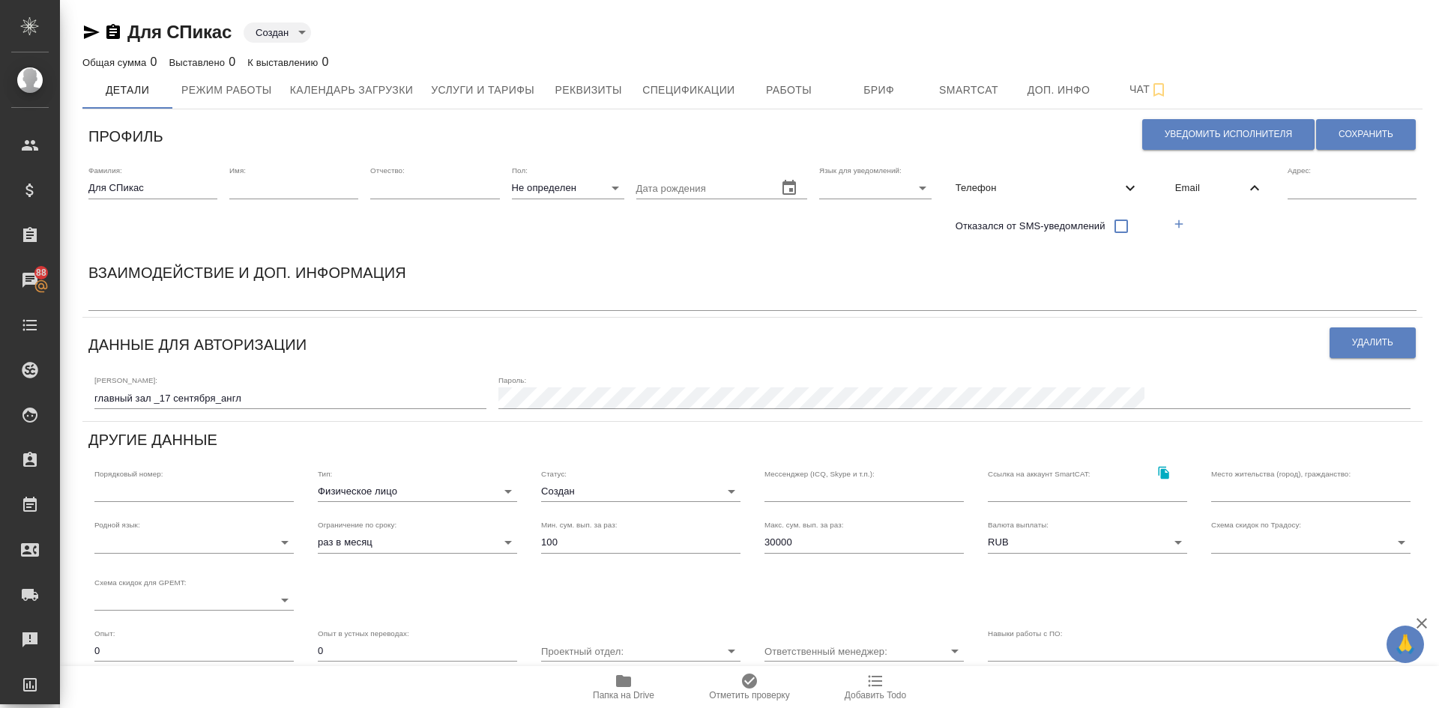
click at [1190, 179] on div "Email" at bounding box center [1219, 188] width 112 height 33
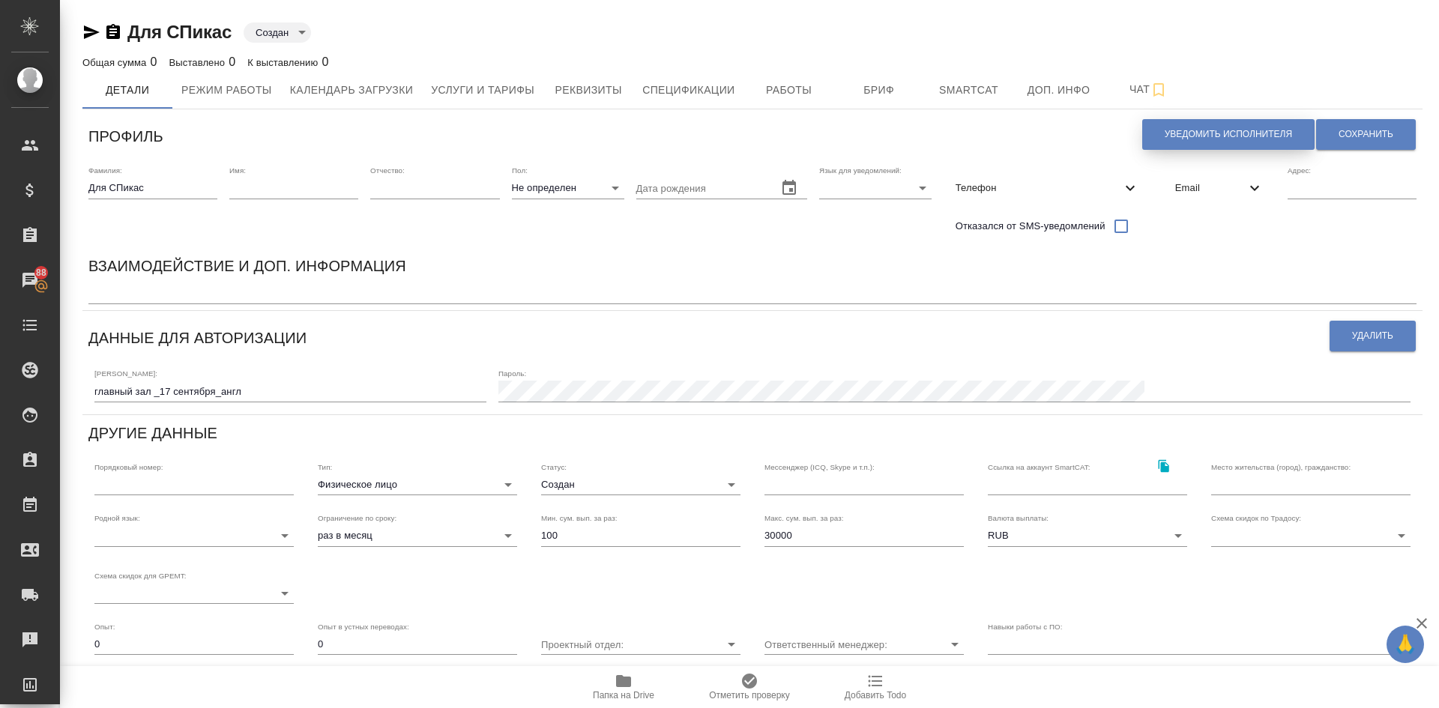
click at [1173, 130] on span "Уведомить исполнителя" at bounding box center [1228, 134] width 127 height 13
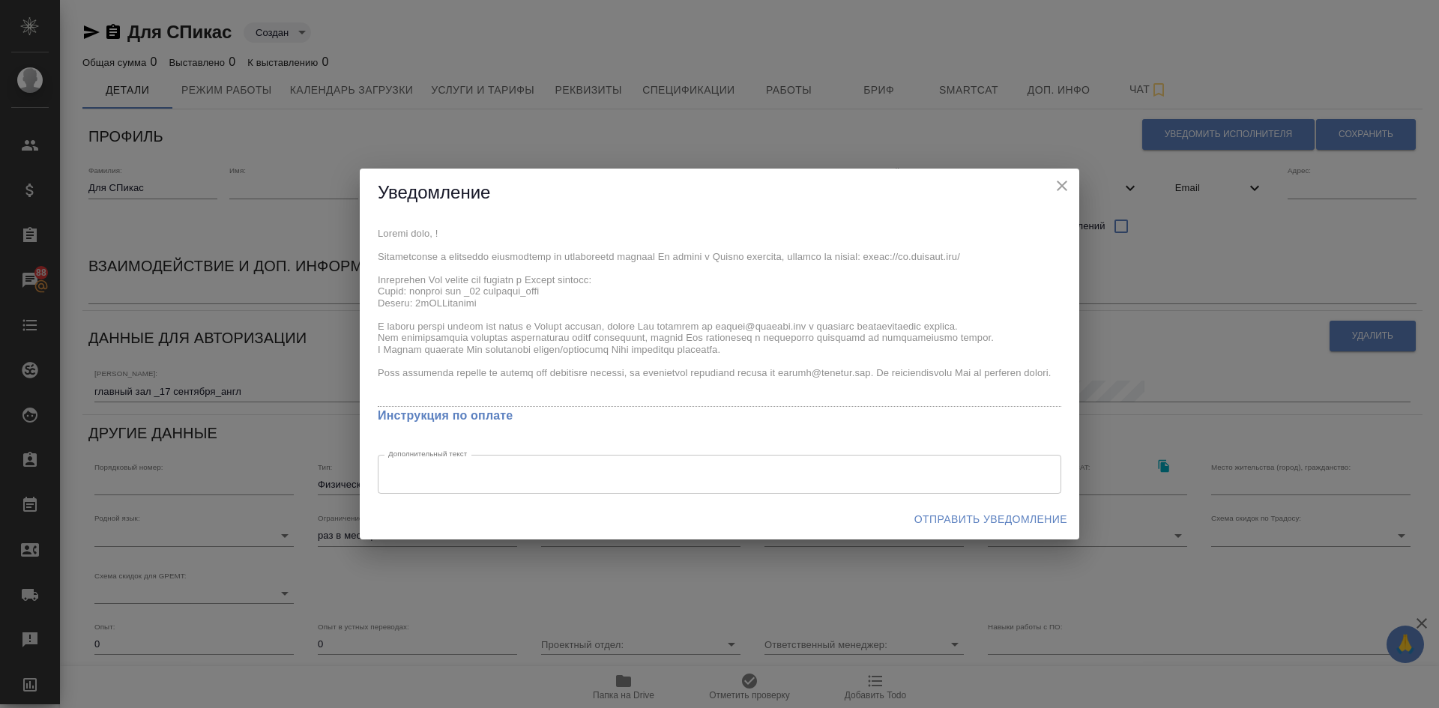
click at [961, 526] on span "Отправить уведомление" at bounding box center [991, 520] width 153 height 19
click at [972, 517] on span "Отправить уведомление" at bounding box center [991, 520] width 153 height 19
click at [940, 519] on span "Отправить уведомление" at bounding box center [991, 520] width 153 height 19
click at [1058, 184] on icon "close" at bounding box center [1062, 186] width 18 height 18
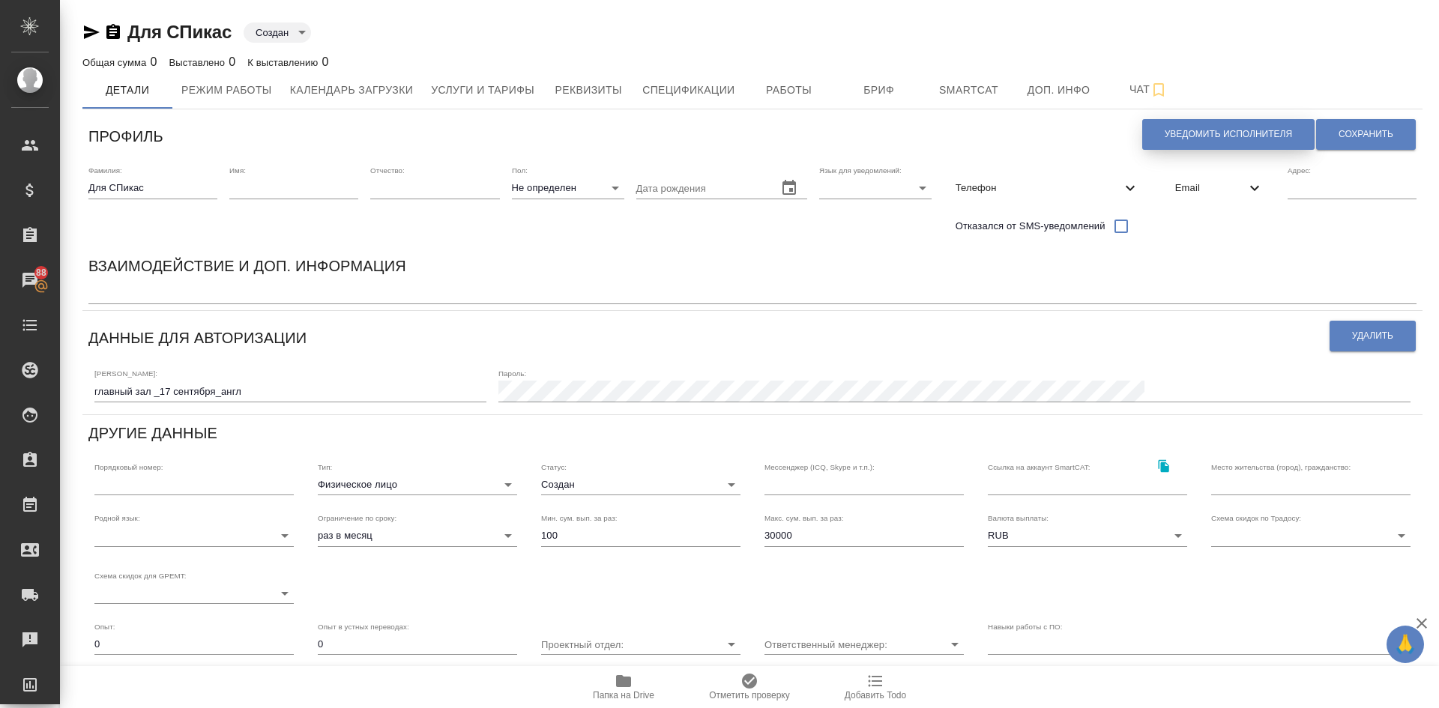
click at [1182, 134] on span "Уведомить исполнителя" at bounding box center [1228, 134] width 127 height 13
type textarea "Добрый день, ! Ознакомиться с подробной информацией по выполненным работам Вы м…"
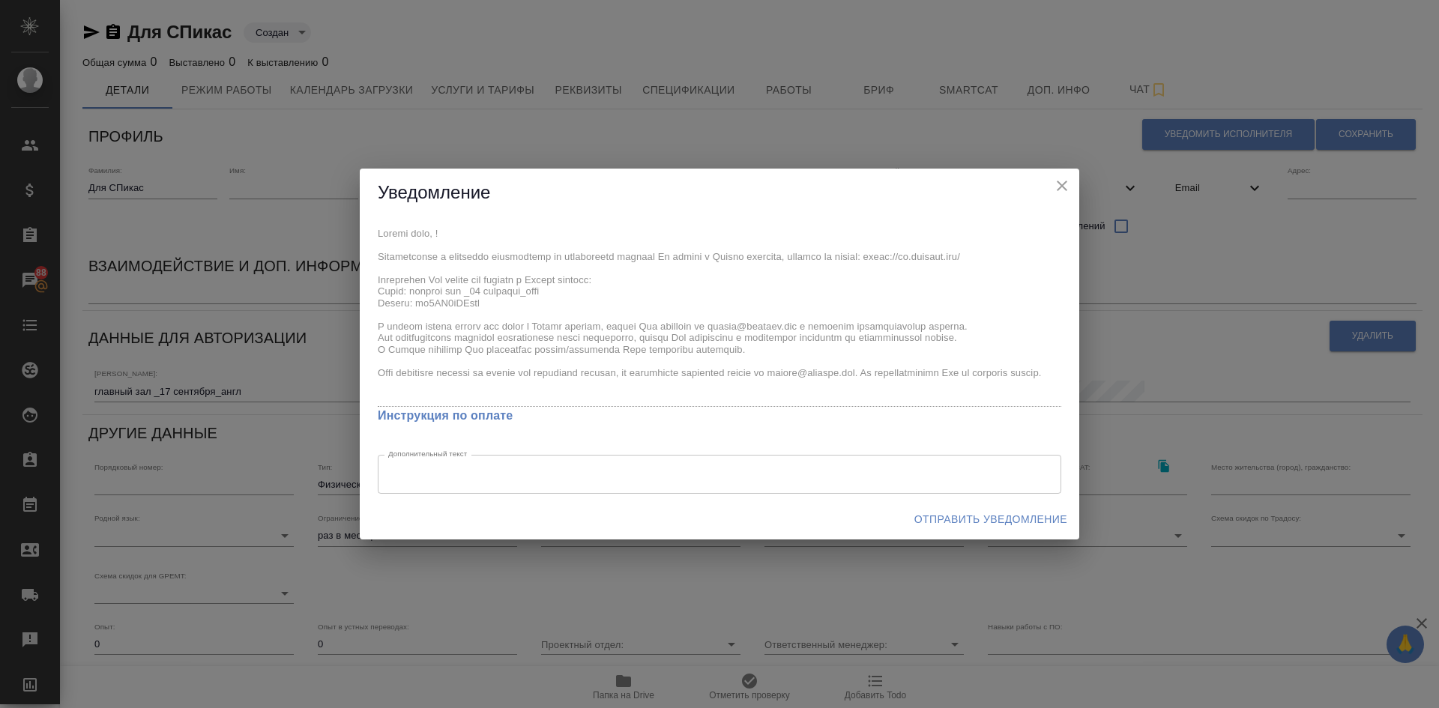
click at [983, 512] on span "Отправить уведомление" at bounding box center [991, 520] width 153 height 19
click at [1064, 184] on icon "close" at bounding box center [1062, 186] width 10 height 10
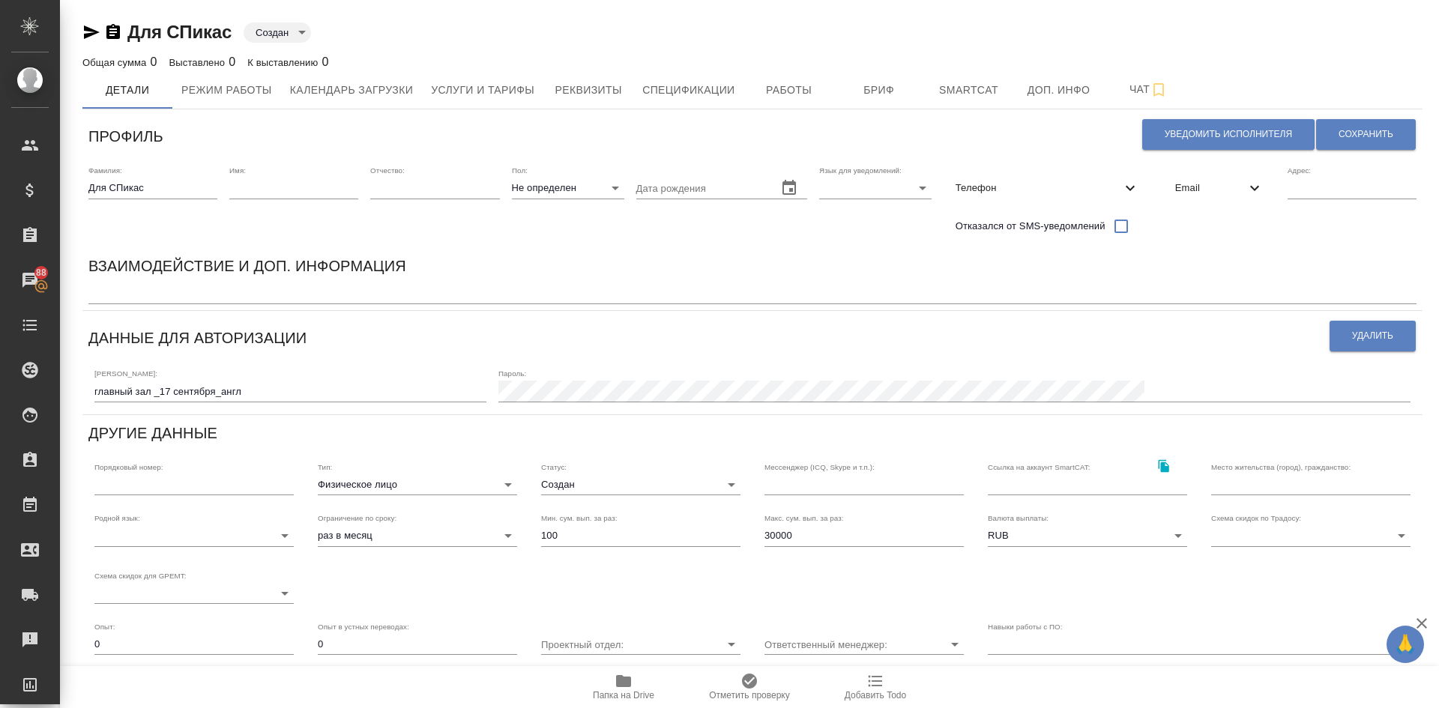
click at [1164, 190] on div "Email" at bounding box center [1219, 188] width 112 height 33
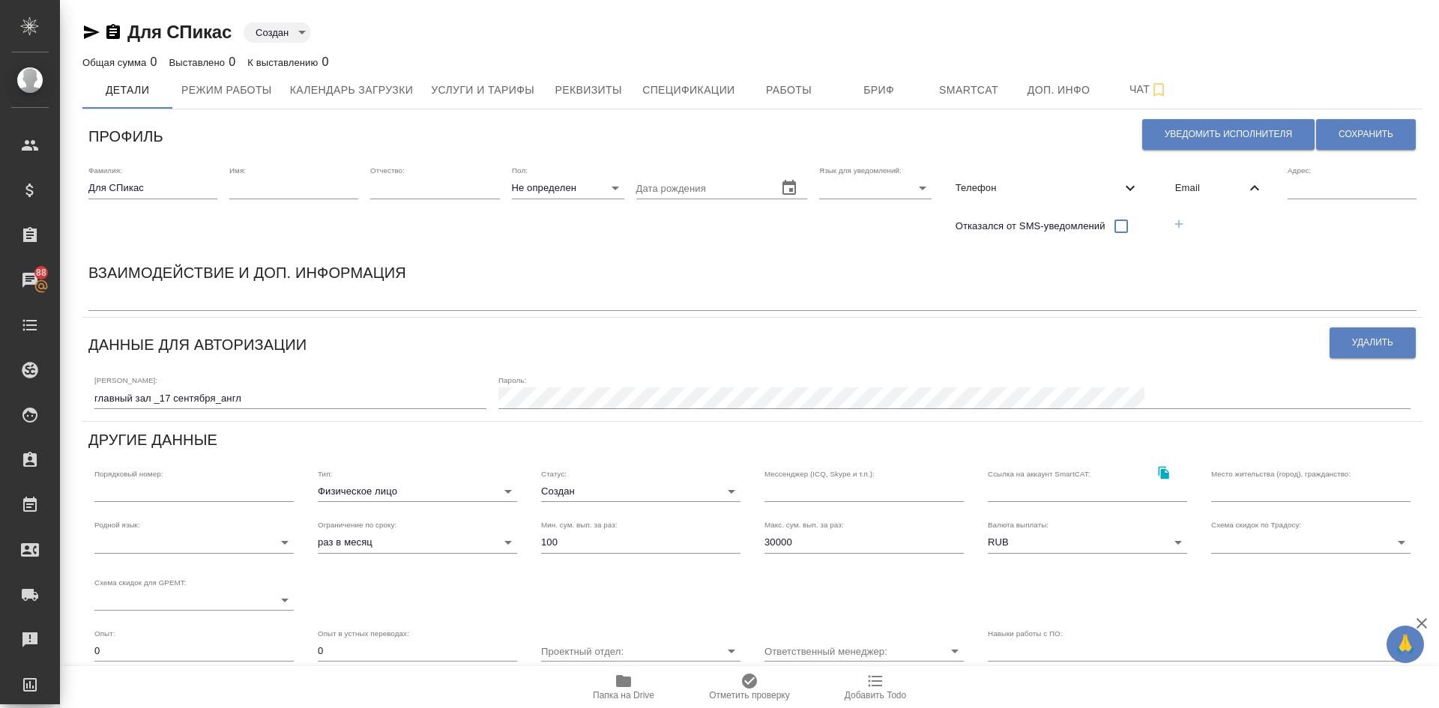
click at [1175, 224] on icon "button" at bounding box center [1179, 224] width 8 height 8
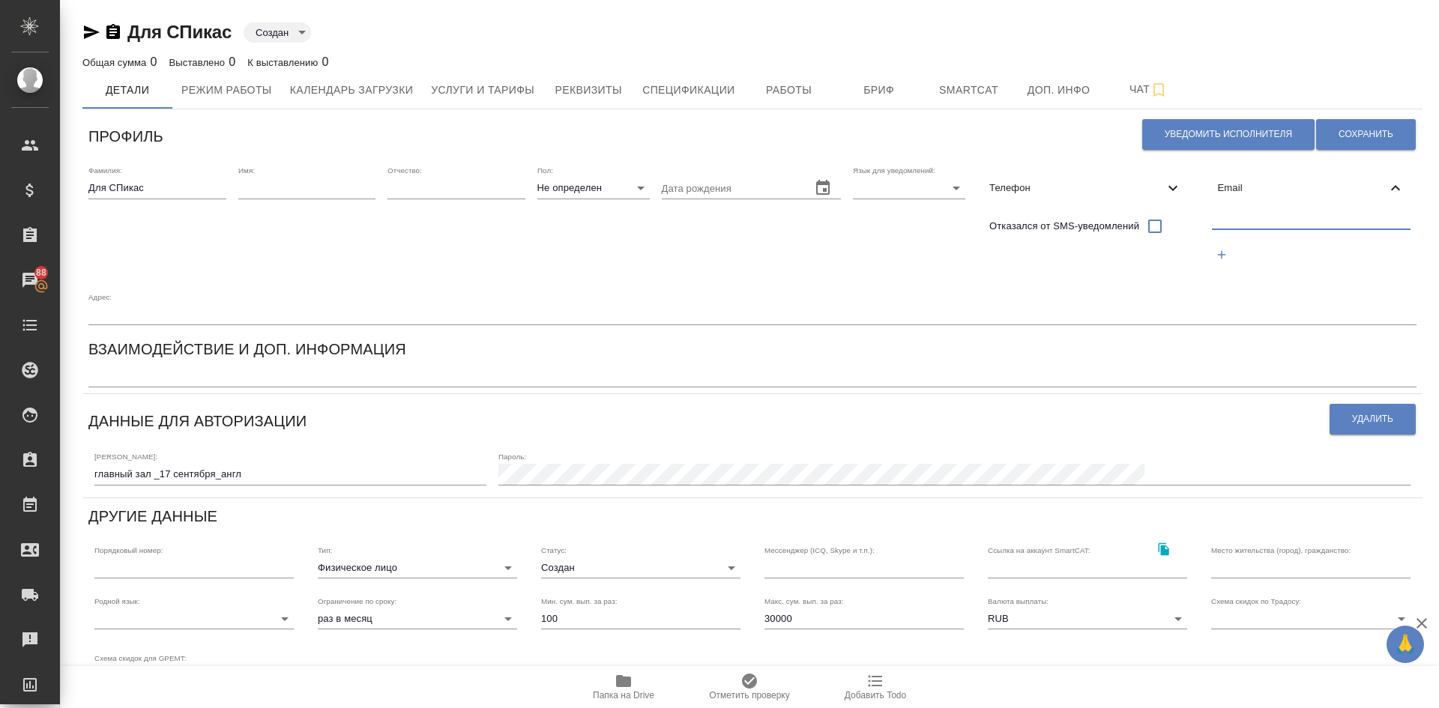
click at [1274, 222] on input "text" at bounding box center [1311, 220] width 199 height 19
type input "[EMAIL_ADDRESS][DOMAIN_NAME]"
click at [1340, 130] on span "Сохранить" at bounding box center [1366, 134] width 55 height 13
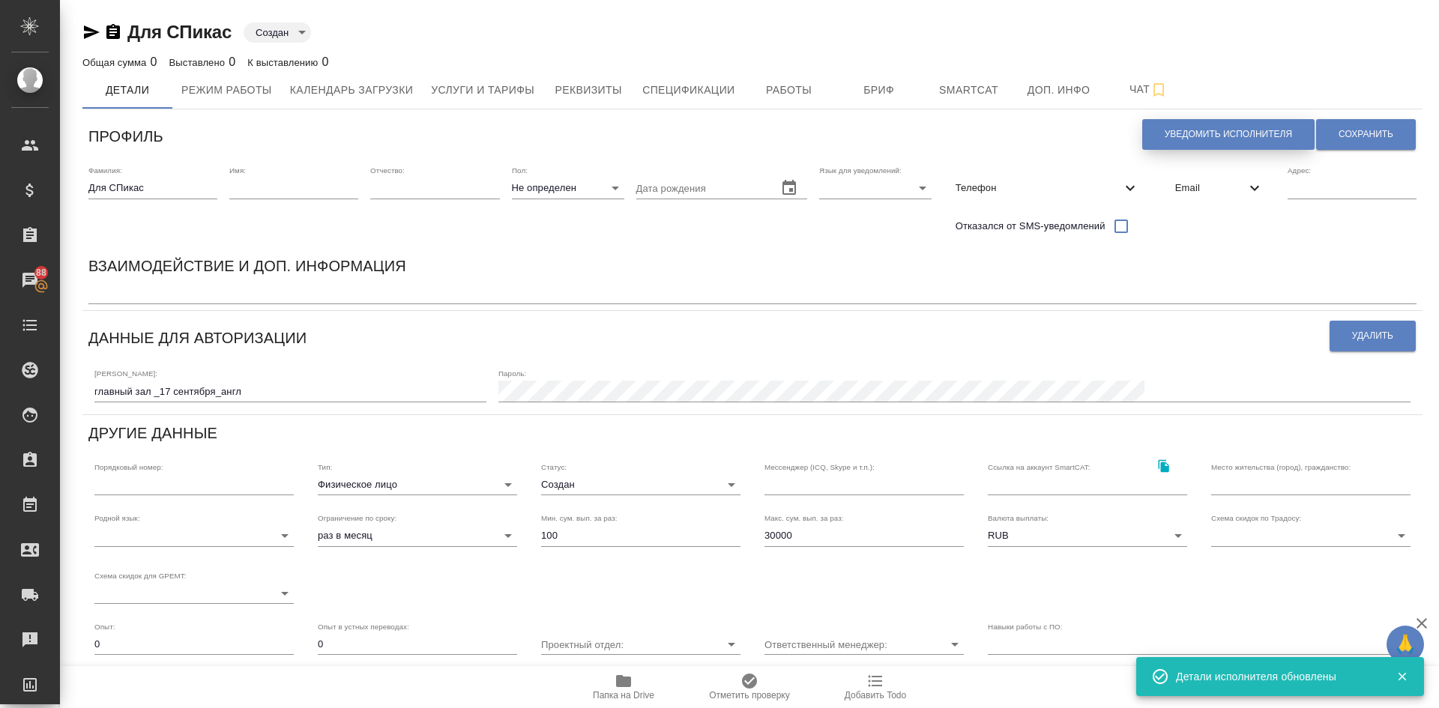
click at [1165, 129] on span "Уведомить исполнителя" at bounding box center [1228, 134] width 127 height 13
type textarea "Добрый день, ! Ознакомиться с подробной информацией по выполненным работам Вы м…"
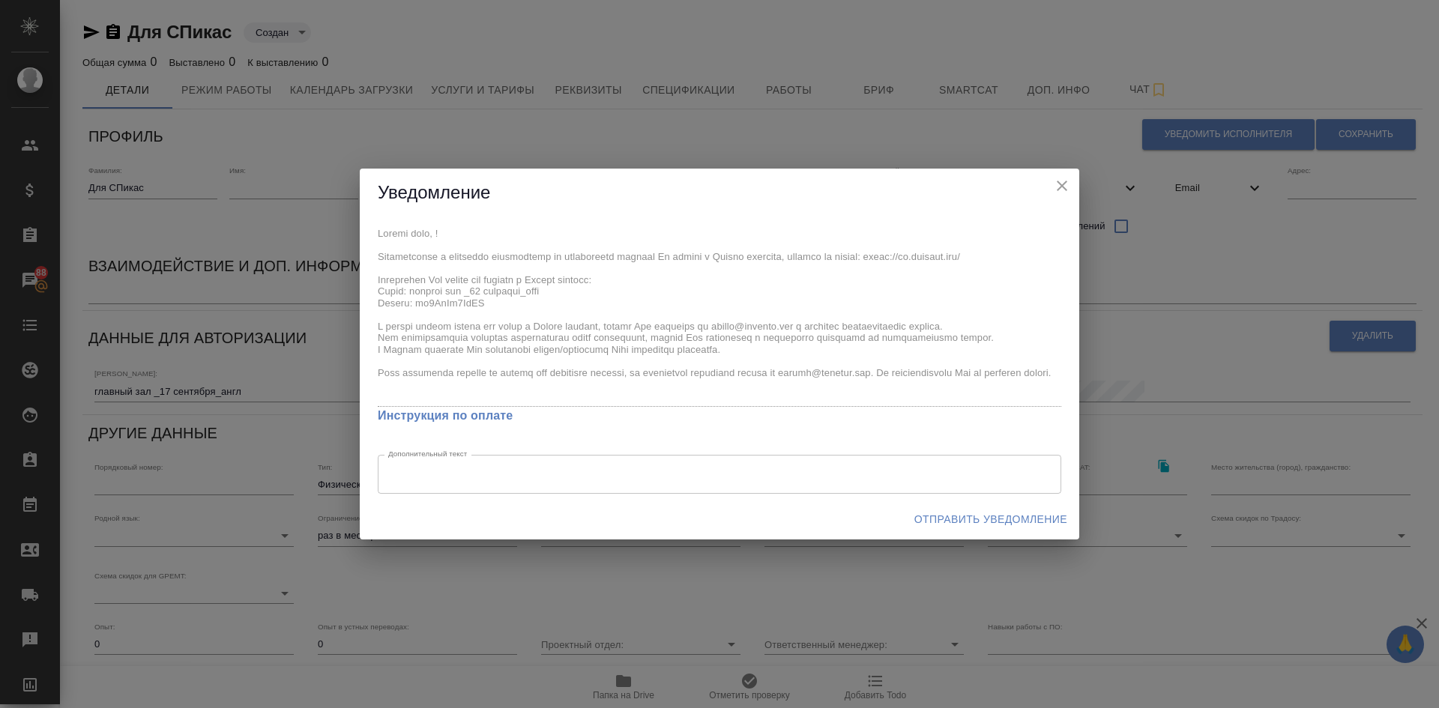
click at [992, 514] on span "Отправить уведомление" at bounding box center [991, 520] width 153 height 19
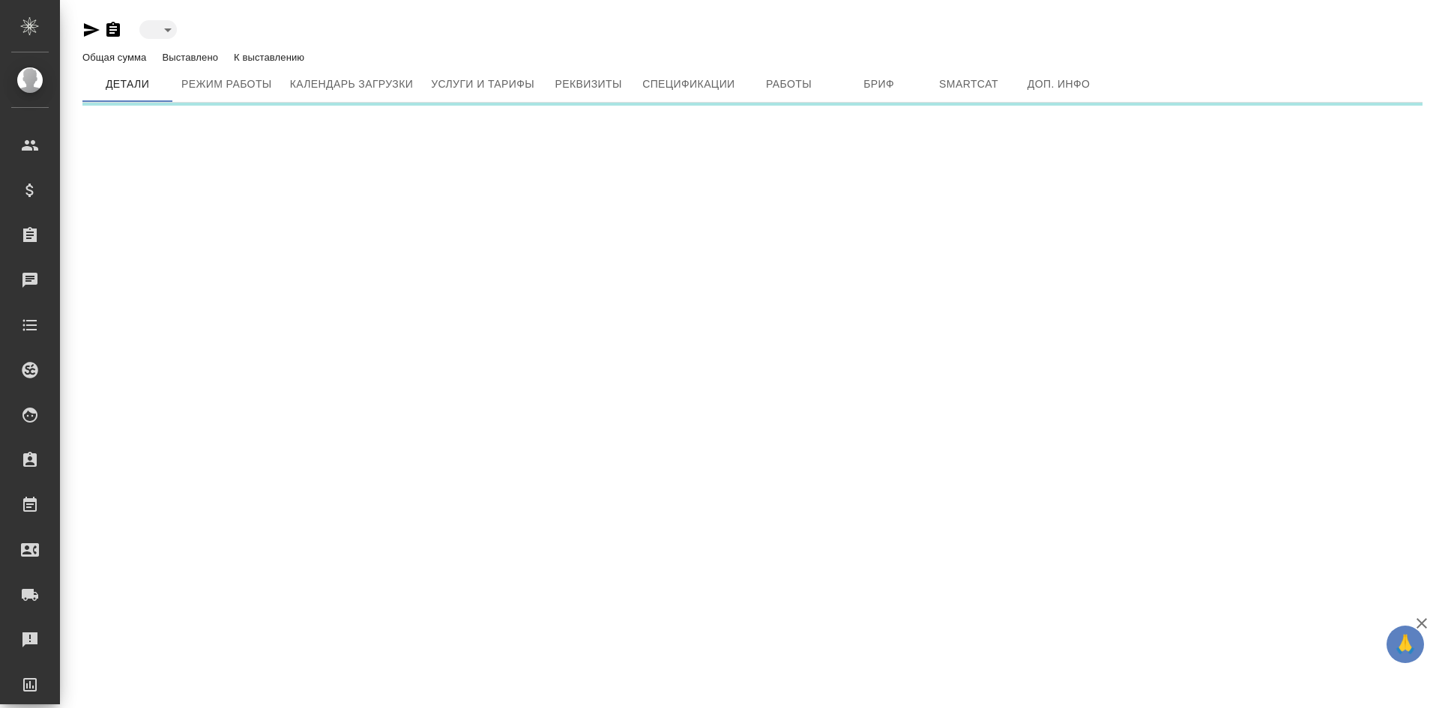
type input "created"
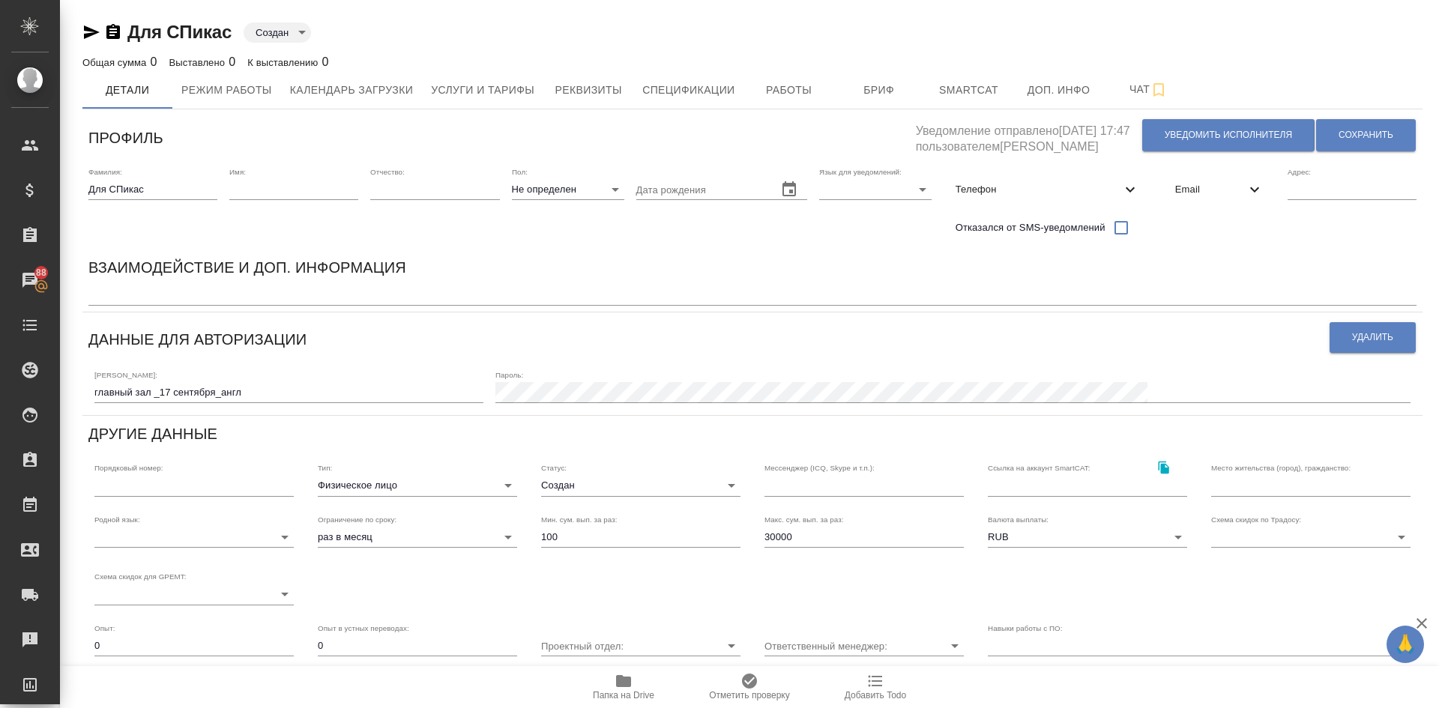
click at [795, 256] on div "Взаимодействие и доп. информация" at bounding box center [752, 270] width 1328 height 29
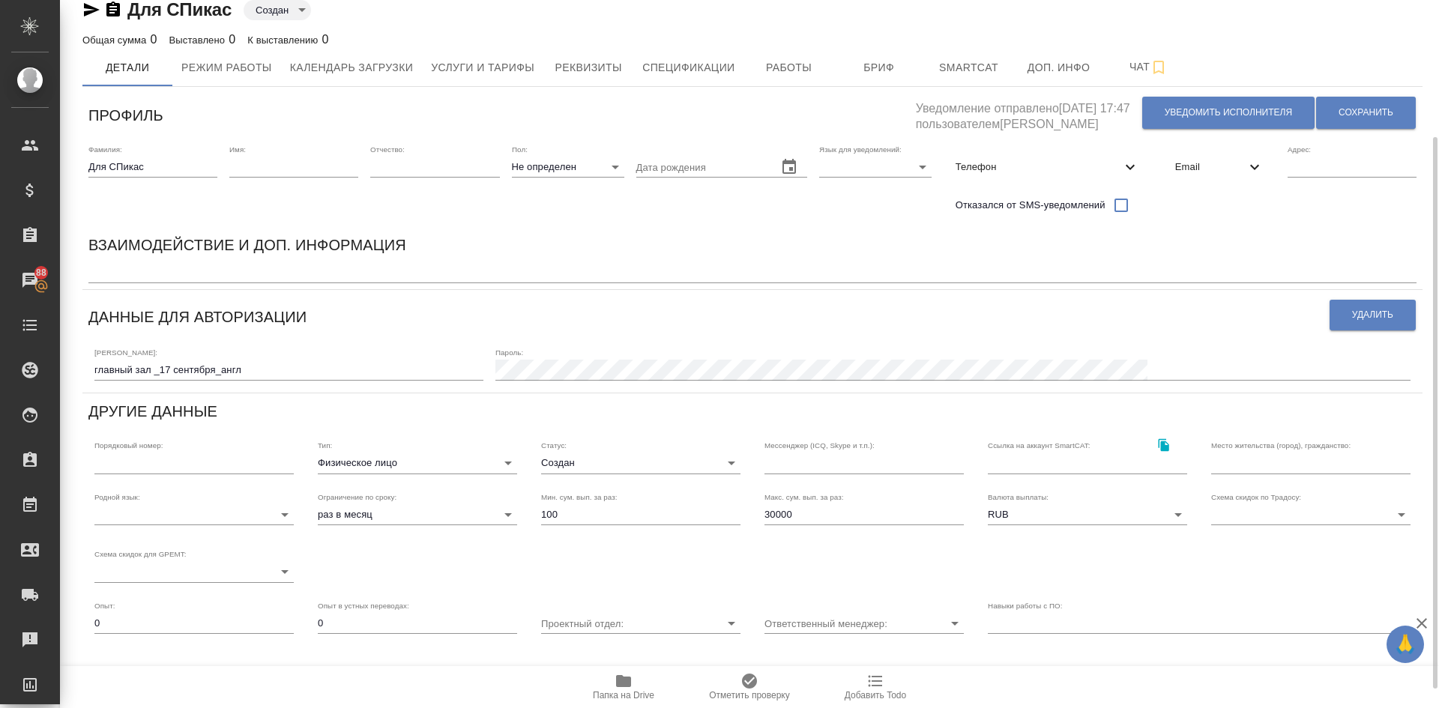
scroll to position [200, 0]
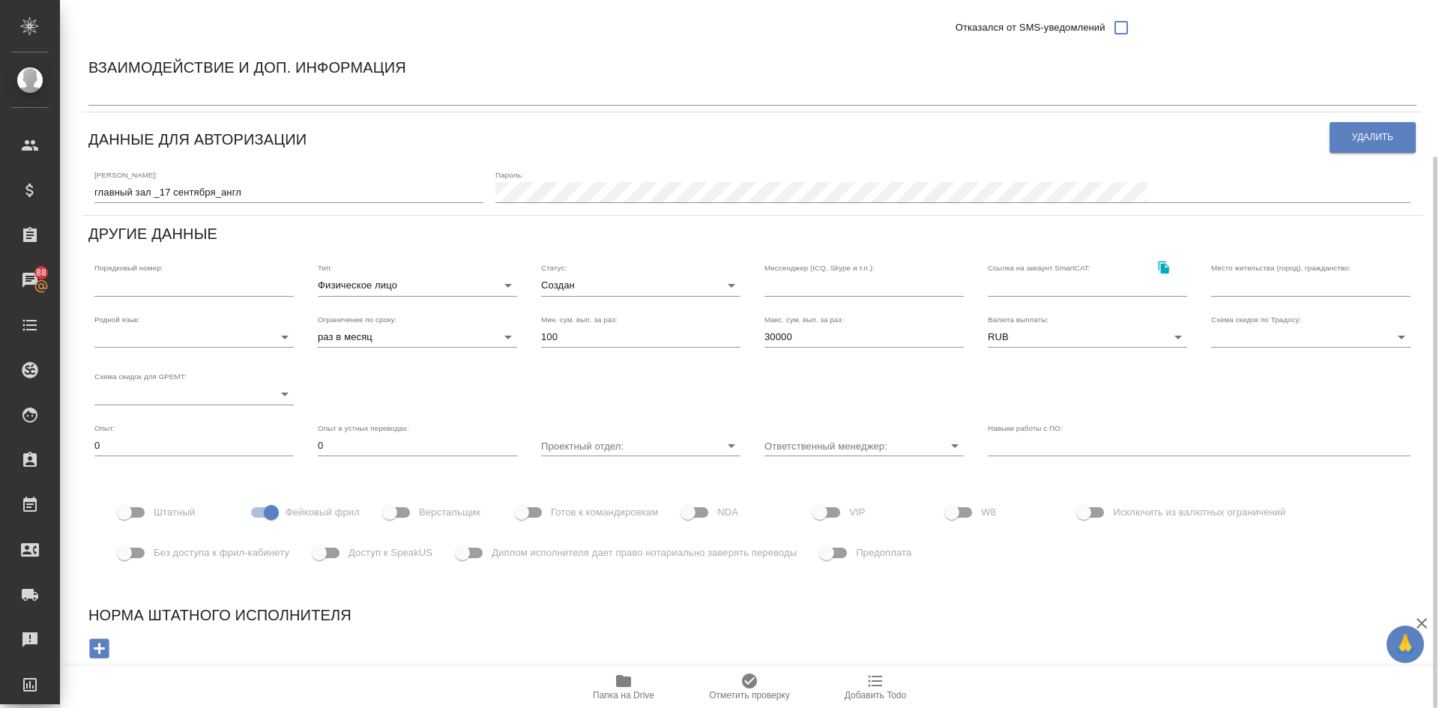
drag, startPoint x: 325, startPoint y: 550, endPoint x: 350, endPoint y: 553, distance: 24.9
click at [350, 553] on label "Доступ к SpeakUS" at bounding box center [368, 553] width 127 height 28
click at [350, 553] on input "Доступ к SpeakUS" at bounding box center [319, 553] width 85 height 28
checkbox input "true"
drag, startPoint x: 1439, startPoint y: 246, endPoint x: 1421, endPoint y: 88, distance: 159.2
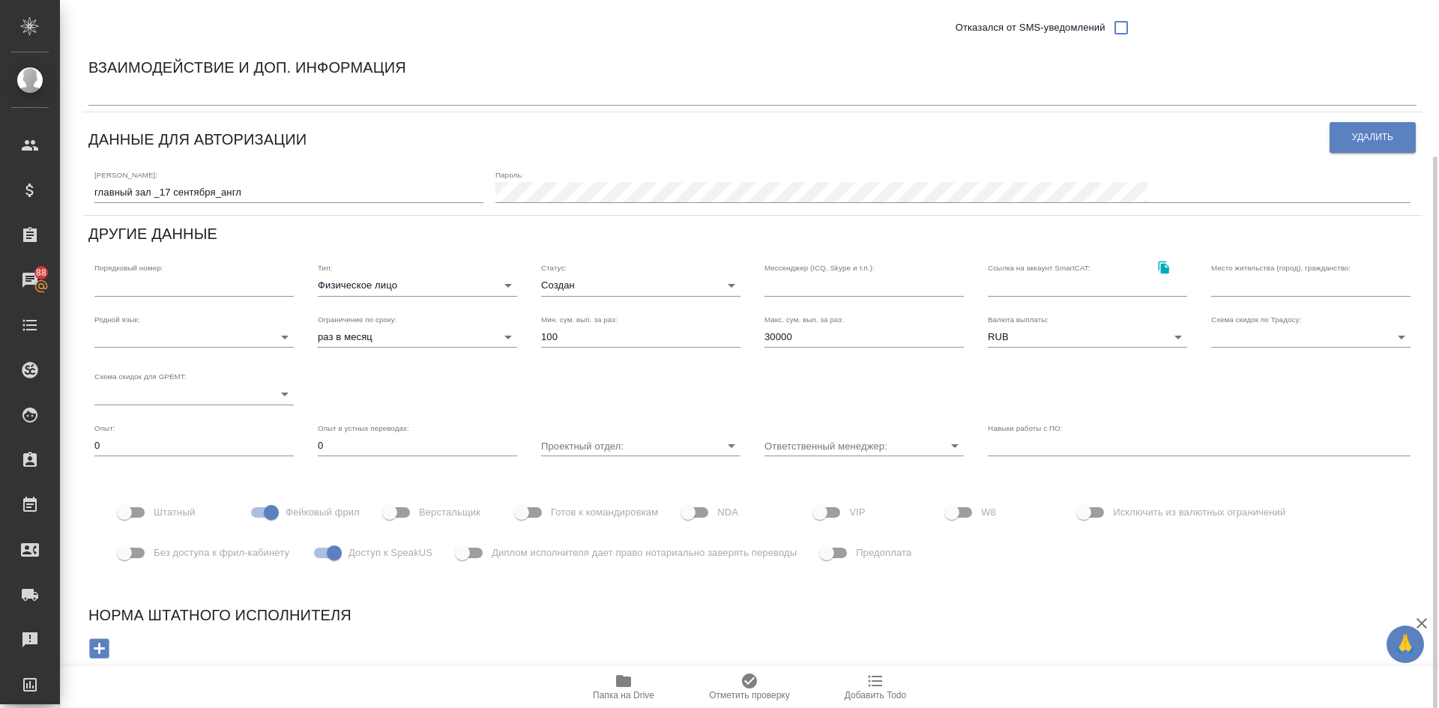
click at [1439, 92] on div at bounding box center [1433, 354] width 11 height 708
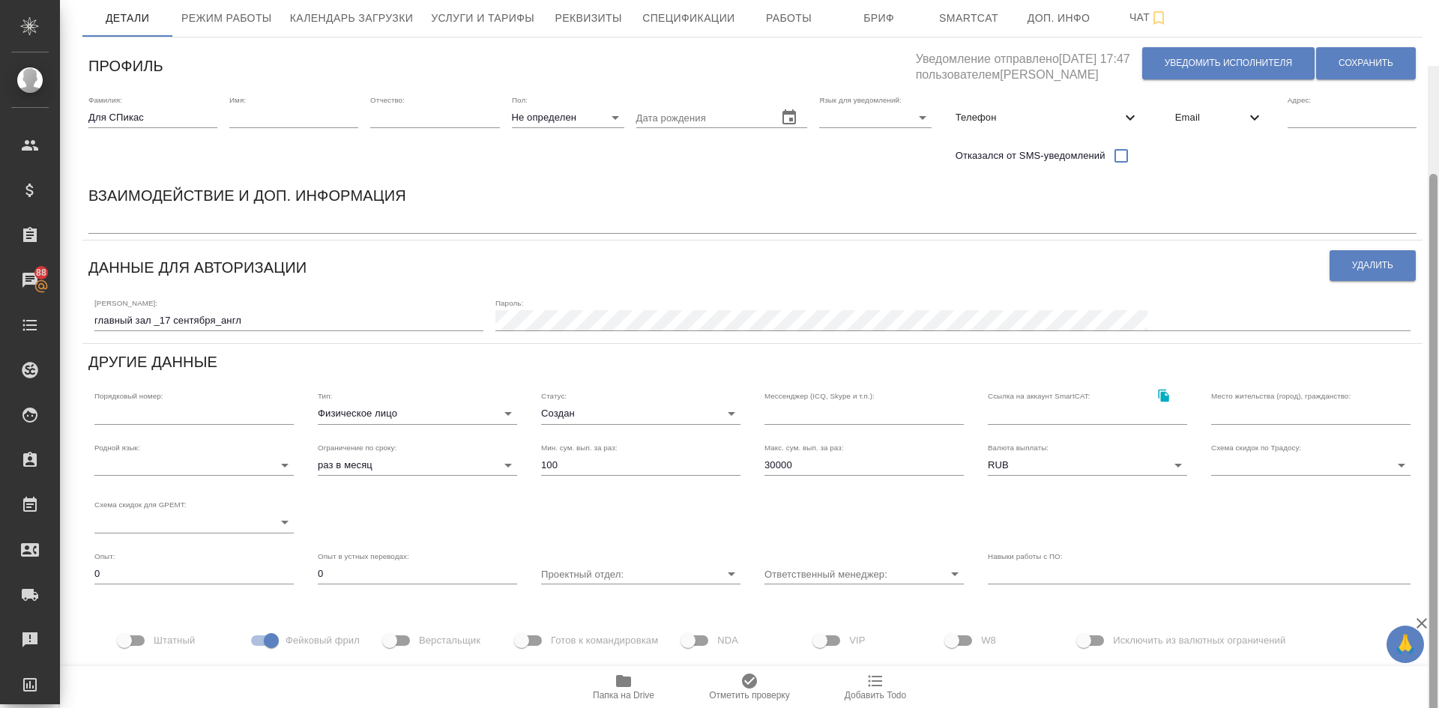
scroll to position [0, 0]
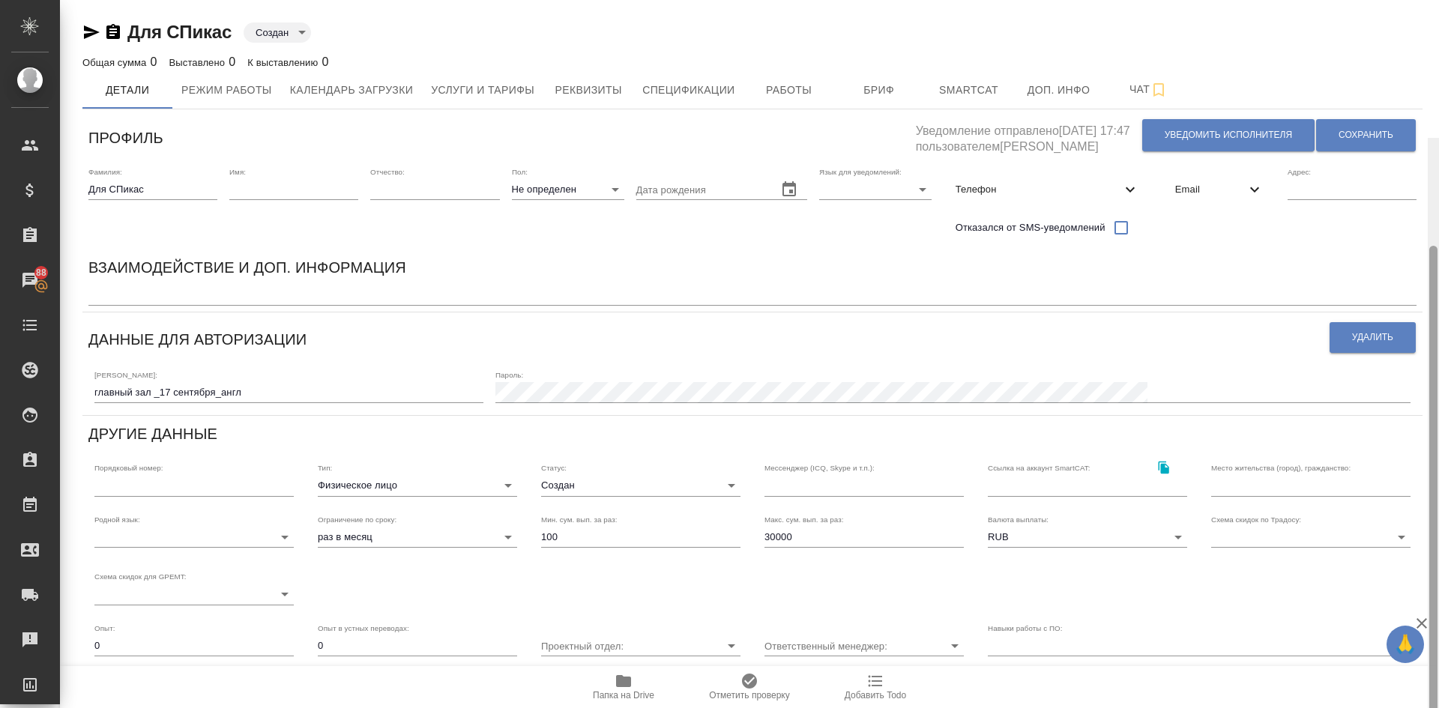
drag, startPoint x: 1434, startPoint y: 169, endPoint x: 1439, endPoint y: 7, distance: 161.2
click at [1439, 138] on div at bounding box center [1433, 492] width 11 height 708
click at [1365, 138] on span "Сохранить" at bounding box center [1366, 135] width 55 height 13
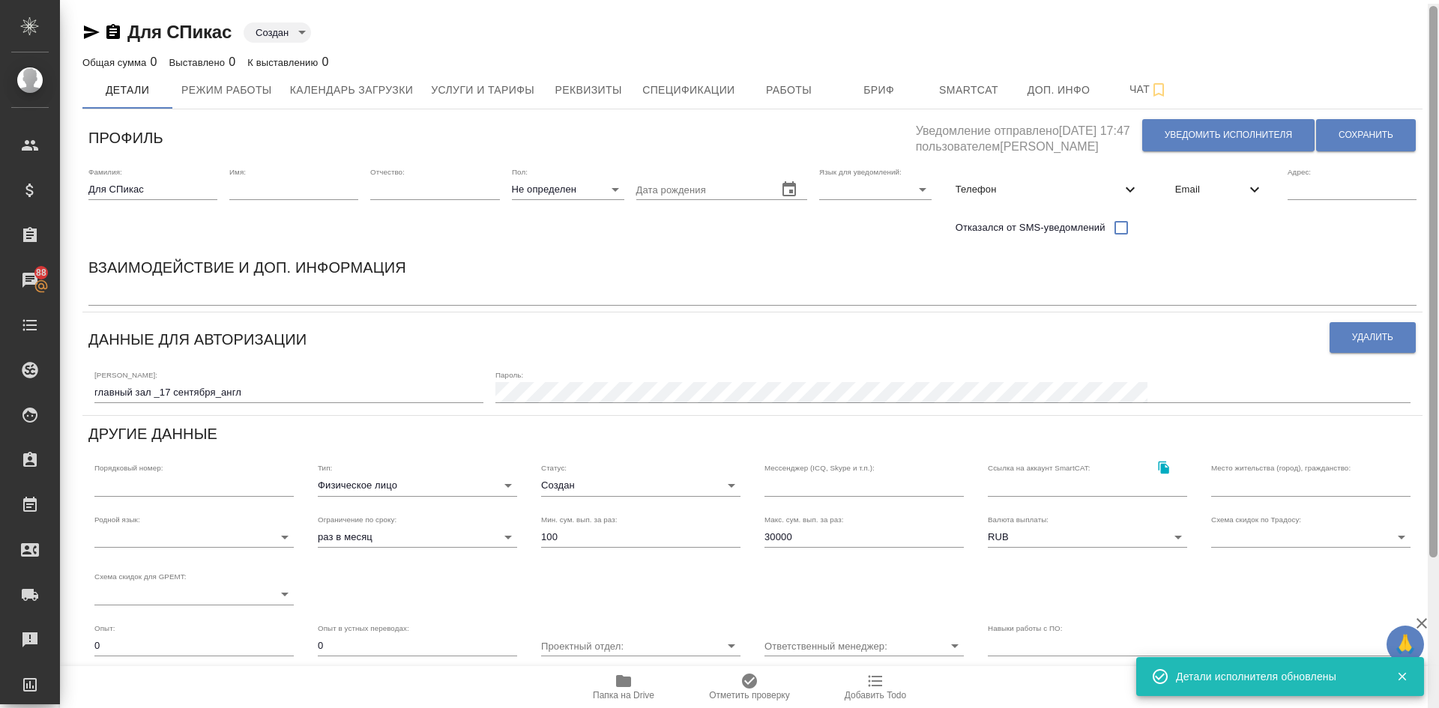
drag, startPoint x: 1436, startPoint y: 196, endPoint x: 1435, endPoint y: 94, distance: 101.2
click at [1435, 94] on div at bounding box center [1434, 282] width 8 height 552
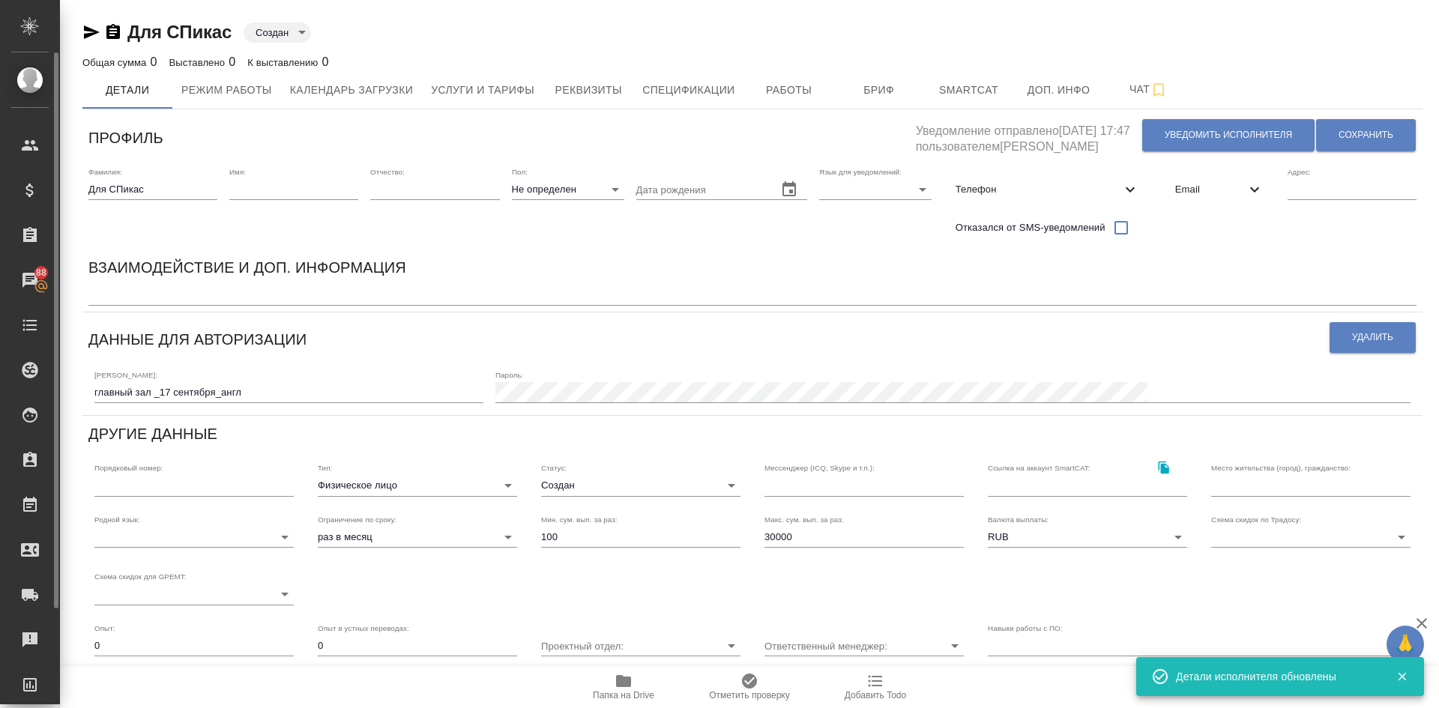
drag, startPoint x: 171, startPoint y: 189, endPoint x: 0, endPoint y: 165, distance: 172.6
click at [0, 170] on div ".cls-1 fill:#fff; AWATERA [PERSON_NAME] Спецификации Заказы 88 Чаты Todo Проект…" at bounding box center [719, 354] width 1439 height 708
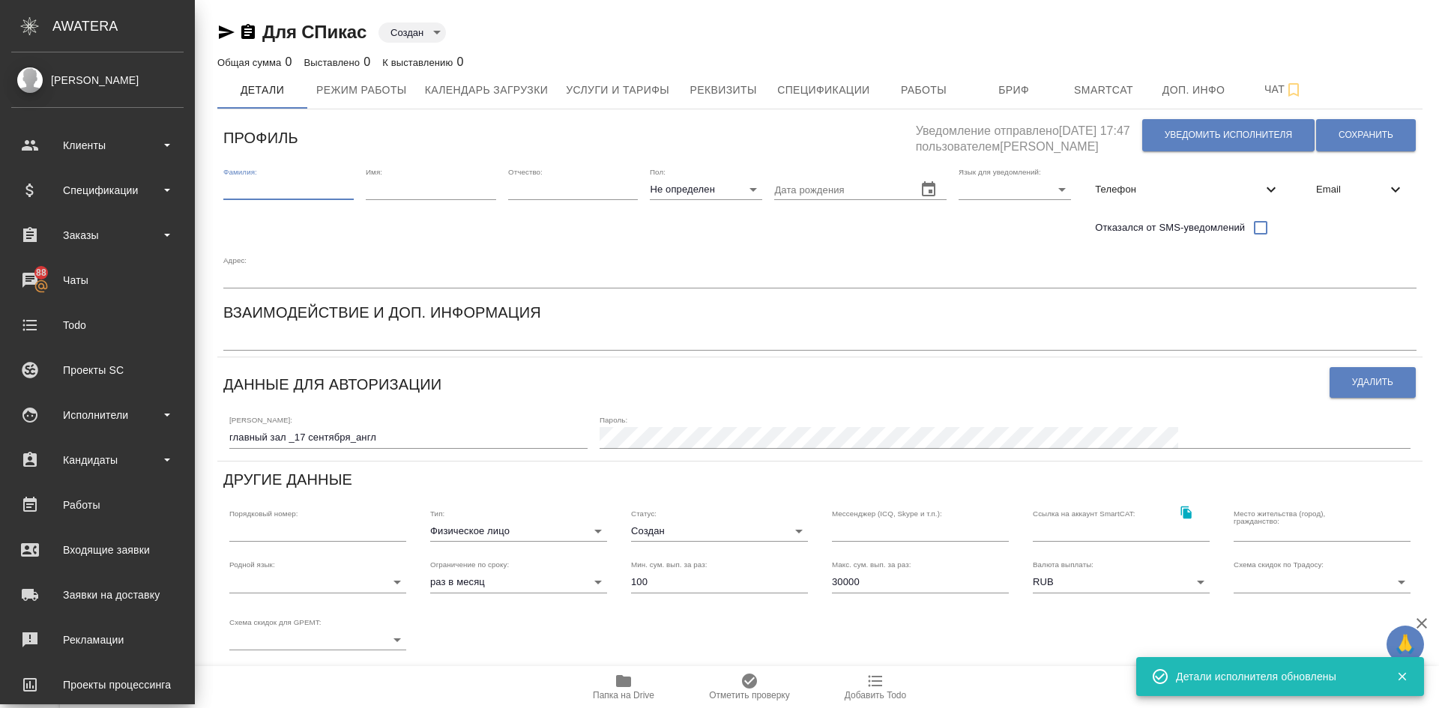
paste input "Speakus5"
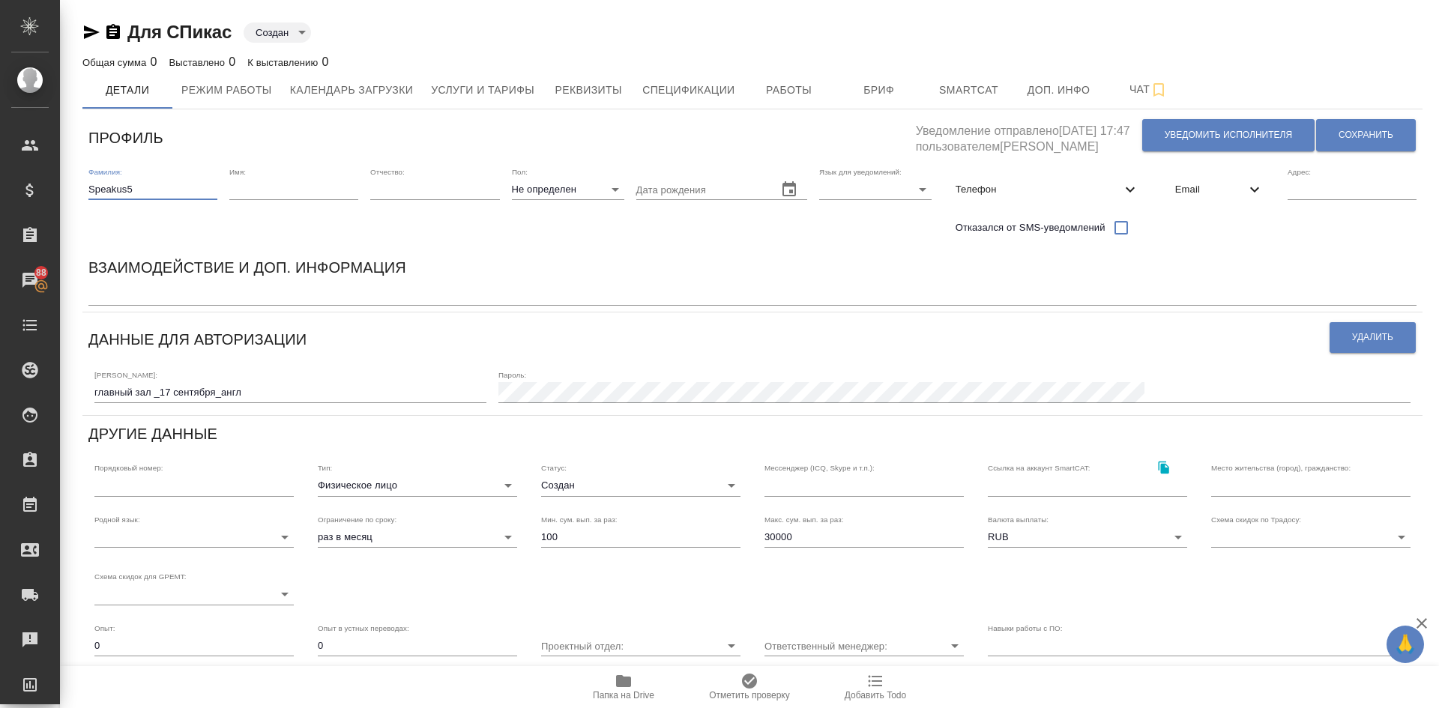
type input "Speakus5"
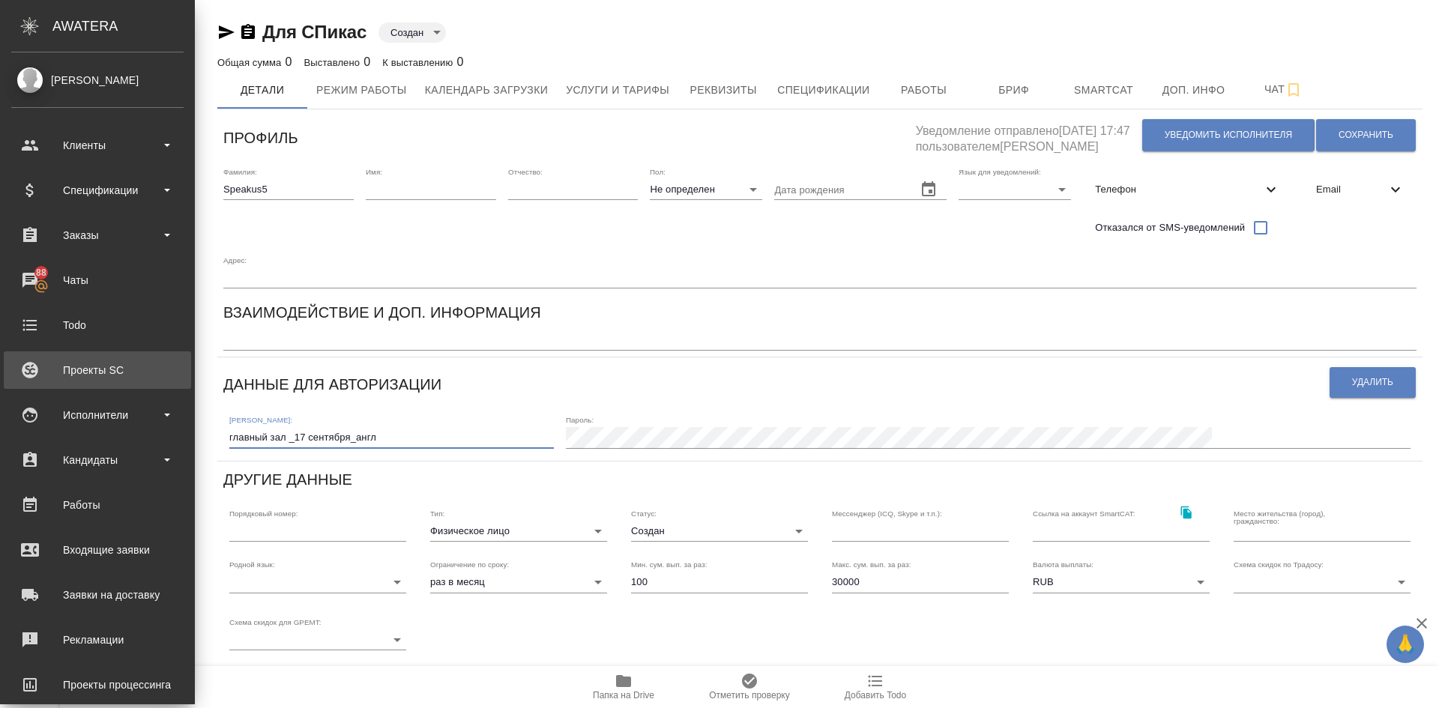
drag, startPoint x: 264, startPoint y: 393, endPoint x: 4, endPoint y: 387, distance: 260.2
click at [0, 389] on div ".cls-1 fill:#fff; AWATERA [PERSON_NAME] Спецификации Заказы 88 Чаты Todo Проект…" at bounding box center [719, 354] width 1439 height 708
paste input "Speakus5"
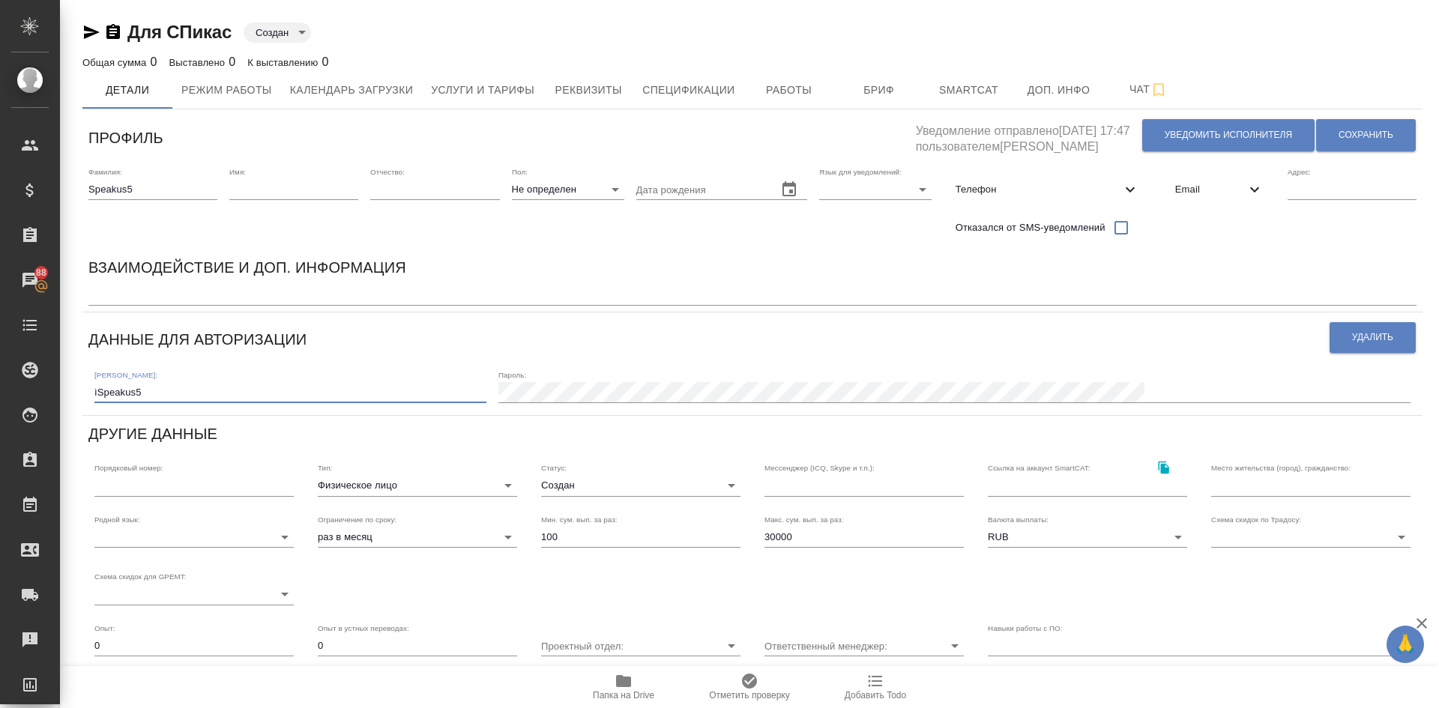
click at [98, 395] on input "ìSpeakus5" at bounding box center [290, 392] width 392 height 21
type input "Speakus5"
click at [1380, 127] on button "Сохранить" at bounding box center [1366, 135] width 100 height 32
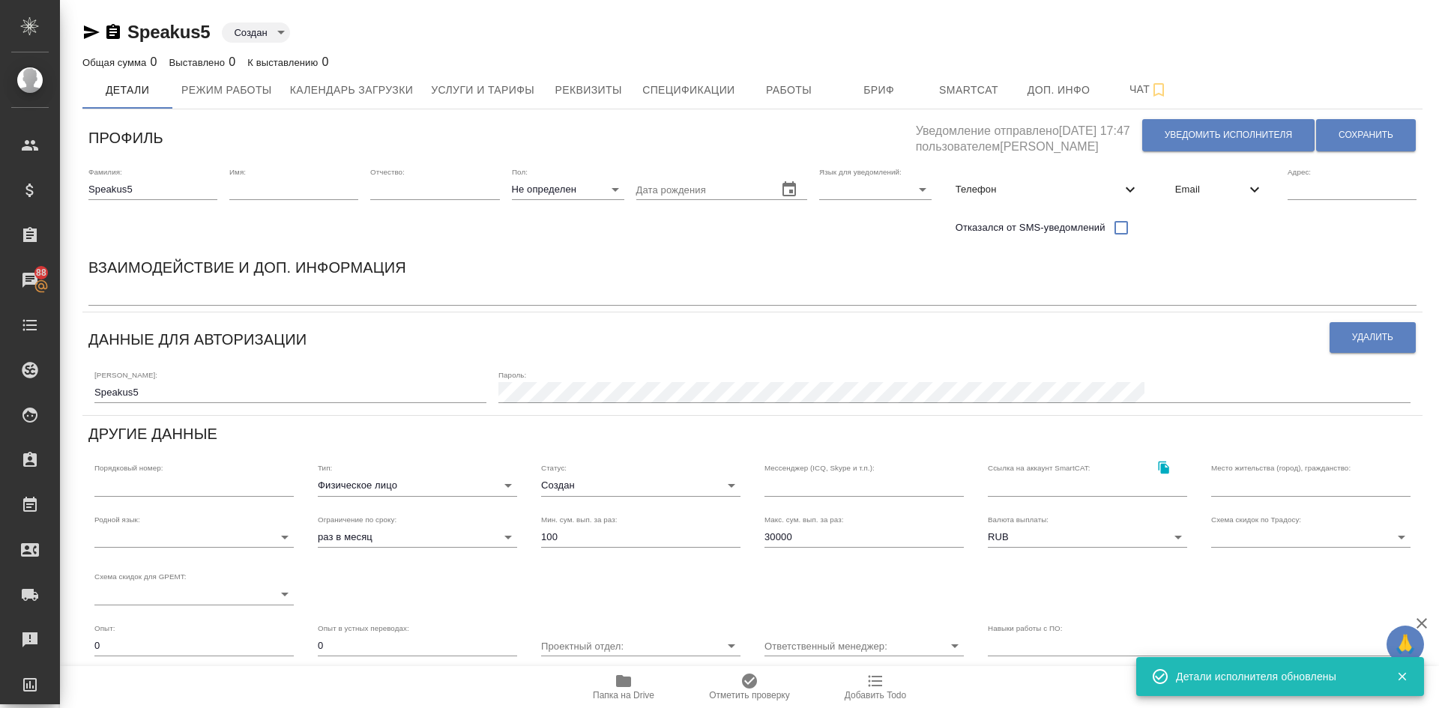
click at [1180, 184] on span "Email" at bounding box center [1210, 189] width 70 height 15
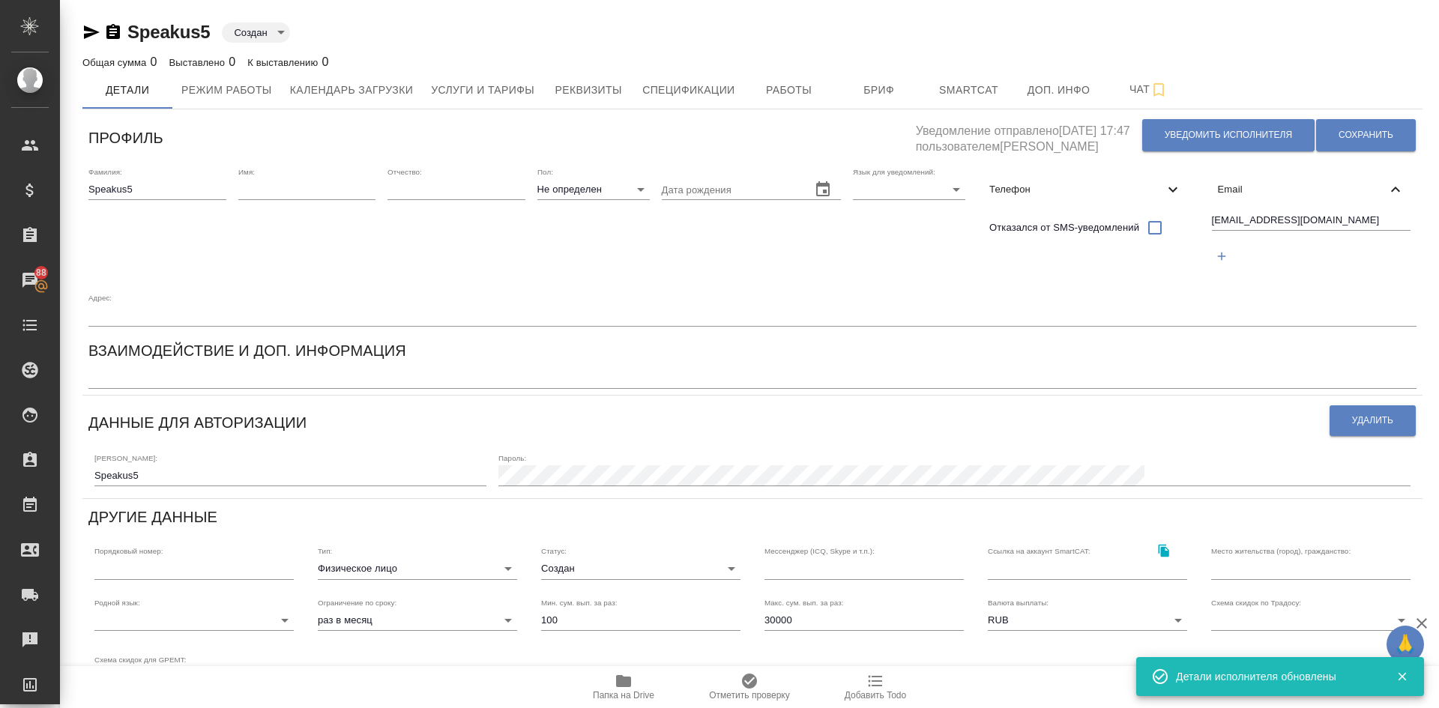
click at [1206, 184] on div "Email" at bounding box center [1311, 189] width 211 height 33
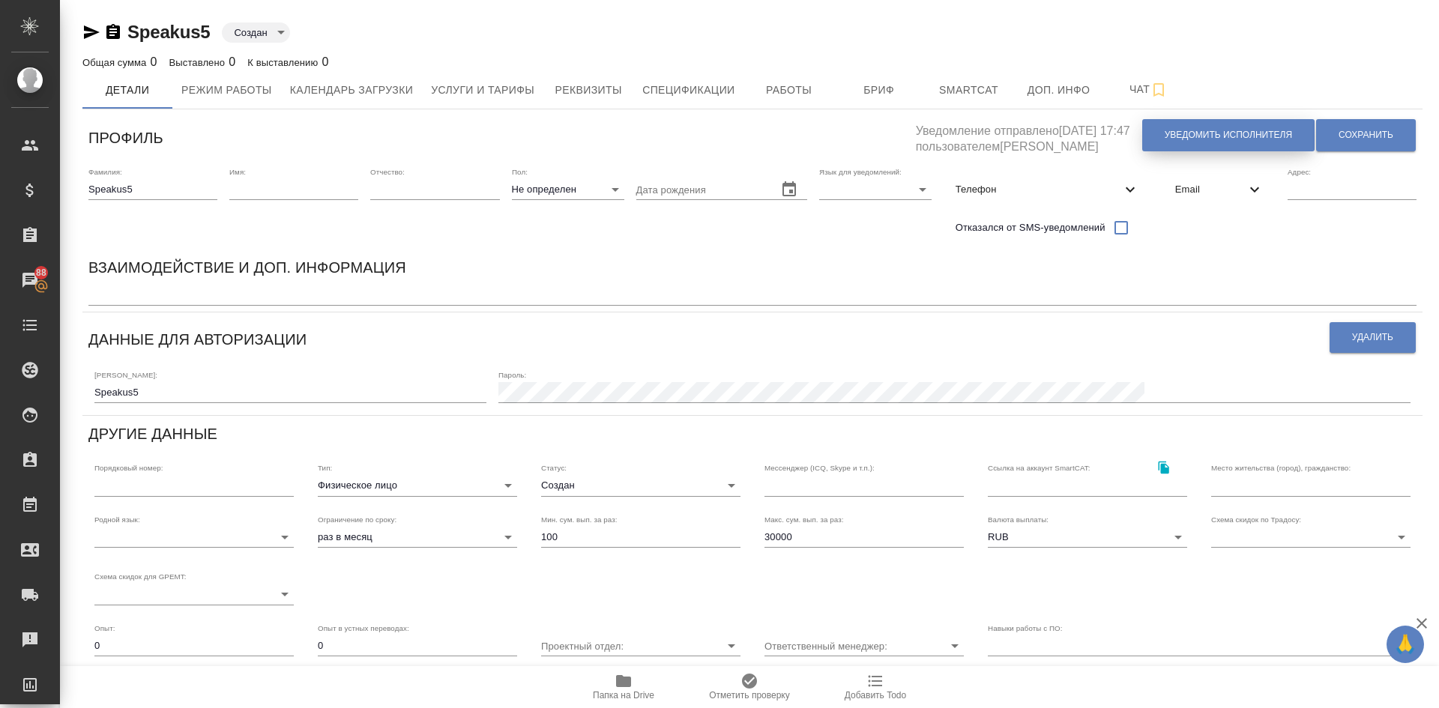
click at [1191, 127] on button "Уведомить исполнителя" at bounding box center [1228, 135] width 172 height 32
type textarea "Добрый день, ! Ознакомиться с подробной информацией по выполненным работам Вы м…"
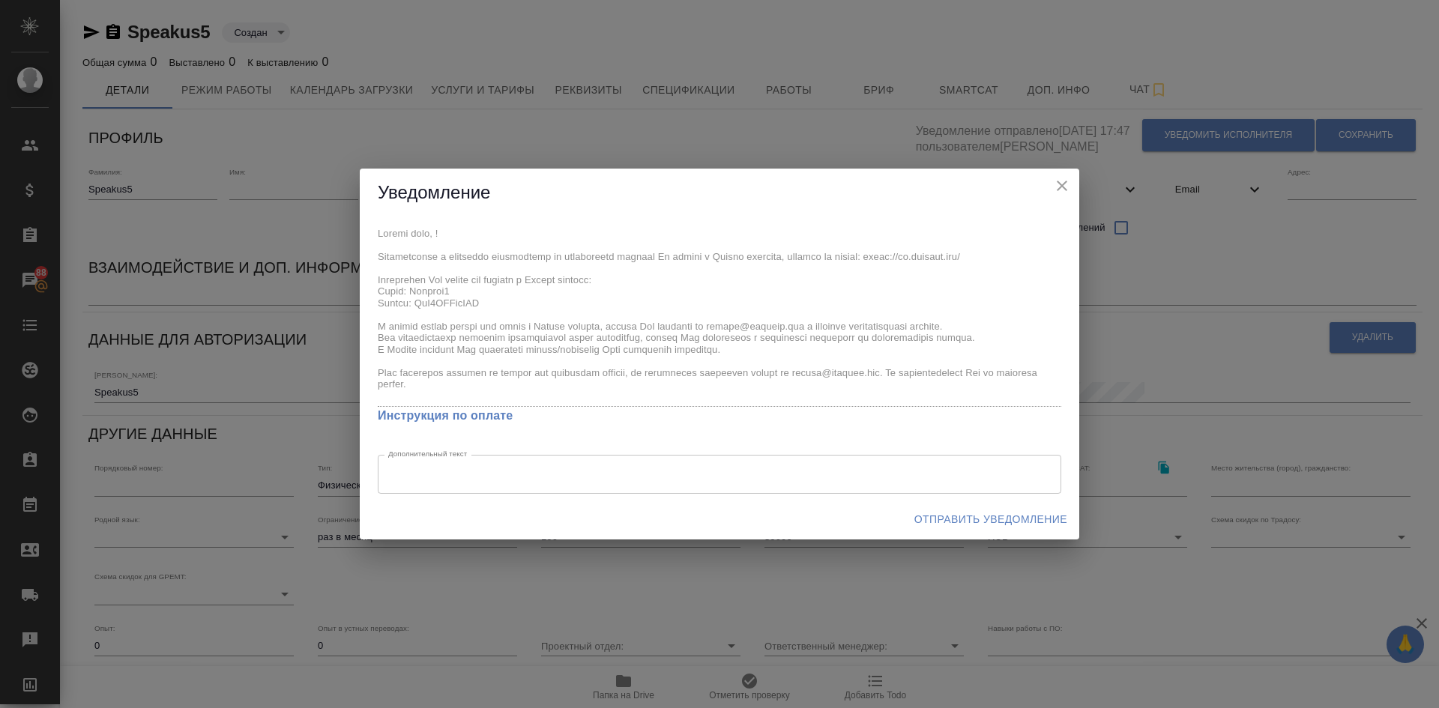
click at [984, 520] on span "Отправить уведомление" at bounding box center [991, 520] width 153 height 19
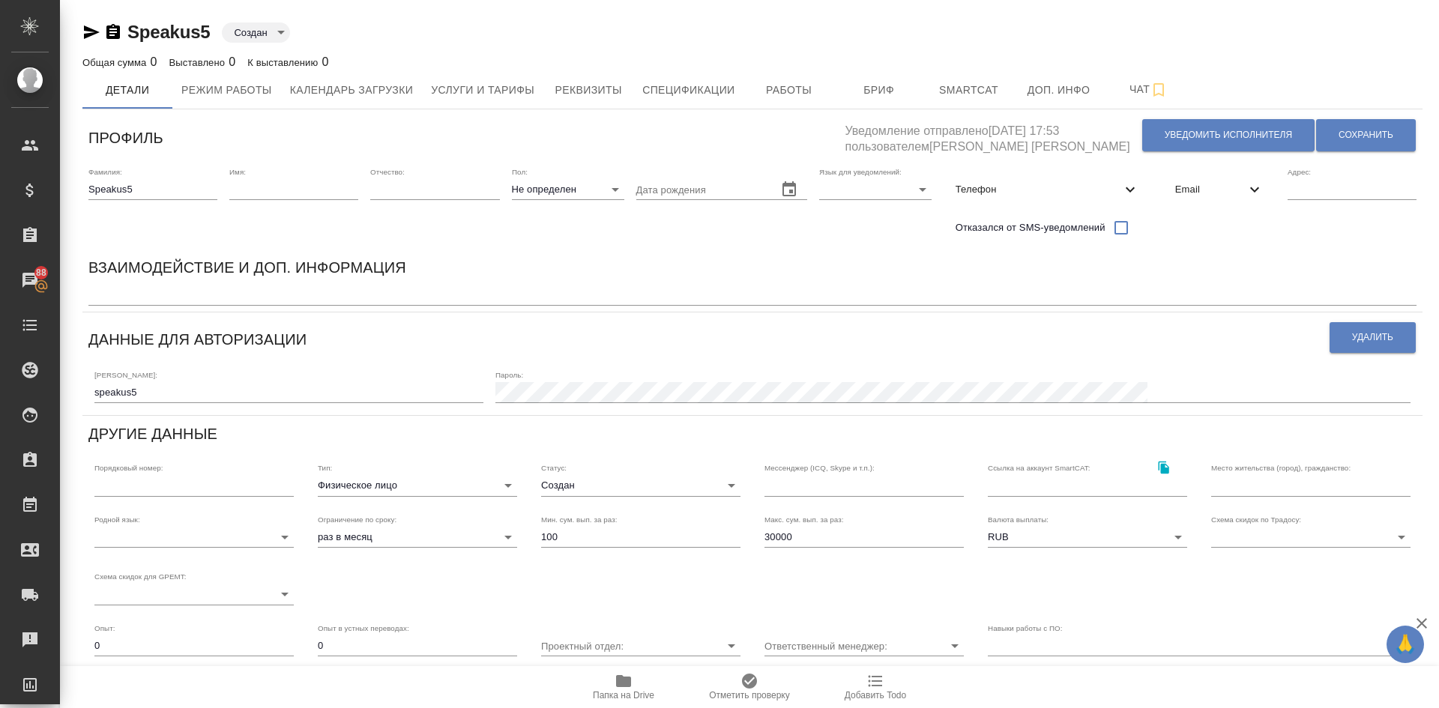
click at [1178, 187] on span "Email" at bounding box center [1210, 189] width 70 height 15
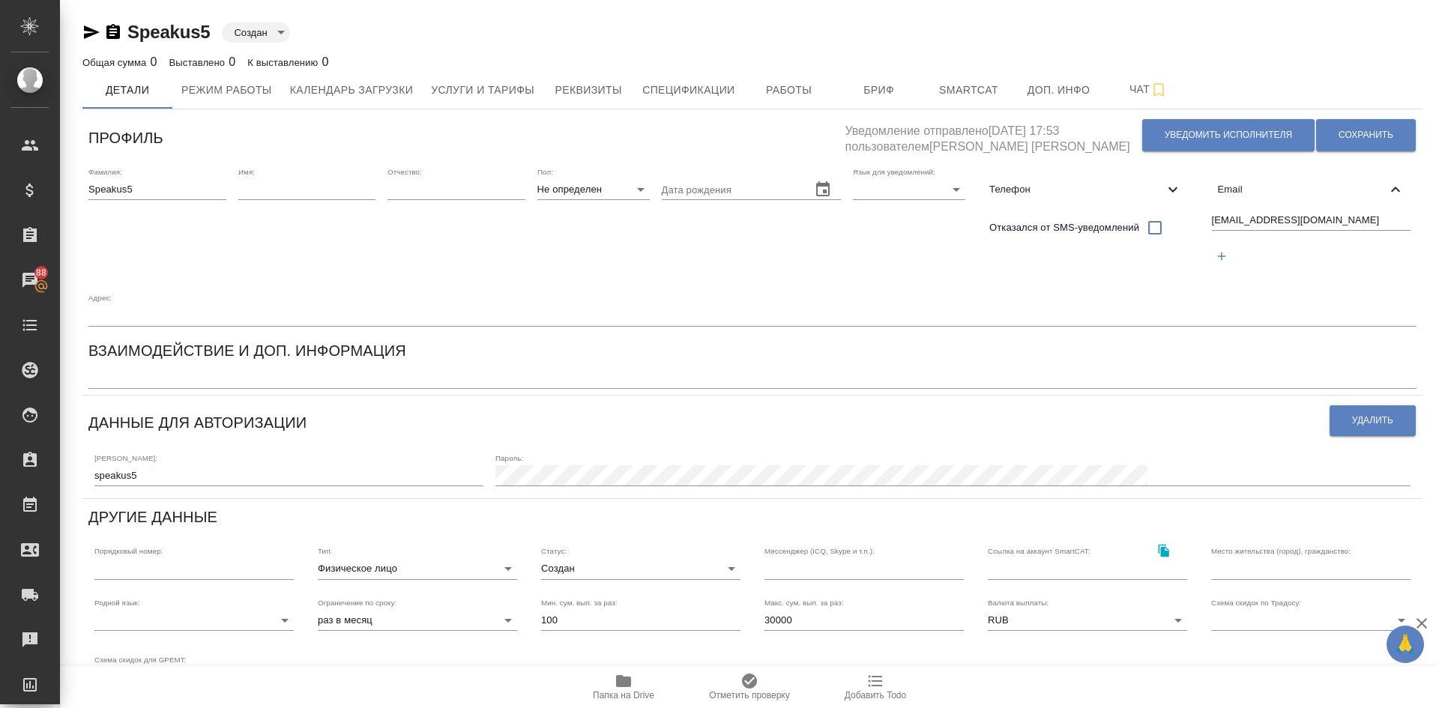
click at [1036, 185] on span "Телефон" at bounding box center [1077, 189] width 174 height 15
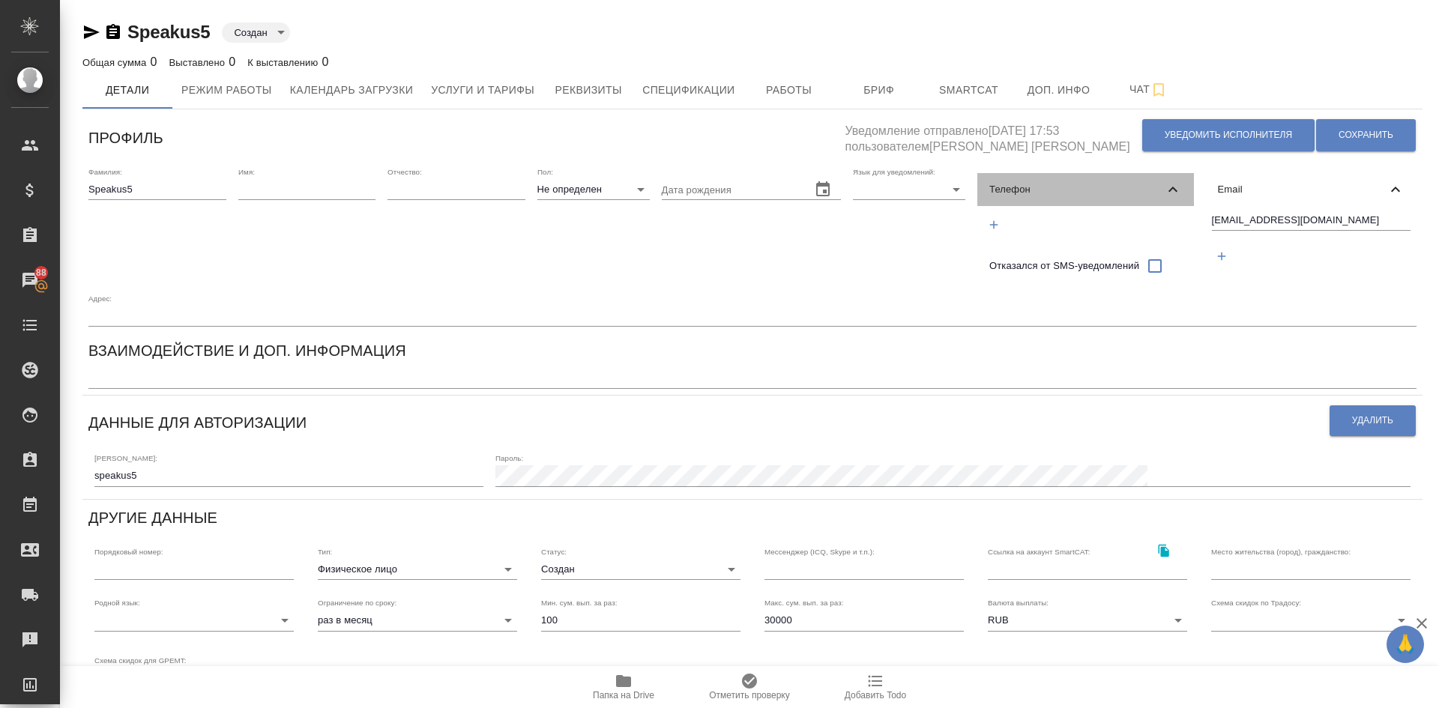
click at [1014, 183] on span "Телефон" at bounding box center [1077, 189] width 174 height 15
